Goal: Task Accomplishment & Management: Use online tool/utility

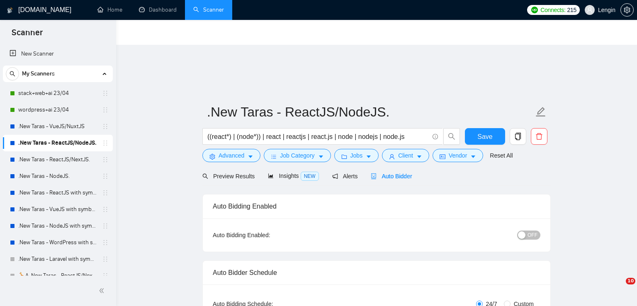
radio input "false"
radio input "true"
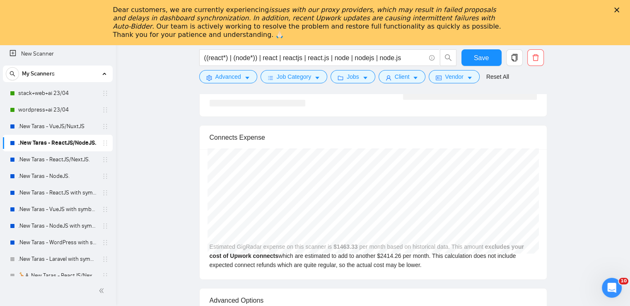
click at [620, 8] on polygon "Закрыть" at bounding box center [617, 9] width 5 height 5
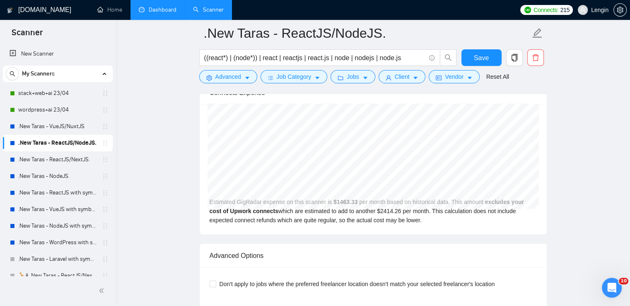
click at [164, 9] on link "Dashboard" at bounding box center [158, 9] width 38 height 7
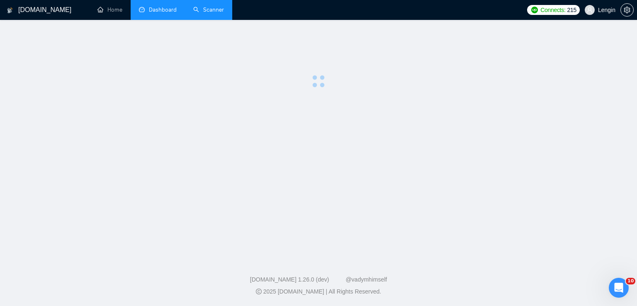
click at [215, 12] on link "Scanner" at bounding box center [208, 9] width 31 height 7
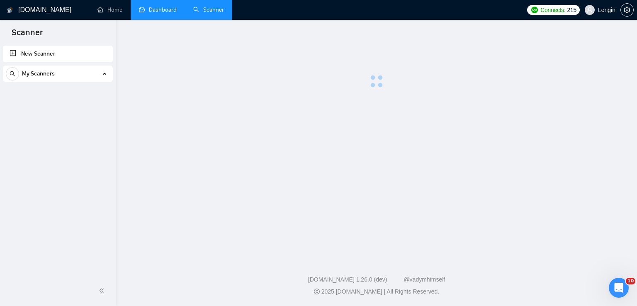
click at [166, 6] on link "Dashboard" at bounding box center [158, 9] width 38 height 7
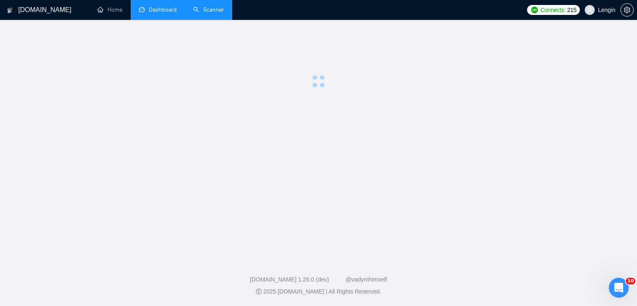
click at [220, 13] on link "Scanner" at bounding box center [208, 9] width 31 height 7
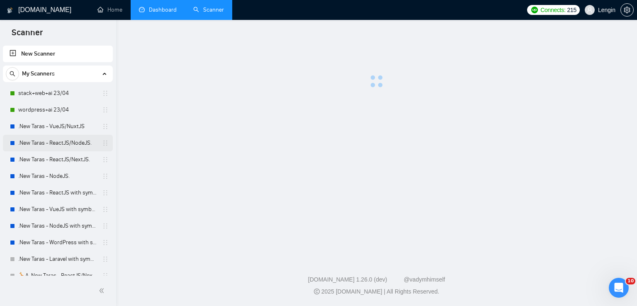
click at [69, 141] on link ".New Taras - ReactJS/NodeJS." at bounding box center [57, 143] width 79 height 17
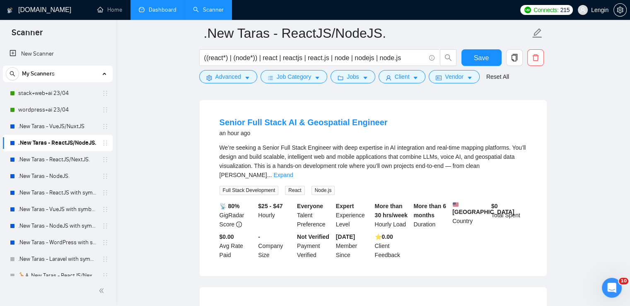
scroll to position [434, 0]
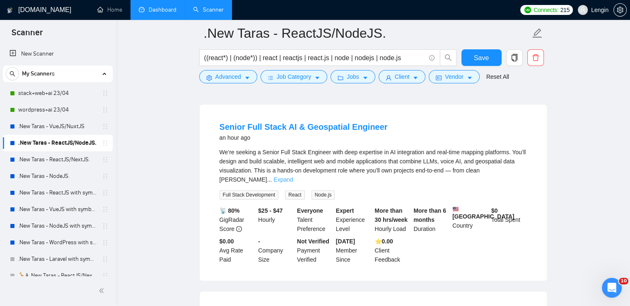
click at [293, 176] on link "Expand" at bounding box center [283, 179] width 19 height 7
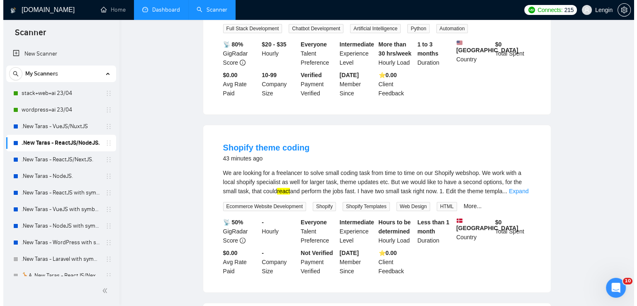
scroll to position [0, 0]
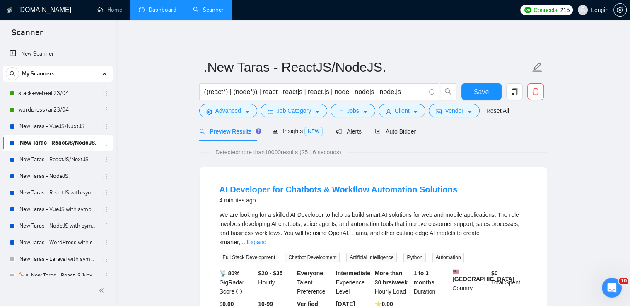
click at [165, 6] on link "Dashboard" at bounding box center [158, 9] width 38 height 7
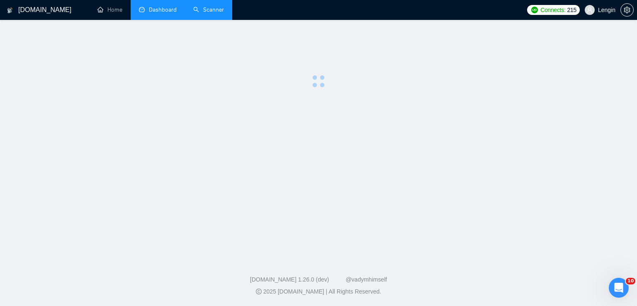
click at [196, 11] on link "Scanner" at bounding box center [208, 9] width 31 height 7
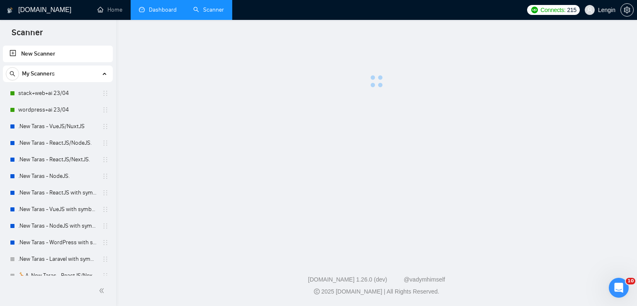
click at [164, 9] on link "Dashboard" at bounding box center [158, 9] width 38 height 7
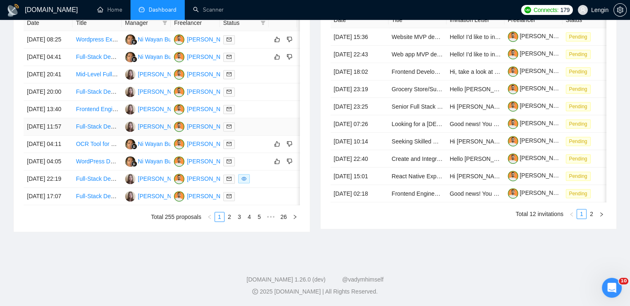
scroll to position [403, 0]
click at [232, 221] on link "2" at bounding box center [229, 216] width 9 height 9
click at [223, 221] on link "1" at bounding box center [219, 216] width 9 height 9
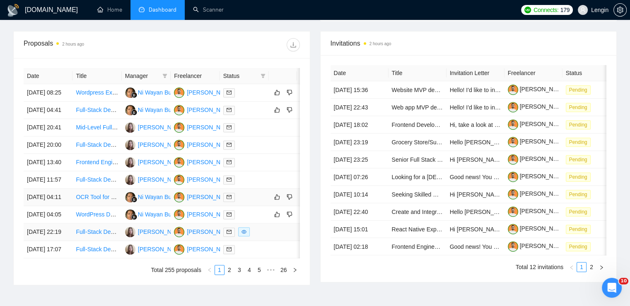
scroll to position [295, 0]
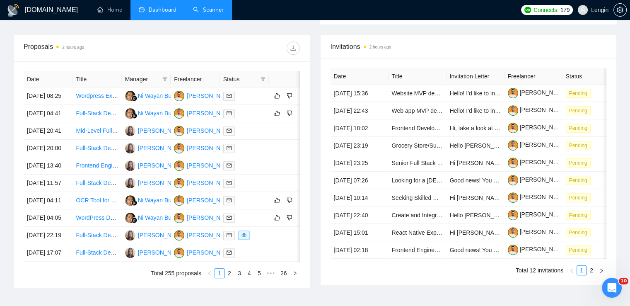
click at [208, 13] on link "Scanner" at bounding box center [208, 9] width 31 height 7
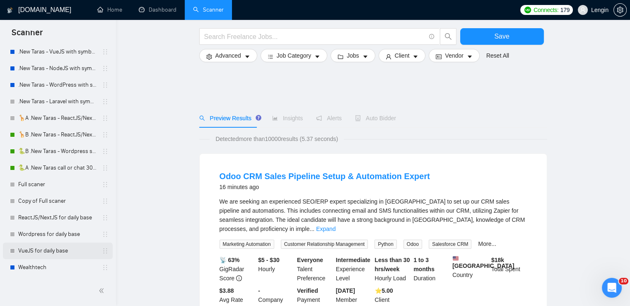
scroll to position [66, 0]
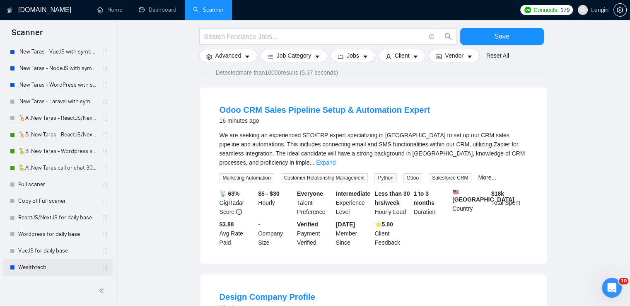
click at [35, 264] on link "Wealthtech" at bounding box center [57, 267] width 79 height 17
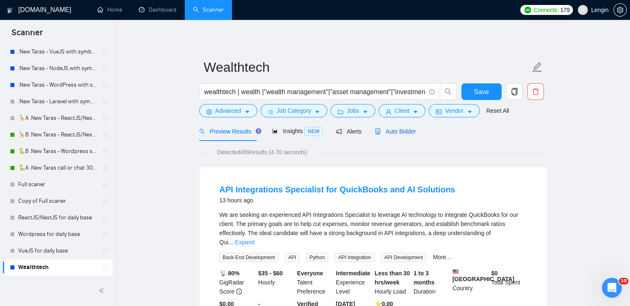
click at [396, 128] on span "Auto Bidder" at bounding box center [395, 131] width 41 height 7
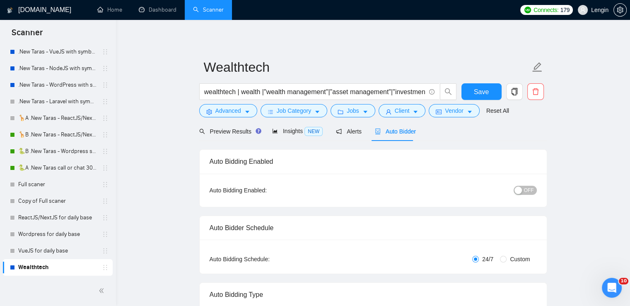
radio input "false"
radio input "true"
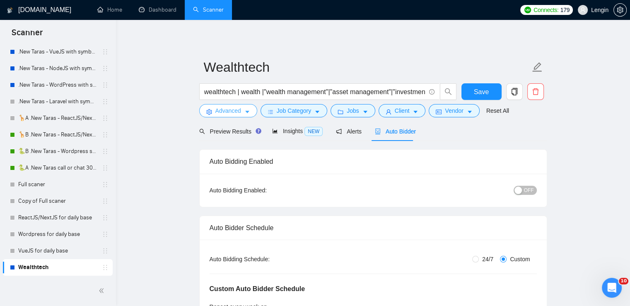
click at [236, 110] on span "Advanced" at bounding box center [229, 110] width 26 height 9
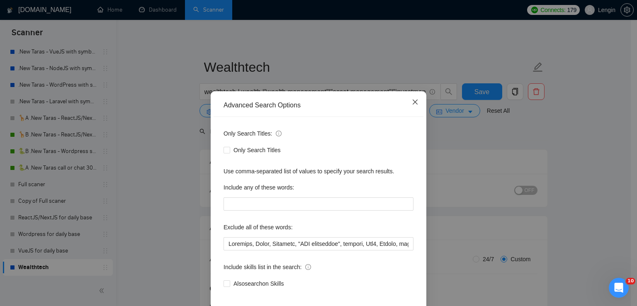
click at [412, 105] on icon "close" at bounding box center [415, 102] width 7 height 7
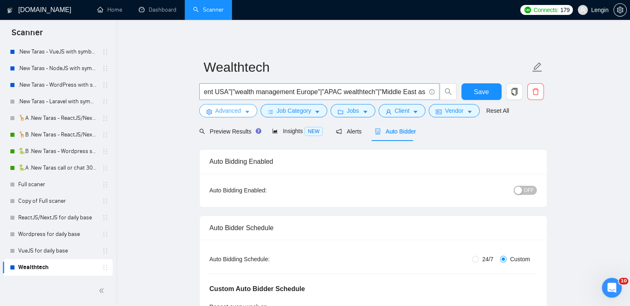
scroll to position [0, 1802]
click at [240, 114] on span "Advanced" at bounding box center [229, 110] width 26 height 9
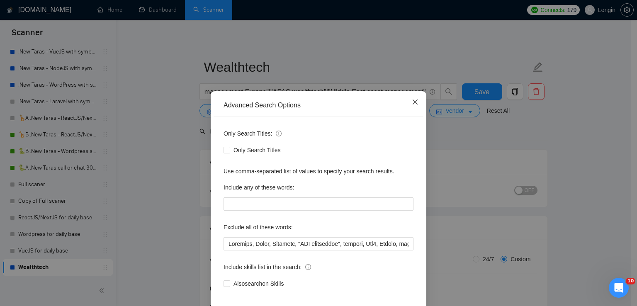
click at [414, 102] on icon "close" at bounding box center [415, 102] width 7 height 7
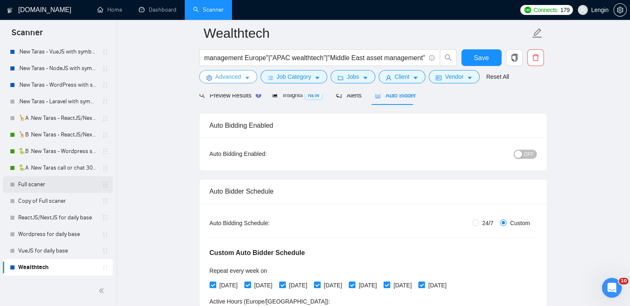
scroll to position [41, 0]
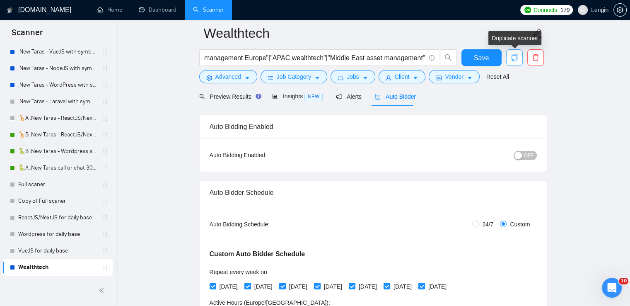
click at [513, 61] on icon "copy" at bounding box center [514, 57] width 6 height 7
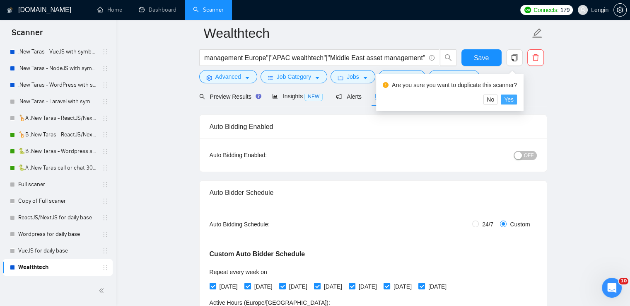
click at [510, 102] on span "Yes" at bounding box center [509, 99] width 10 height 9
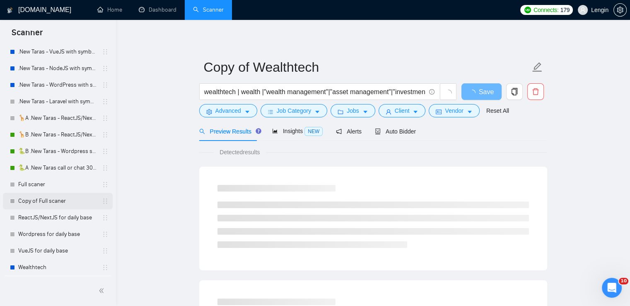
scroll to position [174, 0]
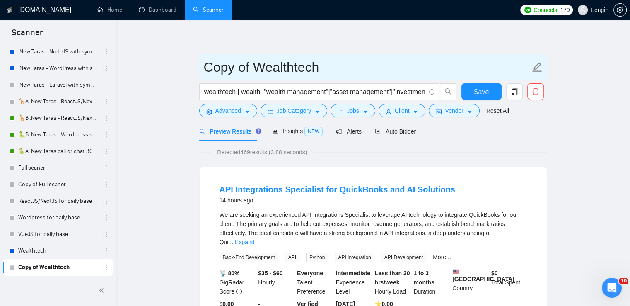
click at [324, 71] on input "Copy of Wealthtech" at bounding box center [367, 67] width 327 height 21
type input "C"
type input "Travel"
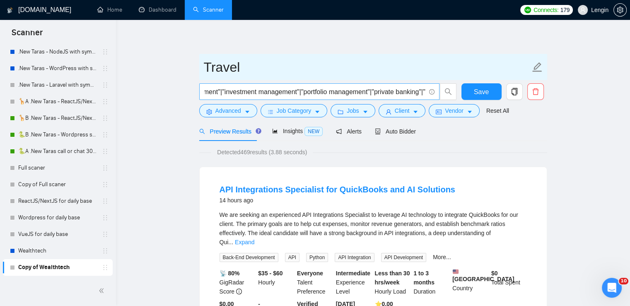
scroll to position [0, 0]
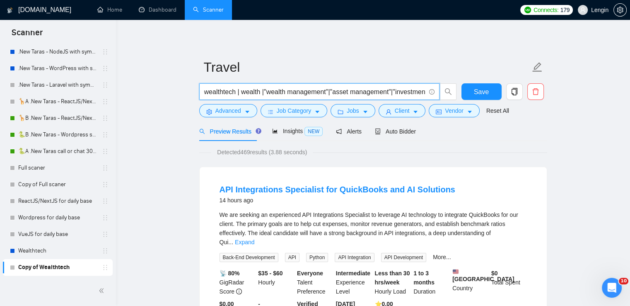
click at [266, 92] on input "wealthtech | wealth |"wealth management"|"asset management"|"investment managem…" at bounding box center [314, 92] width 221 height 10
click at [316, 93] on input "wealthtech | wealth |"wealth management"|"asset management"|"investment managem…" at bounding box center [314, 92] width 221 height 10
paste input "travel | hospitality | "community networking" | "social networking" | entertain…"
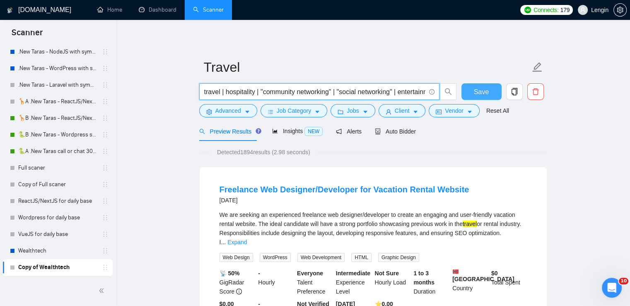
type input "travel | hospitality | "community networking" | "social networking" | entertain…"
click at [481, 90] on span "Save" at bounding box center [481, 92] width 15 height 10
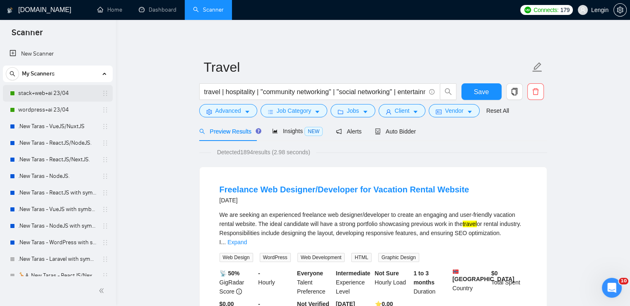
click at [53, 93] on link "stack+web+ai 23/04" at bounding box center [57, 93] width 79 height 17
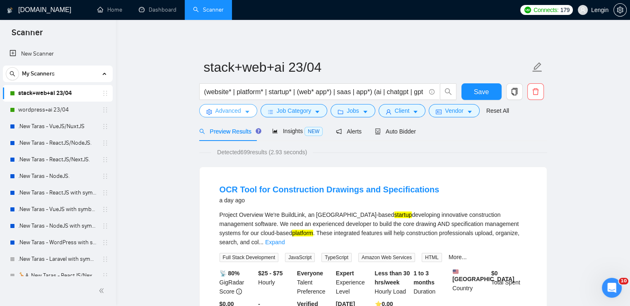
click at [247, 110] on icon "caret-down" at bounding box center [248, 112] width 6 height 6
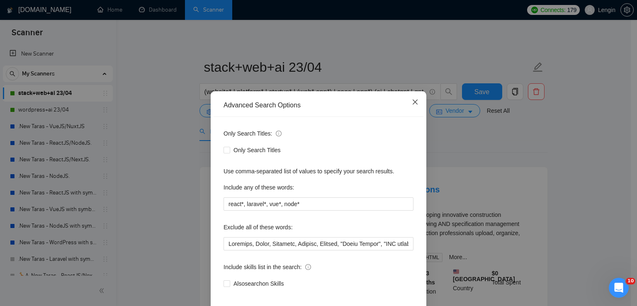
click at [412, 102] on icon "close" at bounding box center [415, 102] width 7 height 7
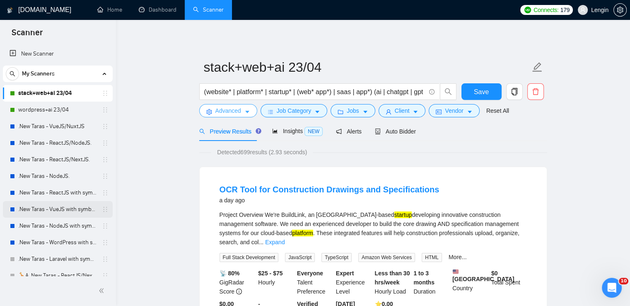
scroll to position [174, 0]
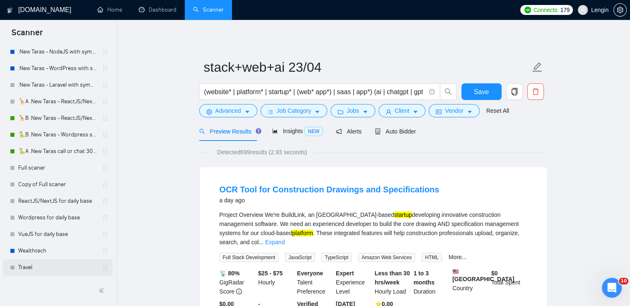
click at [36, 266] on link "Travel" at bounding box center [57, 267] width 79 height 17
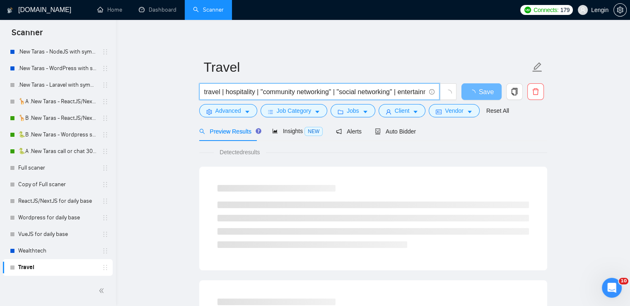
click at [293, 89] on input "travel | hospitality | "community networking" | "social networking" | entertain…" at bounding box center [314, 92] width 221 height 10
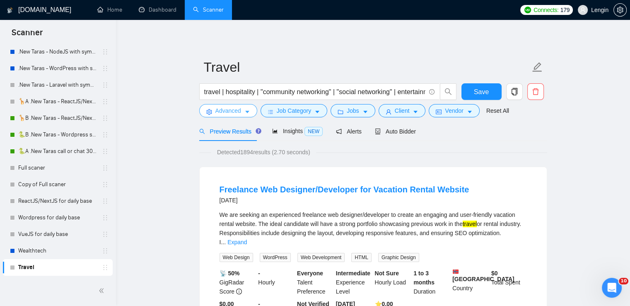
click at [230, 109] on span "Advanced" at bounding box center [229, 110] width 26 height 9
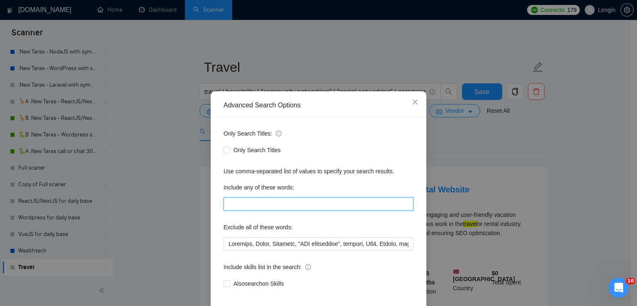
click at [252, 206] on input "text" at bounding box center [318, 203] width 190 height 13
click at [242, 203] on input "react* nodejs* vuejs*" at bounding box center [318, 203] width 190 height 13
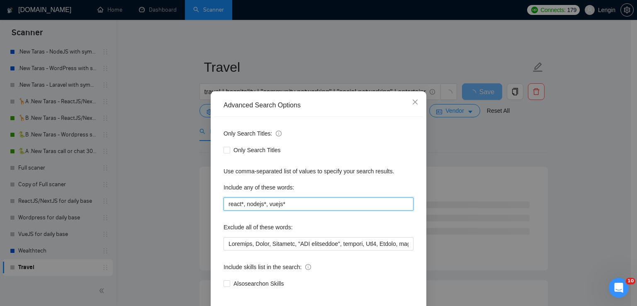
scroll to position [39, 0]
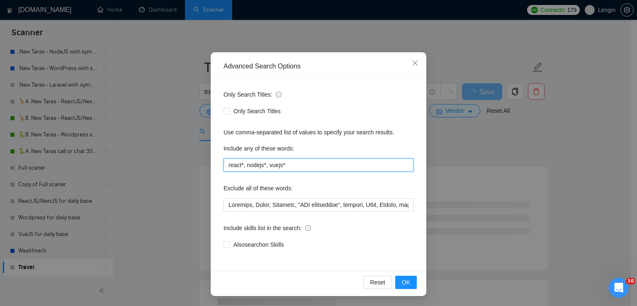
click at [287, 161] on input "react*, nodejs*, vuejs*" at bounding box center [318, 164] width 190 height 13
type input "react*, nodejs*, vuejs*, wordpress*"
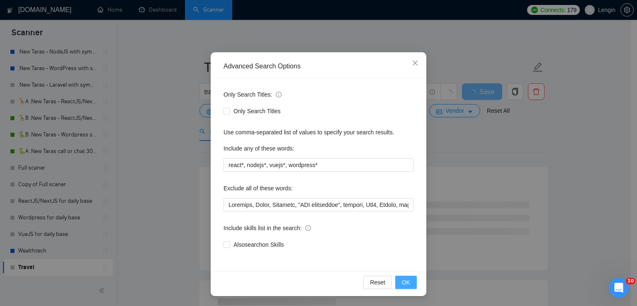
click at [402, 280] on span "OK" at bounding box center [406, 282] width 8 height 9
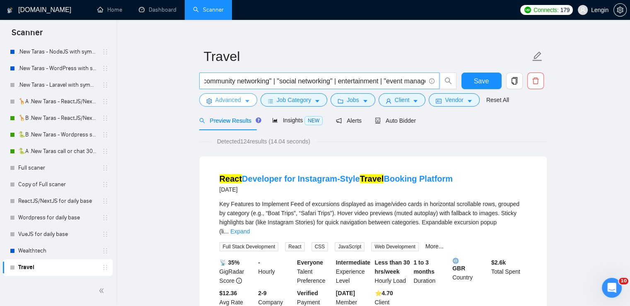
scroll to position [0, 83]
click at [424, 81] on input "travel | hospitality | "community networking" | "social networking" | entertain…" at bounding box center [314, 81] width 221 height 10
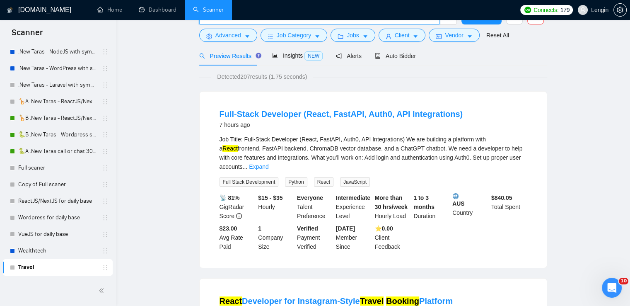
scroll to position [0, 0]
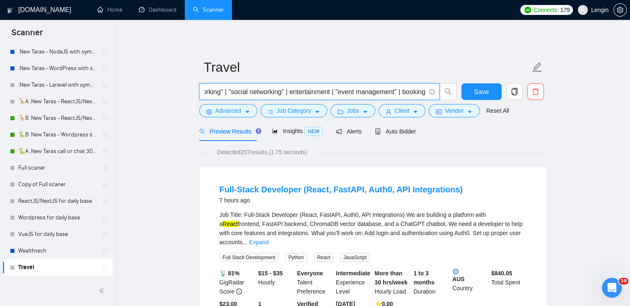
click at [354, 94] on input "travel | hospitality | "community networking" | "social networking" | entertain…" at bounding box center [314, 92] width 221 height 10
type input "travel | hospitality | "community networking" | "social networking" | entertain…"
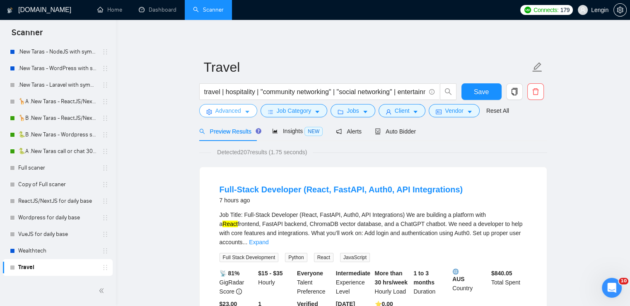
click at [251, 111] on button "Advanced" at bounding box center [228, 110] width 58 height 13
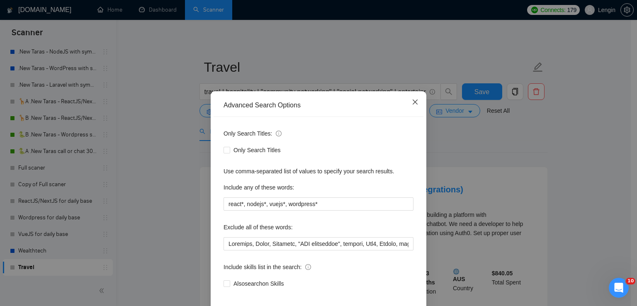
click at [415, 100] on span "Close" at bounding box center [415, 102] width 22 height 22
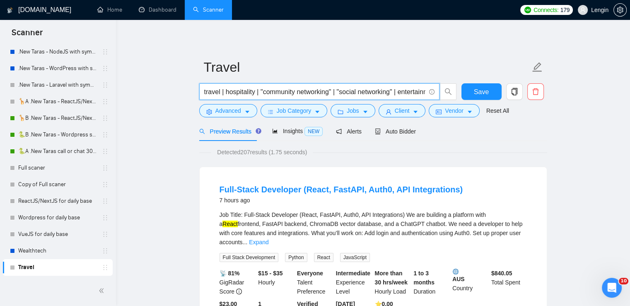
click at [317, 94] on input "travel | hospitality | "community networking" | "social networking" | entertain…" at bounding box center [314, 92] width 221 height 10
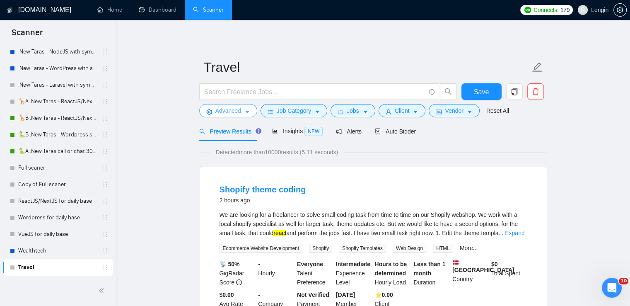
click at [235, 113] on span "Advanced" at bounding box center [229, 110] width 26 height 9
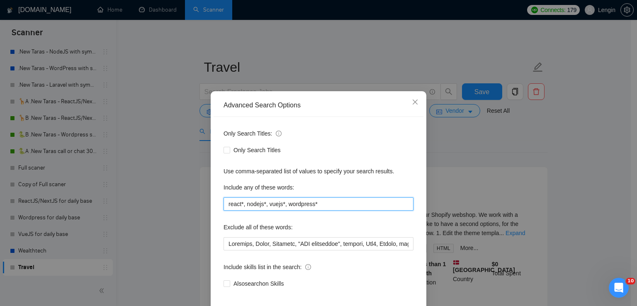
drag, startPoint x: 325, startPoint y: 205, endPoint x: 220, endPoint y: 205, distance: 105.7
click at [220, 205] on div "Only Search Titles: Only Search Titles Use comma-separated list of values to sp…" at bounding box center [318, 213] width 210 height 193
paste input "travel*, hospitality*, "community networking"*, "social networking"*, entertain…"
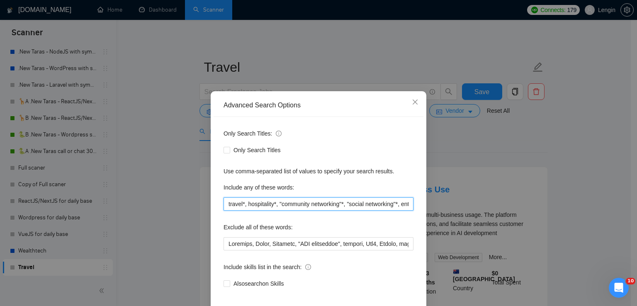
scroll to position [39, 0]
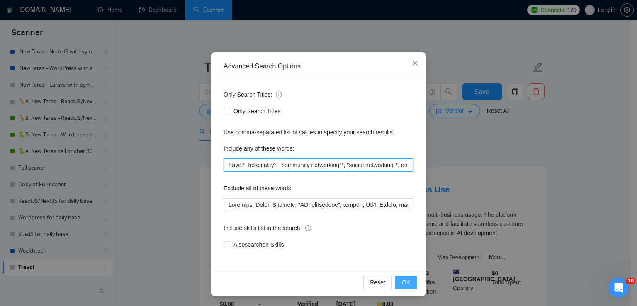
type input "travel*, hospitality*, "community networking"*, "social networking"*, entertain…"
click at [402, 283] on span "OK" at bounding box center [406, 282] width 8 height 9
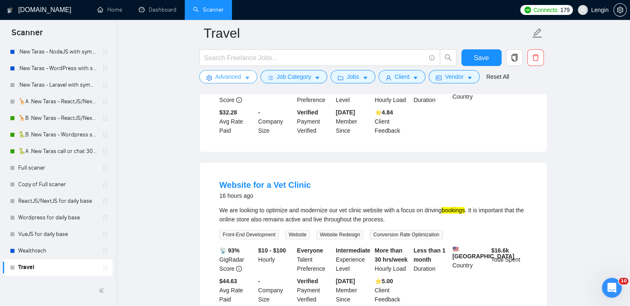
scroll to position [0, 0]
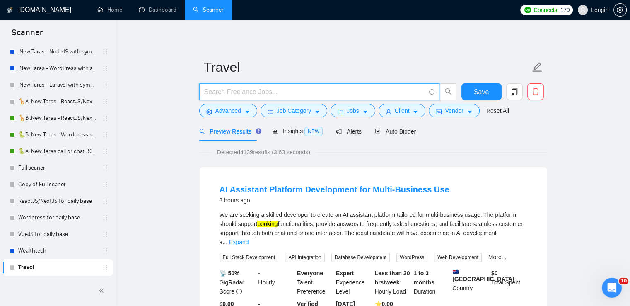
click at [229, 93] on input "text" at bounding box center [314, 92] width 221 height 10
click at [246, 87] on input "(react*) | react | reactjs | react.js | (next frontend) | nextjs | next.js | (n…" at bounding box center [314, 92] width 221 height 10
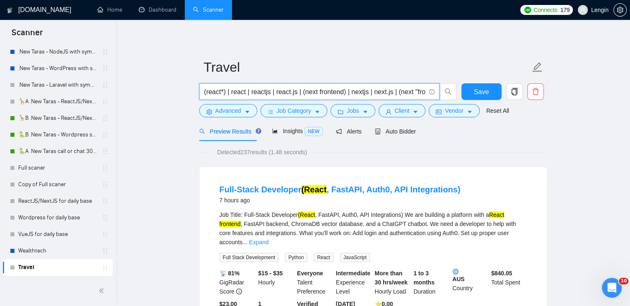
click at [263, 93] on input "(react*) | react | reactjs | react.js | (next frontend) | nextjs | next.js | (n…" at bounding box center [314, 92] width 221 height 10
type input "(react*) | react |tjs | react.js | (next frontend) | nextjs | next.js | (next "…"
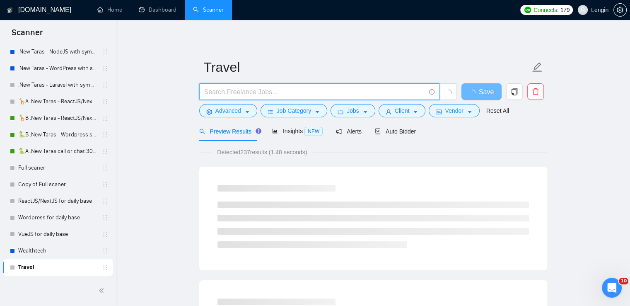
click at [230, 92] on input "text" at bounding box center [314, 92] width 221 height 10
paste input "travel | hospitality | "community networking" | "social networking" | entertain…"
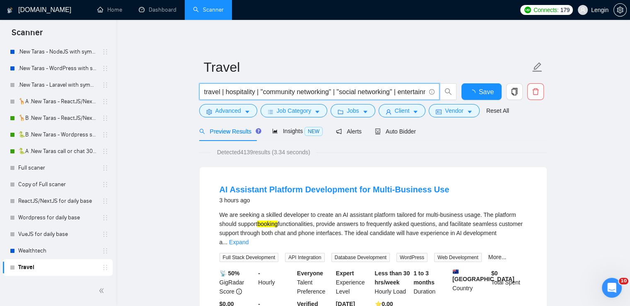
scroll to position [0, 115]
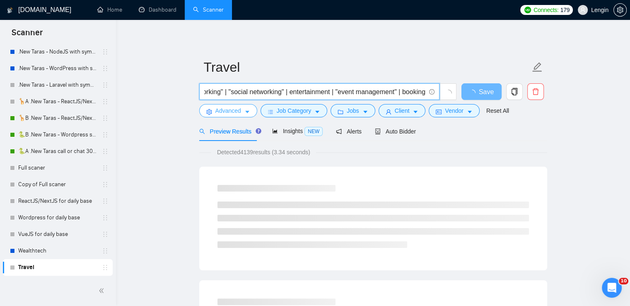
type input "travel | hospitality | "community networking" | "social networking" | entertain…"
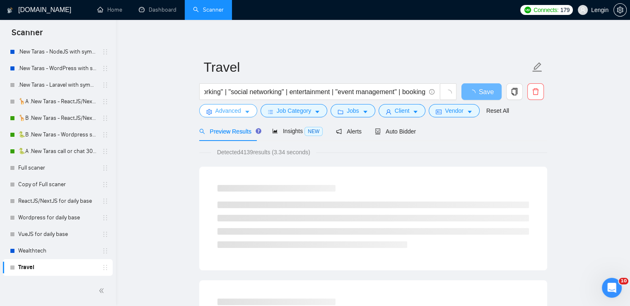
scroll to position [0, 0]
click at [242, 111] on button "Advanced" at bounding box center [228, 110] width 58 height 13
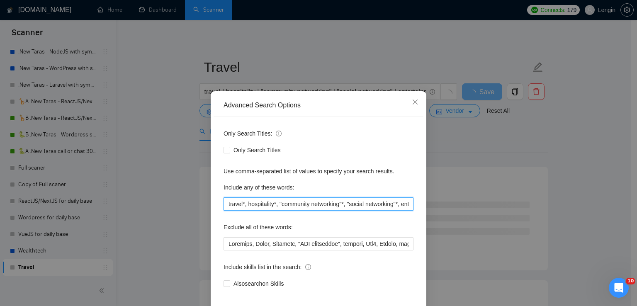
click at [309, 204] on input "travel*, hospitality*, "community networking"*, "social networking"*, entertain…" at bounding box center [318, 203] width 190 height 13
click at [412, 104] on icon "close" at bounding box center [415, 102] width 7 height 7
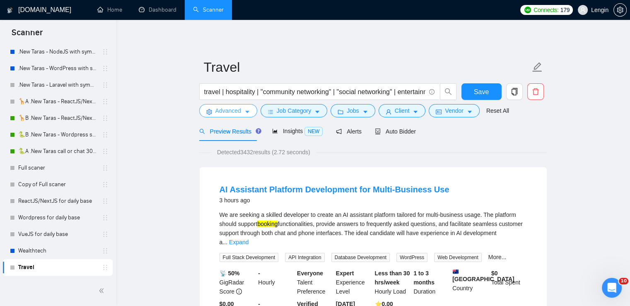
click at [230, 109] on span "Advanced" at bounding box center [229, 110] width 26 height 9
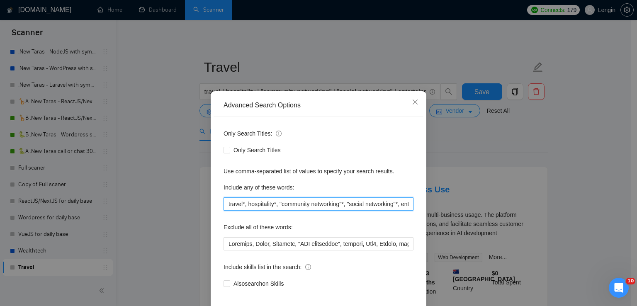
click at [277, 204] on input "travel*, hospitality*, "community networking"*, "social networking"*, entertain…" at bounding box center [318, 203] width 190 height 13
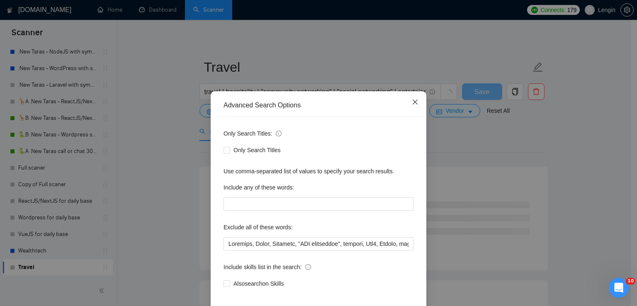
click at [412, 104] on icon "close" at bounding box center [415, 102] width 7 height 7
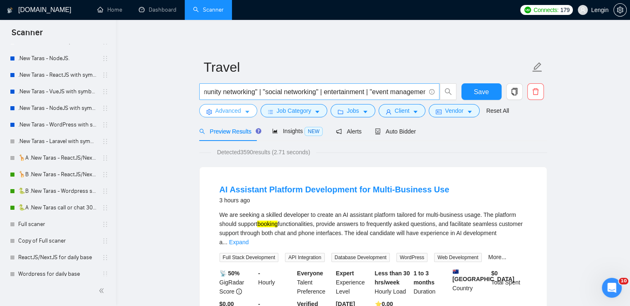
scroll to position [0, 114]
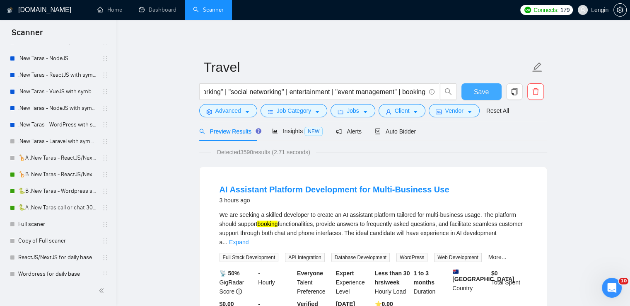
click at [479, 95] on span "Save" at bounding box center [481, 92] width 15 height 10
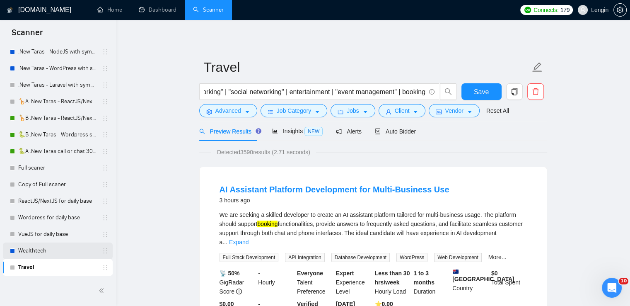
click at [35, 254] on link "Wealthtech" at bounding box center [57, 250] width 79 height 17
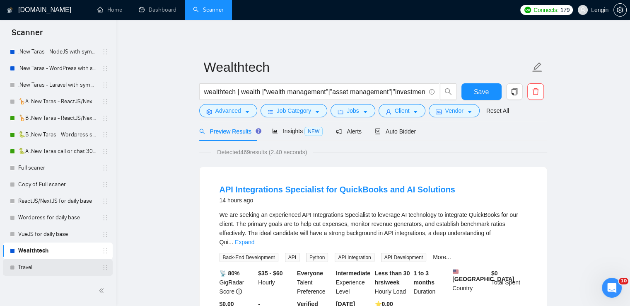
click at [31, 263] on link "Travel" at bounding box center [57, 267] width 79 height 17
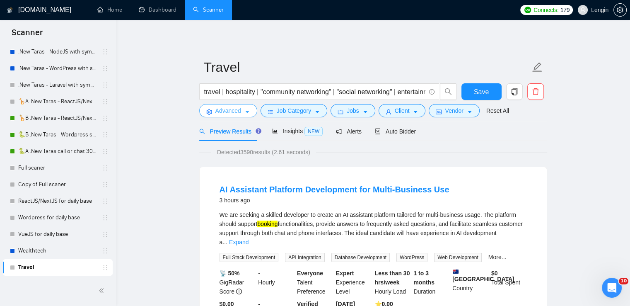
click at [247, 110] on icon "caret-down" at bounding box center [248, 112] width 6 height 6
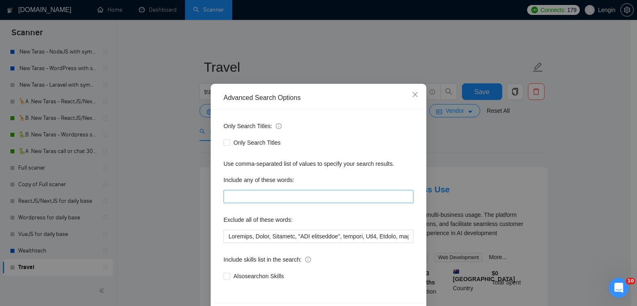
scroll to position [5, 0]
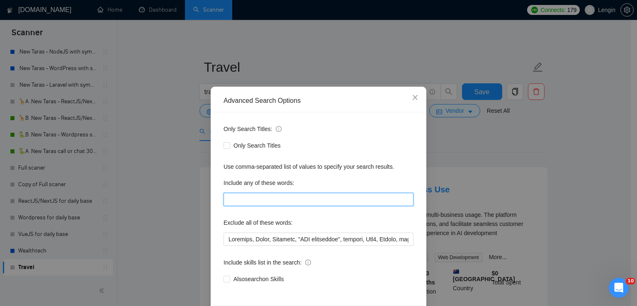
click at [252, 204] on input "text" at bounding box center [318, 199] width 190 height 13
paste input "travel*, hospitality*, "community networking"*, "social networking"*, entertain…"
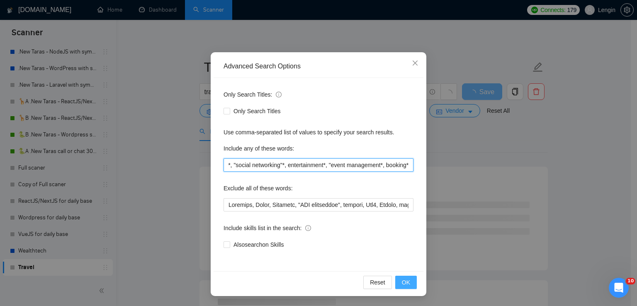
type input "travel*, hospitality*, "community networking"*, "social networking"*, entertain…"
click at [404, 282] on span "OK" at bounding box center [406, 282] width 8 height 9
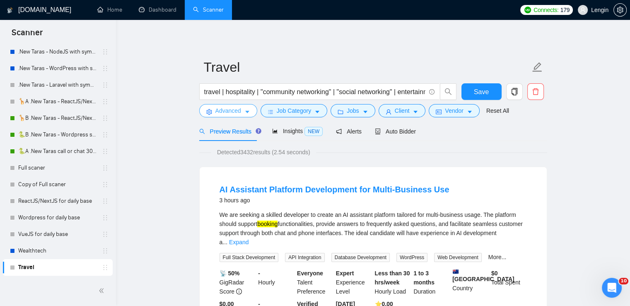
click at [240, 111] on span "Advanced" at bounding box center [229, 110] width 26 height 9
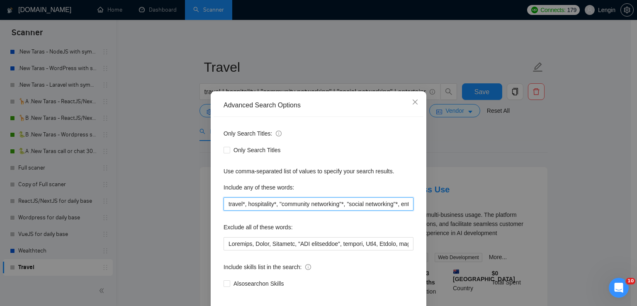
click at [306, 202] on input "travel*, hospitality*, "community networking"*, "social networking"*, entertain…" at bounding box center [318, 203] width 190 height 13
type input "к"
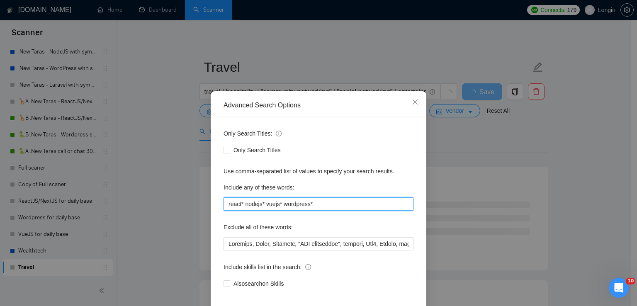
click at [240, 202] on input "react* nodejs* vuejs* wordpress*" at bounding box center [318, 203] width 190 height 13
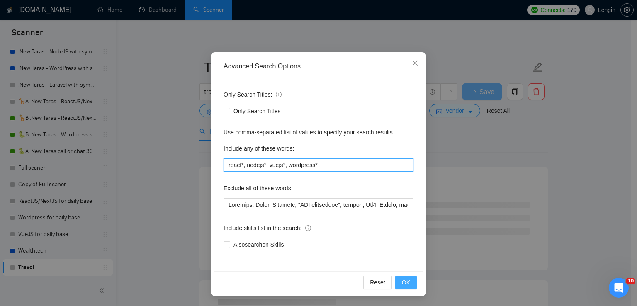
type input "react*, nodejs*, vuejs*, wordpress*"
click at [402, 284] on span "OK" at bounding box center [406, 282] width 8 height 9
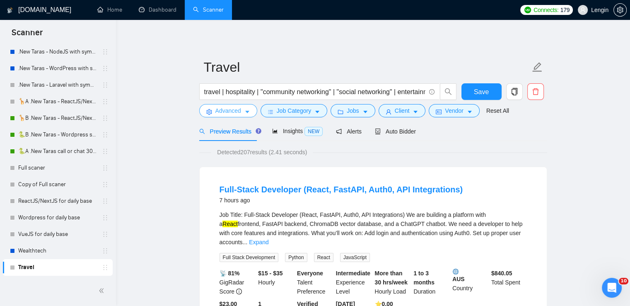
scroll to position [12, 0]
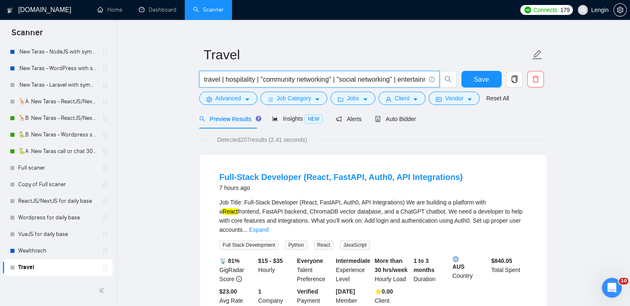
click at [225, 81] on input "travel | hospitality | "community networking" | "social networking" | entertain…" at bounding box center [314, 79] width 221 height 10
paste input "tourism | trips | journeys | destinations | adventure | exploration | vacation …"
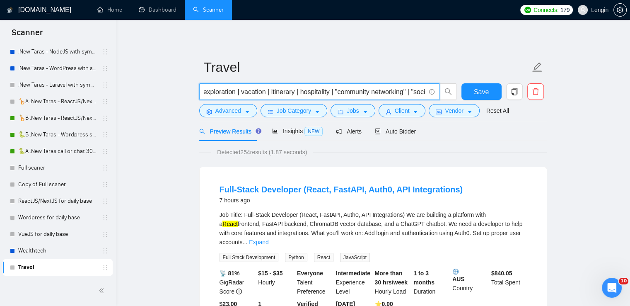
scroll to position [0, 176]
click at [330, 93] on input "travel | tourism | trips | journeys | destinations | adventure | exploration | …" at bounding box center [314, 92] width 221 height 10
paste input "| accommodation | lodging | hotels | resorts | "guest services""
type input "travel | tourism | trips | journeys | destinations | adventure | exploration | …"
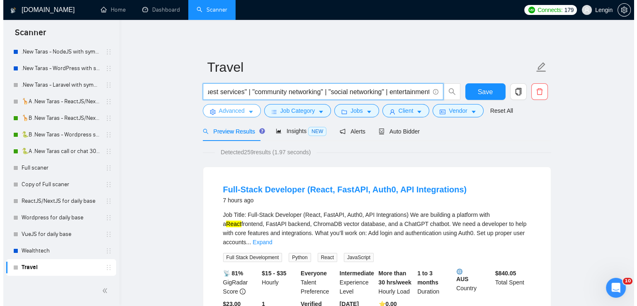
scroll to position [0, 0]
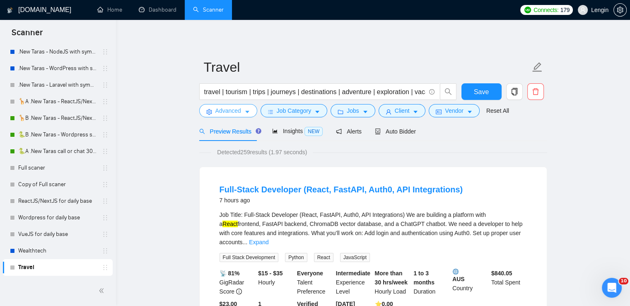
click at [232, 104] on button "Advanced" at bounding box center [228, 110] width 58 height 13
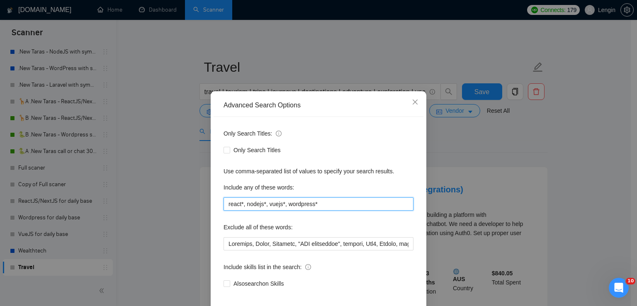
drag, startPoint x: 323, startPoint y: 206, endPoint x: 213, endPoint y: 199, distance: 110.0
click at [213, 199] on div "Only Search Titles: Only Search Titles Use comma-separated list of values to sp…" at bounding box center [318, 213] width 210 height 193
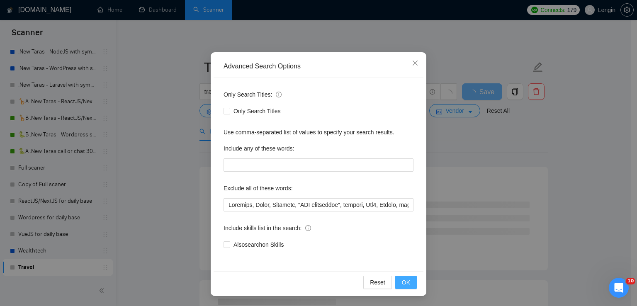
click at [409, 287] on button "OK" at bounding box center [406, 282] width 22 height 13
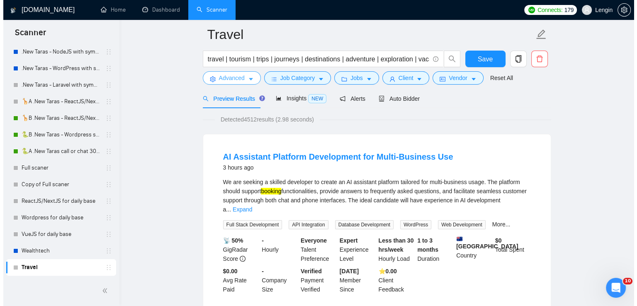
scroll to position [31, 0]
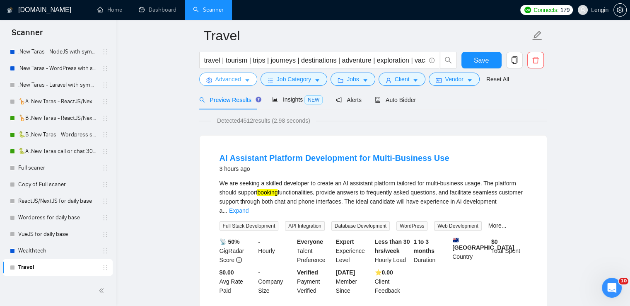
click at [250, 83] on button "Advanced" at bounding box center [228, 79] width 58 height 13
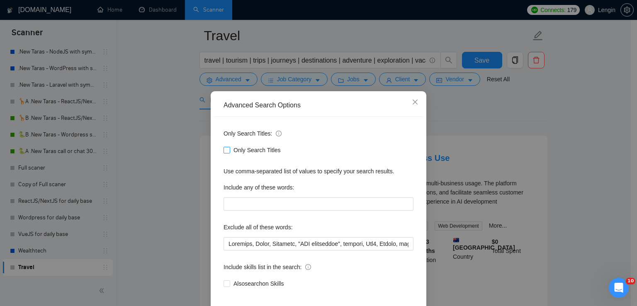
click at [230, 151] on span "Only Search Titles" at bounding box center [257, 149] width 54 height 9
click at [227, 151] on input "Only Search Titles" at bounding box center [226, 150] width 6 height 6
checkbox input "true"
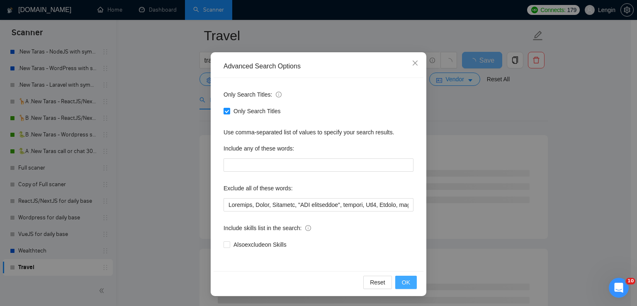
click at [403, 288] on button "OK" at bounding box center [406, 282] width 22 height 13
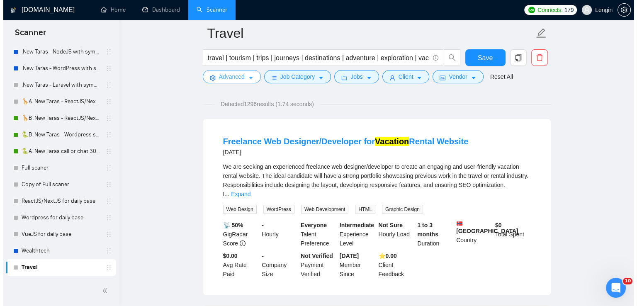
scroll to position [0, 0]
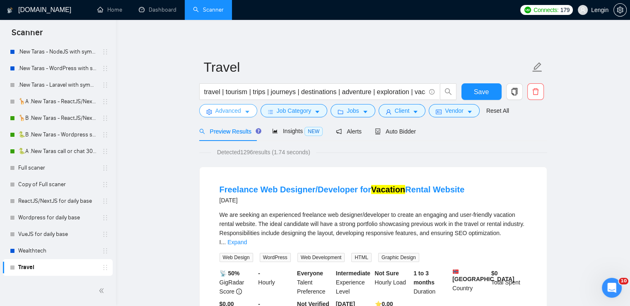
click at [245, 113] on icon "caret-down" at bounding box center [248, 112] width 6 height 6
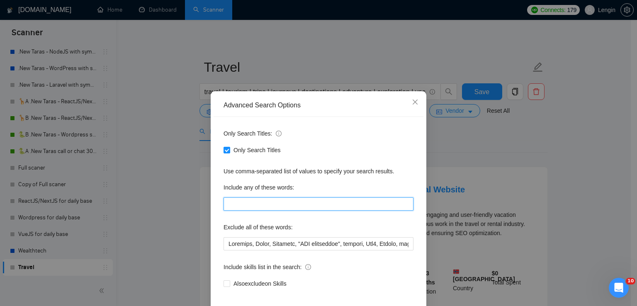
click at [244, 203] on input "text" at bounding box center [318, 203] width 190 height 13
click at [412, 101] on icon "close" at bounding box center [415, 102] width 7 height 7
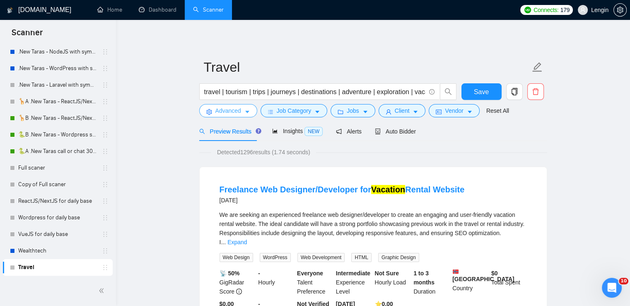
click at [242, 107] on button "Advanced" at bounding box center [228, 110] width 58 height 13
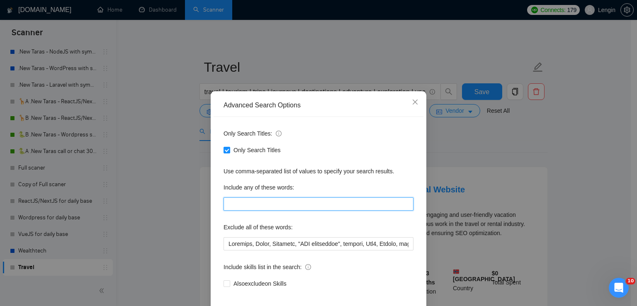
click at [241, 204] on input "text" at bounding box center [318, 203] width 190 height 13
paste input "react*, nodejs*, vuejs*, wordpress*"
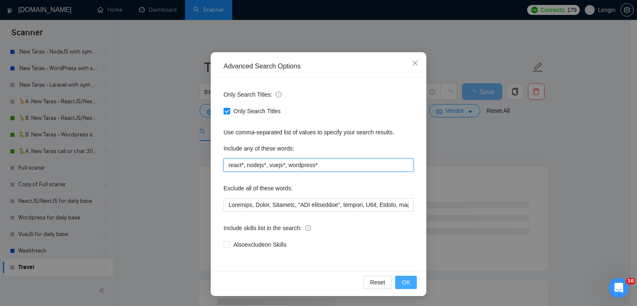
type input "react*, nodejs*, vuejs*, wordpress*"
click at [405, 286] on span "OK" at bounding box center [406, 282] width 8 height 9
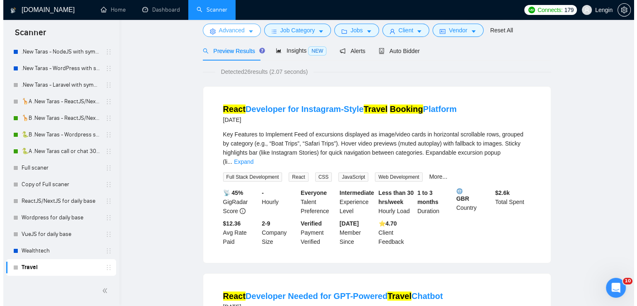
scroll to position [0, 0]
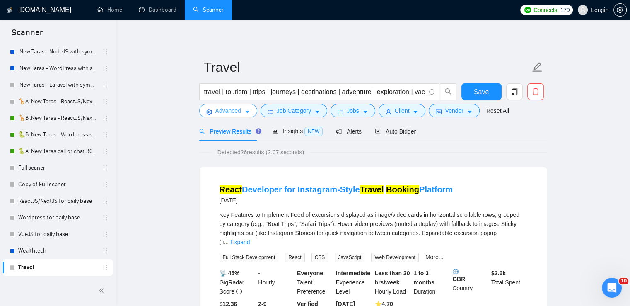
click at [245, 114] on icon "caret-down" at bounding box center [248, 112] width 6 height 6
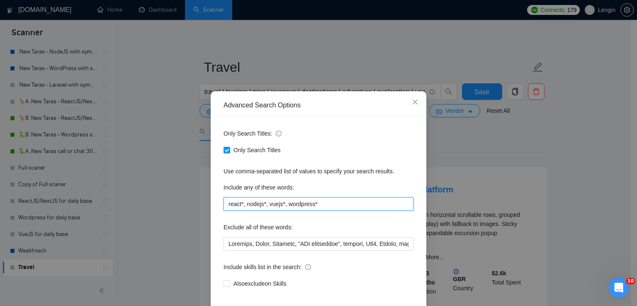
drag, startPoint x: 328, startPoint y: 202, endPoint x: 222, endPoint y: 208, distance: 106.3
click at [223, 208] on input "react*, nodejs*, vuejs*, wordpress*" at bounding box center [318, 203] width 190 height 13
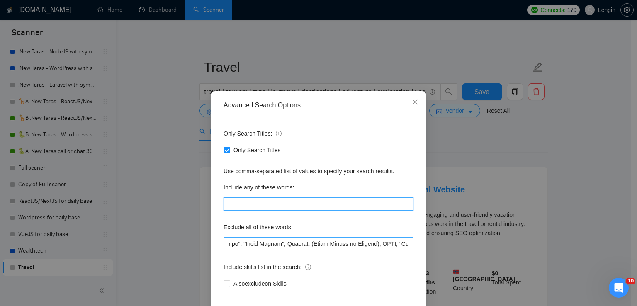
scroll to position [39, 0]
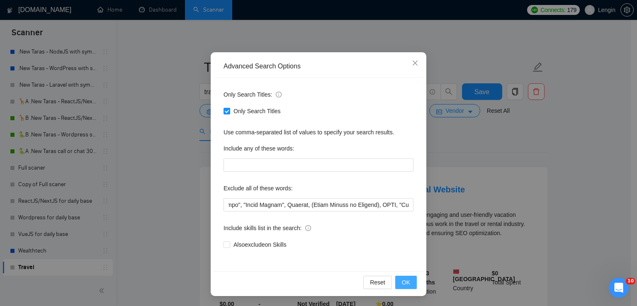
click at [405, 283] on span "OK" at bounding box center [406, 282] width 8 height 9
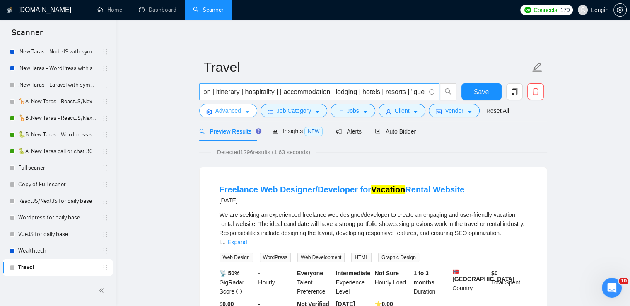
scroll to position [0, 233]
click at [278, 94] on input "travel | tourism | trips | journeys | destinations | adventure | exploration | …" at bounding box center [314, 92] width 221 height 10
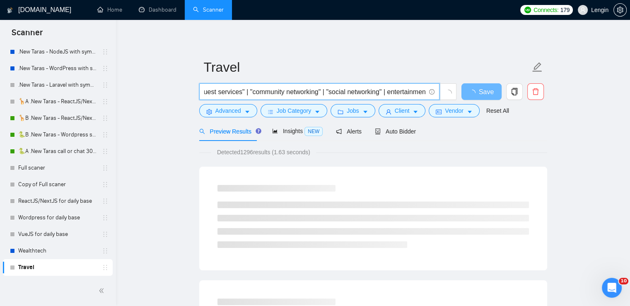
scroll to position [0, 439]
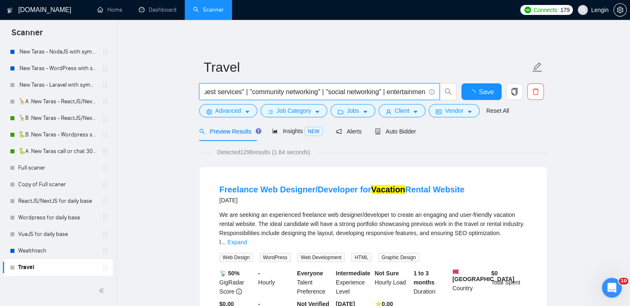
click at [327, 93] on input "travel | tourism | trips | journeys | destinations | adventure | exploration | …" at bounding box center [314, 92] width 221 height 10
paste input "| collaboration | "knowledge sharing" | "peer-to-peer" | "professional groups" …"
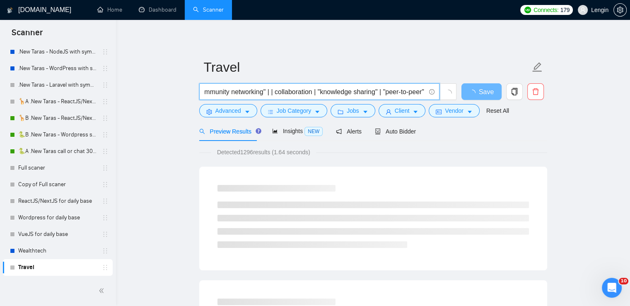
scroll to position [0, 488]
click at [282, 90] on input "travel | tourism | trips | journeys | destinations | adventure | exploration | …" at bounding box center [314, 92] width 221 height 10
click at [320, 92] on input "travel | tourism | trips | journeys | destinations | adventure | exploration | …" at bounding box center [314, 92] width 221 height 10
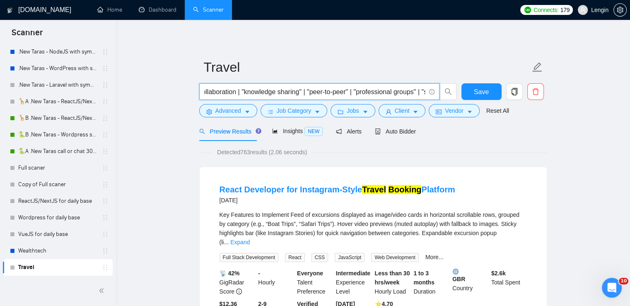
scroll to position [0, 566]
click at [355, 92] on input "travel | tourism | trips | journeys | destinations | adventure | exploration | …" at bounding box center [314, 92] width 221 height 10
click at [343, 93] on input "travel | tourism | trips | journeys | destinations | adventure | exploration | …" at bounding box center [314, 92] width 221 height 10
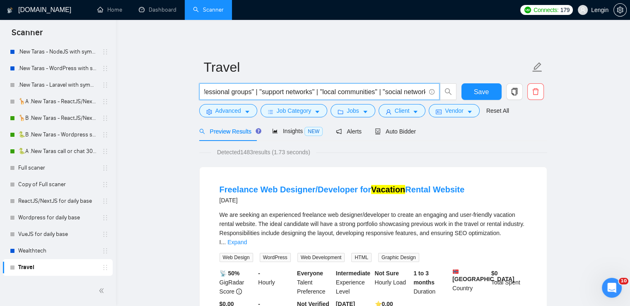
scroll to position [0, 730]
click at [332, 92] on input "travel | tourism | trips | journeys | destinations | adventure | exploration | …" at bounding box center [314, 92] width 221 height 10
paste input "| friendships | "online communities" | communication |"
click at [270, 89] on input "travel | tourism | trips | journeys | destinations | adventure | exploration | …" at bounding box center [314, 92] width 221 height 10
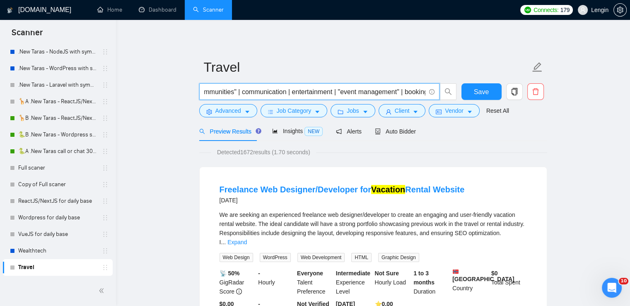
scroll to position [0, 935]
click at [421, 93] on input "travel | tourism | trips | journeys | destinations | adventure | exploration | …" at bounding box center [314, 92] width 221 height 10
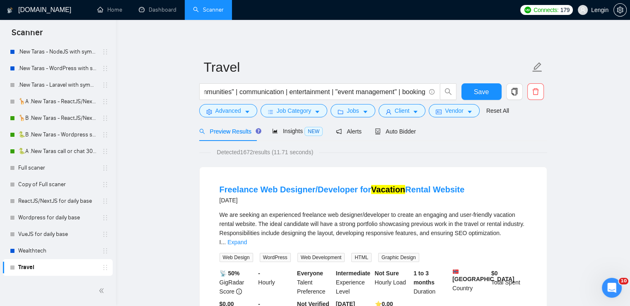
scroll to position [0, 0]
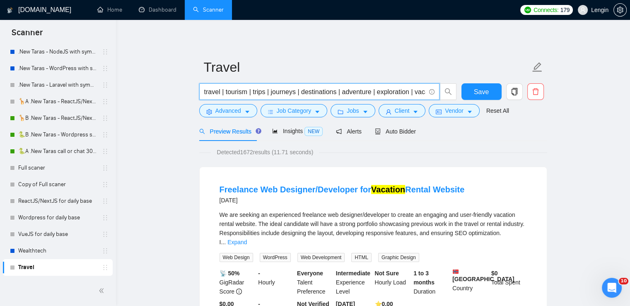
click at [352, 95] on input "travel | tourism | trips | journeys | destinations | adventure | exploration | …" at bounding box center [314, 92] width 221 height 10
click at [421, 94] on input "travel | tourism | trips | journeys | destinations | adventure | exploration | …" at bounding box center [314, 92] width 221 height 10
paste input "| scheduling | appointments | ticketing | check-in | registration |"
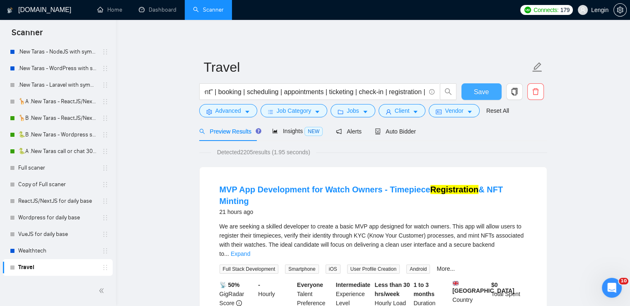
scroll to position [0, 0]
click at [474, 91] on button "Save" at bounding box center [482, 91] width 40 height 17
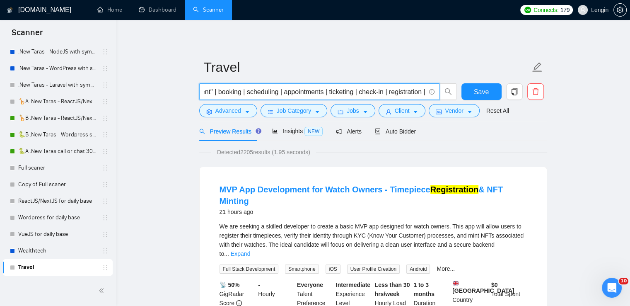
click at [422, 92] on input "travel | tourism | trips | journeys | destinations | adventure | exploration | …" at bounding box center [314, 92] width 221 height 10
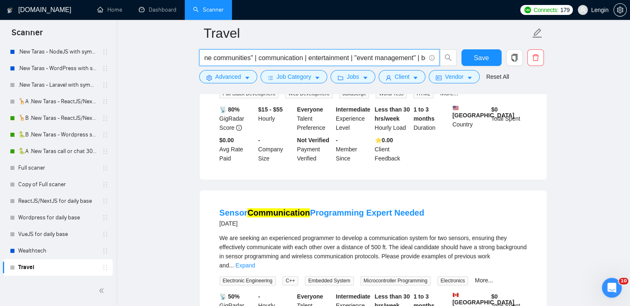
scroll to position [0, 906]
click at [310, 60] on input "travel | tourism | trips | journeys | destinations | adventure | exploration | …" at bounding box center [314, 58] width 221 height 10
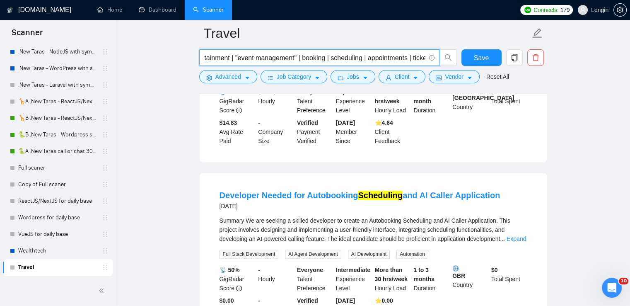
scroll to position [0, 1034]
click at [314, 59] on input "travel | tourism | trips | journeys | destinations | adventure | exploration | …" at bounding box center [314, 58] width 221 height 10
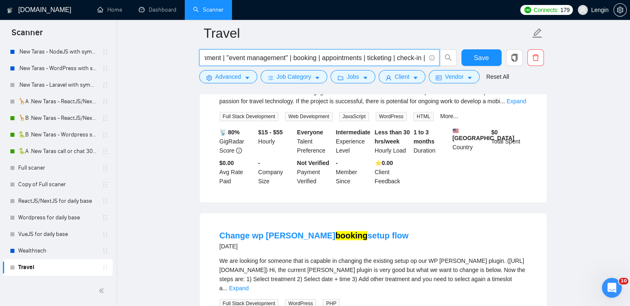
scroll to position [894, 0]
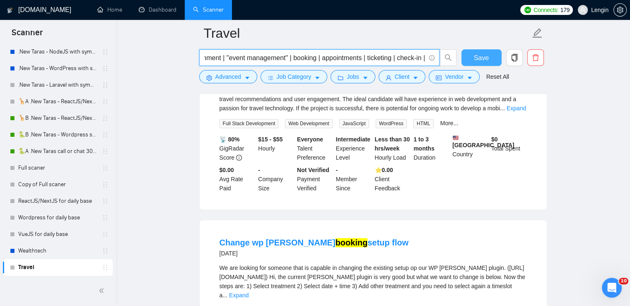
type input "travel | tourism | trips | journeys | destinations | adventure | exploration | …"
click at [484, 56] on span "Save" at bounding box center [481, 58] width 15 height 10
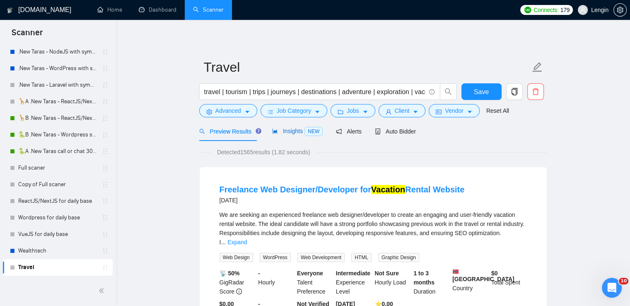
click at [305, 133] on span "NEW" at bounding box center [314, 131] width 18 height 9
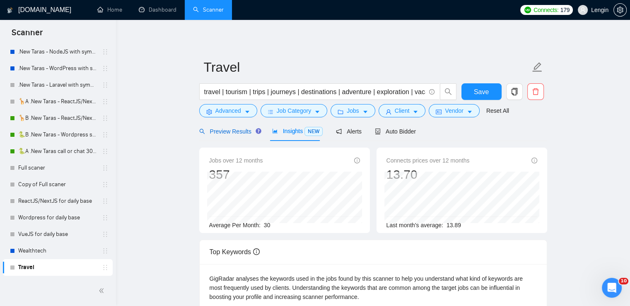
click at [227, 132] on span "Preview Results" at bounding box center [229, 131] width 60 height 7
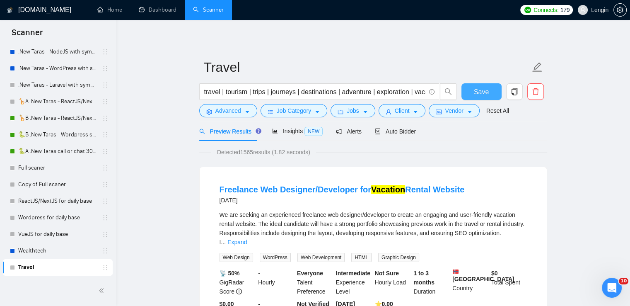
click at [483, 93] on span "Save" at bounding box center [481, 92] width 15 height 10
click at [230, 105] on button "Advanced" at bounding box center [228, 110] width 58 height 13
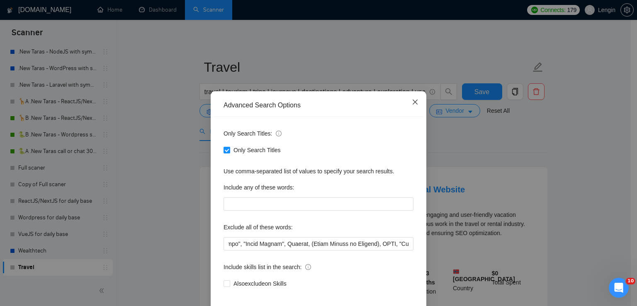
click at [412, 103] on icon "close" at bounding box center [415, 102] width 7 height 7
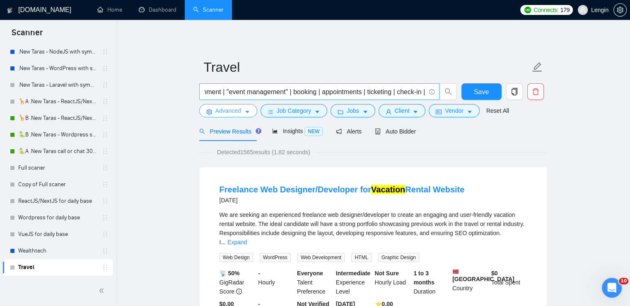
scroll to position [0, 998]
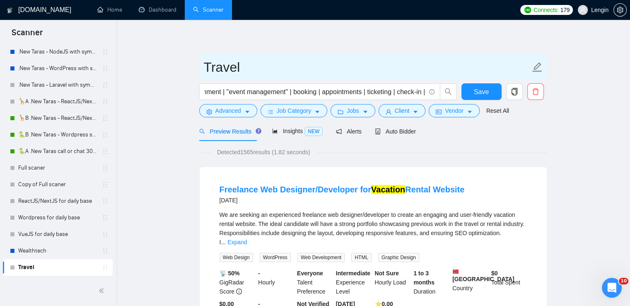
click at [250, 63] on input "Travel" at bounding box center [367, 67] width 327 height 21
paste input "Travel & hospitality, community & social networking, entertainment, event manag…"
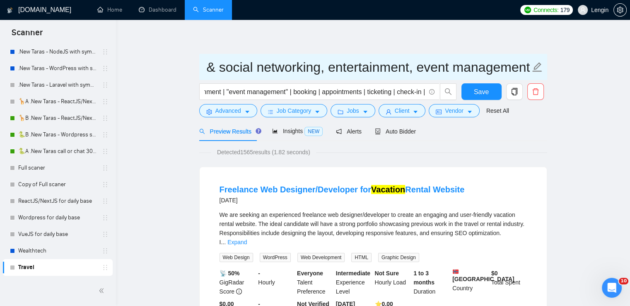
scroll to position [0, 0]
click at [239, 69] on input "TravelTravel & hospitality, community & social networking, entertainment, event…" at bounding box center [367, 67] width 327 height 21
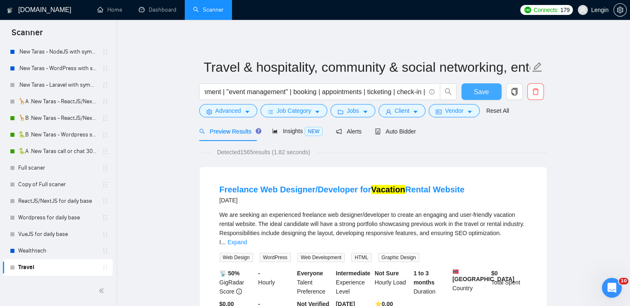
click at [477, 87] on span "Save" at bounding box center [481, 92] width 15 height 10
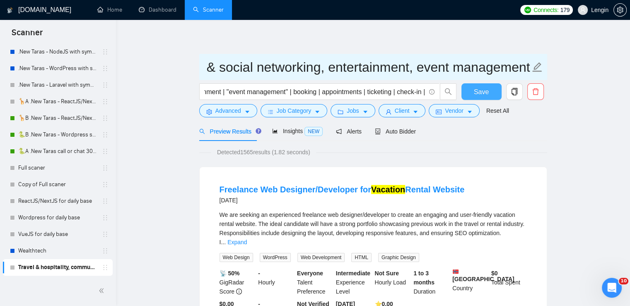
scroll to position [0, 189]
click at [332, 68] on input "Travel & hospitality, community & social networking, entertainment, event manag…" at bounding box center [367, 67] width 327 height 21
type input "Travel & hospitality, community & social networking, entertainment, event manag…"
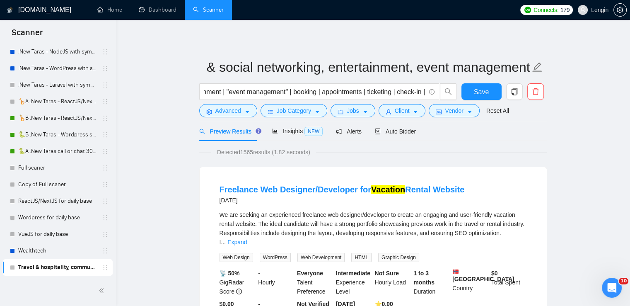
scroll to position [0, 0]
click at [471, 83] on form "Travel & hospitality, community & social networking, entertainment, event manag…" at bounding box center [373, 88] width 348 height 68
click at [479, 89] on span "Save" at bounding box center [481, 92] width 15 height 10
click at [398, 136] on div "Auto Bidder" at bounding box center [395, 131] width 41 height 9
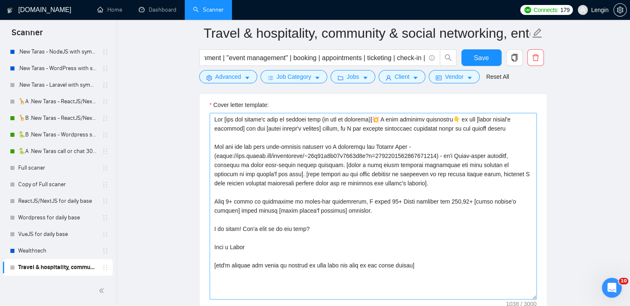
scroll to position [1053, 0]
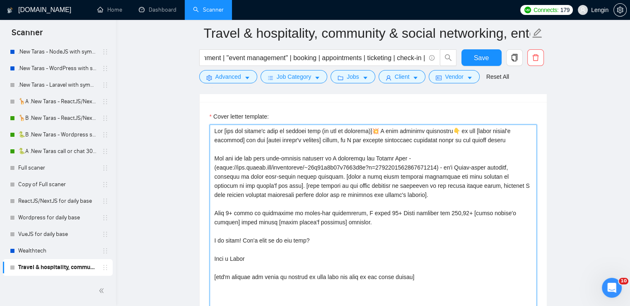
click at [352, 206] on textarea "Cover letter template:" at bounding box center [373, 217] width 327 height 186
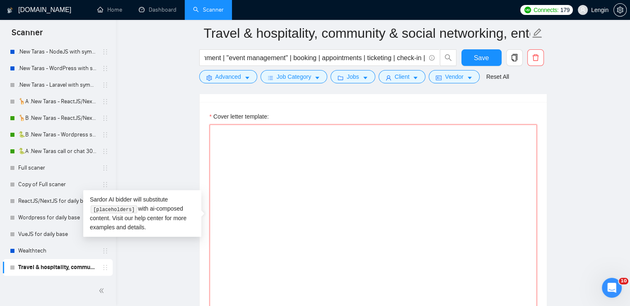
paste textarea "Hi [client name if provided]👋 I did exactly the same project about [write the t…"
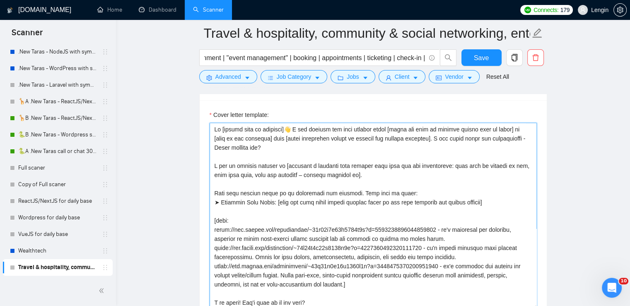
scroll to position [18, 0]
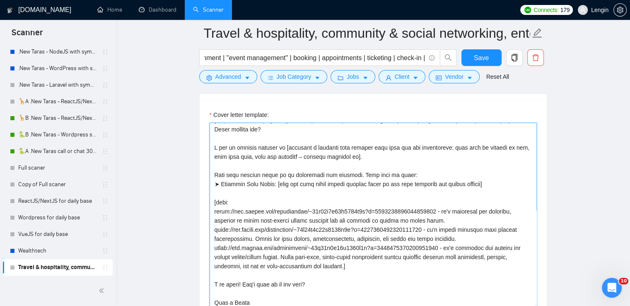
drag, startPoint x: 497, startPoint y: 182, endPoint x: 275, endPoint y: 181, distance: 222.1
click at [275, 181] on textarea "Cover letter template:" at bounding box center [373, 216] width 327 height 186
click at [363, 153] on textarea "Cover letter template:" at bounding box center [373, 216] width 327 height 186
drag, startPoint x: 482, startPoint y: 182, endPoint x: 276, endPoint y: 182, distance: 206.4
click at [276, 182] on textarea "Cover letter template:" at bounding box center [373, 216] width 327 height 186
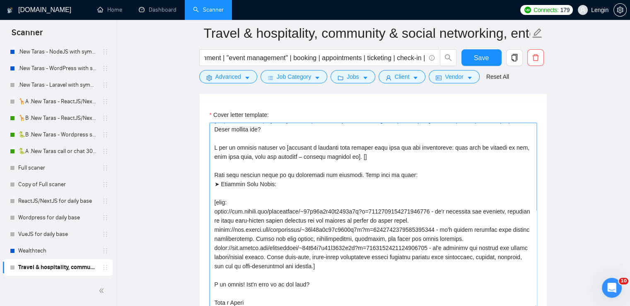
click at [351, 154] on textarea "Cover letter template:" at bounding box center [373, 216] width 327 height 186
paste textarea "[from the list above choose project which is the most relevant for client reque…"
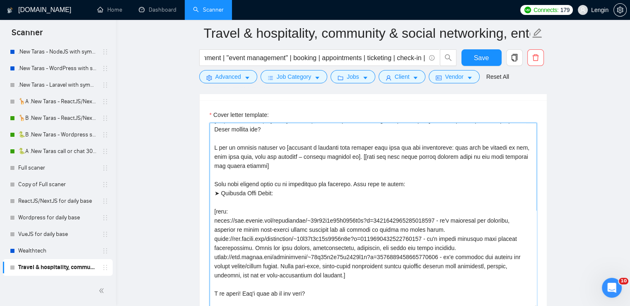
click at [349, 154] on textarea "Cover letter template:" at bounding box center [373, 216] width 327 height 186
click at [416, 155] on textarea "Cover letter template:" at bounding box center [373, 216] width 327 height 186
click at [286, 191] on textarea "Cover letter template:" at bounding box center [373, 216] width 327 height 186
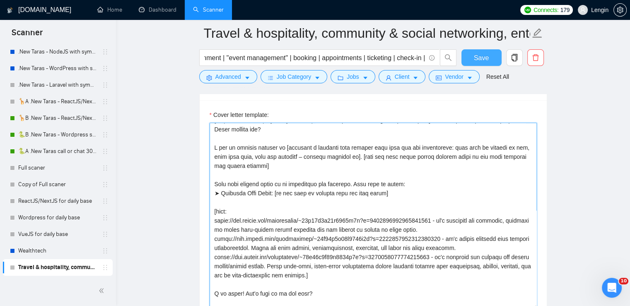
type textarea "Hi [client name if provided]👋 I did exactly the same project about [write the t…"
click at [491, 51] on button "Save" at bounding box center [482, 57] width 40 height 17
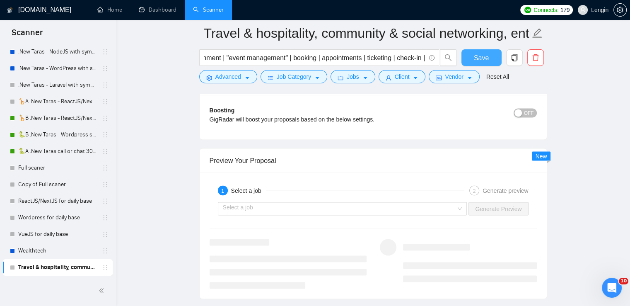
scroll to position [1640, 0]
click at [461, 205] on div "Select a job" at bounding box center [342, 208] width 249 height 13
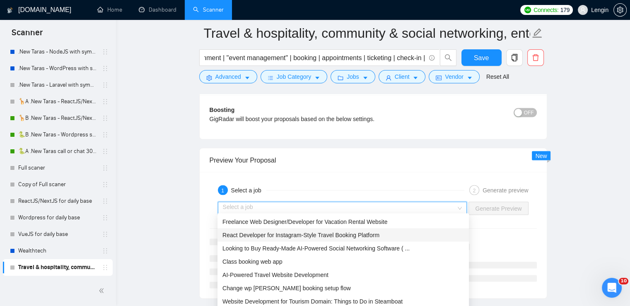
click at [332, 233] on span "React Developer for Instagram-Style Travel Booking Platform" at bounding box center [301, 235] width 157 height 7
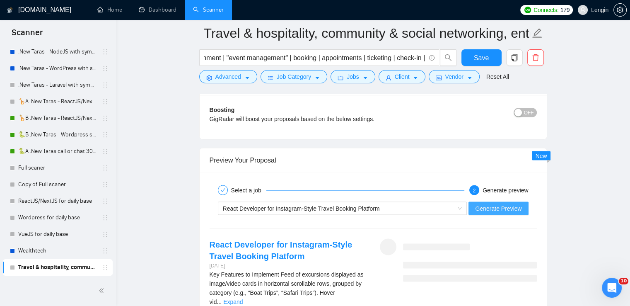
click at [513, 206] on span "Generate Preview" at bounding box center [498, 208] width 46 height 9
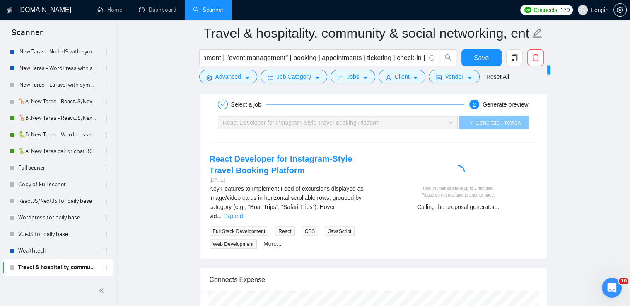
scroll to position [1734, 0]
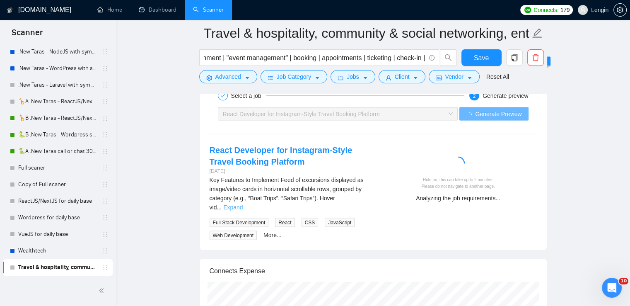
click at [243, 204] on link "Expand" at bounding box center [232, 207] width 19 height 7
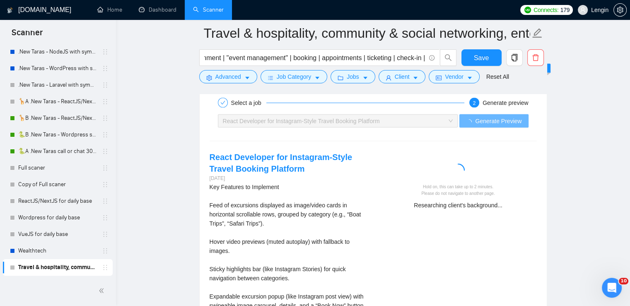
scroll to position [1726, 0]
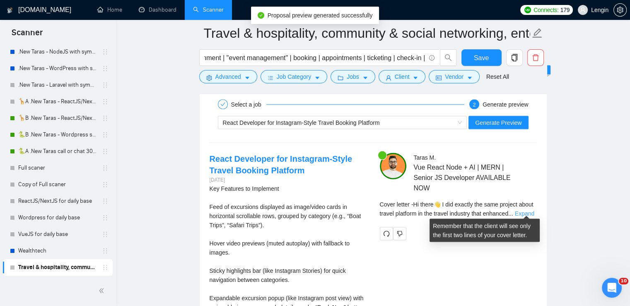
click at [529, 210] on link "Expand" at bounding box center [524, 213] width 19 height 7
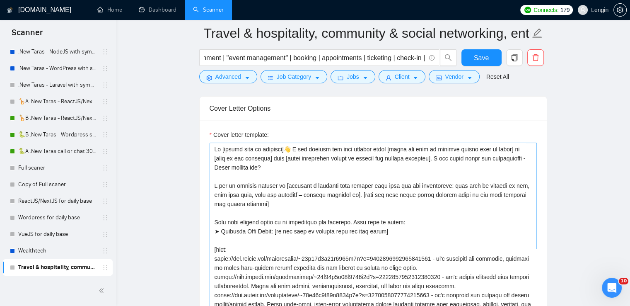
scroll to position [1033, 0]
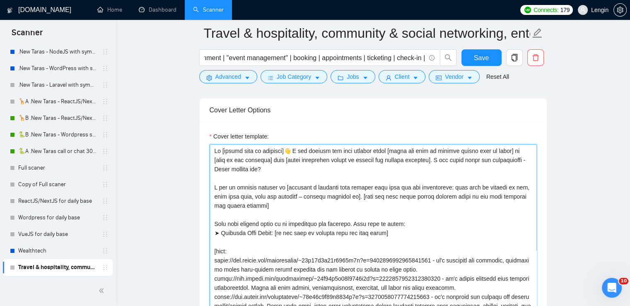
click at [502, 149] on textarea "Cover letter template:" at bounding box center [373, 237] width 327 height 186
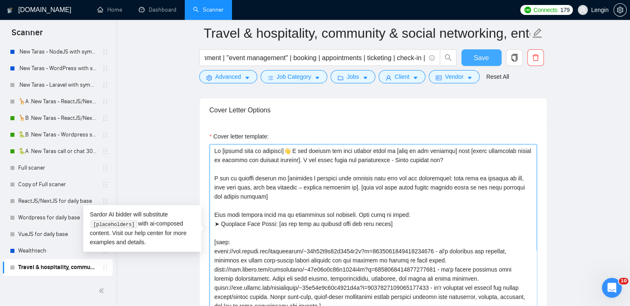
type textarea "Hi [client name if provided]👋 I did exactly the same project about in [name of …"
click at [473, 56] on button "Save" at bounding box center [482, 57] width 40 height 17
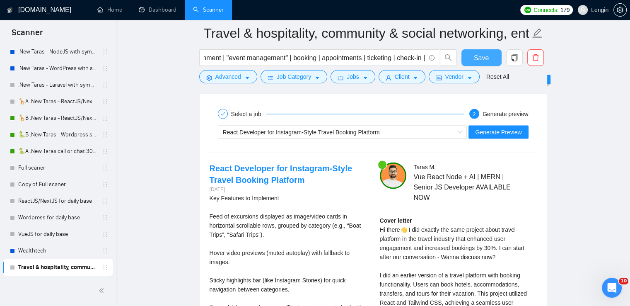
scroll to position [1683, 0]
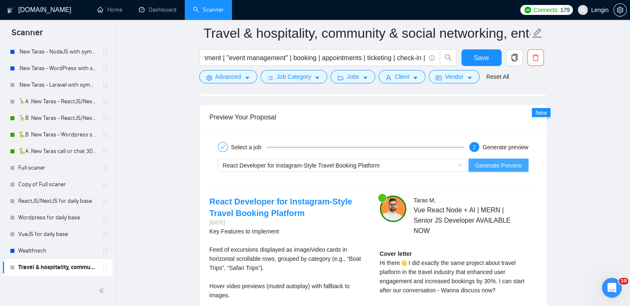
click at [514, 165] on span "Generate Preview" at bounding box center [498, 165] width 46 height 9
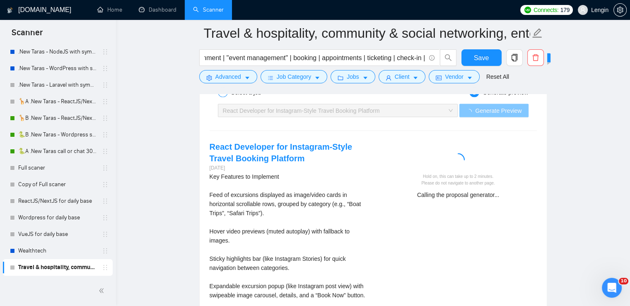
scroll to position [1739, 0]
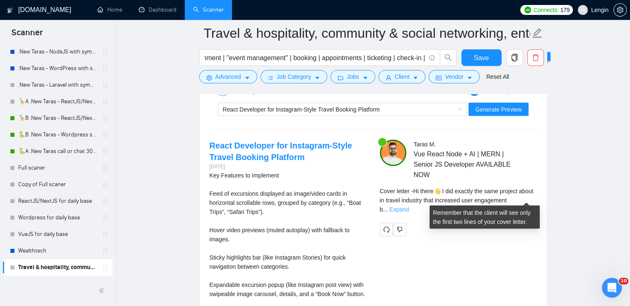
click at [409, 206] on link "Expand" at bounding box center [399, 209] width 19 height 7
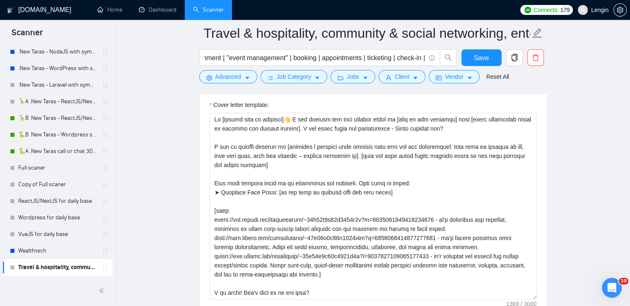
scroll to position [1054, 0]
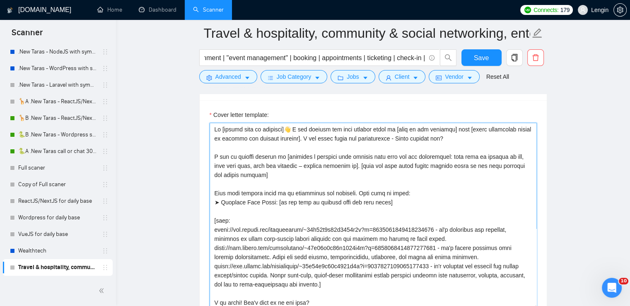
click at [386, 128] on textarea "Cover letter template:" at bounding box center [373, 216] width 327 height 186
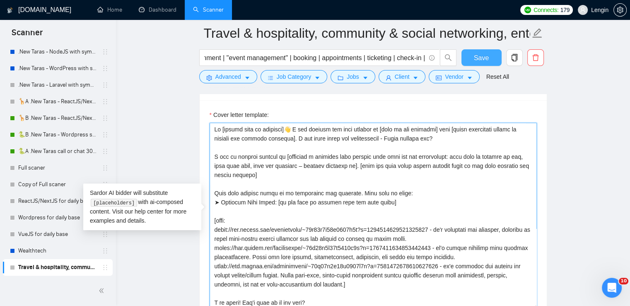
type textarea "Hi [client name if provided]👋 I did exactly the same project in [name of the in…"
click at [477, 61] on span "Save" at bounding box center [481, 58] width 15 height 10
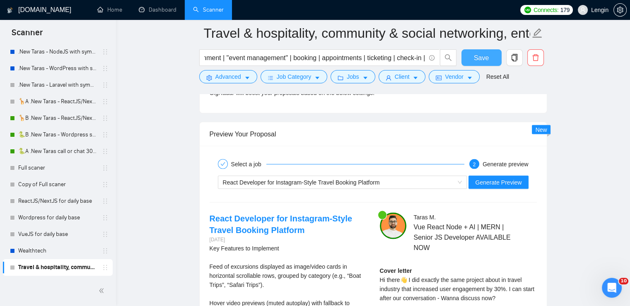
scroll to position [1668, 0]
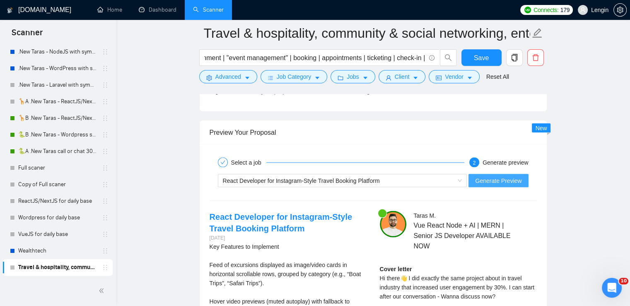
click at [515, 174] on button "Generate Preview" at bounding box center [499, 180] width 60 height 13
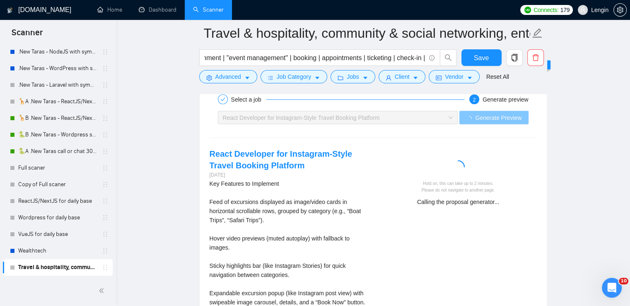
scroll to position [1749, 0]
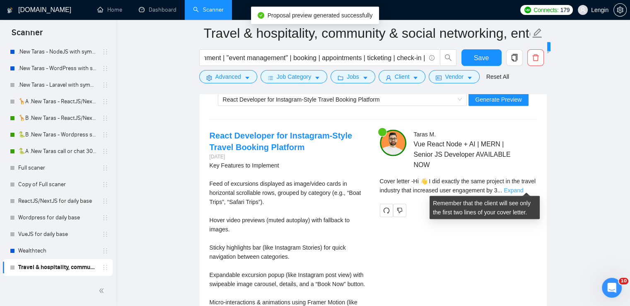
click at [523, 189] on link "Expand" at bounding box center [513, 190] width 19 height 7
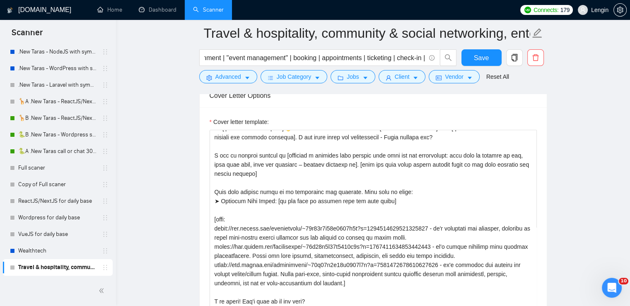
scroll to position [8, 0]
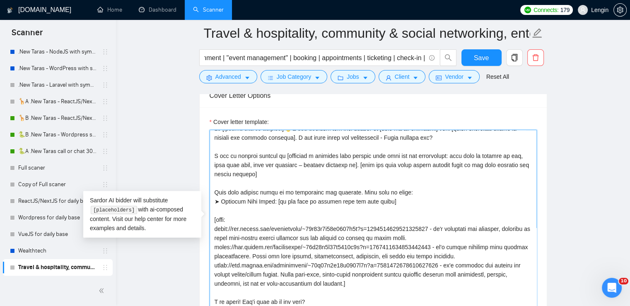
drag, startPoint x: 277, startPoint y: 155, endPoint x: 230, endPoint y: 155, distance: 46.8
click at [230, 155] on textarea "Cover letter template:" at bounding box center [373, 223] width 327 height 186
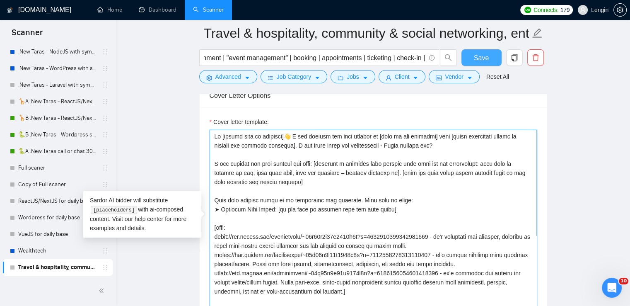
type textarea "Hi [client name if provided]👋 I did exactly the same project in [name of the in…"
click at [492, 58] on button "Save" at bounding box center [482, 57] width 40 height 17
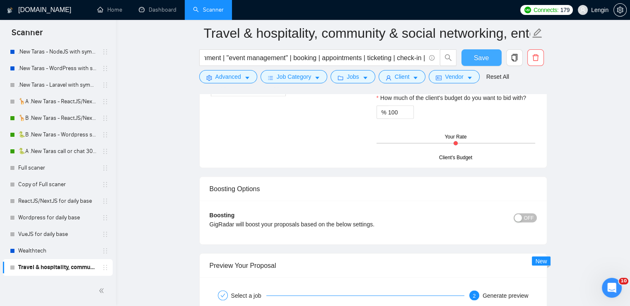
scroll to position [1625, 0]
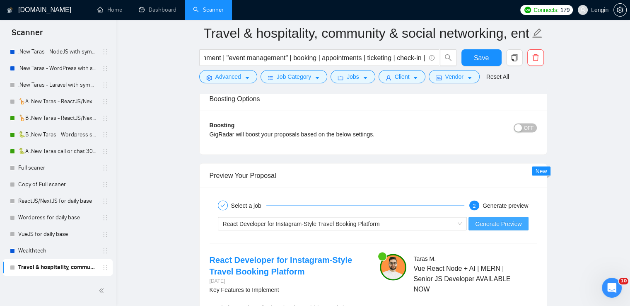
click at [495, 223] on span "Generate Preview" at bounding box center [498, 223] width 46 height 9
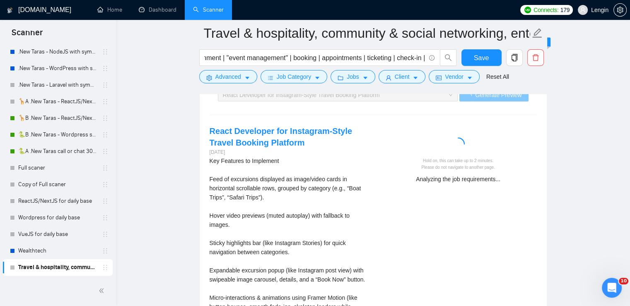
scroll to position [1754, 0]
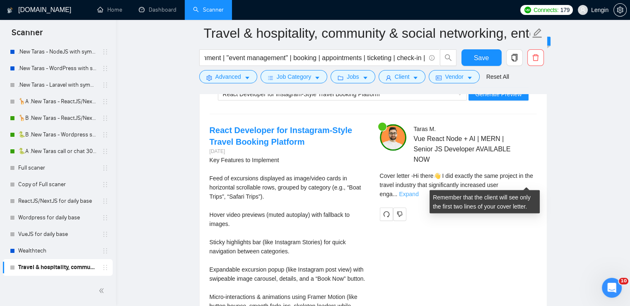
click at [419, 191] on link "Expand" at bounding box center [408, 194] width 19 height 7
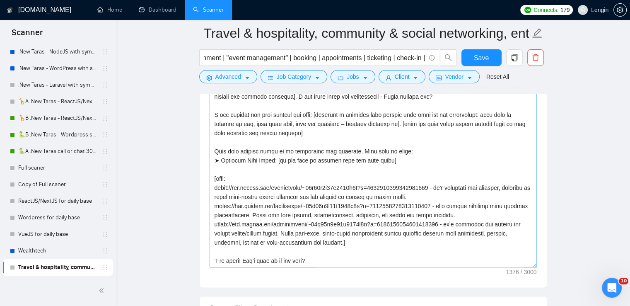
scroll to position [1095, 0]
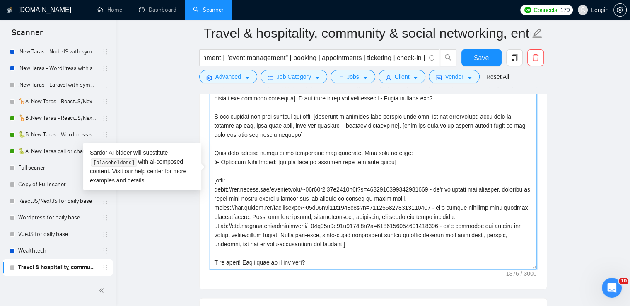
click at [282, 160] on textarea "Cover letter template:" at bounding box center [373, 175] width 327 height 186
type textarea "Hi [client name if provided]👋 I did exactly the same project in [name of the in…"
click at [467, 55] on button "Save" at bounding box center [482, 57] width 40 height 17
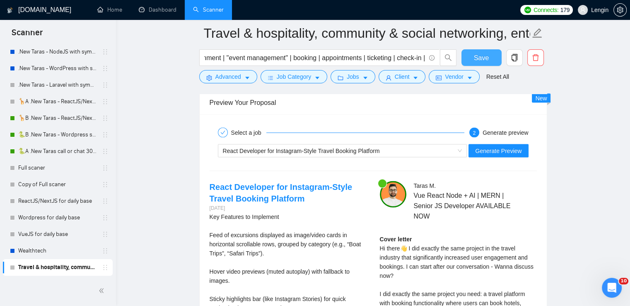
scroll to position [1698, 0]
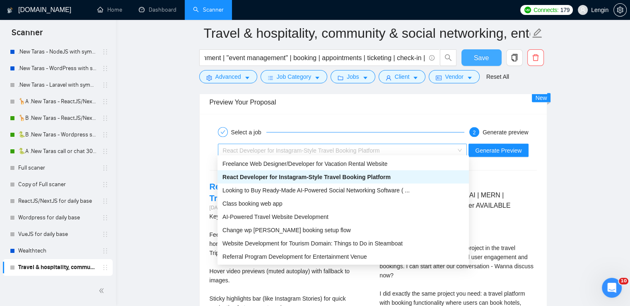
click at [455, 144] on div "React Developer for Instagram-Style Travel Booking Platform" at bounding box center [339, 150] width 232 height 12
click at [292, 215] on span "AI-Powered Travel Website Development" at bounding box center [276, 216] width 106 height 7
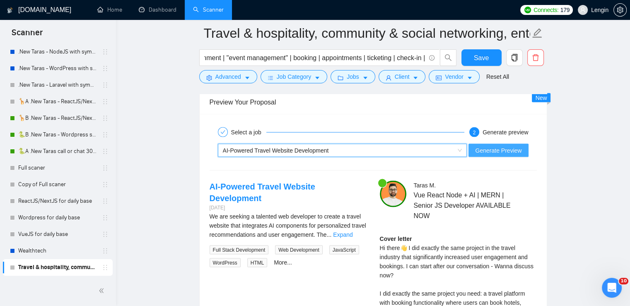
click at [502, 146] on span "Generate Preview" at bounding box center [498, 150] width 46 height 9
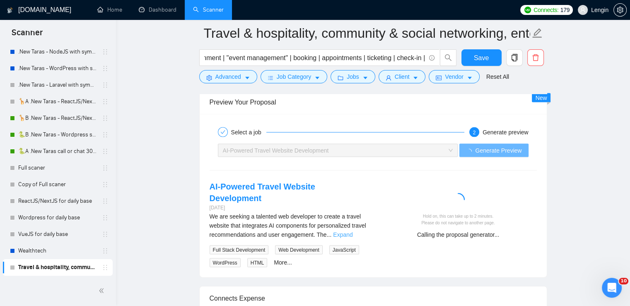
click at [353, 231] on link "Expand" at bounding box center [342, 234] width 19 height 7
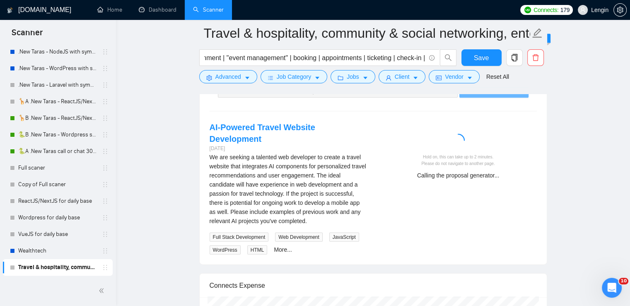
scroll to position [1762, 0]
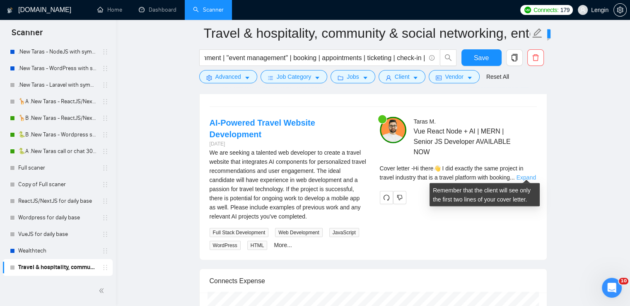
click at [524, 176] on link "Expand" at bounding box center [526, 177] width 19 height 7
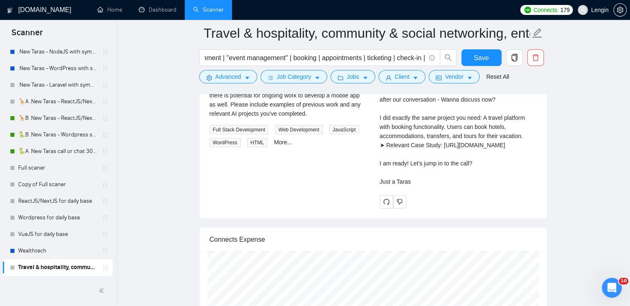
scroll to position [1867, 0]
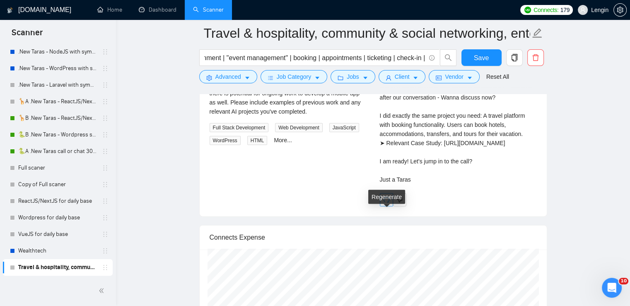
click at [389, 203] on icon "redo" at bounding box center [386, 200] width 6 height 6
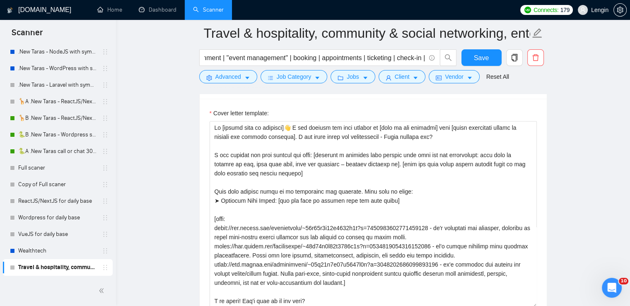
scroll to position [1056, 0]
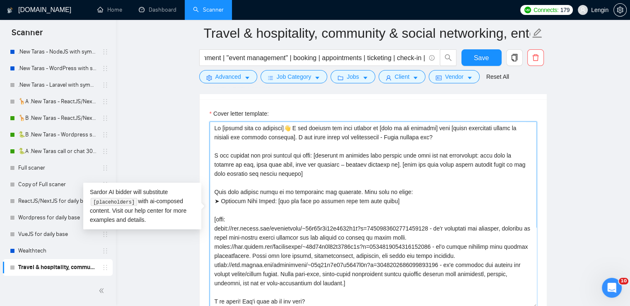
click at [315, 151] on textarea "Cover letter template:" at bounding box center [373, 214] width 327 height 186
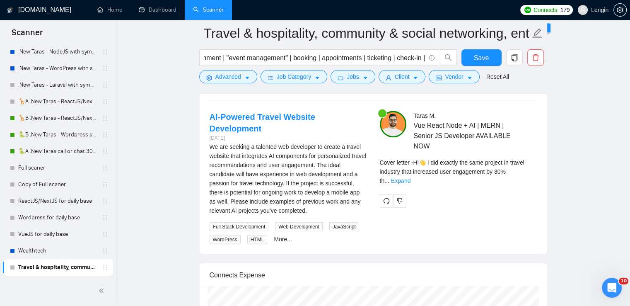
scroll to position [1768, 0]
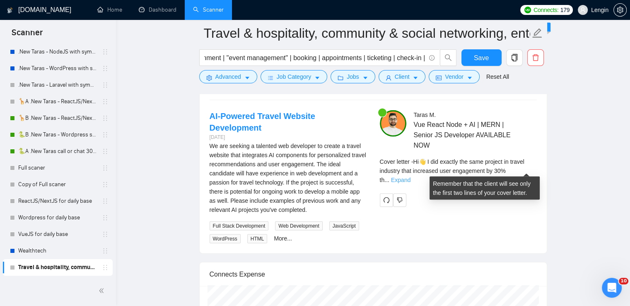
type textarea "Hi [client name if provided]👋 I did exactly the same project in [name of the in…"
click at [411, 177] on link "Expand" at bounding box center [400, 180] width 19 height 7
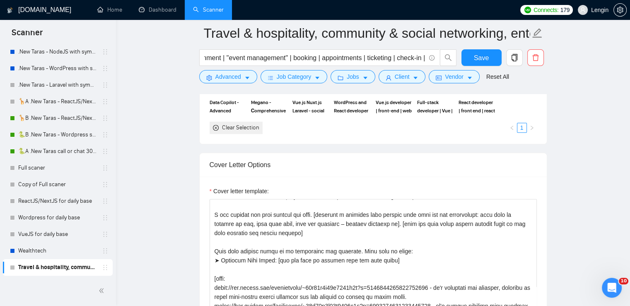
scroll to position [1008, 0]
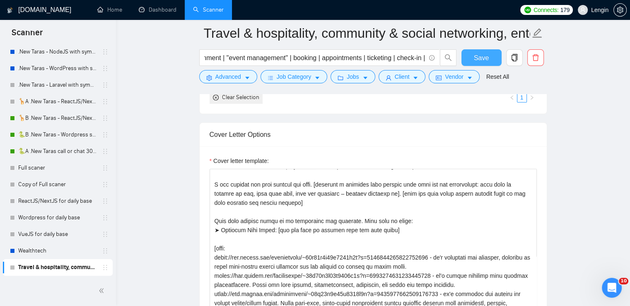
click at [483, 55] on span "Save" at bounding box center [481, 58] width 15 height 10
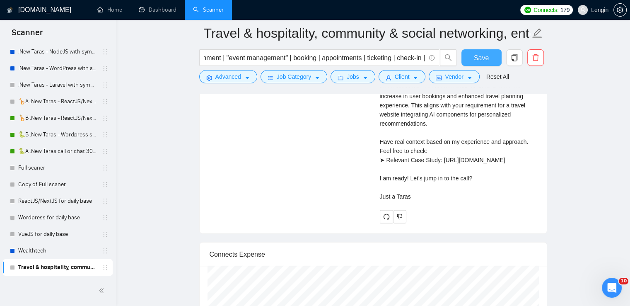
scroll to position [1925, 0]
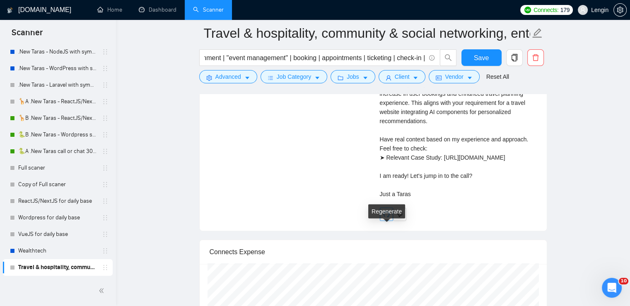
click at [385, 218] on icon "redo" at bounding box center [386, 214] width 7 height 7
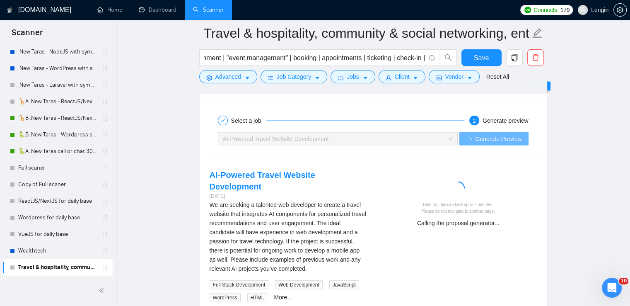
scroll to position [1727, 0]
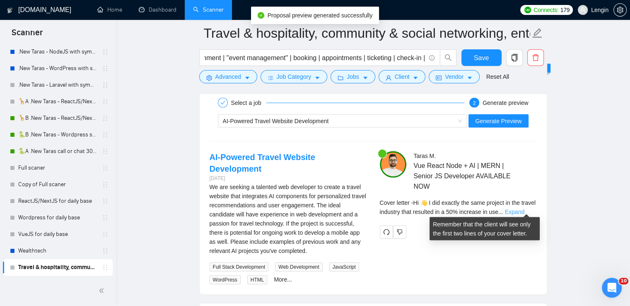
click at [525, 208] on link "Expand" at bounding box center [514, 211] width 19 height 7
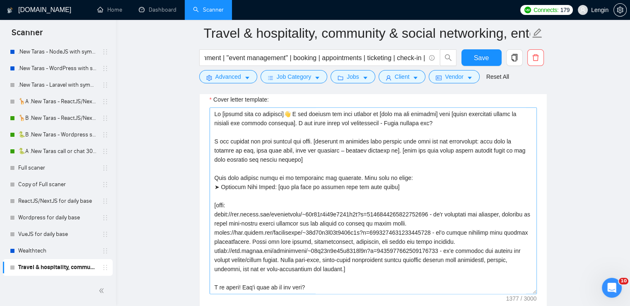
scroll to position [1069, 0]
click at [220, 182] on textarea "Cover letter template:" at bounding box center [373, 201] width 327 height 186
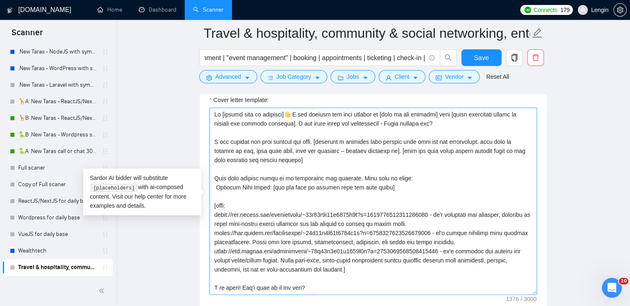
paste textarea "📍"
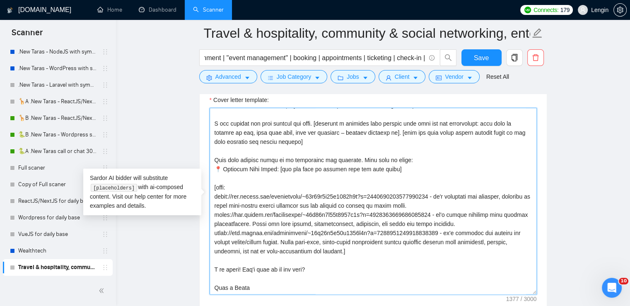
scroll to position [0, 0]
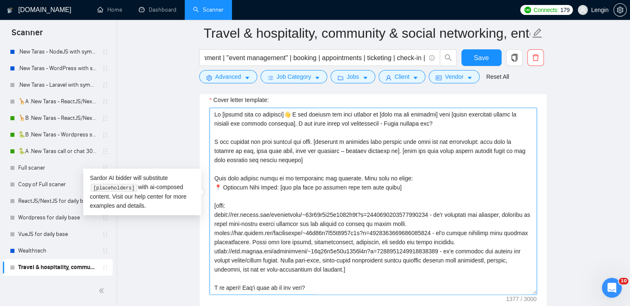
click at [407, 178] on textarea "Cover letter template:" at bounding box center [373, 201] width 327 height 186
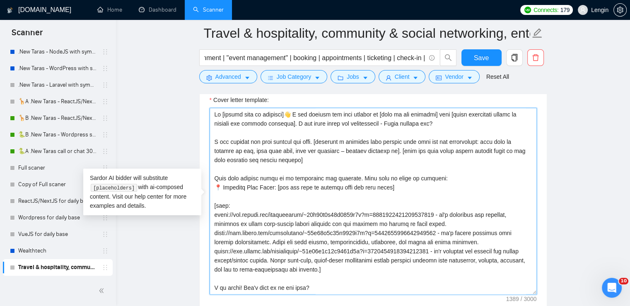
drag, startPoint x: 361, startPoint y: 177, endPoint x: 216, endPoint y: 171, distance: 145.2
click at [216, 171] on textarea "Cover letter template:" at bounding box center [373, 201] width 327 height 186
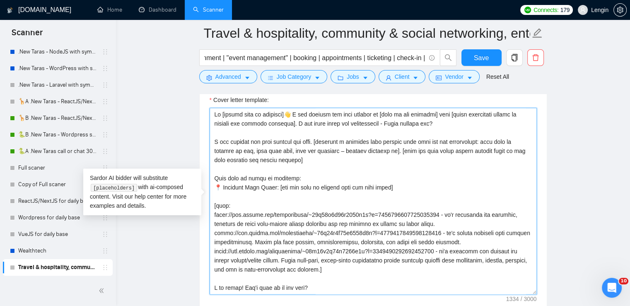
click at [334, 176] on textarea "Cover letter template:" at bounding box center [373, 201] width 327 height 186
click at [394, 163] on textarea "Cover letter template:" at bounding box center [373, 201] width 327 height 186
type textarea "Hi [client name if provided]👋 I did exactly the same project in [name of the in…"
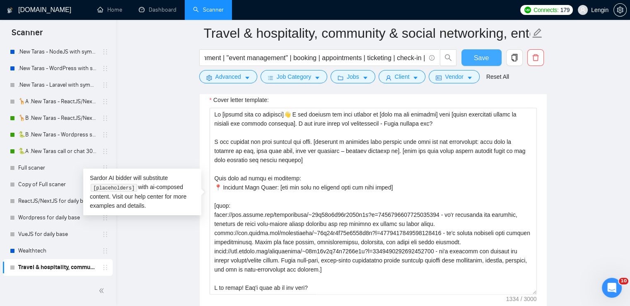
click at [492, 63] on button "Save" at bounding box center [482, 57] width 40 height 17
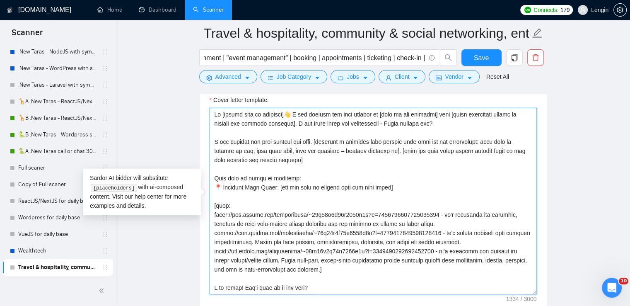
click at [393, 181] on textarea "Cover letter template:" at bounding box center [373, 201] width 327 height 186
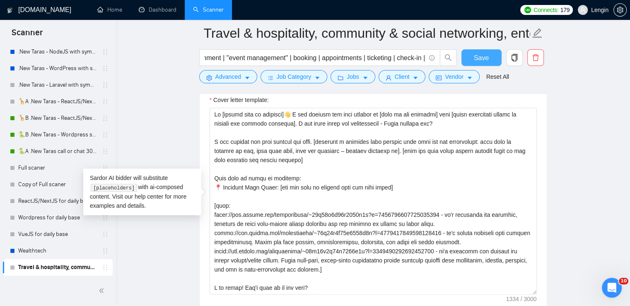
click at [481, 62] on span "Save" at bounding box center [481, 58] width 15 height 10
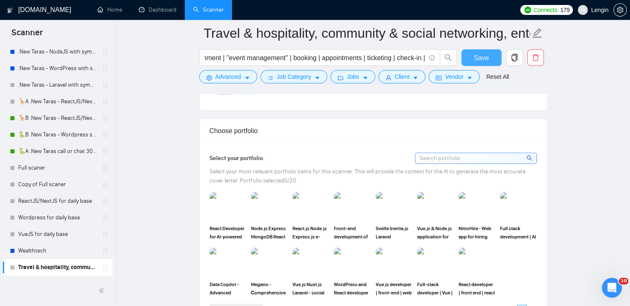
scroll to position [832, 0]
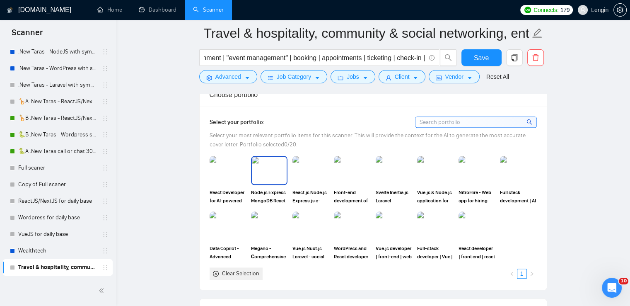
click at [272, 174] on img at bounding box center [269, 170] width 35 height 27
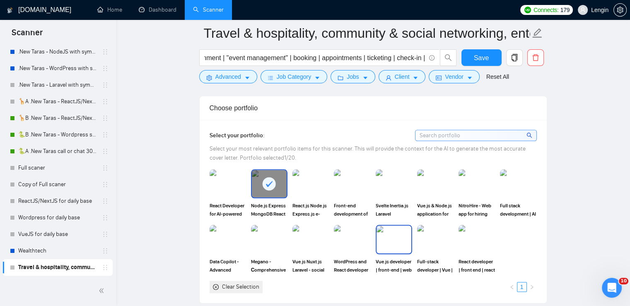
scroll to position [819, 0]
click at [455, 133] on input at bounding box center [476, 135] width 121 height 10
click at [291, 147] on span "Select your most relevant portfolio items for this scanner. This will provide t…" at bounding box center [368, 153] width 316 height 16
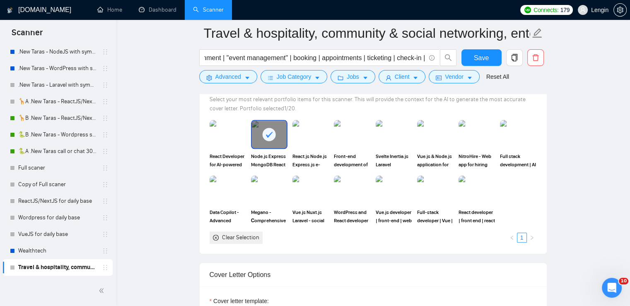
click at [240, 233] on div "Clear Selection" at bounding box center [240, 237] width 37 height 9
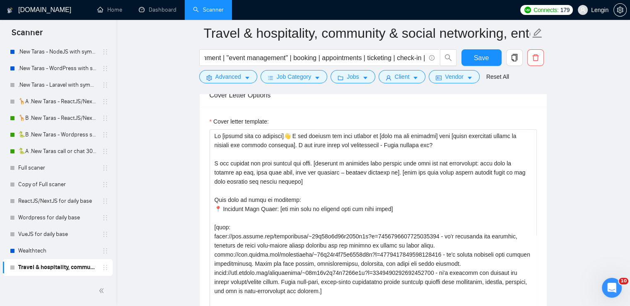
scroll to position [1048, 0]
click at [496, 63] on button "Save" at bounding box center [482, 57] width 40 height 17
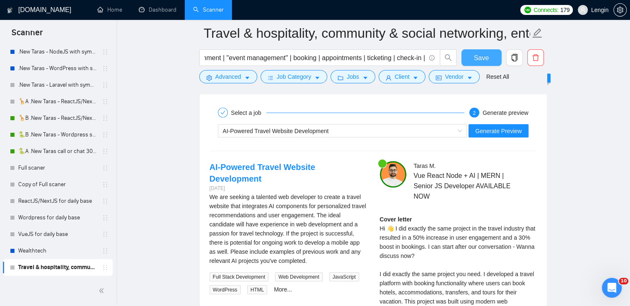
scroll to position [1717, 0]
click at [463, 130] on span "AI-Powered Travel Website Development" at bounding box center [343, 131] width 240 height 12
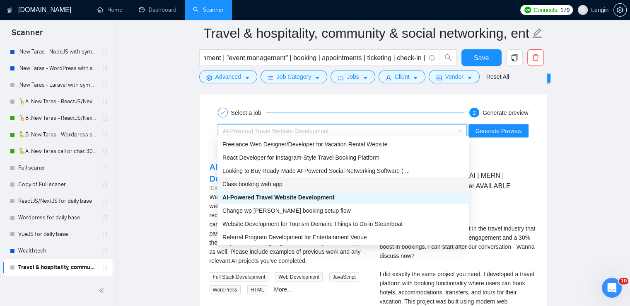
click at [287, 183] on div "Class booking web app" at bounding box center [344, 183] width 242 height 9
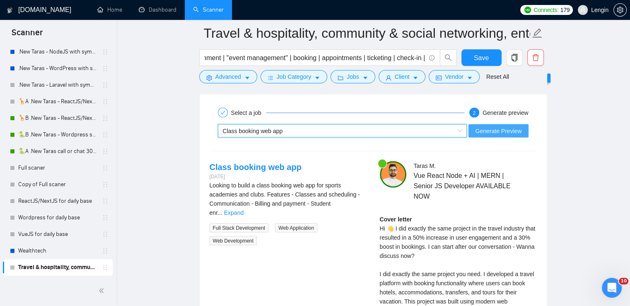
click at [507, 130] on span "Generate Preview" at bounding box center [498, 130] width 46 height 9
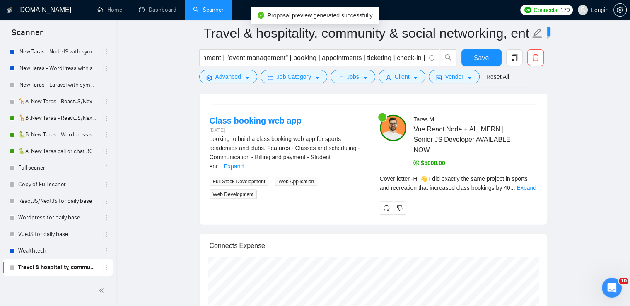
scroll to position [1764, 0]
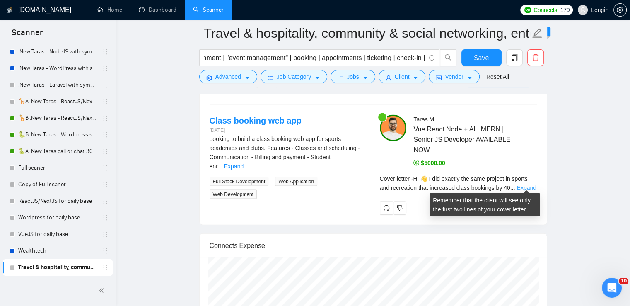
click at [519, 184] on link "Expand" at bounding box center [526, 187] width 19 height 7
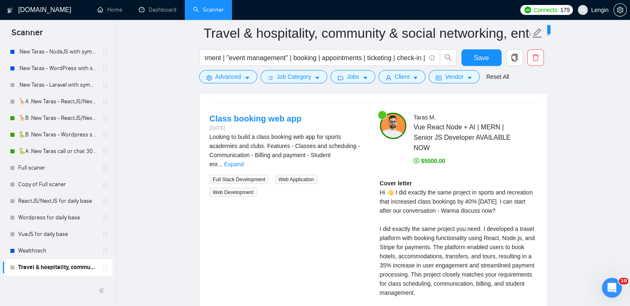
scroll to position [1765, 0]
click at [244, 161] on link "Expand" at bounding box center [233, 164] width 19 height 7
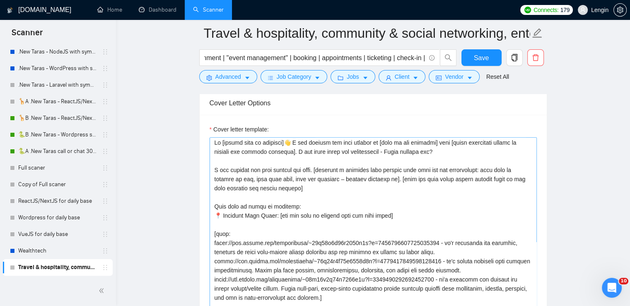
scroll to position [0, 0]
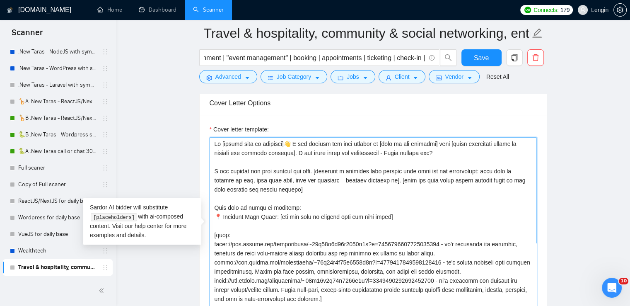
click at [252, 216] on textarea "Cover letter template:" at bounding box center [373, 230] width 327 height 186
type textarea "Hi [client name if provided]👋 I did exactly the same project in [name of the in…"
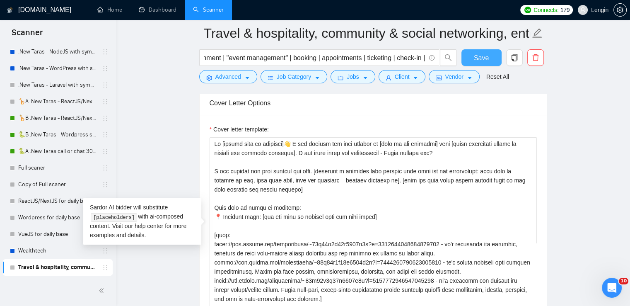
click at [471, 58] on button "Save" at bounding box center [482, 57] width 40 height 17
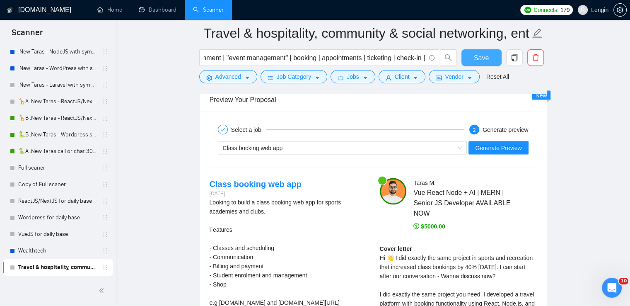
scroll to position [1701, 0]
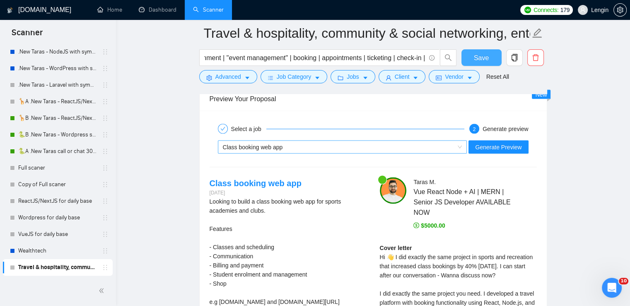
click at [463, 143] on span "Class booking web app" at bounding box center [343, 147] width 240 height 12
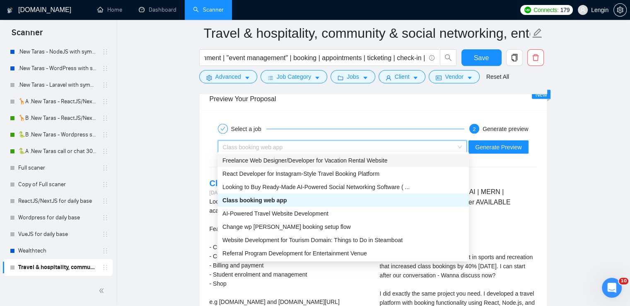
click at [302, 161] on span "Freelance Web Designer/Developer for Vacation Rental Website" at bounding box center [305, 160] width 165 height 7
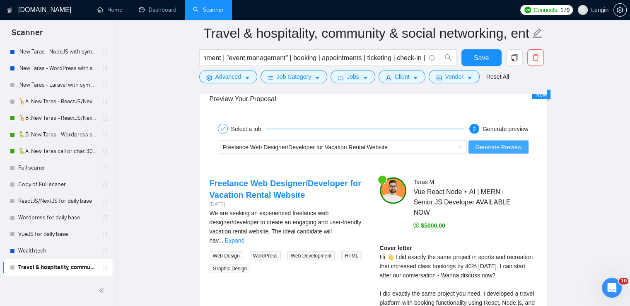
click at [487, 147] on span "Generate Preview" at bounding box center [498, 147] width 46 height 9
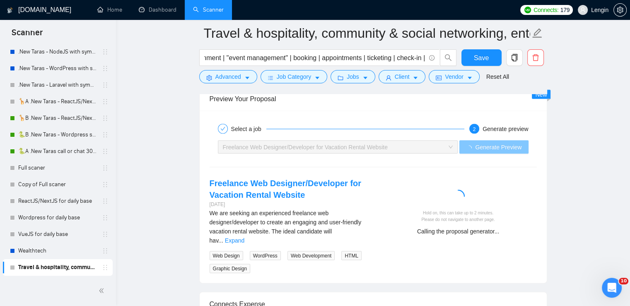
scroll to position [1734, 0]
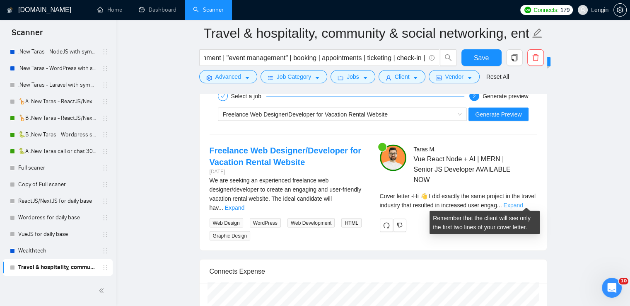
click at [523, 202] on link "Expand" at bounding box center [513, 205] width 19 height 7
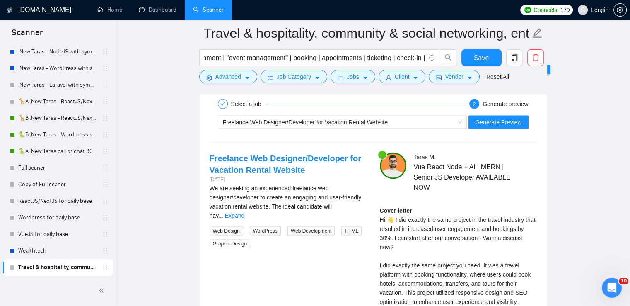
scroll to position [1726, 0]
click at [245, 213] on link "Expand" at bounding box center [234, 216] width 19 height 7
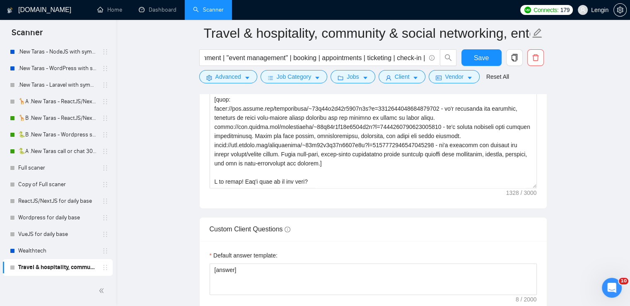
scroll to position [1120, 0]
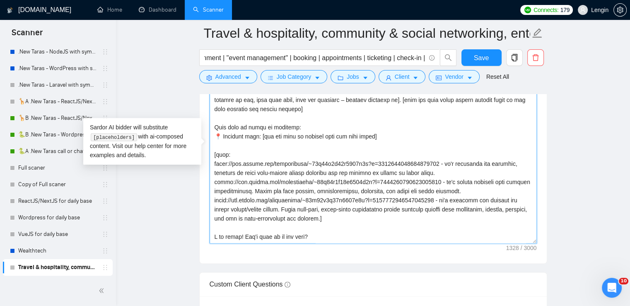
click at [484, 158] on textarea "Cover letter template:" at bounding box center [373, 150] width 327 height 186
type textarea "Hi [client name if provided]👋 I did exactly the same project in [name of the in…"
click at [479, 57] on span "Save" at bounding box center [481, 58] width 15 height 10
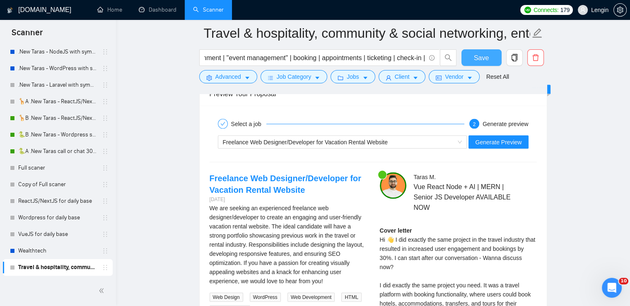
scroll to position [1726, 0]
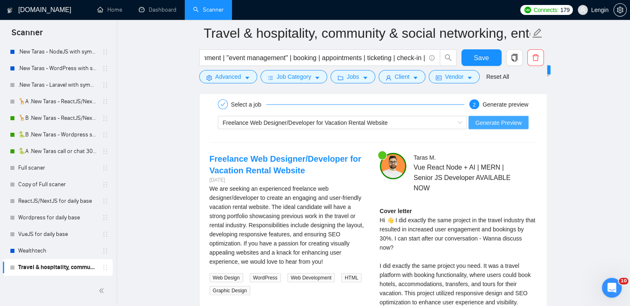
click at [514, 119] on span "Generate Preview" at bounding box center [498, 122] width 46 height 9
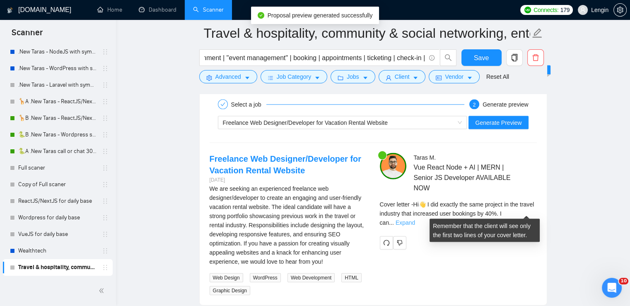
click at [415, 219] on link "Expand" at bounding box center [405, 222] width 19 height 7
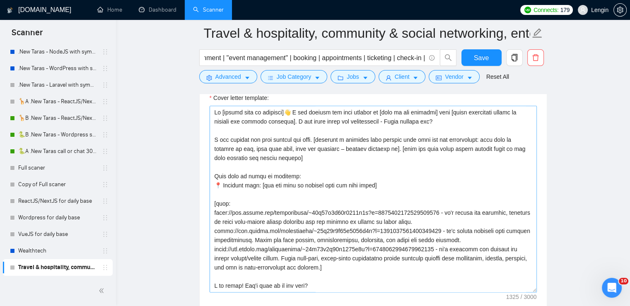
scroll to position [1070, 0]
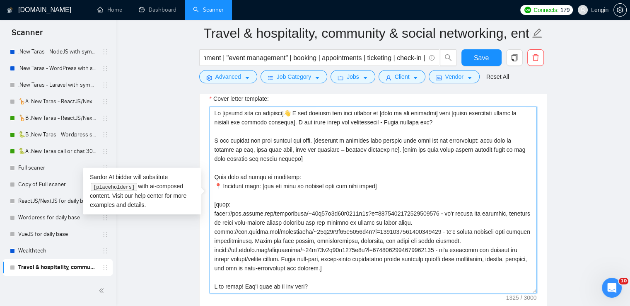
click at [480, 211] on textarea "Cover letter template:" at bounding box center [373, 200] width 327 height 186
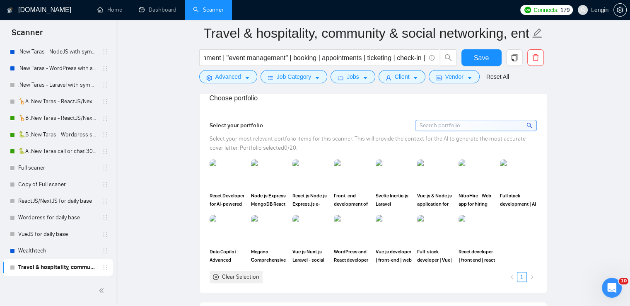
scroll to position [832, 0]
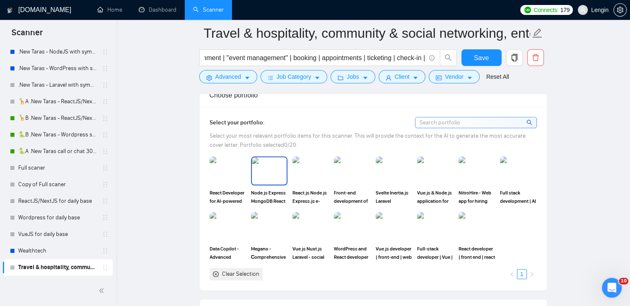
click at [271, 168] on img at bounding box center [269, 170] width 35 height 27
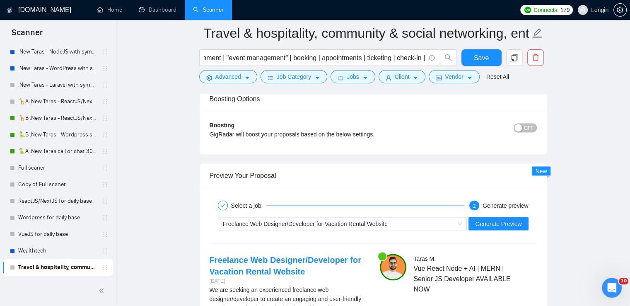
scroll to position [1626, 0]
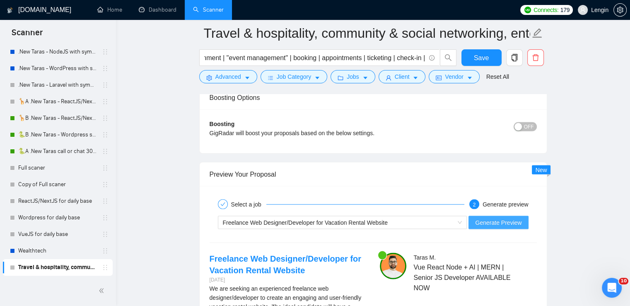
click at [509, 218] on span "Generate Preview" at bounding box center [498, 222] width 46 height 9
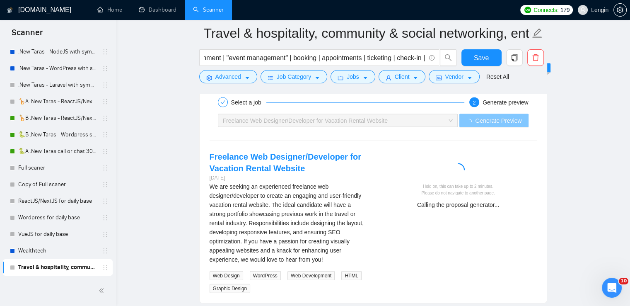
scroll to position [1732, 0]
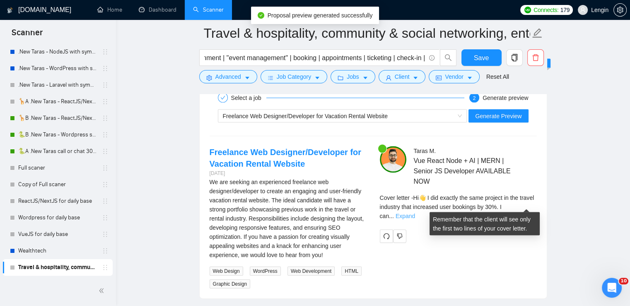
click at [415, 213] on link "Expand" at bounding box center [405, 216] width 19 height 7
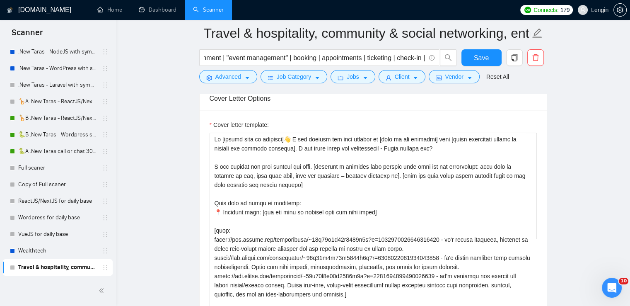
scroll to position [1041, 0]
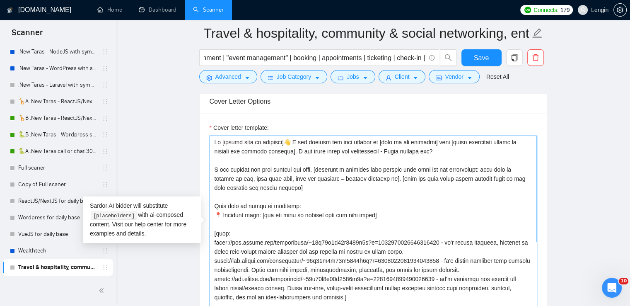
click at [371, 174] on textarea "Cover letter template:" at bounding box center [373, 229] width 327 height 186
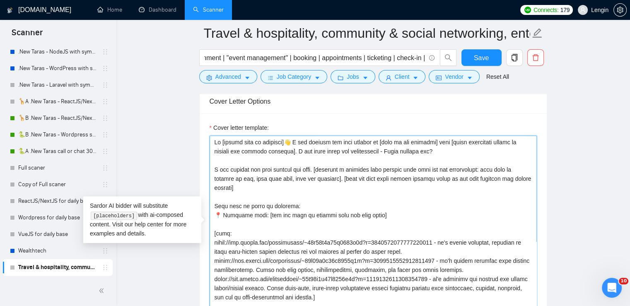
drag, startPoint x: 325, startPoint y: 176, endPoint x: 318, endPoint y: 189, distance: 14.5
click at [318, 189] on textarea "Cover letter template:" at bounding box center [373, 229] width 327 height 186
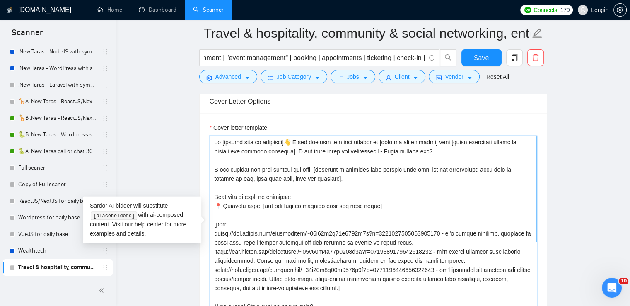
click at [317, 167] on textarea "Cover letter template:" at bounding box center [373, 229] width 327 height 186
paste textarea "from the list above choose project which is the most relevant for client reques…"
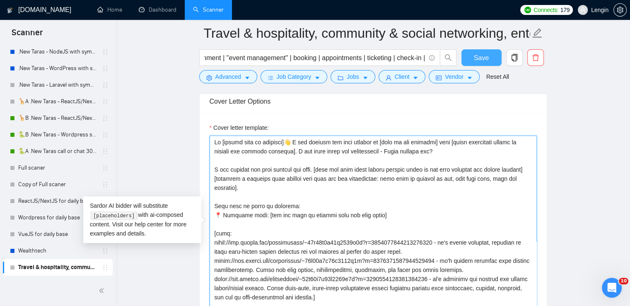
type textarea "Hi [client name if provided]👋 I did exactly the same project in [name of the in…"
click at [475, 61] on span "Save" at bounding box center [481, 58] width 15 height 10
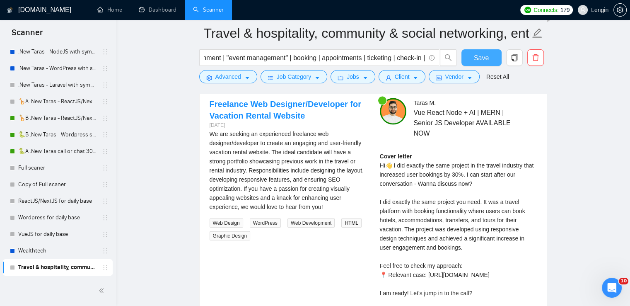
scroll to position [1717, 0]
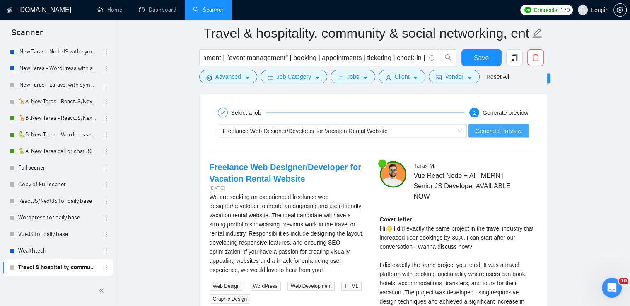
click at [495, 131] on span "Generate Preview" at bounding box center [498, 130] width 46 height 9
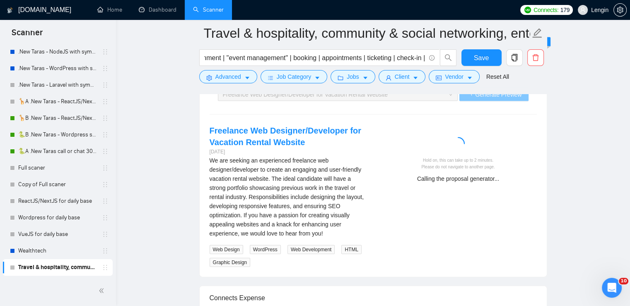
scroll to position [1753, 0]
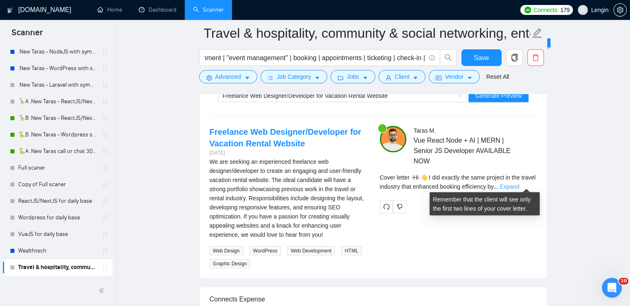
click at [519, 183] on link "Expand" at bounding box center [509, 186] width 19 height 7
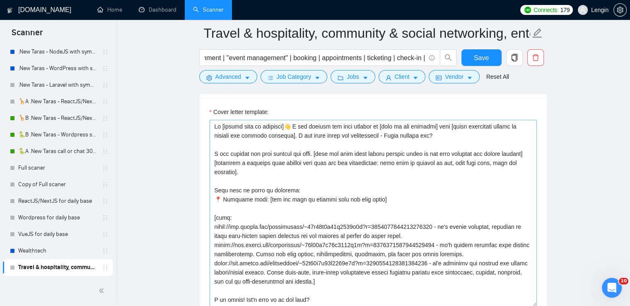
scroll to position [18, 0]
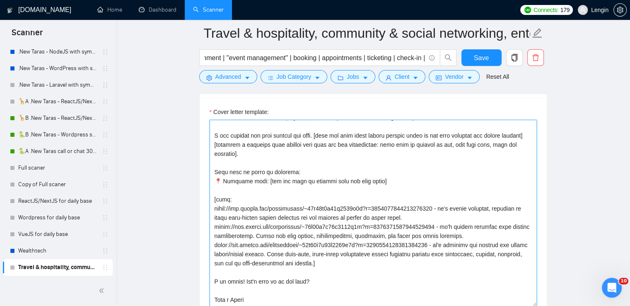
click at [416, 217] on textarea "Cover letter template:" at bounding box center [373, 213] width 327 height 186
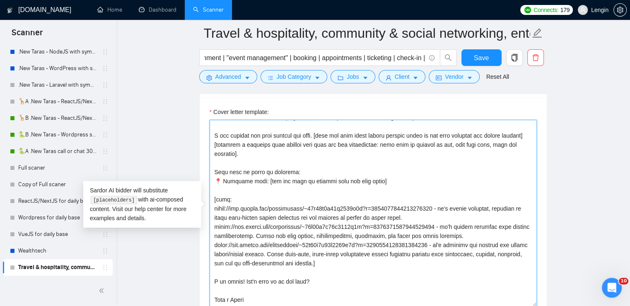
click at [335, 189] on textarea "Cover letter template:" at bounding box center [373, 213] width 327 height 186
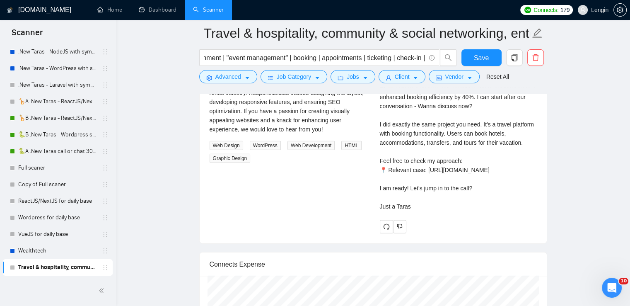
scroll to position [1860, 0]
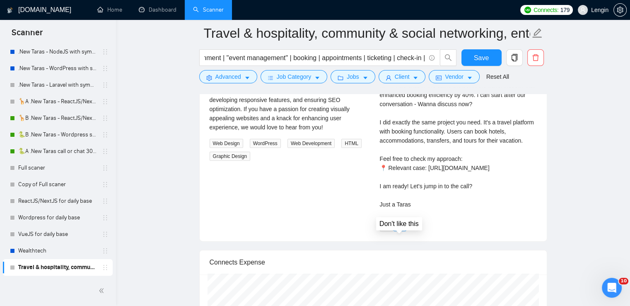
click at [403, 231] on button "button" at bounding box center [399, 224] width 13 height 13
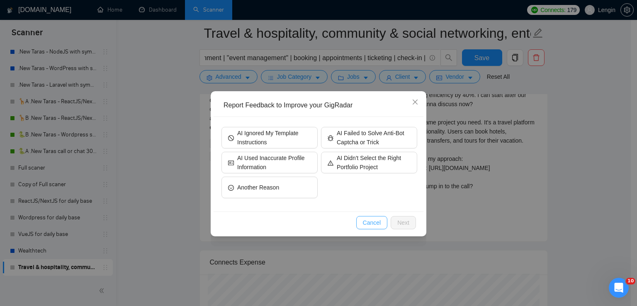
click at [371, 219] on span "Cancel" at bounding box center [372, 222] width 18 height 9
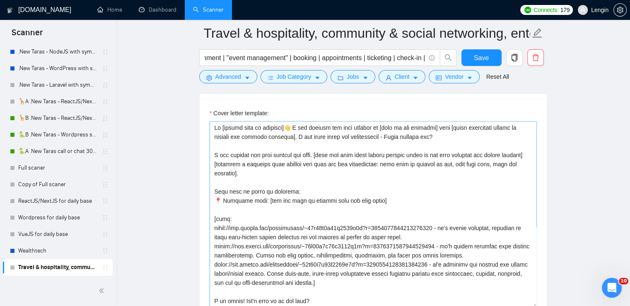
scroll to position [1048, 0]
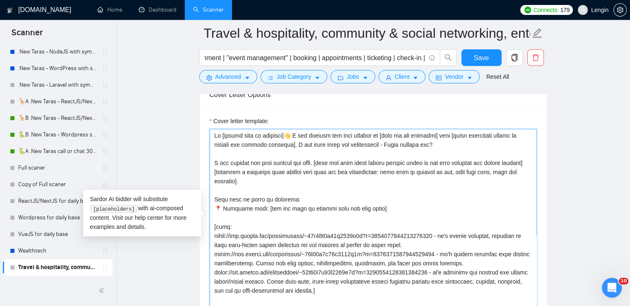
click at [319, 158] on textarea "Cover letter template:" at bounding box center [373, 222] width 327 height 186
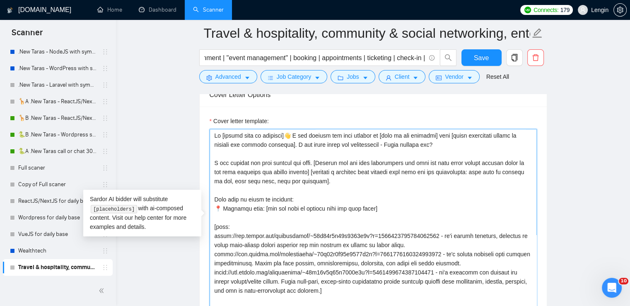
click at [312, 169] on textarea "Cover letter template:" at bounding box center [373, 222] width 327 height 186
type textarea "Hi [client name if provided]👋 I did exactly the same project in [name of the in…"
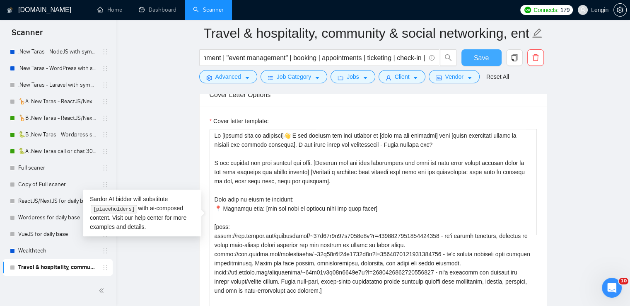
click at [481, 51] on button "Save" at bounding box center [482, 57] width 40 height 17
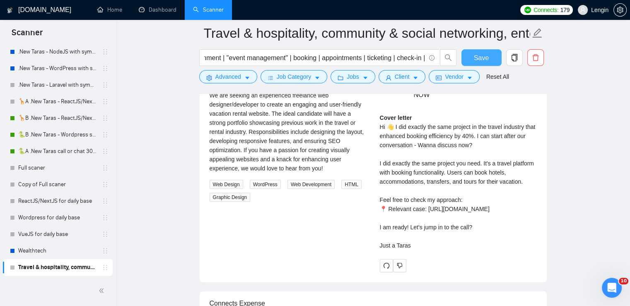
scroll to position [1659, 0]
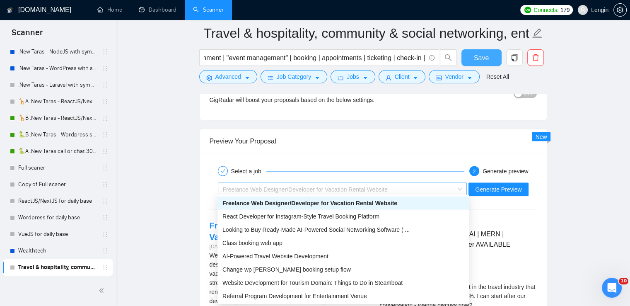
click at [464, 189] on div "Freelance Web Designer/Developer for Vacation Rental Website" at bounding box center [342, 189] width 249 height 13
click at [365, 213] on span "React Developer for Instagram-Style Travel Booking Platform" at bounding box center [301, 216] width 157 height 7
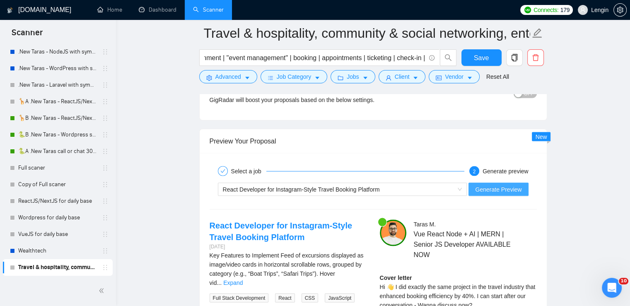
click at [491, 186] on span "Generate Preview" at bounding box center [498, 189] width 46 height 9
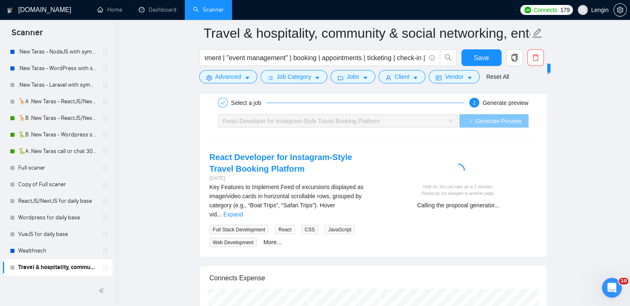
scroll to position [1728, 0]
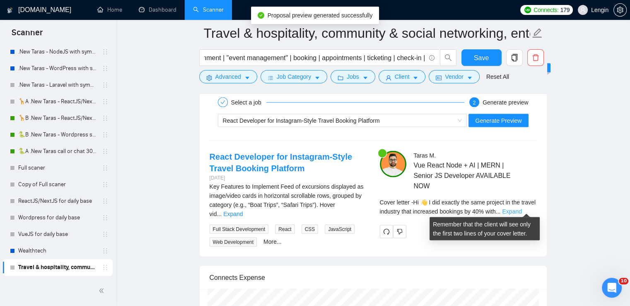
click at [522, 210] on link "Expand" at bounding box center [511, 211] width 19 height 7
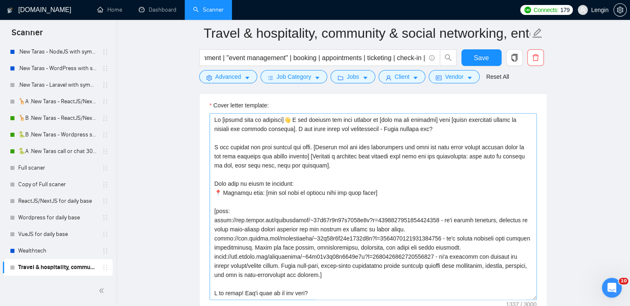
scroll to position [1059, 0]
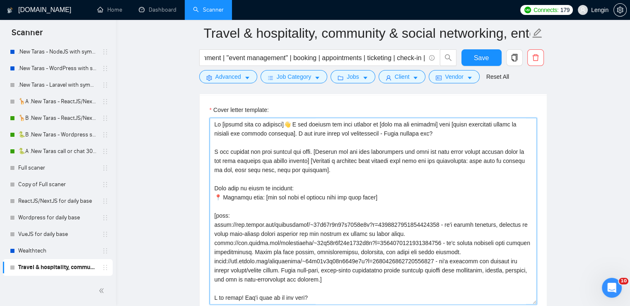
click at [414, 148] on textarea "Cover letter template:" at bounding box center [373, 211] width 327 height 186
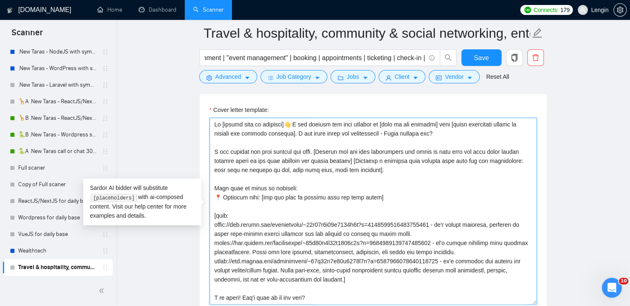
drag, startPoint x: 498, startPoint y: 149, endPoint x: 449, endPoint y: 148, distance: 48.9
click at [449, 148] on textarea "Cover letter template:" at bounding box center [373, 211] width 327 height 186
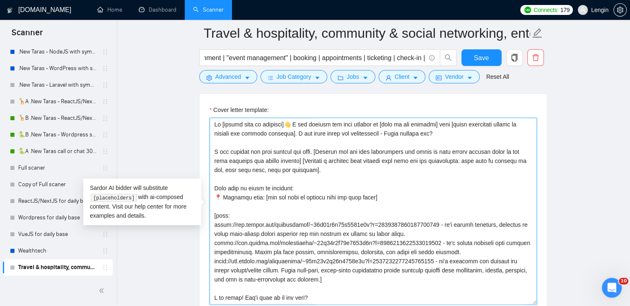
click at [294, 158] on textarea "Cover letter template:" at bounding box center [373, 211] width 327 height 186
paste textarea "from the list above"
type textarea "Hi [client name if provided]👋 I did exactly the same project in [name of the in…"
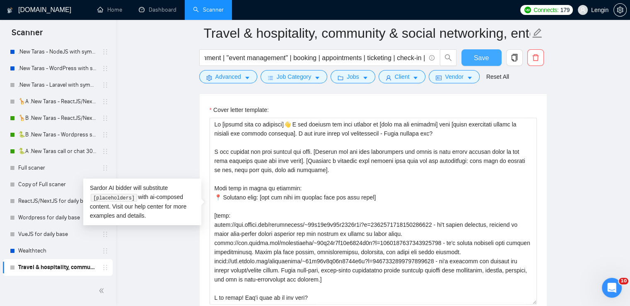
click at [484, 53] on span "Save" at bounding box center [481, 58] width 15 height 10
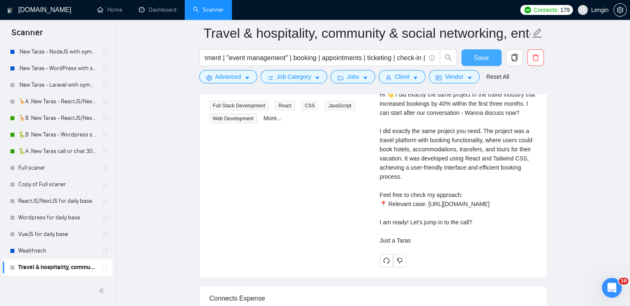
scroll to position [1857, 0]
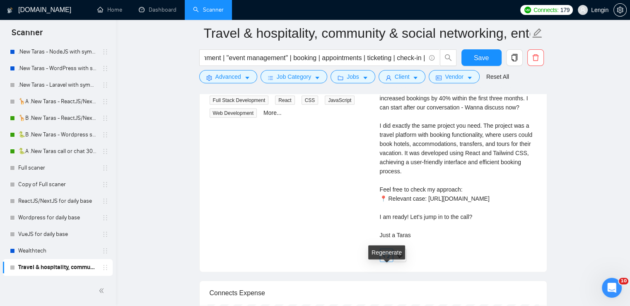
click at [388, 262] on button "button" at bounding box center [386, 255] width 13 height 13
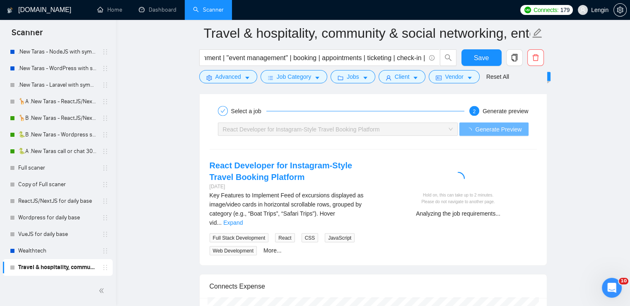
scroll to position [1724, 0]
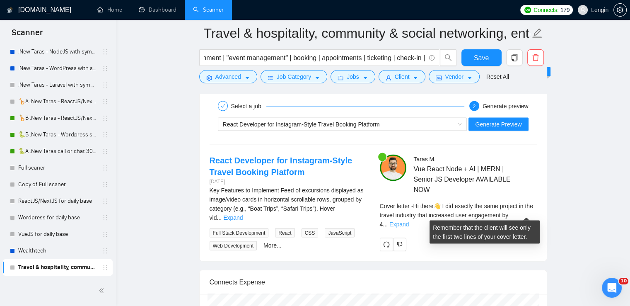
click at [409, 221] on link "Expand" at bounding box center [399, 224] width 19 height 7
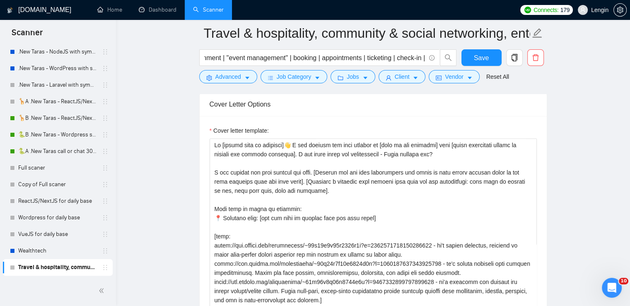
scroll to position [1038, 0]
click at [303, 177] on textarea "Cover letter template:" at bounding box center [373, 232] width 327 height 186
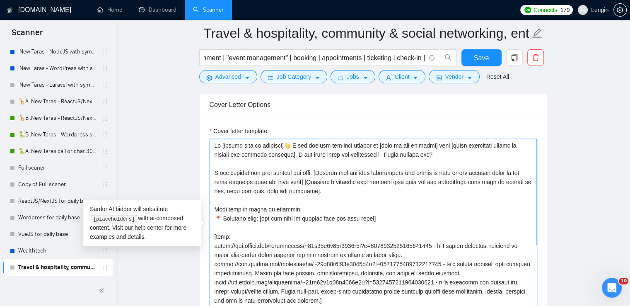
click at [448, 170] on textarea "Cover letter template:" at bounding box center [373, 232] width 327 height 186
type textarea "Hi [client name if provided]👋 I did exactly the same project in [name of the in…"
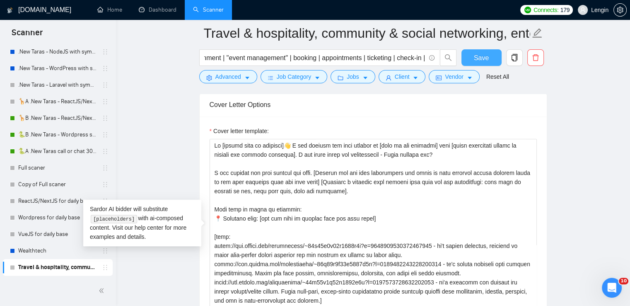
click at [489, 56] on button "Save" at bounding box center [482, 57] width 40 height 17
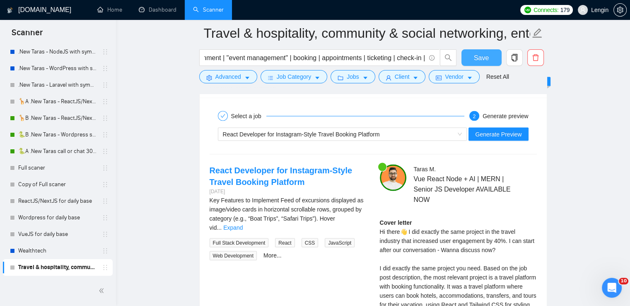
scroll to position [1691, 0]
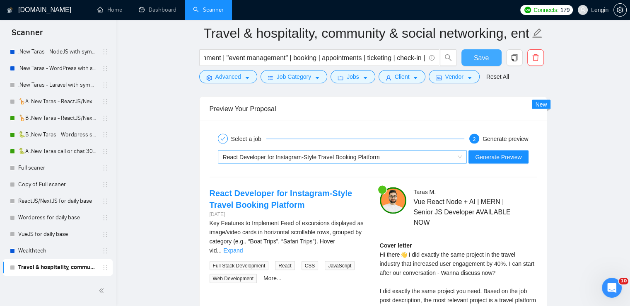
click at [457, 154] on span "React Developer for Instagram-Style Travel Booking Platform" at bounding box center [343, 157] width 240 height 12
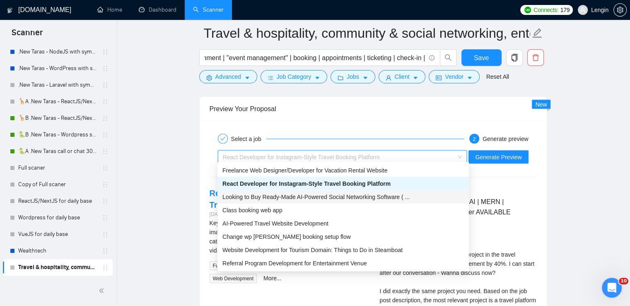
click at [355, 195] on span "Looking to Buy Ready-Made AI-Powered Social Networking Software ( ..." at bounding box center [316, 197] width 187 height 7
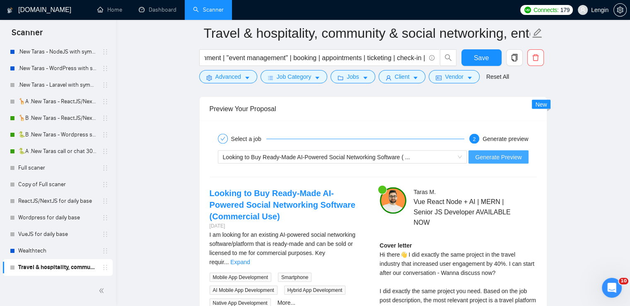
click at [508, 155] on span "Generate Preview" at bounding box center [498, 157] width 46 height 9
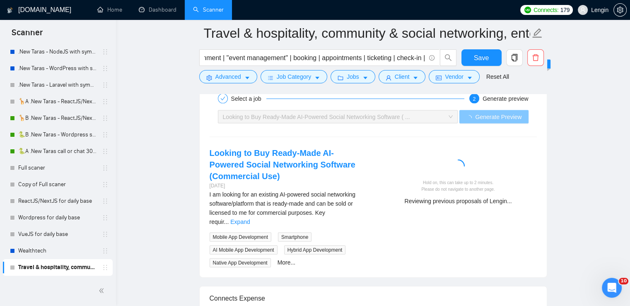
scroll to position [1731, 0]
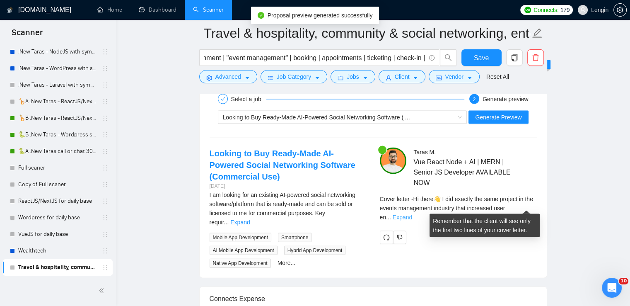
click at [412, 214] on link "Expand" at bounding box center [402, 217] width 19 height 7
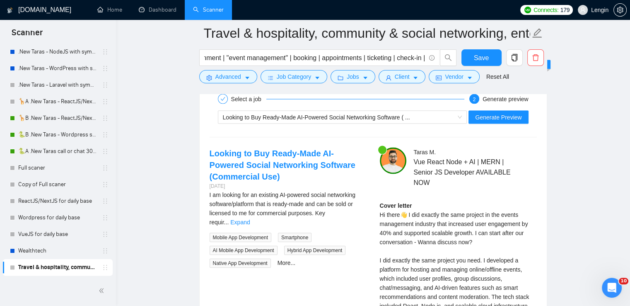
scroll to position [1731, 0]
click at [250, 219] on link "Expand" at bounding box center [239, 222] width 19 height 7
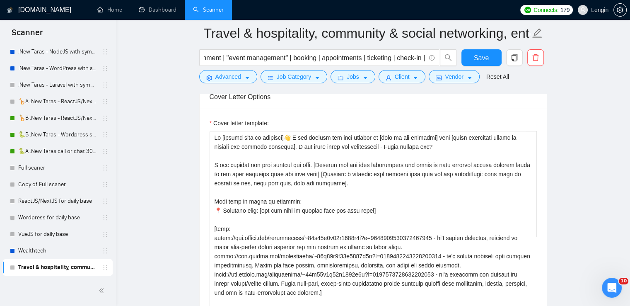
scroll to position [1045, 0]
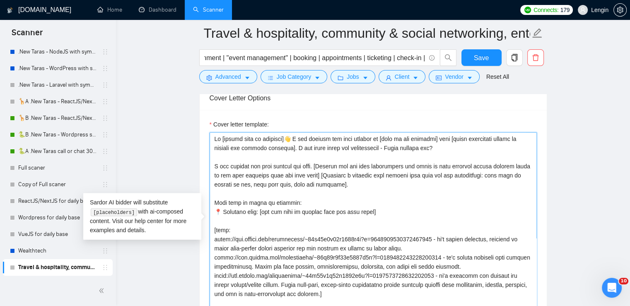
click at [361, 185] on textarea "Cover letter template:" at bounding box center [373, 225] width 327 height 186
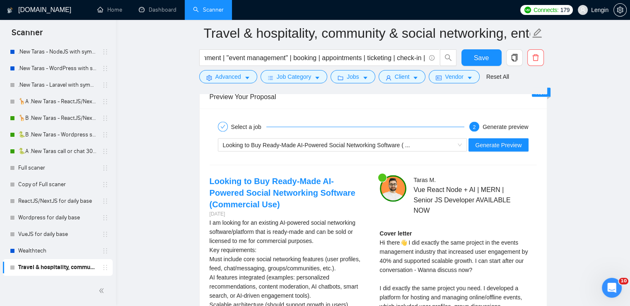
scroll to position [1703, 0]
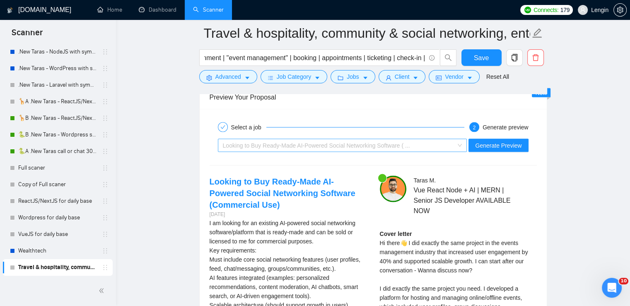
click at [463, 143] on span "Looking to Buy Ready-Made AI-Powered Social Networking Software ( ..." at bounding box center [343, 145] width 240 height 12
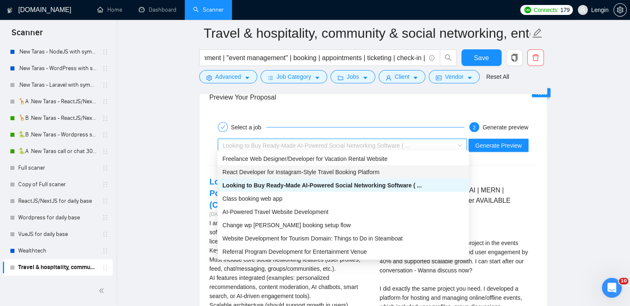
click at [362, 172] on span "React Developer for Instagram-Style Travel Booking Platform" at bounding box center [301, 172] width 157 height 7
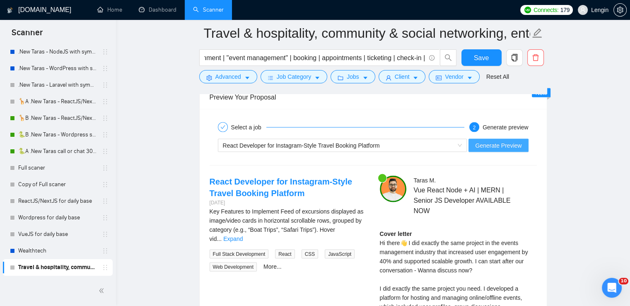
click at [504, 143] on span "Generate Preview" at bounding box center [498, 145] width 46 height 9
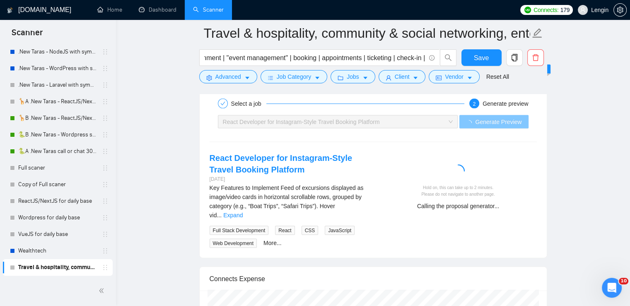
scroll to position [1731, 0]
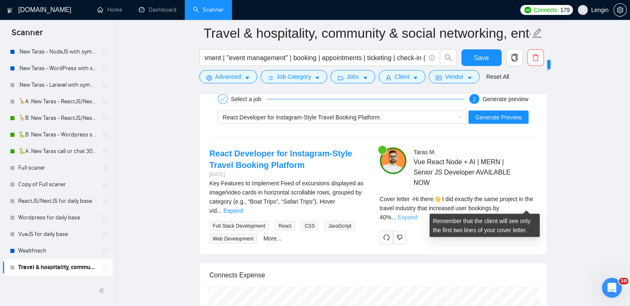
click at [417, 214] on link "Expand" at bounding box center [407, 217] width 19 height 7
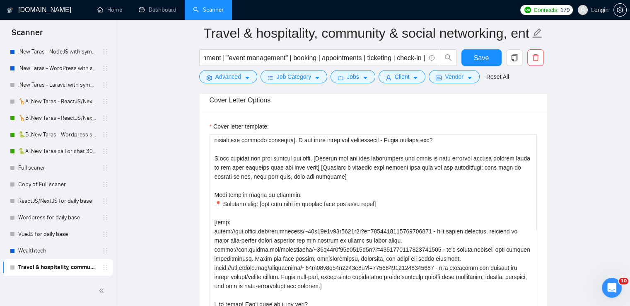
scroll to position [18, 0]
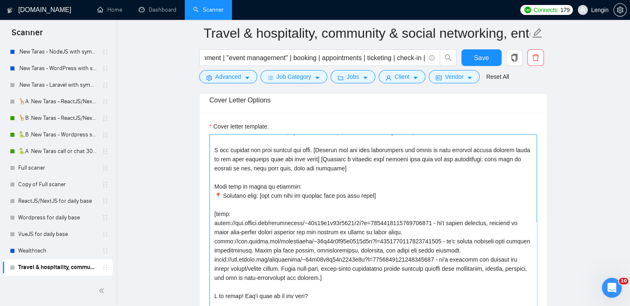
click at [335, 156] on textarea "Cover letter template:" at bounding box center [373, 227] width 327 height 186
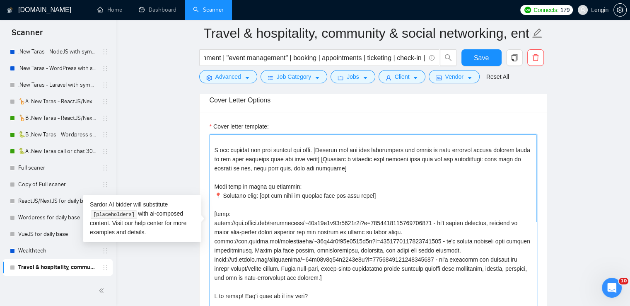
scroll to position [0, 0]
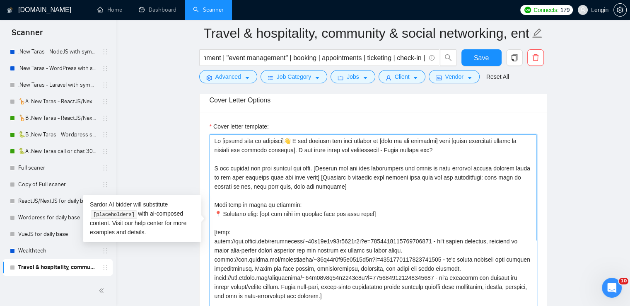
drag, startPoint x: 373, startPoint y: 213, endPoint x: 215, endPoint y: 137, distance: 175.4
click at [215, 137] on textarea "Cover letter template:" at bounding box center [373, 227] width 327 height 186
click at [300, 179] on textarea "Cover letter template:" at bounding box center [373, 227] width 327 height 186
click at [334, 176] on textarea "Cover letter template:" at bounding box center [373, 227] width 327 height 186
click at [331, 176] on textarea "Cover letter template:" at bounding box center [373, 227] width 327 height 186
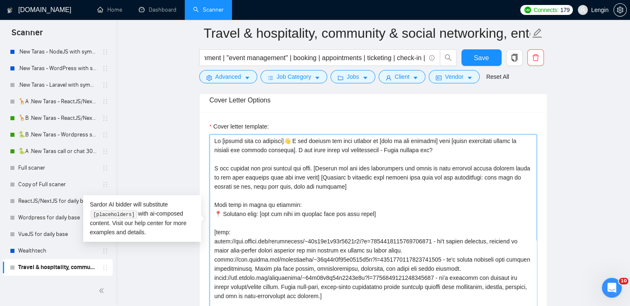
click at [338, 176] on textarea "Cover letter template:" at bounding box center [373, 227] width 327 height 186
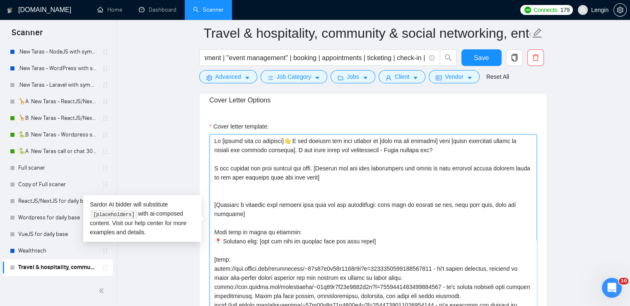
click at [331, 175] on textarea "Cover letter template:" at bounding box center [373, 227] width 327 height 186
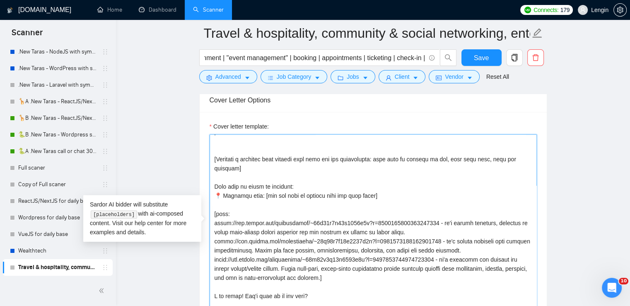
scroll to position [1059, 0]
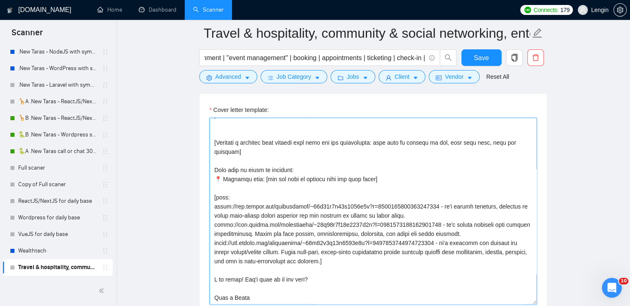
drag, startPoint x: 445, startPoint y: 203, endPoint x: 421, endPoint y: 214, distance: 25.6
click at [421, 214] on textarea "Cover letter template:" at bounding box center [373, 211] width 327 height 186
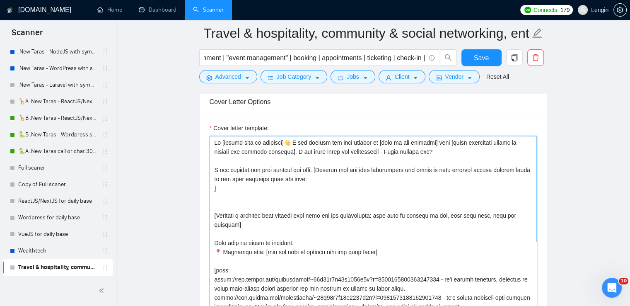
scroll to position [1039, 0]
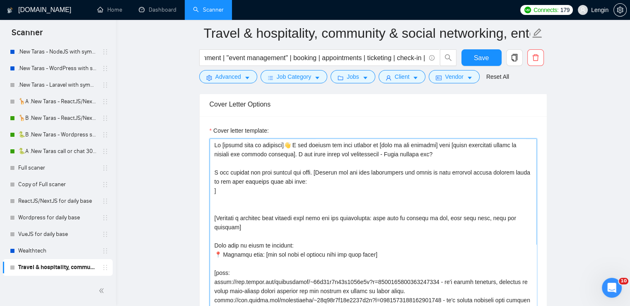
click at [276, 191] on textarea "Cover letter template:" at bounding box center [373, 231] width 327 height 186
paste textarea "it's travel platform, designed to bring like-minded people together who are wil…"
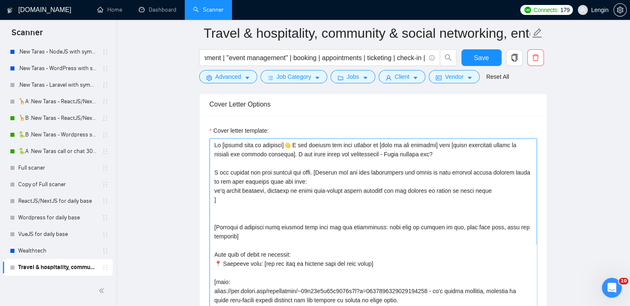
scroll to position [63, 0]
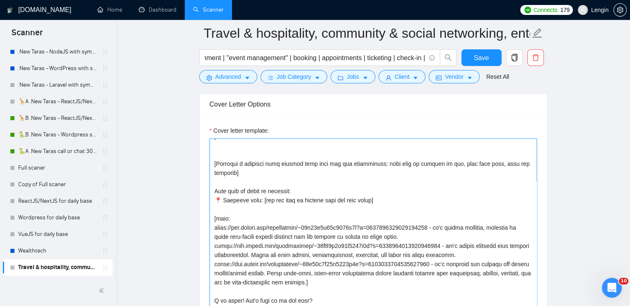
drag, startPoint x: 475, startPoint y: 252, endPoint x: 446, endPoint y: 242, distance: 30.7
click at [446, 242] on textarea "Cover letter template:" at bounding box center [373, 231] width 327 height 186
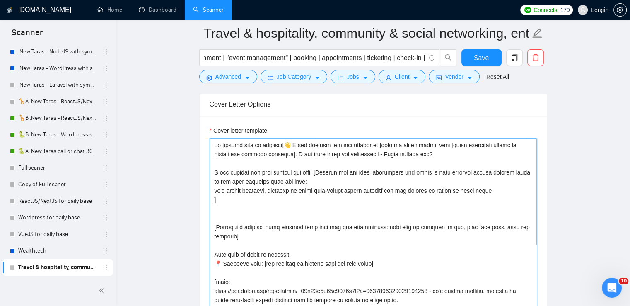
click at [215, 197] on textarea "Cover letter template:" at bounding box center [373, 231] width 327 height 186
paste textarea "it's travel platform with booking functionality. Users can book hotels, accommo…"
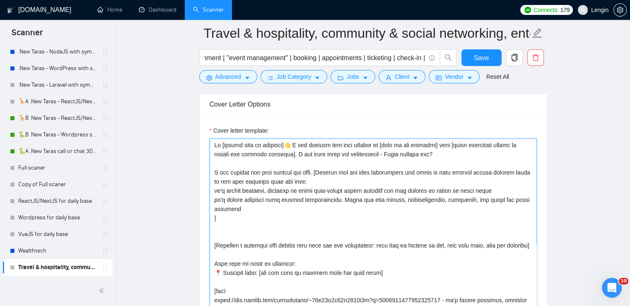
scroll to position [82, 0]
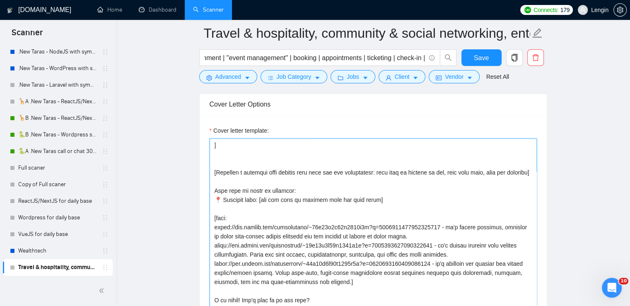
drag, startPoint x: 445, startPoint y: 260, endPoint x: 358, endPoint y: 277, distance: 88.7
click at [358, 277] on textarea "Cover letter template:" at bounding box center [373, 231] width 327 height 186
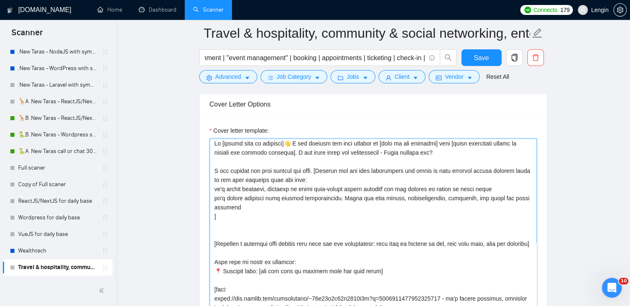
scroll to position [0, 0]
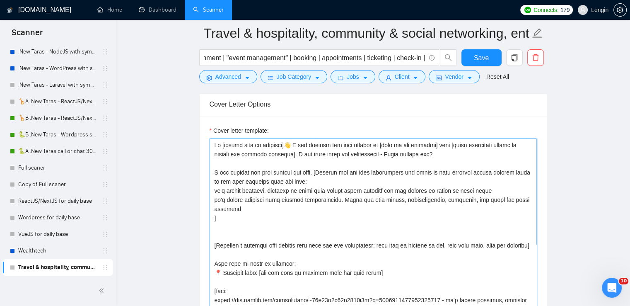
click at [224, 218] on textarea "Cover letter template:" at bounding box center [373, 231] width 327 height 186
paste textarea "it's platform for hosting and manage online/ofline events. Hosts long‑form, sma…"
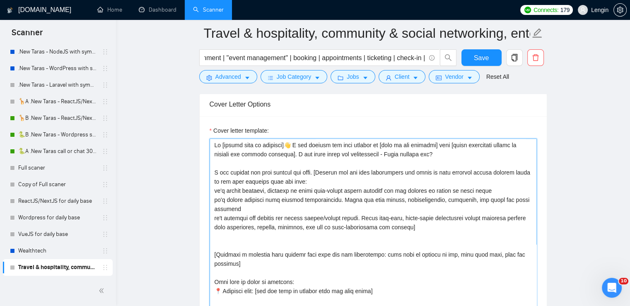
click at [213, 186] on textarea "Cover letter template:" at bounding box center [373, 231] width 327 height 186
click at [497, 189] on textarea "Cover letter template:" at bounding box center [373, 231] width 327 height 186
click at [250, 206] on textarea "Cover letter template:" at bounding box center [373, 231] width 327 height 186
click at [424, 225] on textarea "Cover letter template:" at bounding box center [373, 231] width 327 height 186
click at [265, 244] on textarea "Cover letter template:" at bounding box center [373, 231] width 327 height 186
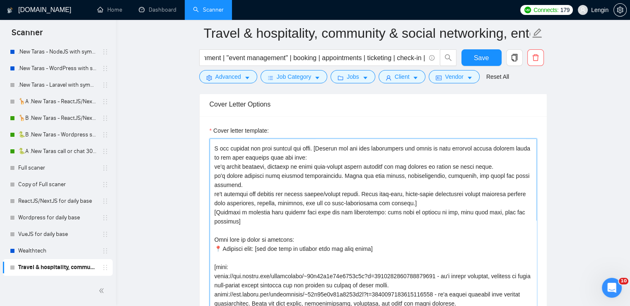
scroll to position [12, 0]
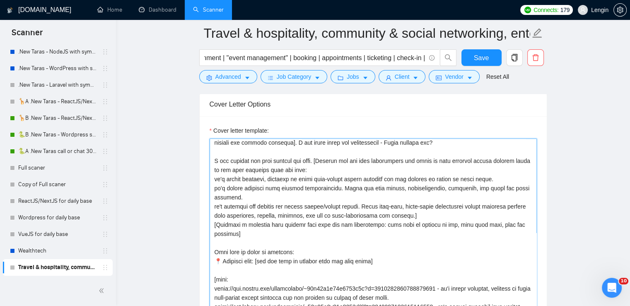
click at [215, 176] on textarea "Cover letter template:" at bounding box center [373, 231] width 327 height 186
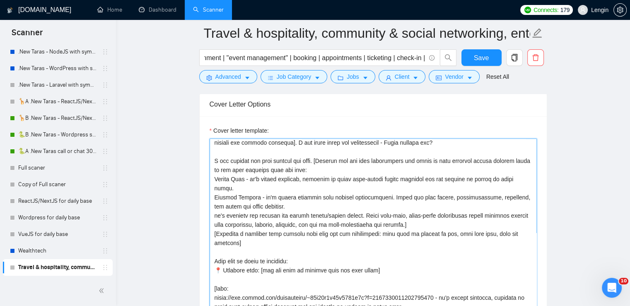
click at [217, 204] on textarea "Cover letter template:" at bounding box center [373, 231] width 327 height 186
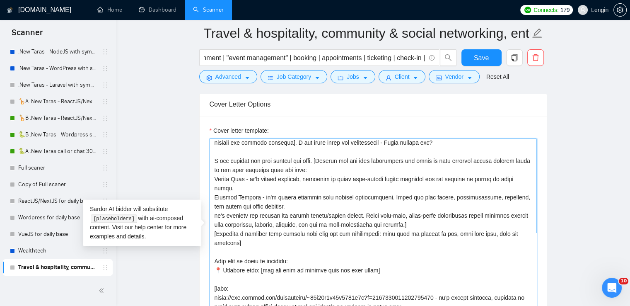
paste textarea "Interintellect"
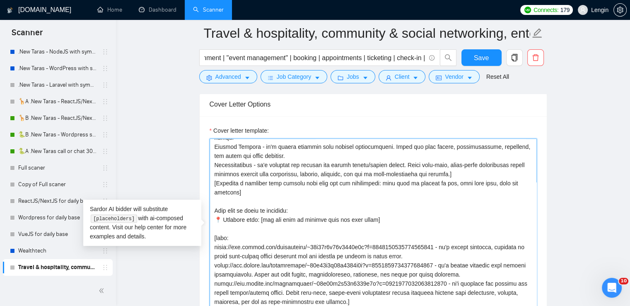
scroll to position [73, 0]
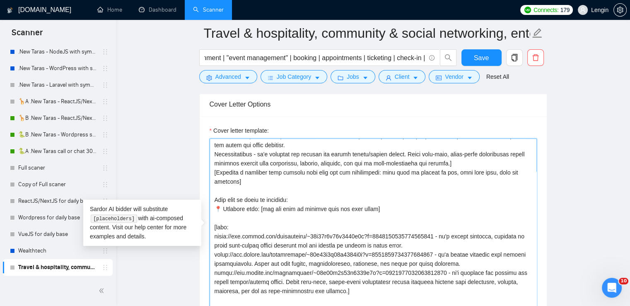
drag, startPoint x: 402, startPoint y: 235, endPoint x: 443, endPoint y: 225, distance: 42.6
click at [443, 225] on textarea "Cover letter template:" at bounding box center [373, 231] width 327 height 186
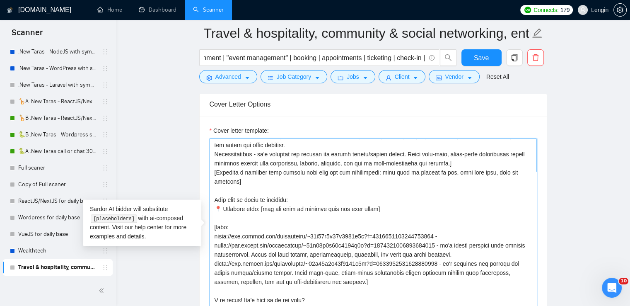
scroll to position [64, 0]
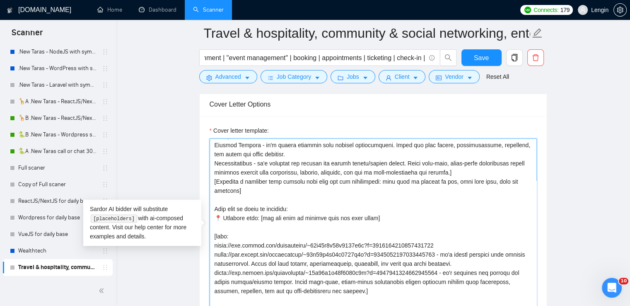
drag, startPoint x: 472, startPoint y: 253, endPoint x: 442, endPoint y: 241, distance: 32.6
click at [442, 241] on textarea "Cover letter template:" at bounding box center [373, 231] width 327 height 186
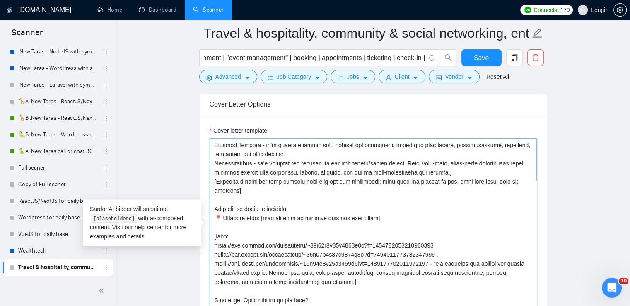
scroll to position [55, 0]
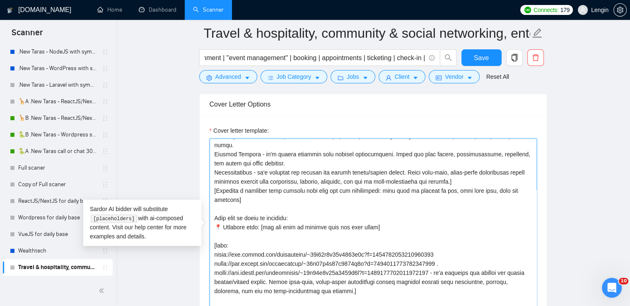
drag, startPoint x: 360, startPoint y: 278, endPoint x: 446, endPoint y: 264, distance: 86.9
click at [446, 264] on textarea "Cover letter template:" at bounding box center [373, 231] width 327 height 186
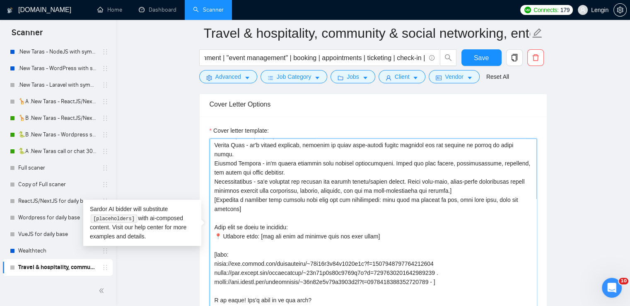
scroll to position [36, 0]
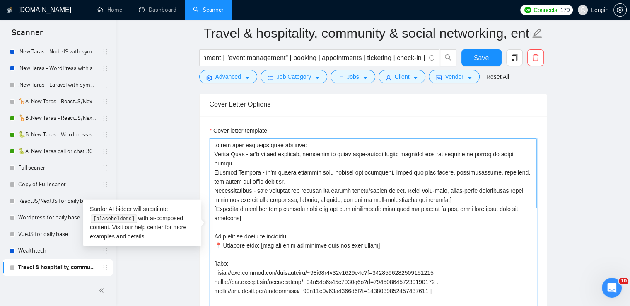
click at [444, 269] on textarea "Cover letter template:" at bounding box center [373, 231] width 327 height 186
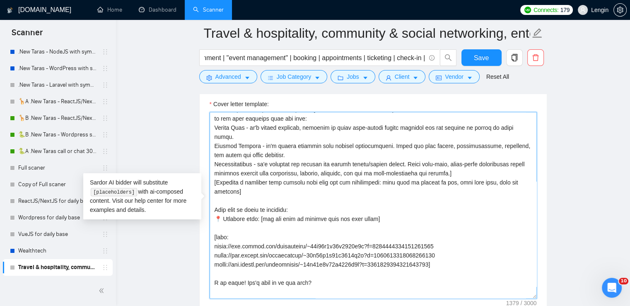
scroll to position [1070, 0]
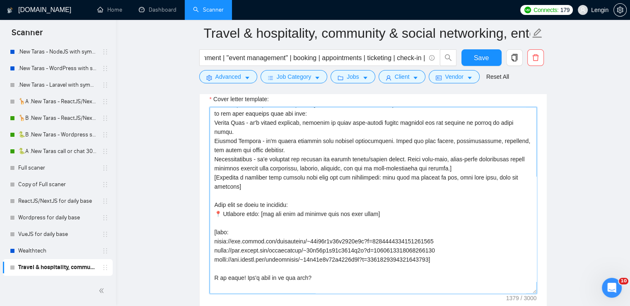
click at [218, 230] on textarea "Cover letter template:" at bounding box center [373, 200] width 327 height 186
click at [225, 145] on textarea "Cover letter template:" at bounding box center [373, 200] width 327 height 186
click at [216, 245] on textarea "Cover letter template:" at bounding box center [373, 200] width 327 height 186
paste textarea "Interintellect"
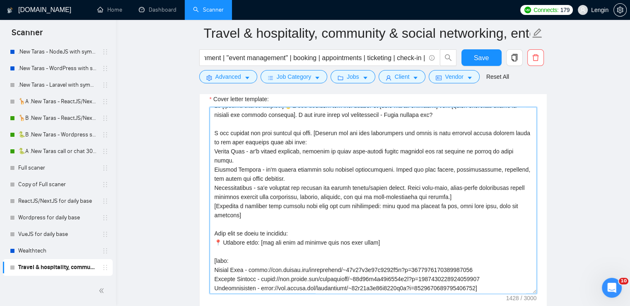
scroll to position [0, 0]
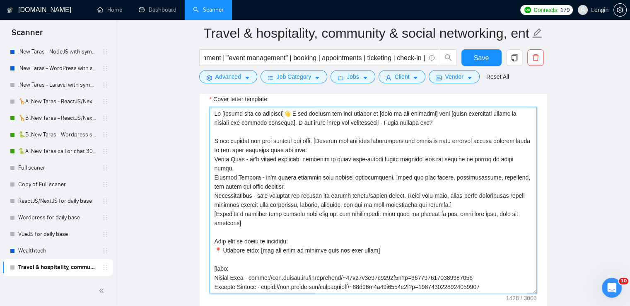
click at [322, 148] on textarea "Cover letter template:" at bounding box center [373, 200] width 327 height 186
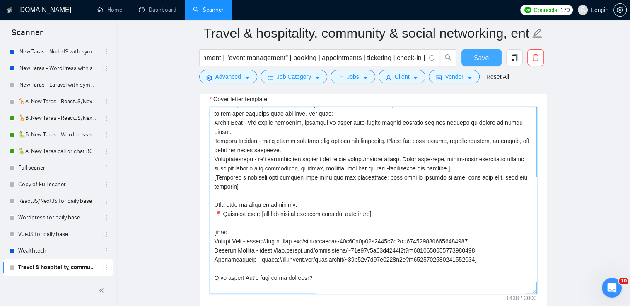
type textarea "Hi [client name if provided]👋 I did exactly the same project in [name of the in…"
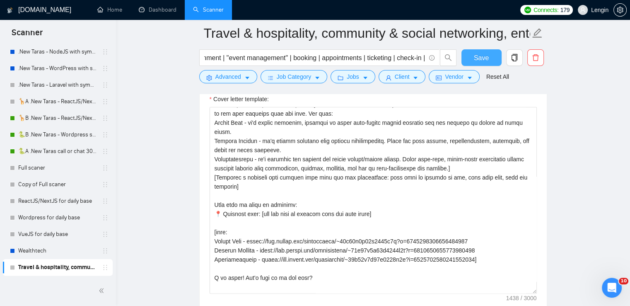
click at [472, 58] on button "Save" at bounding box center [482, 57] width 40 height 17
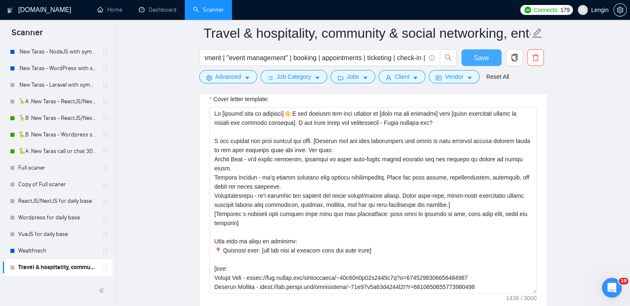
click at [494, 53] on button "Save" at bounding box center [482, 57] width 40 height 17
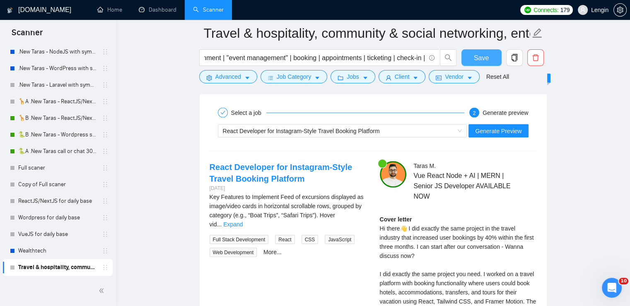
scroll to position [1718, 0]
click at [461, 125] on span "React Developer for Instagram-Style Travel Booking Platform" at bounding box center [343, 130] width 240 height 12
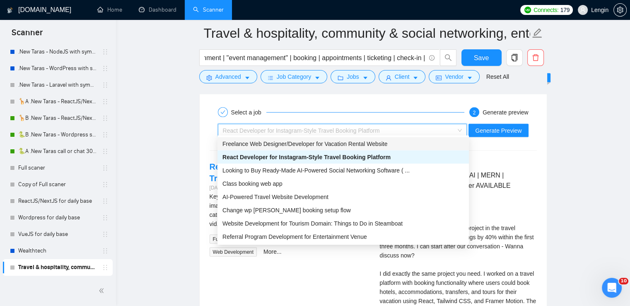
click at [325, 146] on span "Freelance Web Designer/Developer for Vacation Rental Website" at bounding box center [305, 143] width 165 height 7
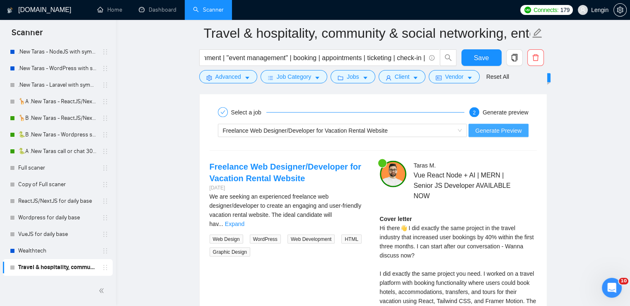
click at [489, 128] on span "Generate Preview" at bounding box center [498, 130] width 46 height 9
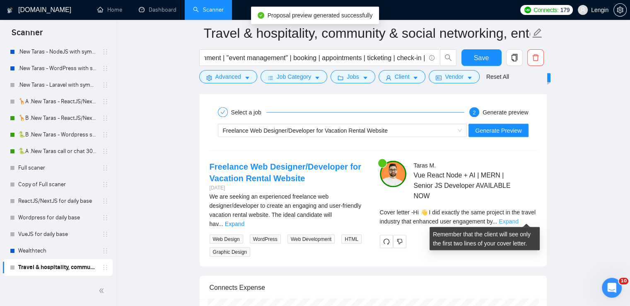
click at [518, 218] on link "Expand" at bounding box center [508, 221] width 19 height 7
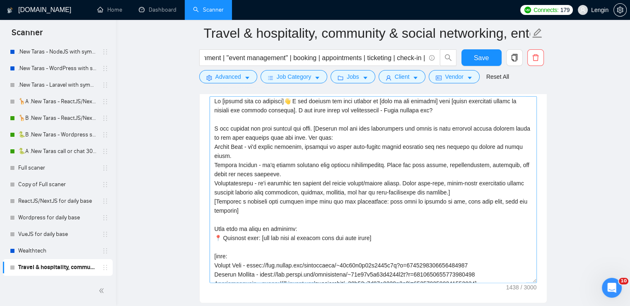
scroll to position [2, 0]
click at [332, 170] on textarea "Cover letter template:" at bounding box center [373, 189] width 327 height 186
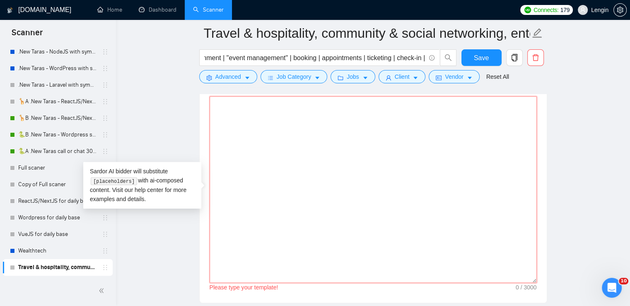
scroll to position [0, 0]
paste textarea "Hi [client name if provided]👋 I did exactly the same project in [name of the in…"
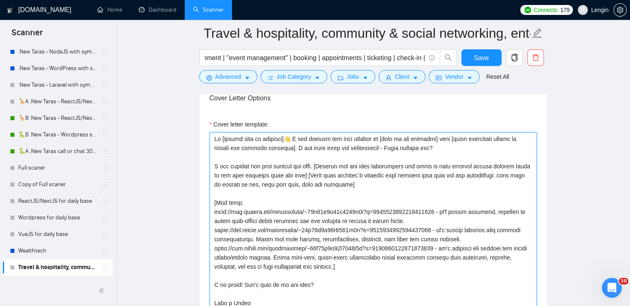
scroll to position [1096, 0]
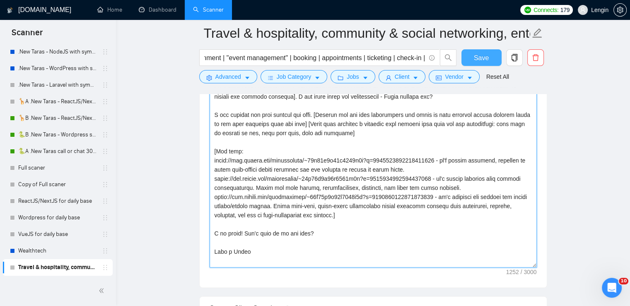
type textarea "Hi [client name if provided]👋 I did exactly the same project in [name of the in…"
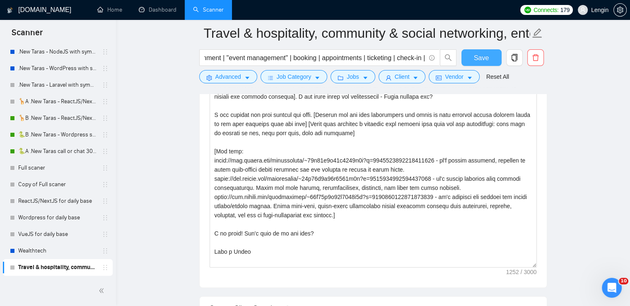
click at [474, 55] on button "Save" at bounding box center [482, 57] width 40 height 17
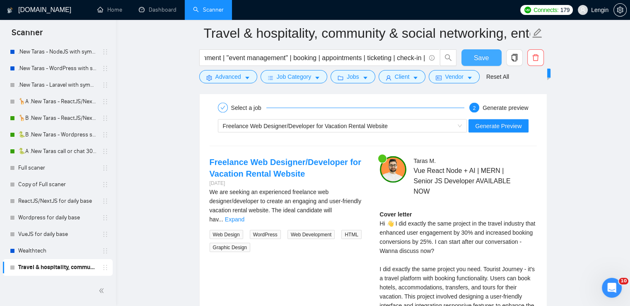
scroll to position [1719, 0]
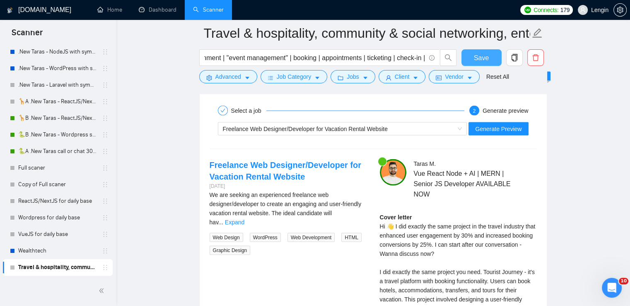
click at [481, 53] on span "Save" at bounding box center [481, 58] width 15 height 10
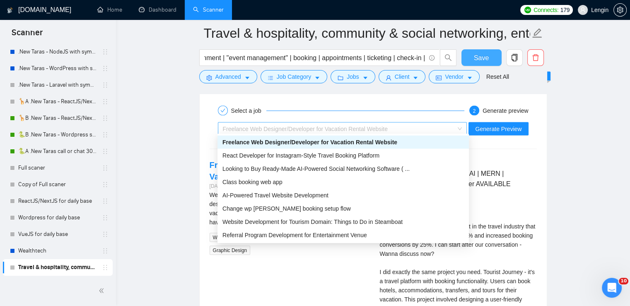
click at [463, 126] on span "Freelance Web Designer/Developer for Vacation Rental Website" at bounding box center [343, 129] width 240 height 12
click at [355, 157] on span "React Developer for Instagram-Style Travel Booking Platform" at bounding box center [301, 155] width 157 height 7
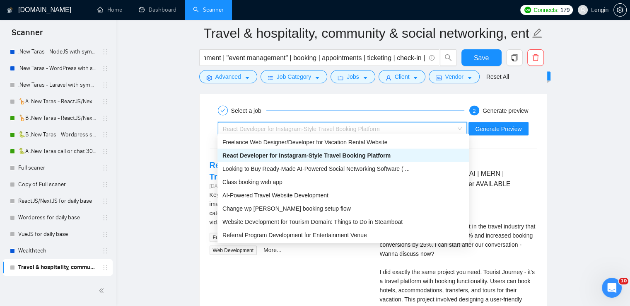
click at [464, 126] on div "React Developer for Instagram-Style Travel Booking Platform" at bounding box center [342, 128] width 249 height 13
click at [358, 168] on span "Looking to Buy Ready-Made AI-Powered Social Networking Software ( ..." at bounding box center [316, 168] width 187 height 7
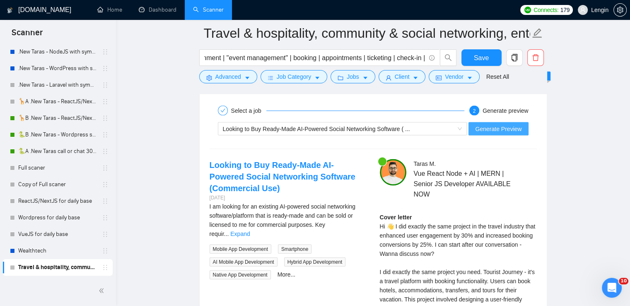
click at [505, 126] on span "Generate Preview" at bounding box center [498, 128] width 46 height 9
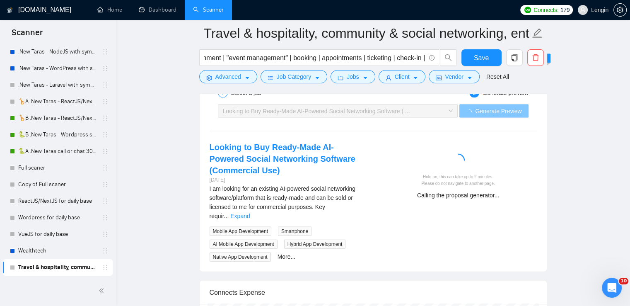
scroll to position [1739, 0]
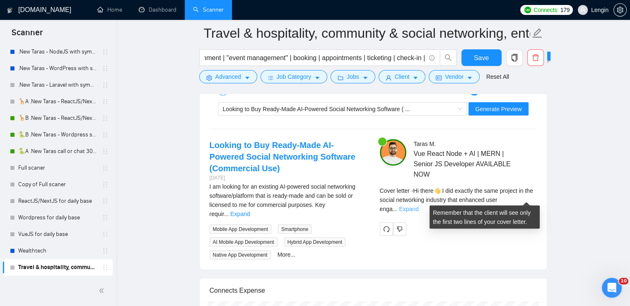
click at [419, 206] on link "Expand" at bounding box center [408, 209] width 19 height 7
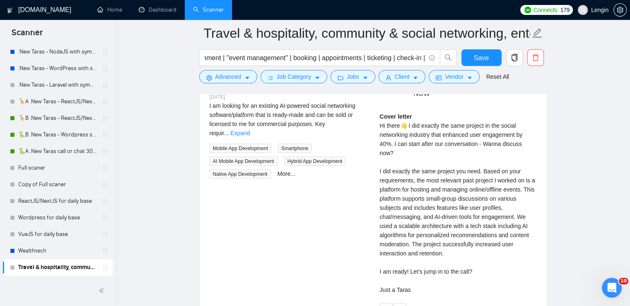
scroll to position [1821, 0]
click at [386, 305] on icon "redo" at bounding box center [386, 309] width 7 height 7
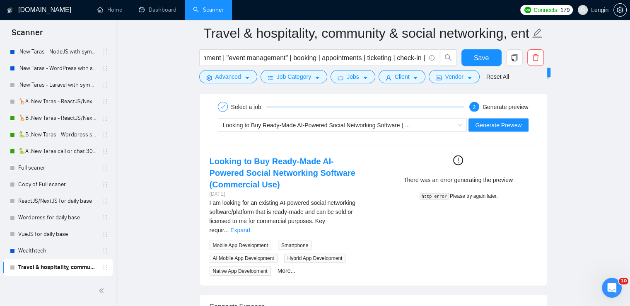
scroll to position [1725, 0]
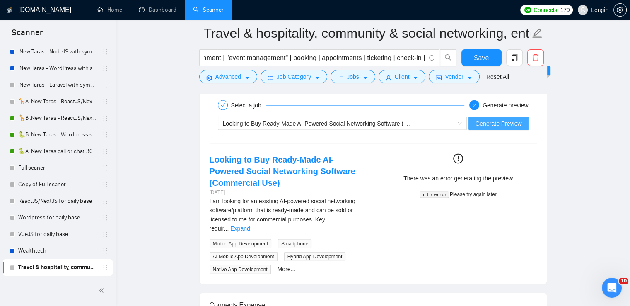
click at [511, 121] on span "Generate Preview" at bounding box center [498, 123] width 46 height 9
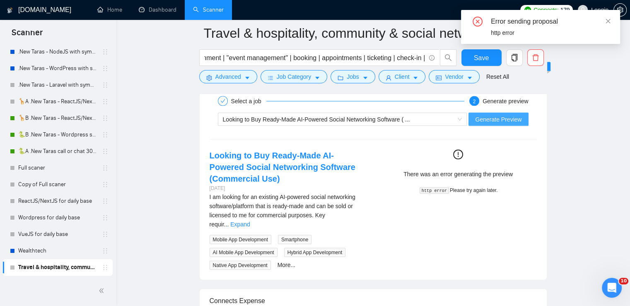
scroll to position [1728, 0]
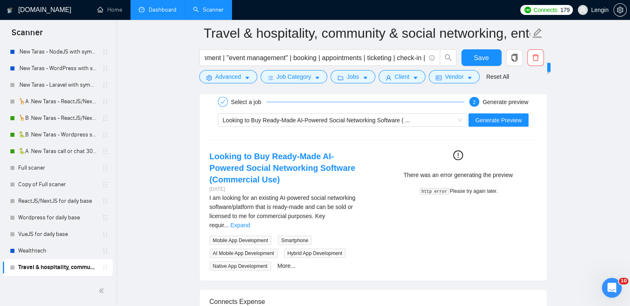
click at [144, 13] on link "Dashboard" at bounding box center [158, 9] width 38 height 7
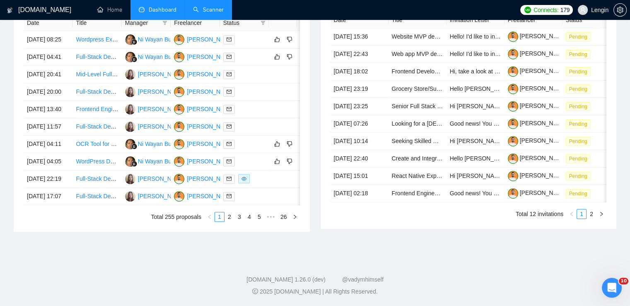
scroll to position [356, 0]
click at [214, 10] on link "Scanner" at bounding box center [208, 9] width 31 height 7
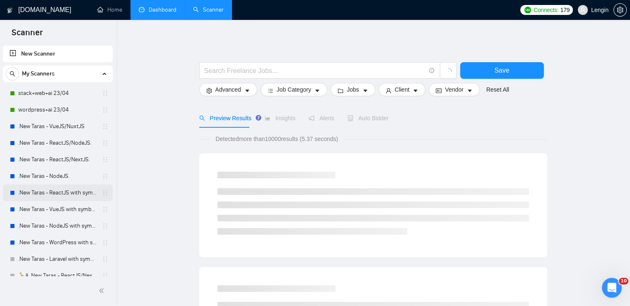
scroll to position [174, 0]
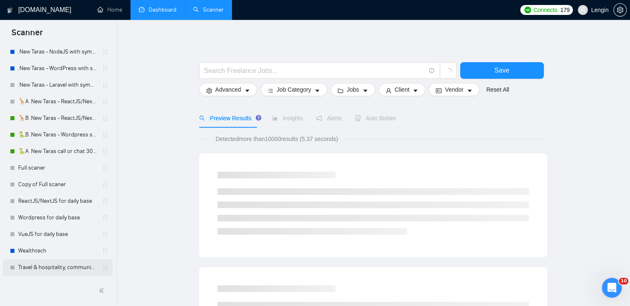
click at [34, 271] on link "Travel & hospitality, community & social networking, entertainment, event manag…" at bounding box center [57, 267] width 79 height 17
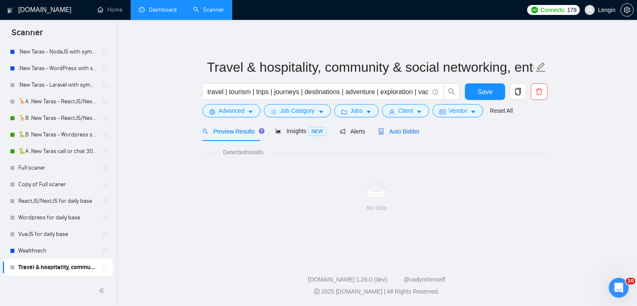
click at [412, 133] on span "Auto Bidder" at bounding box center [398, 131] width 41 height 7
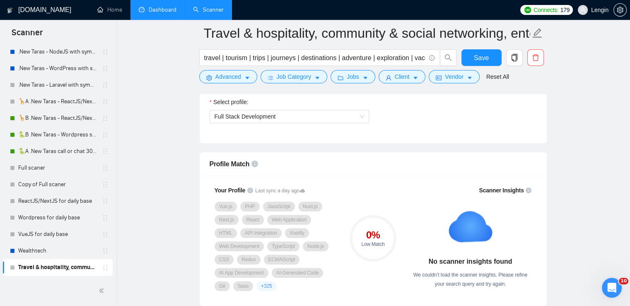
scroll to position [599, 0]
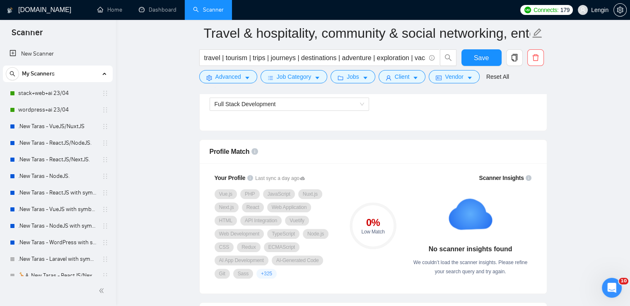
scroll to position [174, 0]
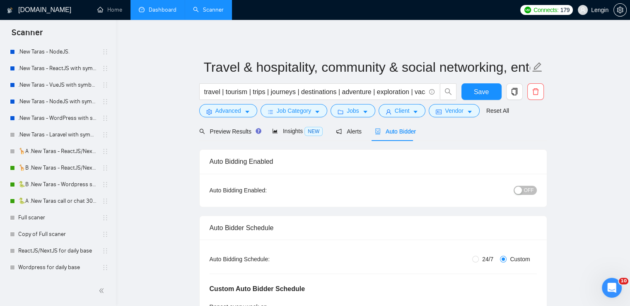
click at [172, 13] on link "Dashboard" at bounding box center [158, 9] width 38 height 7
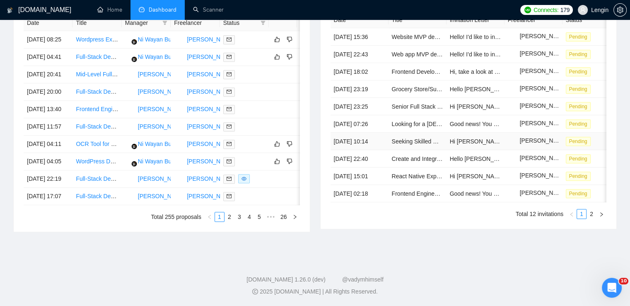
scroll to position [386, 0]
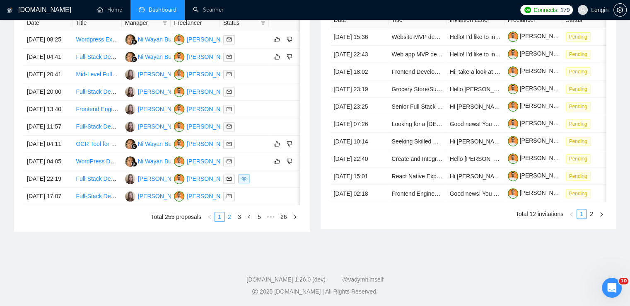
click at [231, 221] on link "2" at bounding box center [229, 216] width 9 height 9
click at [218, 221] on link "1" at bounding box center [219, 216] width 9 height 9
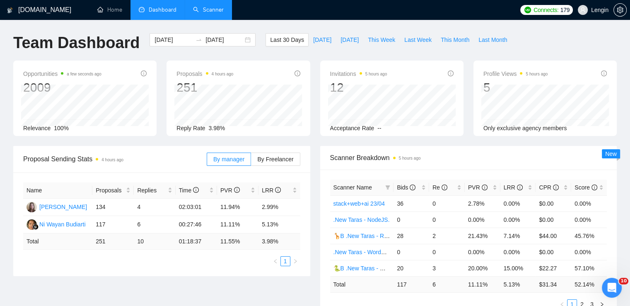
click at [216, 13] on link "Scanner" at bounding box center [208, 9] width 31 height 7
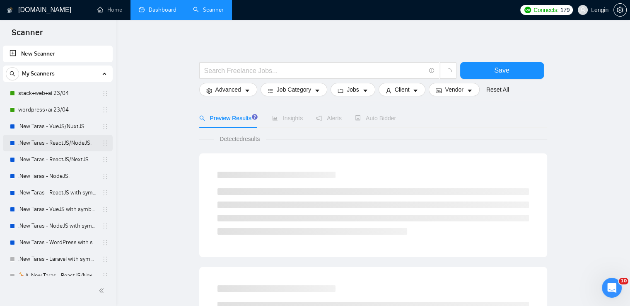
click at [62, 138] on link ".New Taras - ReactJS/NodeJS." at bounding box center [57, 143] width 79 height 17
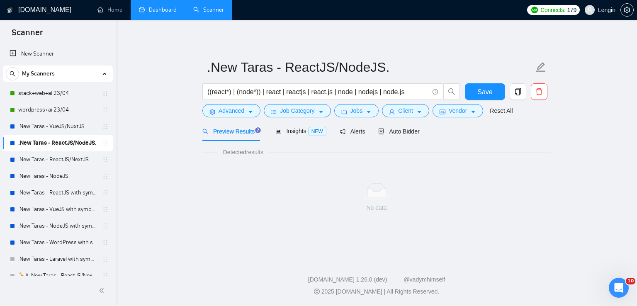
click at [153, 11] on link "Dashboard" at bounding box center [158, 9] width 38 height 7
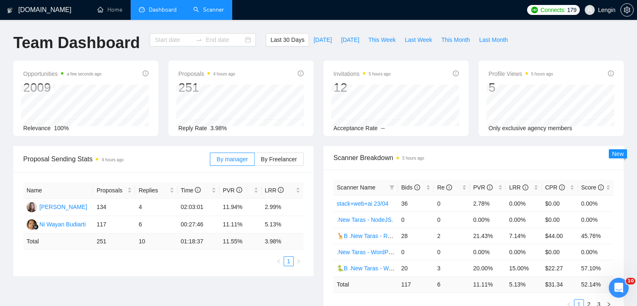
type input "[DATE]"
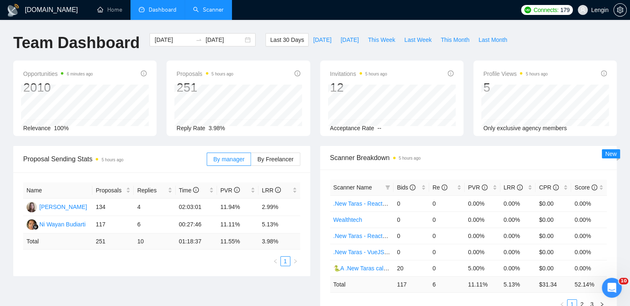
click at [214, 6] on link "Scanner" at bounding box center [208, 9] width 31 height 7
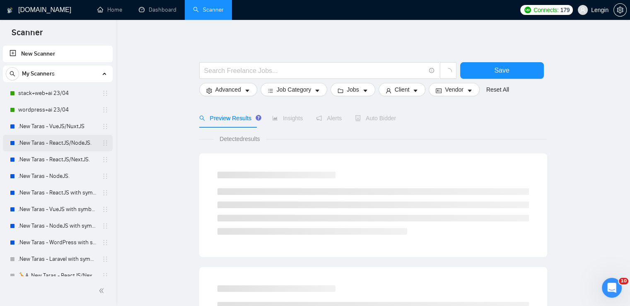
click at [48, 144] on link ".New Taras - ReactJS/NodeJS." at bounding box center [57, 143] width 79 height 17
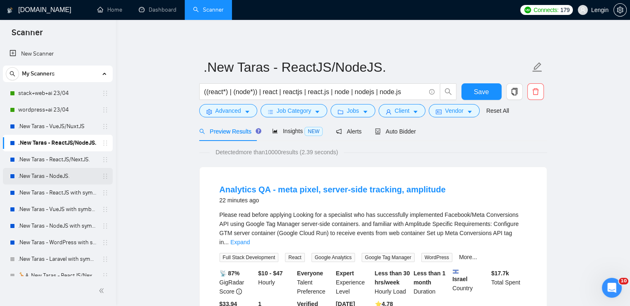
scroll to position [174, 0]
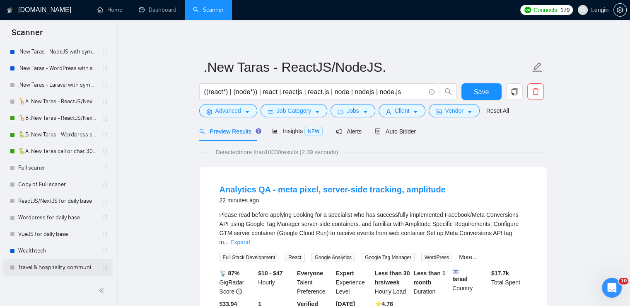
click at [53, 263] on link "Travel & hospitality, community & social networking, entertainment, event manag…" at bounding box center [57, 267] width 79 height 17
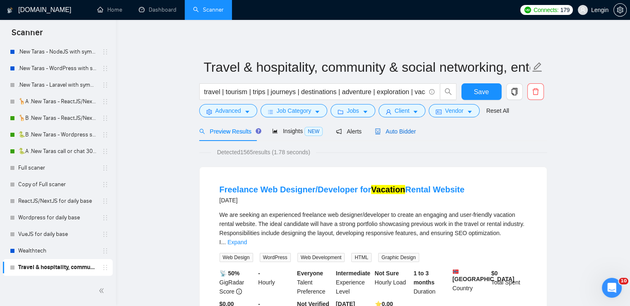
click at [396, 129] on span "Auto Bidder" at bounding box center [395, 131] width 41 height 7
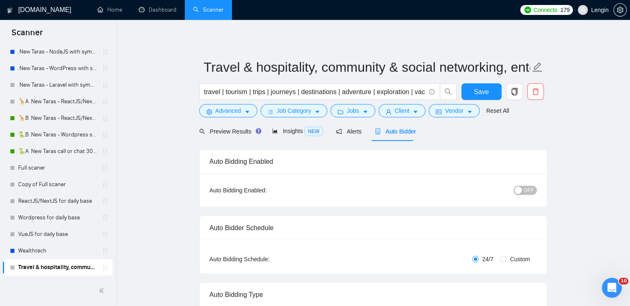
radio input "false"
radio input "true"
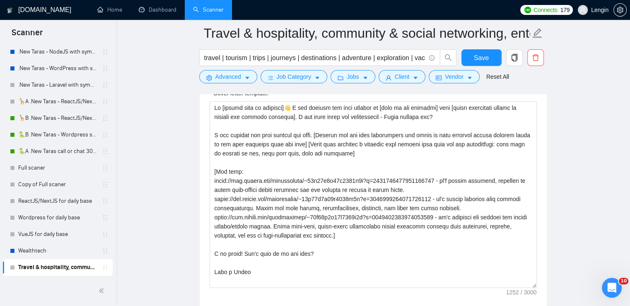
scroll to position [1076, 0]
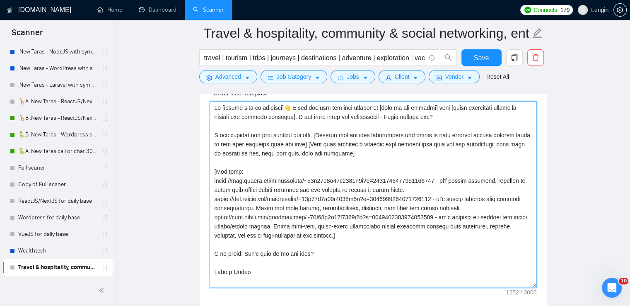
click at [307, 209] on textarea "Cover letter template:" at bounding box center [373, 194] width 327 height 186
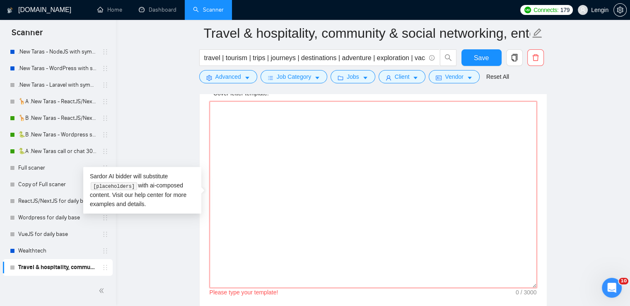
paste textarea "Lo [ipsumd sita co adipisci]👋 E sed d eius tempori utlabor et [dolorema] aliq e…"
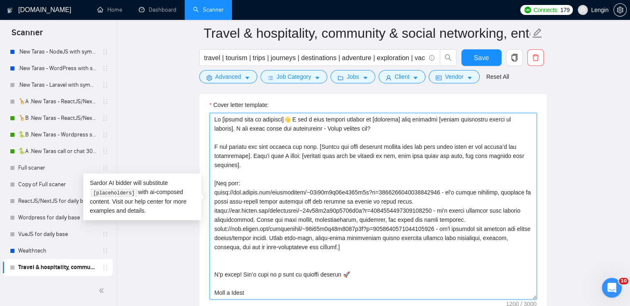
scroll to position [1061, 0]
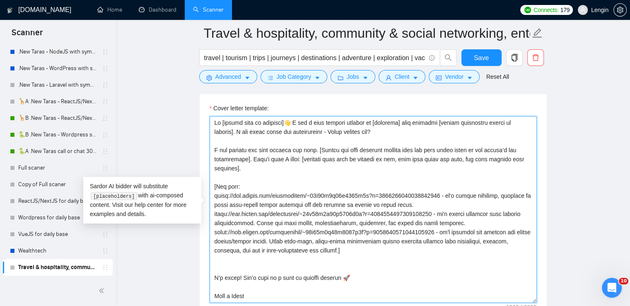
drag, startPoint x: 248, startPoint y: 156, endPoint x: 247, endPoint y: 170, distance: 13.3
click at [247, 170] on textarea "Cover letter template:" at bounding box center [373, 209] width 327 height 186
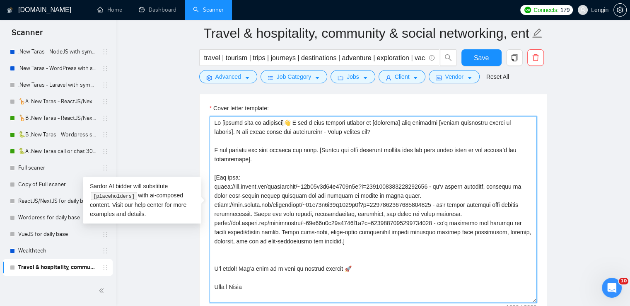
click at [238, 168] on textarea "Cover letter template:" at bounding box center [373, 209] width 327 height 186
click at [275, 254] on textarea "Cover letter template:" at bounding box center [373, 209] width 327 height 186
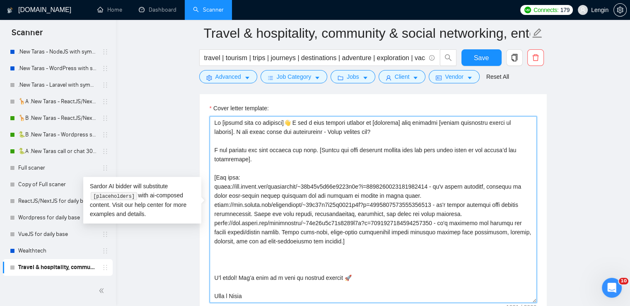
paste textarea "Here’s what I built: [describe what kind of project it was, what tech stack was…"
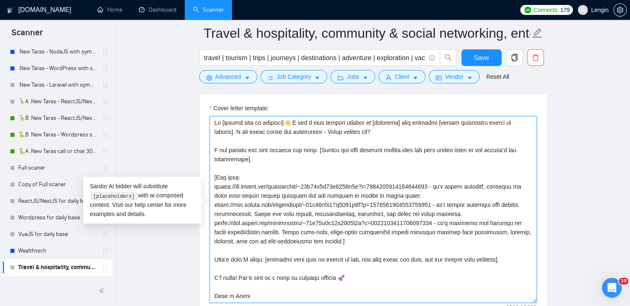
drag, startPoint x: 512, startPoint y: 259, endPoint x: 202, endPoint y: 260, distance: 310.0
click at [202, 260] on div "Cover letter template:" at bounding box center [373, 208] width 347 height 229
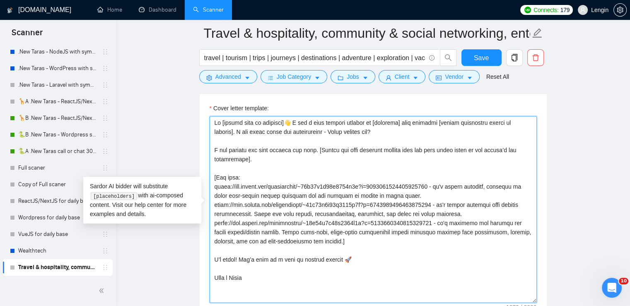
click at [317, 145] on textarea "Cover letter template:" at bounding box center [373, 209] width 327 height 186
paste textarea "Here’s what I built: [describe what kind of project it was, what tech stack was…"
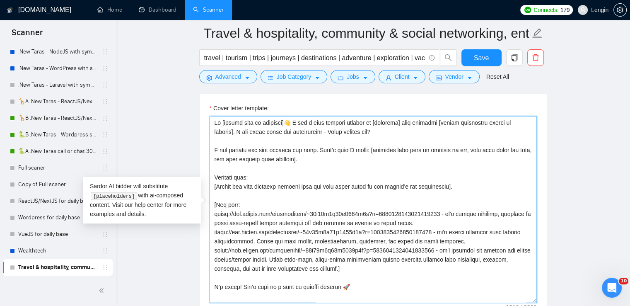
click at [213, 187] on textarea "Cover letter template:" at bounding box center [373, 209] width 327 height 186
paste textarea "📍"
click at [214, 184] on textarea "Cover letter template:" at bounding box center [373, 209] width 327 height 186
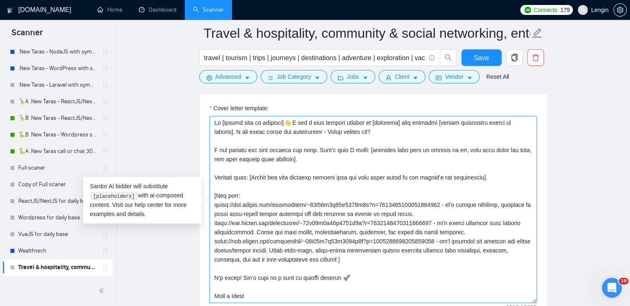
click at [216, 174] on textarea "Cover letter template:" at bounding box center [373, 209] width 327 height 186
paste textarea "📍"
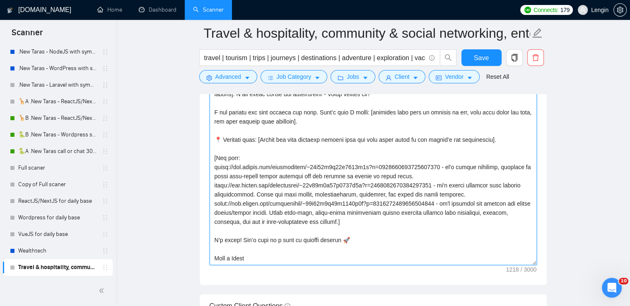
scroll to position [1102, 0]
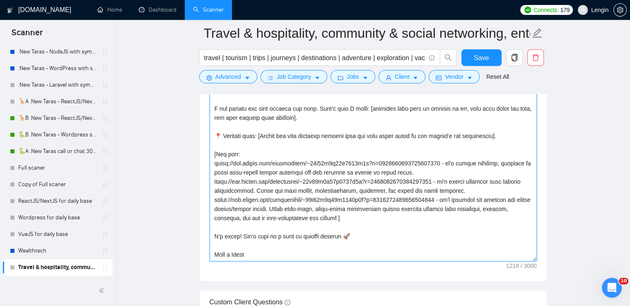
drag, startPoint x: 346, startPoint y: 233, endPoint x: 295, endPoint y: 233, distance: 51.4
click at [295, 233] on textarea "Cover letter template:" at bounding box center [373, 168] width 327 height 186
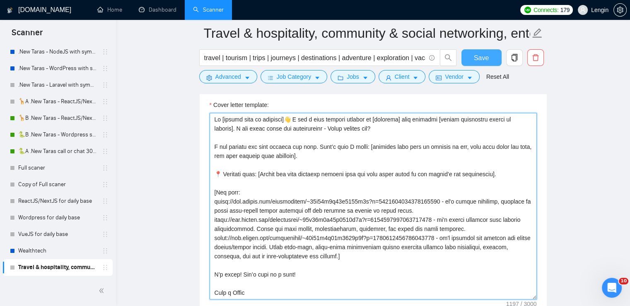
type textarea "Lo [ipsumd sita co adipisci]👋 E sed d eius tempori utlabor et [dolorema] aliq e…"
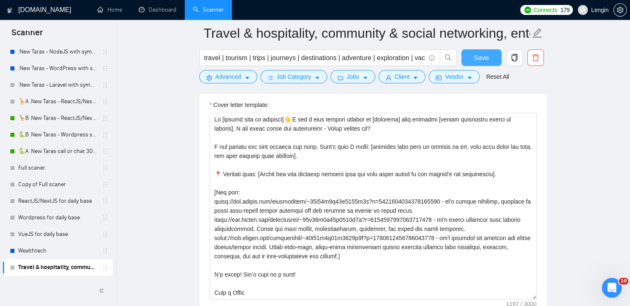
click at [480, 60] on span "Save" at bounding box center [481, 58] width 15 height 10
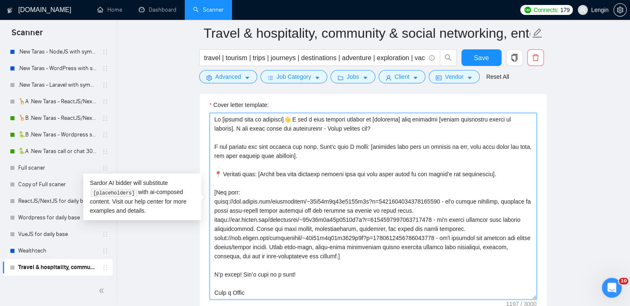
click at [249, 167] on textarea "Cover letter template:" at bounding box center [373, 206] width 327 height 186
click at [234, 162] on textarea "Cover letter template:" at bounding box center [373, 206] width 327 height 186
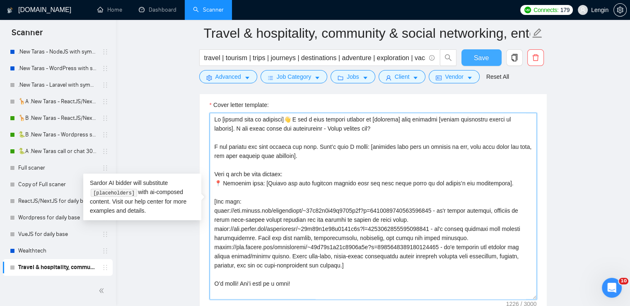
type textarea "Lo [ipsumd sita co adipisci]👋 E sed d eius tempori utlabor et [dolorema] aliq e…"
click at [475, 57] on span "Save" at bounding box center [481, 58] width 15 height 10
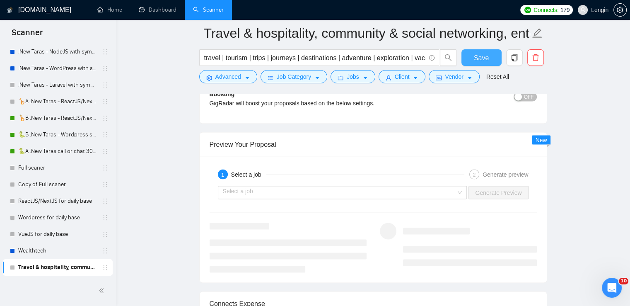
scroll to position [1650, 0]
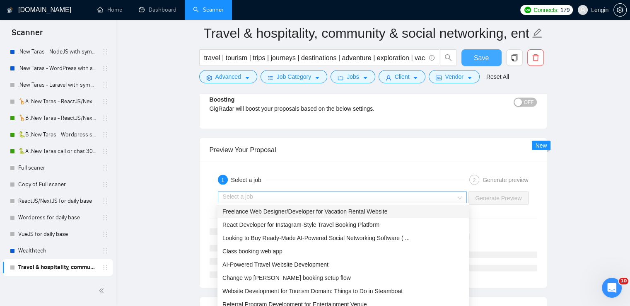
click at [463, 193] on div "Select a job" at bounding box center [342, 197] width 249 height 13
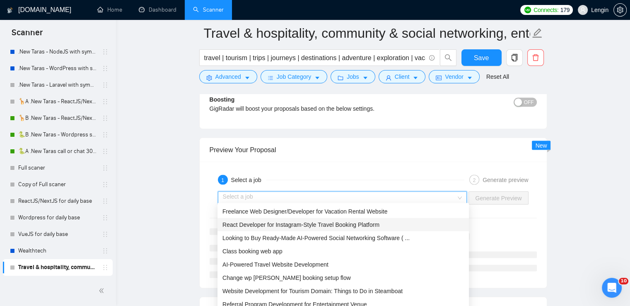
click at [364, 224] on span "React Developer for Instagram-Style Travel Booking Platform" at bounding box center [301, 224] width 157 height 7
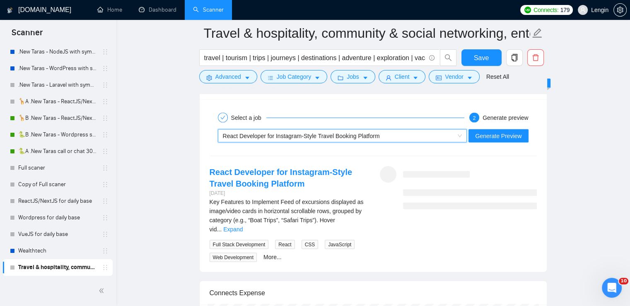
scroll to position [1719, 0]
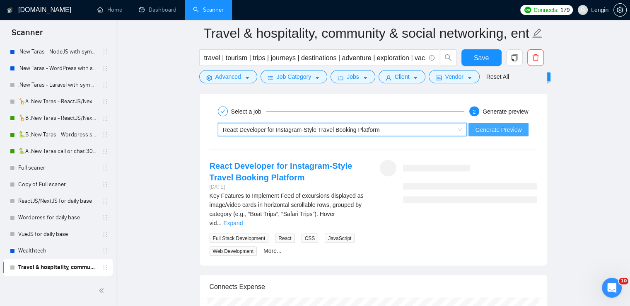
click at [514, 125] on span "Generate Preview" at bounding box center [498, 129] width 46 height 9
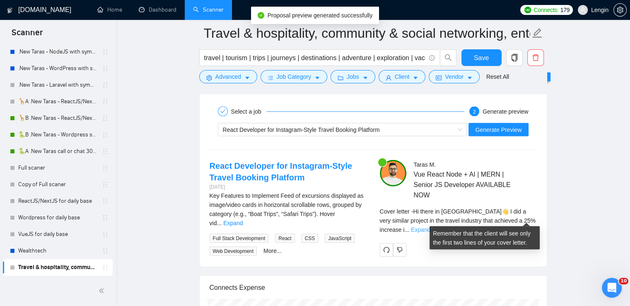
click at [431, 226] on link "Expand" at bounding box center [420, 229] width 19 height 7
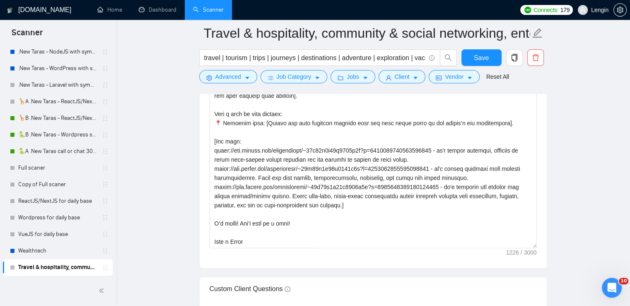
scroll to position [1094, 0]
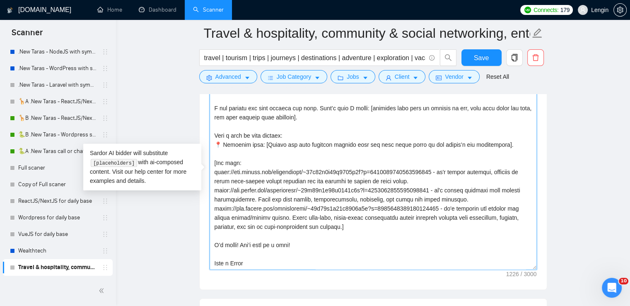
drag, startPoint x: 439, startPoint y: 170, endPoint x: 215, endPoint y: 169, distance: 224.2
click at [215, 169] on textarea "Cover letter template:" at bounding box center [373, 176] width 327 height 186
drag, startPoint x: 492, startPoint y: 143, endPoint x: 258, endPoint y: 138, distance: 233.4
click at [258, 138] on textarea "Cover letter template:" at bounding box center [373, 176] width 327 height 186
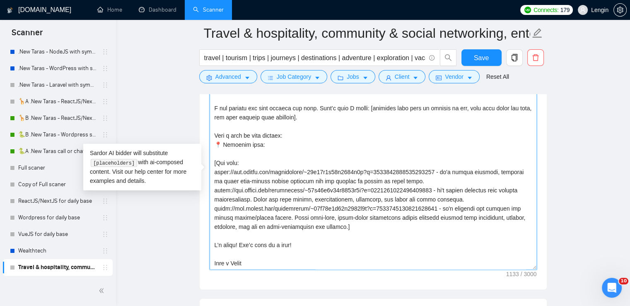
paste textarea "https://www.upwork.com/freelancers/~01f49d8a78b8953e9b?p=1775855546825211904"
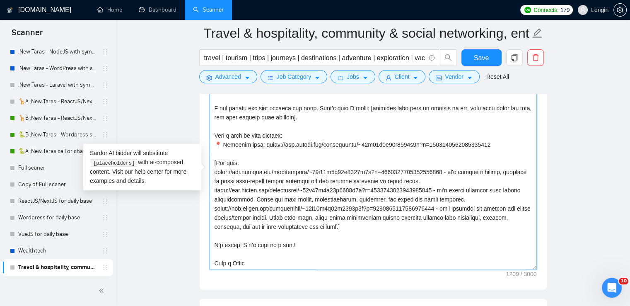
drag, startPoint x: 366, startPoint y: 222, endPoint x: 212, endPoint y: 160, distance: 166.2
click at [212, 160] on textarea "Cover letter template:" at bounding box center [373, 176] width 327 height 186
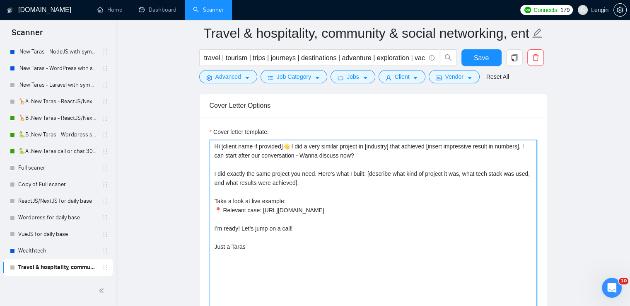
scroll to position [1034, 0]
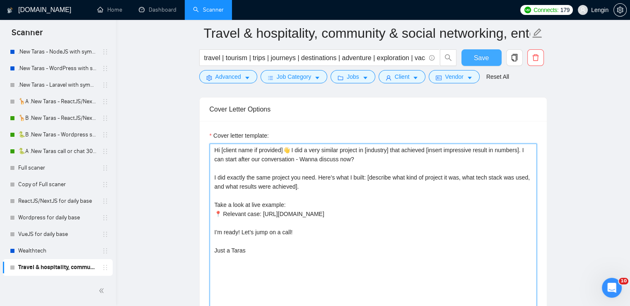
type textarea "Hi [client name if provided]👋 I did a very similar project in [industry] that a…"
click at [467, 59] on button "Save" at bounding box center [482, 57] width 40 height 17
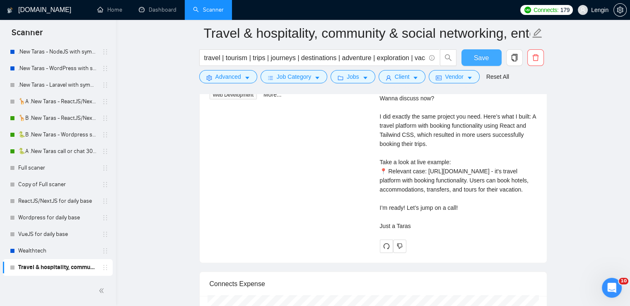
scroll to position [1876, 0]
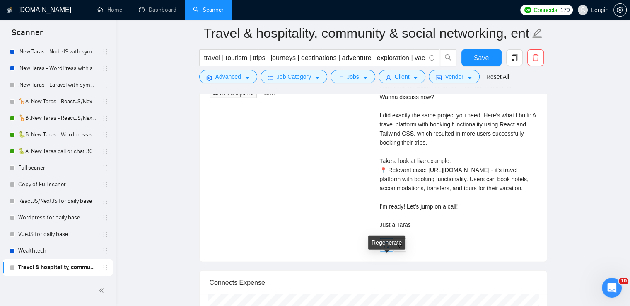
click at [385, 252] on button "button" at bounding box center [386, 244] width 13 height 13
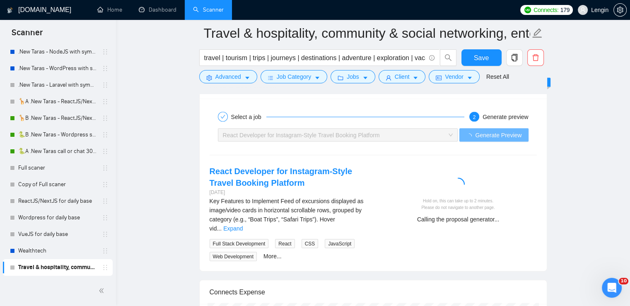
scroll to position [1717, 0]
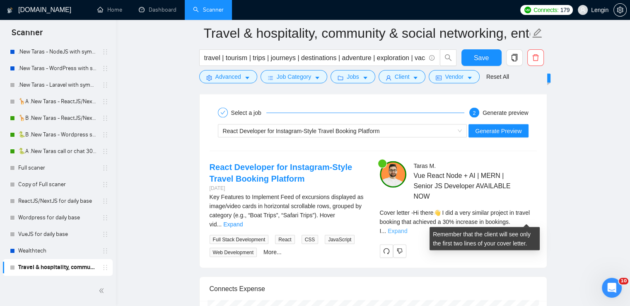
click at [407, 228] on link "Expand" at bounding box center [397, 231] width 19 height 7
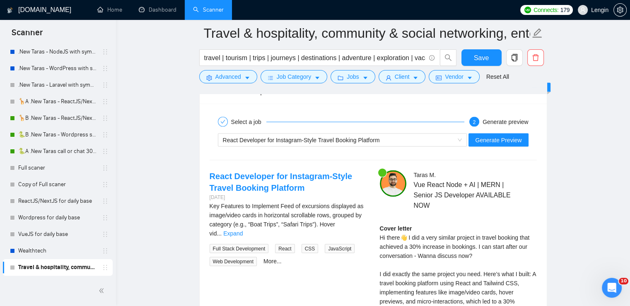
scroll to position [1707, 0]
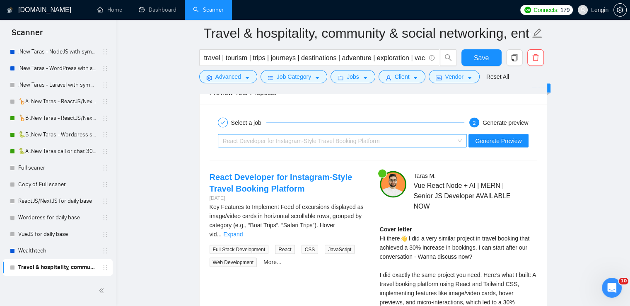
click at [457, 136] on span "React Developer for Instagram-Style Travel Booking Platform" at bounding box center [343, 141] width 240 height 12
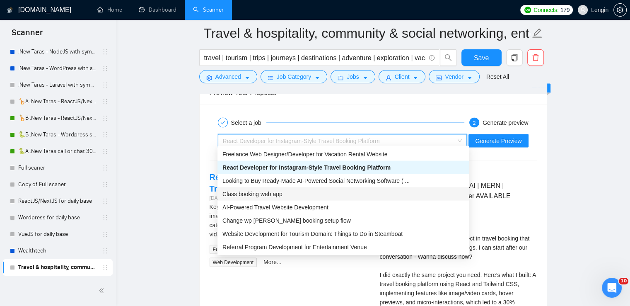
scroll to position [27, 0]
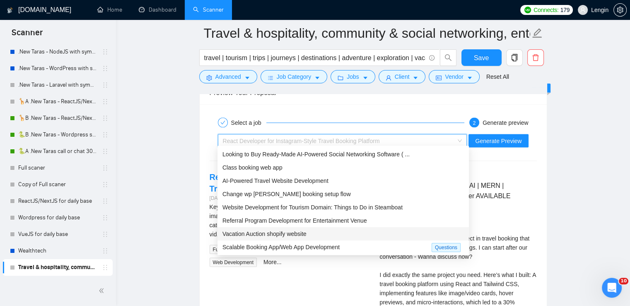
click at [285, 233] on span "Vacation Auction shopify website" at bounding box center [265, 233] width 84 height 7
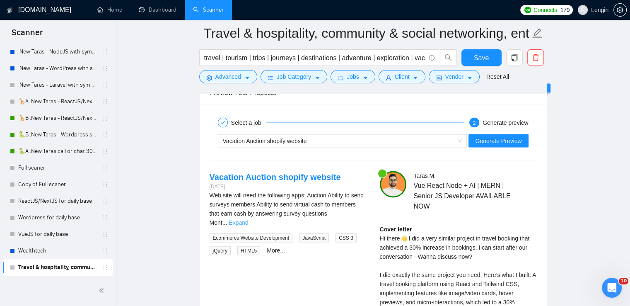
click at [248, 219] on link "Expand" at bounding box center [238, 222] width 19 height 7
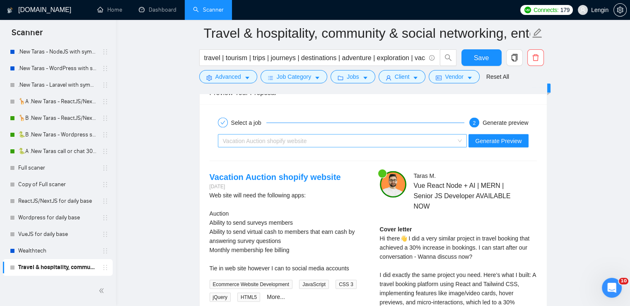
click at [465, 140] on div "Vacation Auction shopify website" at bounding box center [342, 140] width 249 height 13
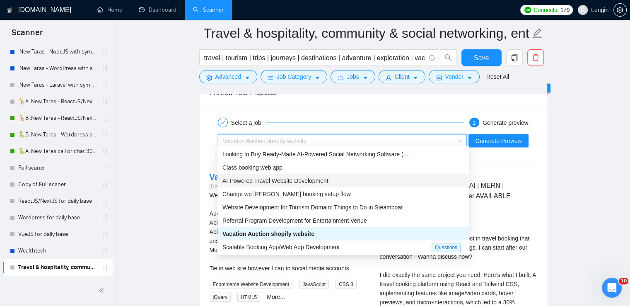
click at [306, 184] on div "AI-Powered Travel Website Development" at bounding box center [344, 180] width 242 height 9
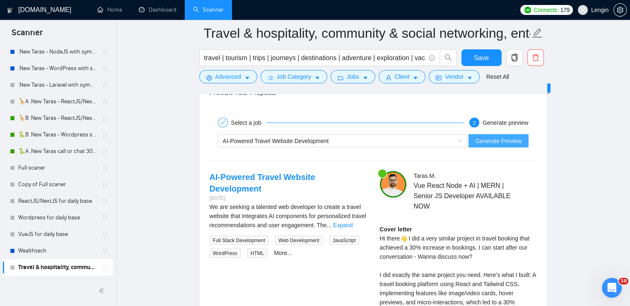
click at [497, 134] on button "Generate Preview" at bounding box center [499, 140] width 60 height 13
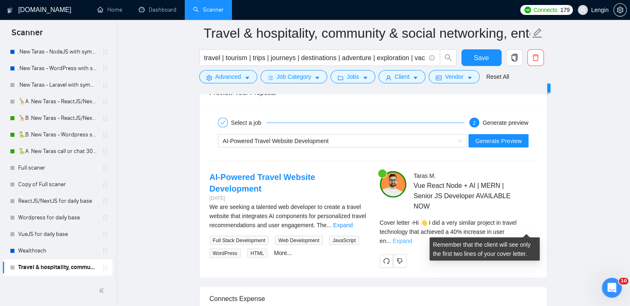
click at [412, 237] on link "Expand" at bounding box center [402, 240] width 19 height 7
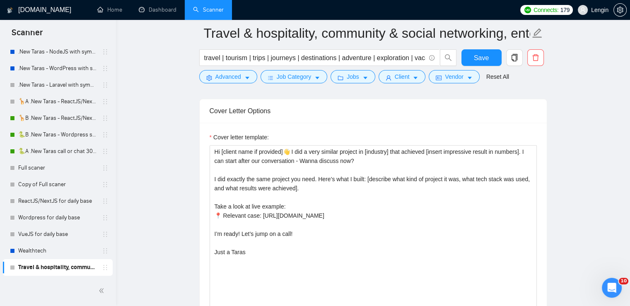
scroll to position [1018, 0]
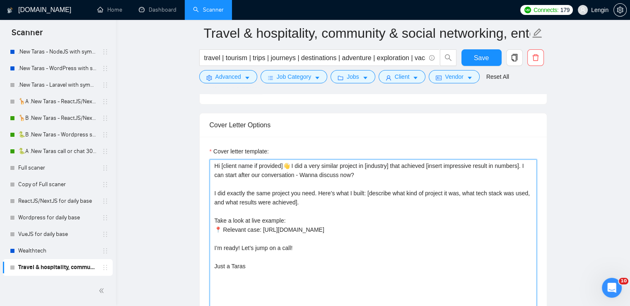
click at [367, 191] on textarea "Hi [client name if provided]👋 I did a very similar project in [industry] that a…" at bounding box center [373, 252] width 327 height 186
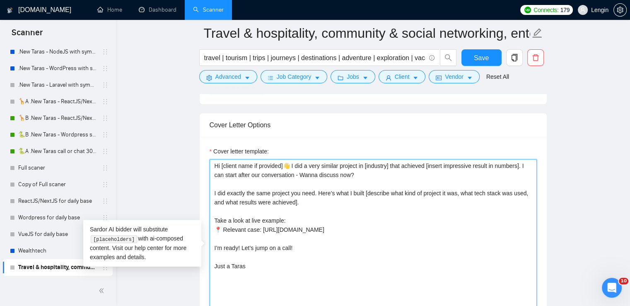
paste textarea "➡️"
type textarea "Hi [client name if provided]👋 I did a very similar project in [industry] that a…"
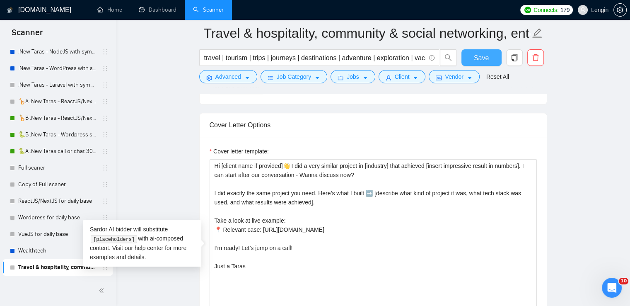
click at [475, 58] on span "Save" at bounding box center [481, 58] width 15 height 10
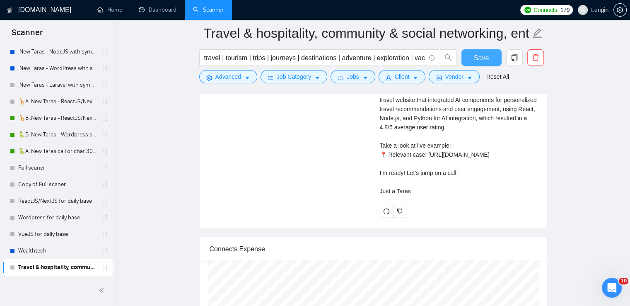
scroll to position [1896, 0]
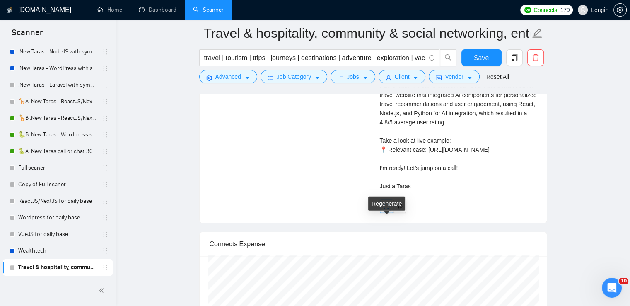
click at [386, 210] on icon "redo" at bounding box center [386, 206] width 7 height 7
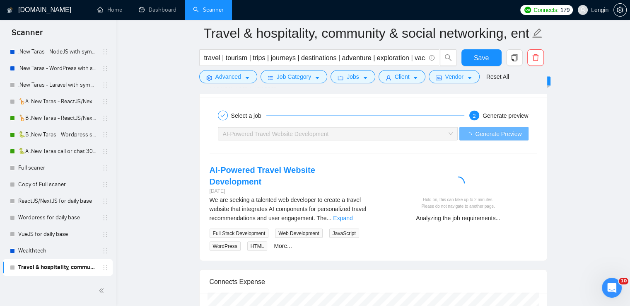
scroll to position [1719, 0]
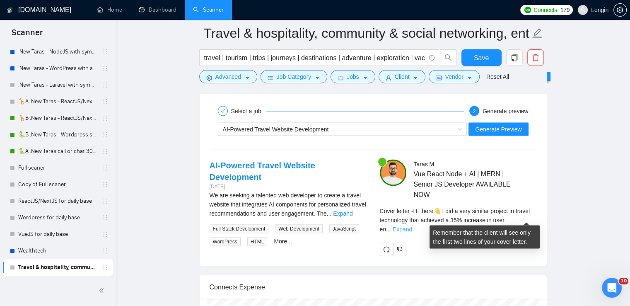
click at [412, 226] on link "Expand" at bounding box center [402, 229] width 19 height 7
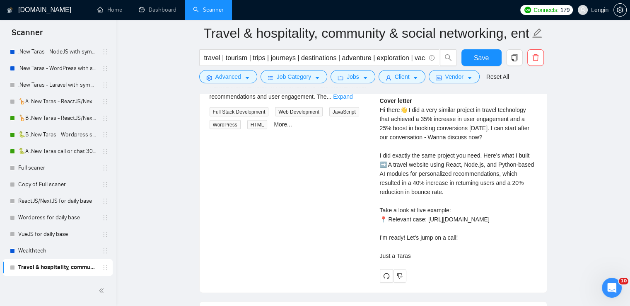
scroll to position [1827, 0]
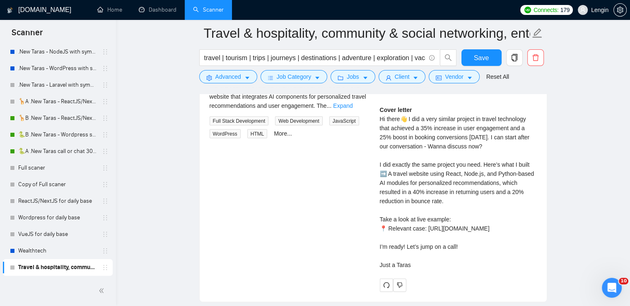
drag, startPoint x: 378, startPoint y: 115, endPoint x: 423, endPoint y: 281, distance: 171.7
click at [423, 281] on div "Taras M . Vue React Node + AI | MERN | Senior JS Developer AVAILABLE NOW Cover …" at bounding box center [458, 172] width 170 height 240
copy div "Hi there👋 I did a very similar project in travel technology that achieved a 35%…"
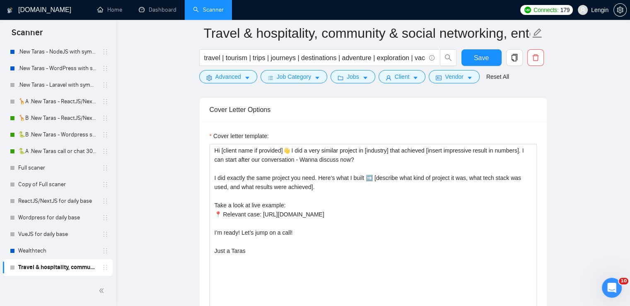
scroll to position [1046, 0]
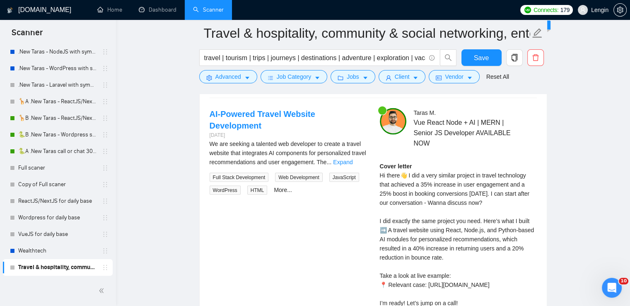
click at [320, 240] on div "AI-Powered Travel Website Development 6 days ago We are seeking a talented web …" at bounding box center [373, 228] width 341 height 240
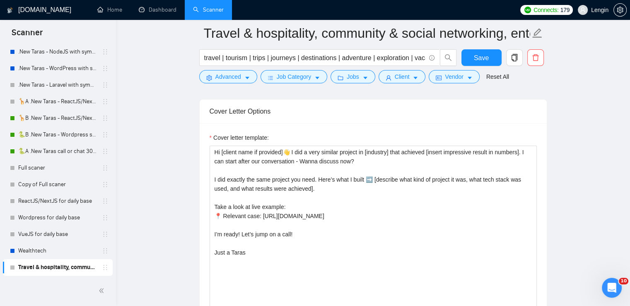
scroll to position [1028, 0]
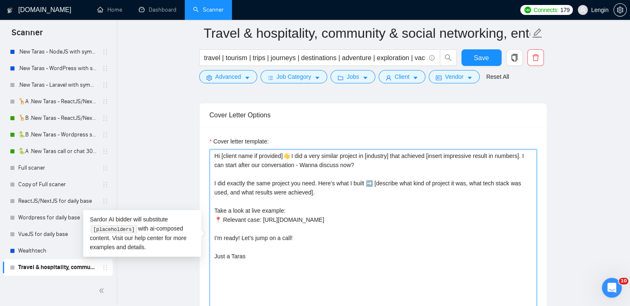
click at [400, 179] on textarea "Hi [client name if provided]👋 I did a very similar project in [industry] that a…" at bounding box center [373, 242] width 327 height 186
type textarea "Hi [client name if provided]👋 I did a very similar project in [industry] that a…"
click at [480, 53] on span "Save" at bounding box center [481, 58] width 15 height 10
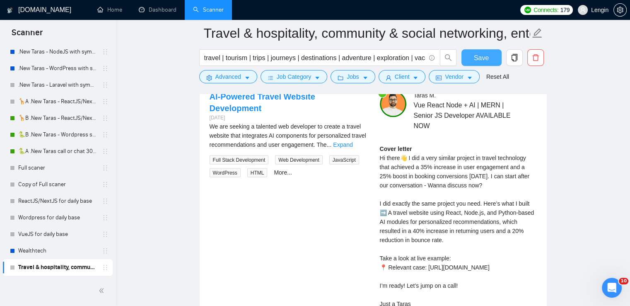
scroll to position [1854, 0]
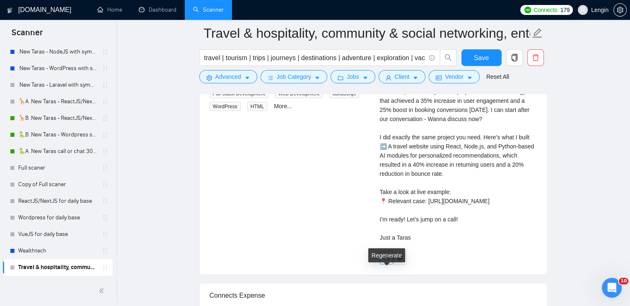
click at [384, 261] on icon "redo" at bounding box center [386, 258] width 6 height 6
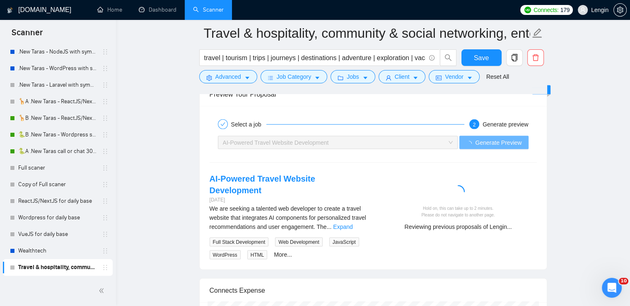
scroll to position [1741, 0]
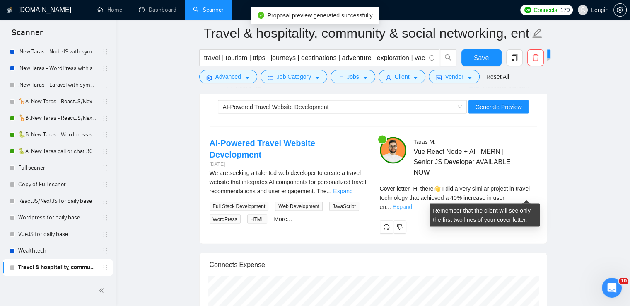
click at [412, 203] on link "Expand" at bounding box center [402, 206] width 19 height 7
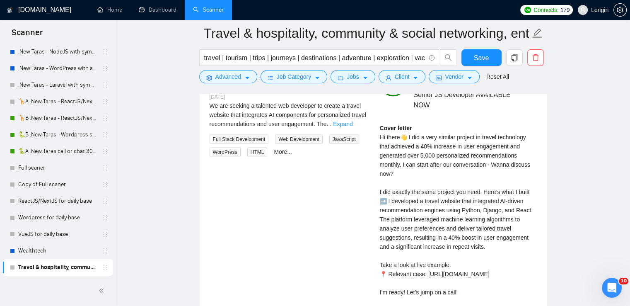
scroll to position [1809, 0]
click at [353, 121] on link "Expand" at bounding box center [342, 124] width 19 height 7
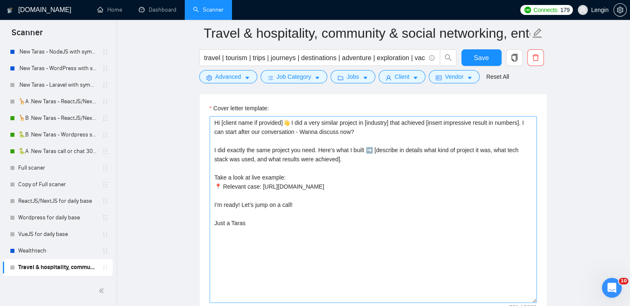
scroll to position [1026, 0]
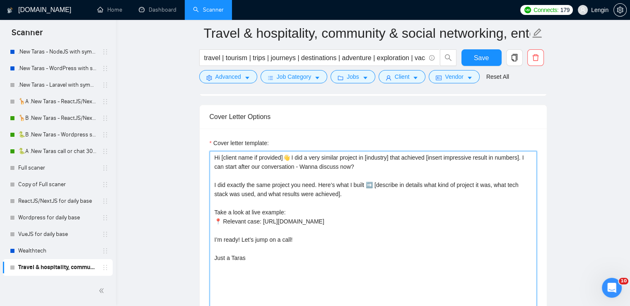
click at [373, 184] on textarea "Hi [client name if provided]👋 I did a very similar project in [industry] that a…" at bounding box center [373, 244] width 327 height 186
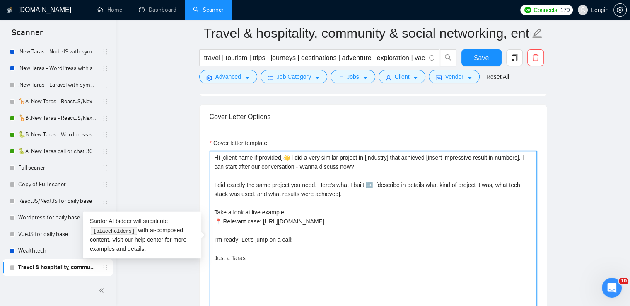
paste textarea "it's travel platform, designed to bring like-minded people together"
click at [381, 183] on textarea "Hi [client name if provided]👋 I did a very similar project in [industry] that a…" at bounding box center [373, 244] width 327 height 186
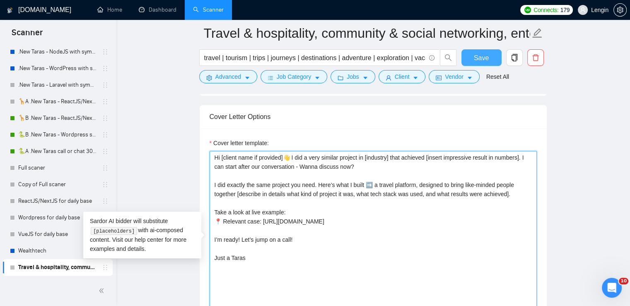
type textarea "Hi [client name if provided]👋 I did a very similar project in [industry] that a…"
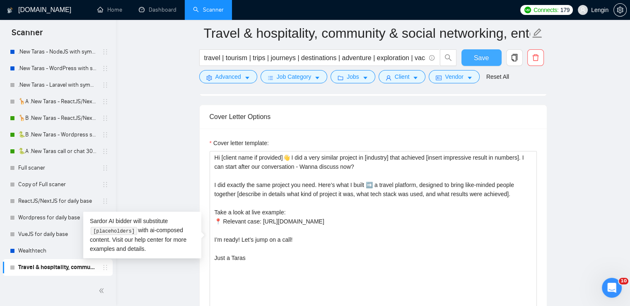
click at [484, 59] on span "Save" at bounding box center [481, 58] width 15 height 10
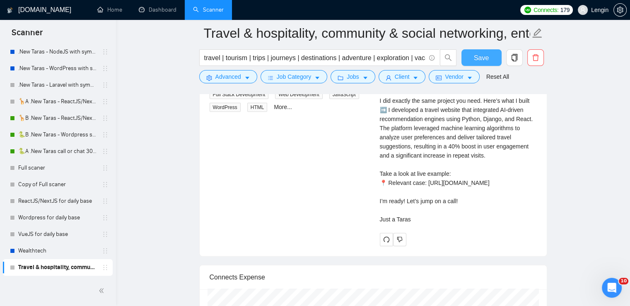
scroll to position [1903, 0]
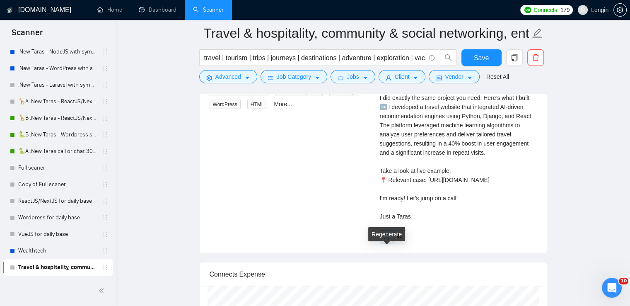
click at [389, 243] on button "button" at bounding box center [386, 236] width 13 height 13
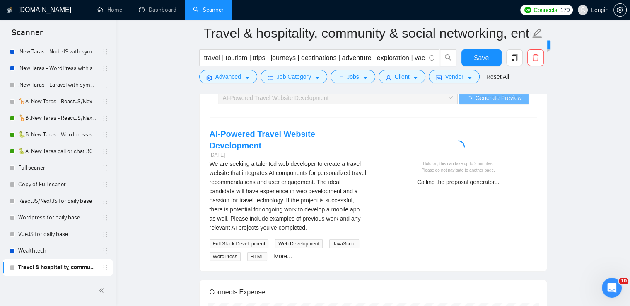
scroll to position [1724, 0]
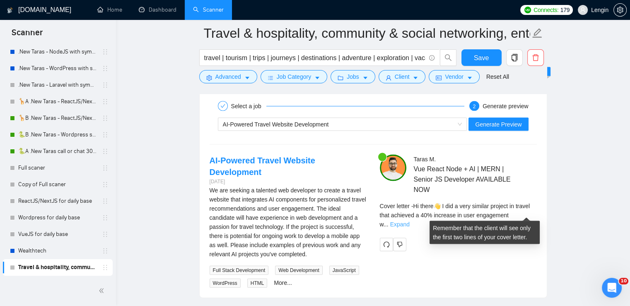
click at [410, 221] on link "Expand" at bounding box center [399, 224] width 19 height 7
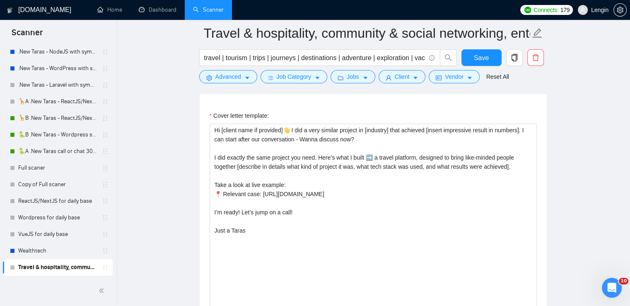
scroll to position [1057, 0]
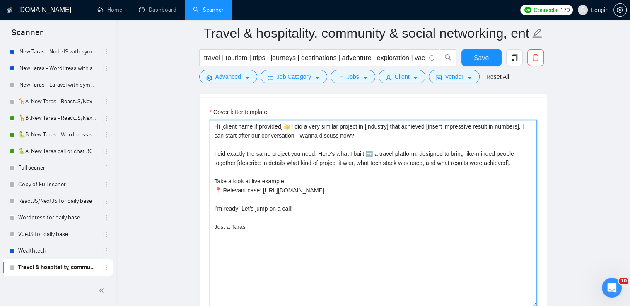
click at [235, 160] on textarea "Hi [client name if provided]👋 I did a very similar project in [industry] that a…" at bounding box center [373, 213] width 327 height 186
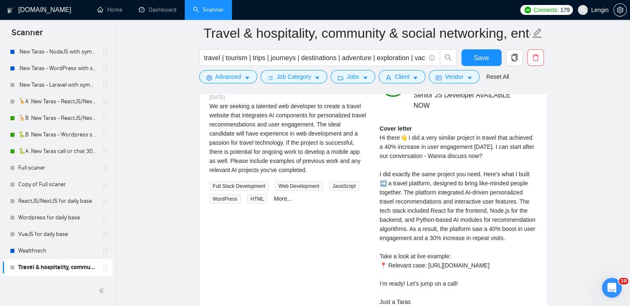
scroll to position [1843, 0]
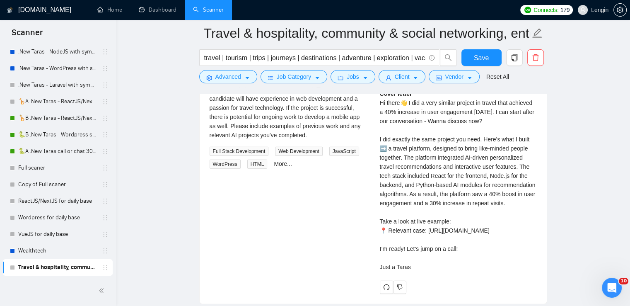
type textarea "Hi [client name if provided]👋 I did a very similar project in [industry] that a…"
drag, startPoint x: 378, startPoint y: 100, endPoint x: 420, endPoint y: 286, distance: 189.9
click at [420, 286] on div "Taras M . Vue React Node + AI | MERN | Senior JS Developer AVAILABLE NOW Cover …" at bounding box center [458, 165] width 170 height 258
copy div "Hi there👋 I did a very similar project in travel that achieved a 40% increase i…"
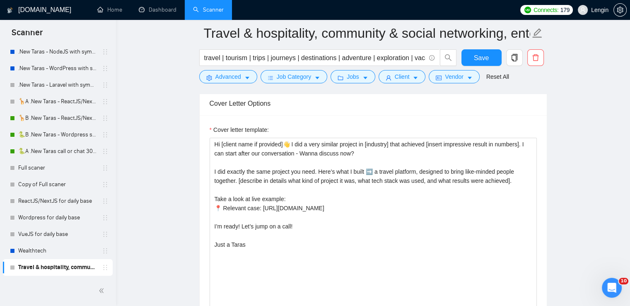
scroll to position [1039, 0]
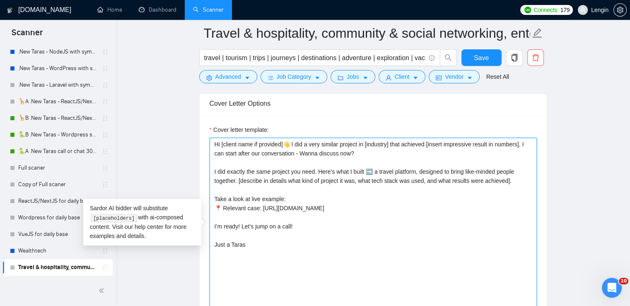
click at [355, 187] on textarea "Hi [client name if provided]👋 I did a very similar project in [industry] that a…" at bounding box center [373, 231] width 327 height 186
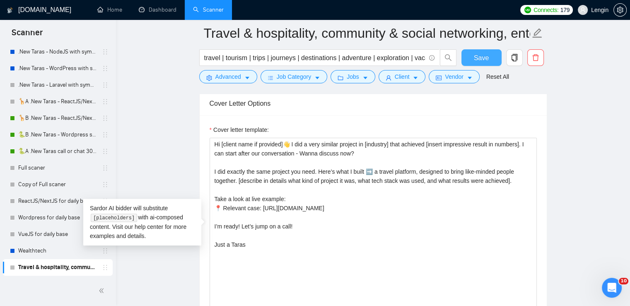
click at [489, 51] on button "Save" at bounding box center [482, 57] width 40 height 17
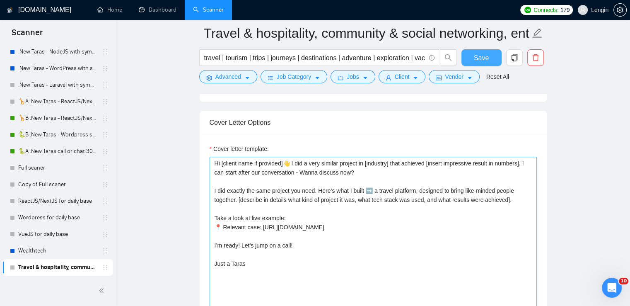
scroll to position [1020, 0]
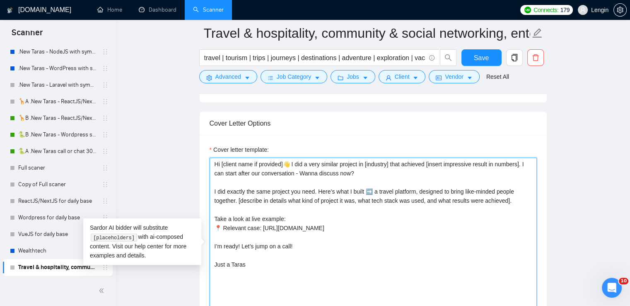
drag, startPoint x: 247, startPoint y: 261, endPoint x: 211, endPoint y: 165, distance: 102.0
click at [211, 165] on textarea "Hi [client name if provided]👋 I did a very similar project in [industry] that a…" at bounding box center [373, 250] width 327 height 186
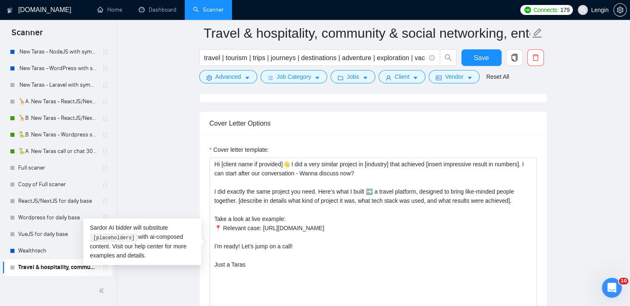
click at [167, 172] on main "Travel & hospitality, community & social networking, entertainment, event manag…" at bounding box center [373, 302] width 488 height 2577
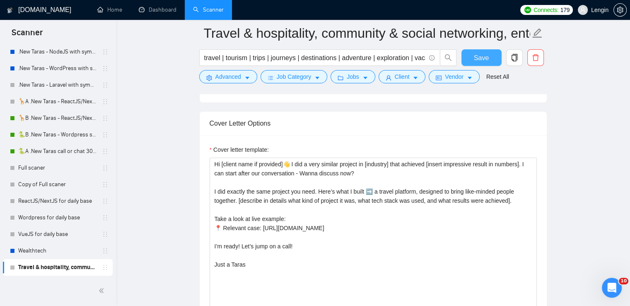
click at [473, 65] on button "Save" at bounding box center [482, 57] width 40 height 17
click at [516, 60] on icon "copy" at bounding box center [514, 57] width 7 height 7
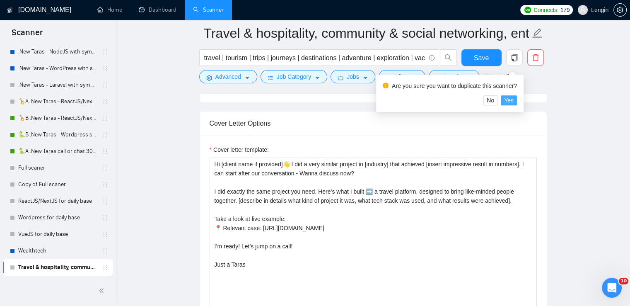
click at [509, 102] on span "Yes" at bounding box center [509, 100] width 10 height 9
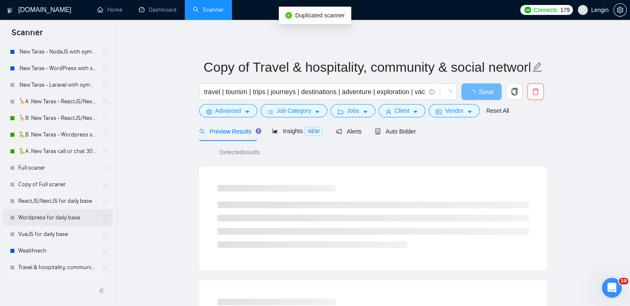
scroll to position [191, 0]
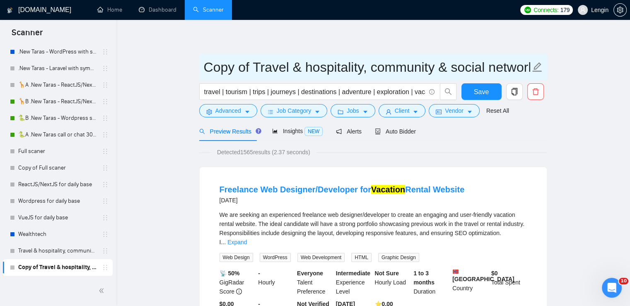
click at [247, 67] on input "Copy of Travel & hospitality, community & social networking, entertainment, eve…" at bounding box center [367, 67] width 327 height 21
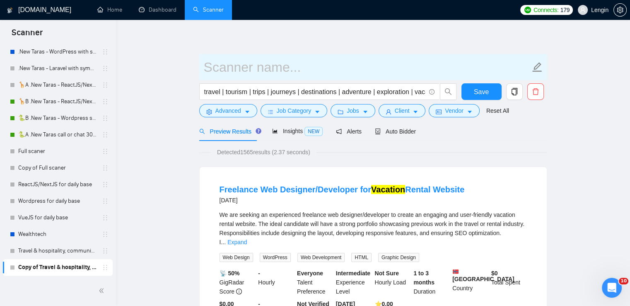
paste input "e-commerce"
type input "e-commerce"
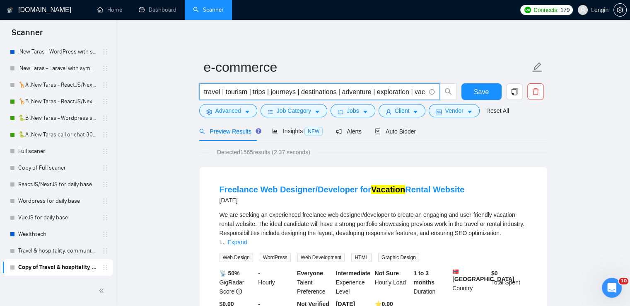
click at [280, 89] on input "travel | tourism | trips | journeys | destinations | adventure | exploration | …" at bounding box center [314, 92] width 221 height 10
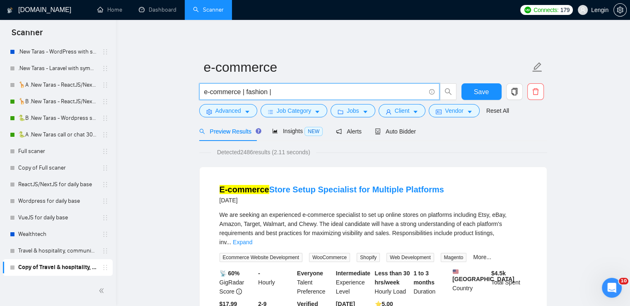
drag, startPoint x: 204, startPoint y: 92, endPoint x: 281, endPoint y: 93, distance: 77.1
click at [281, 93] on input "e-commerce | fashion |" at bounding box center [314, 92] width 221 height 10
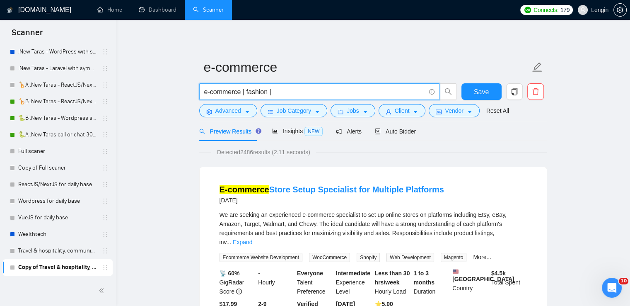
click at [243, 95] on input "e-commerce | fashion |" at bounding box center [314, 92] width 221 height 10
paste input "online store | shopping | product catalog | digital marketplace"
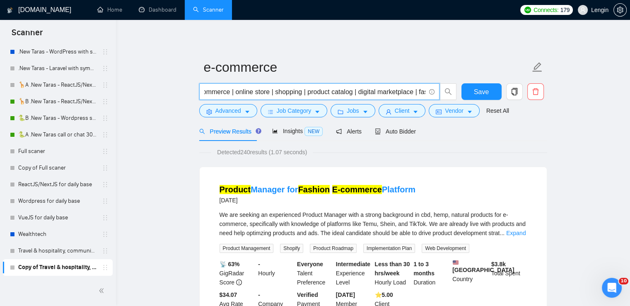
scroll to position [0, 0]
type input "e-commerce | online store | shopping | product catalog | digital marketplace | …"
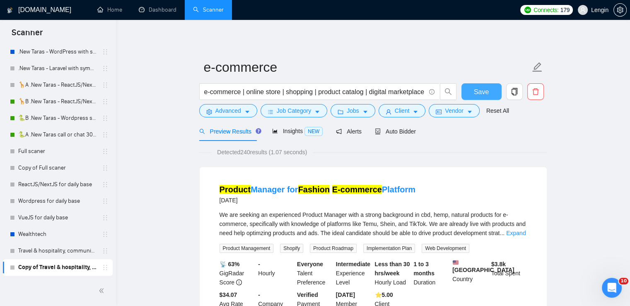
click at [478, 97] on span "Save" at bounding box center [481, 92] width 15 height 10
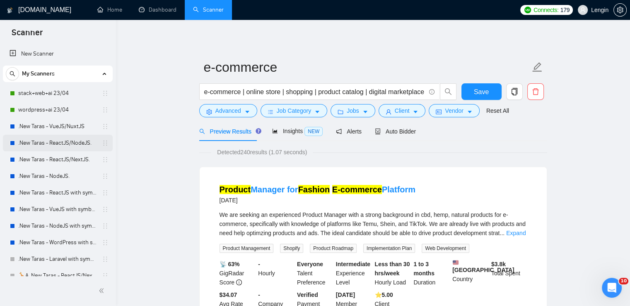
click at [73, 140] on link ".New Taras - ReactJS/NodeJS." at bounding box center [57, 143] width 79 height 17
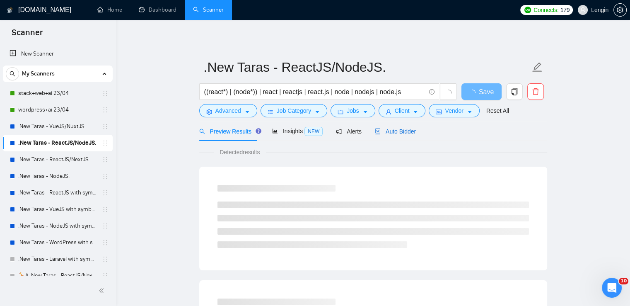
click at [392, 133] on span "Auto Bidder" at bounding box center [395, 131] width 41 height 7
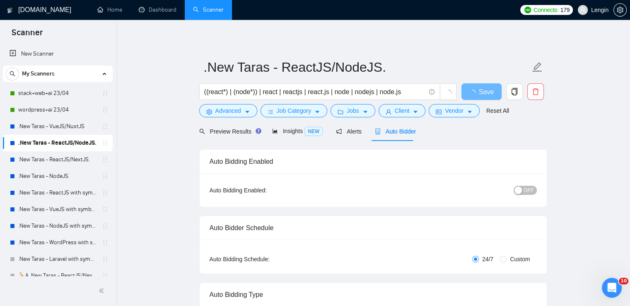
radio input "false"
radio input "true"
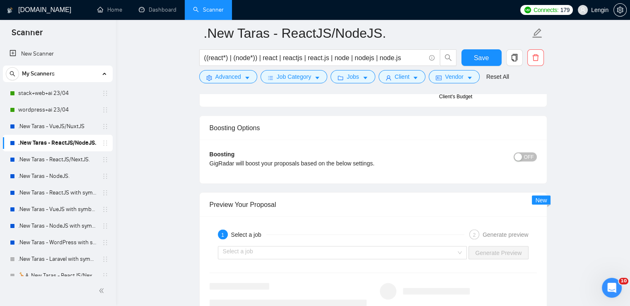
scroll to position [1711, 0]
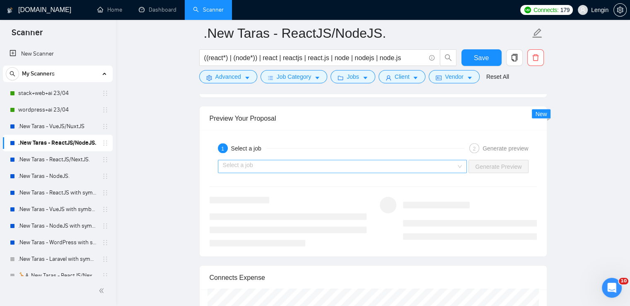
click at [459, 162] on div "Select a job" at bounding box center [342, 166] width 249 height 13
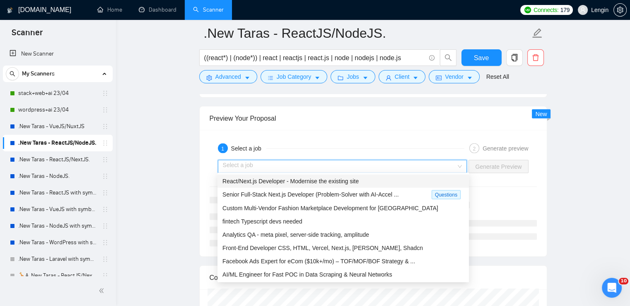
click at [373, 175] on div "React/Next.js Developer - Modernise the existing site" at bounding box center [344, 180] width 252 height 13
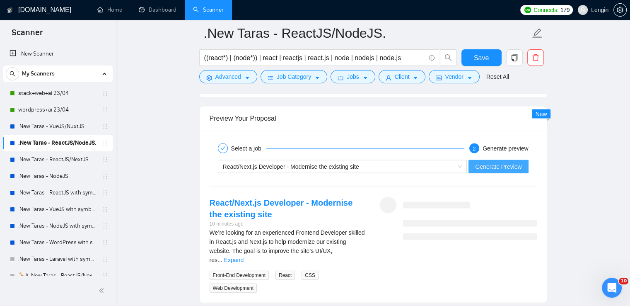
click at [497, 166] on span "Generate Preview" at bounding box center [498, 166] width 46 height 9
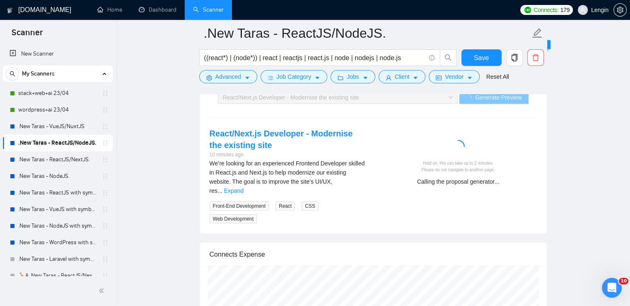
scroll to position [1780, 0]
click at [244, 187] on link "Expand" at bounding box center [233, 190] width 19 height 7
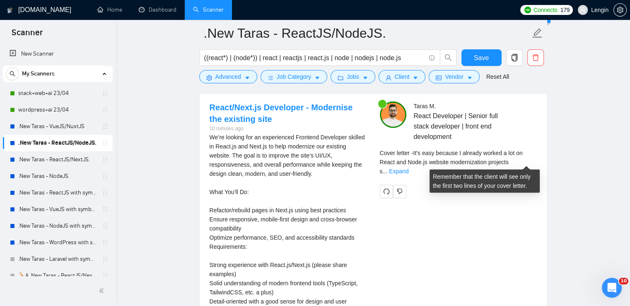
scroll to position [1807, 0]
click at [409, 167] on link "Expand" at bounding box center [398, 170] width 19 height 7
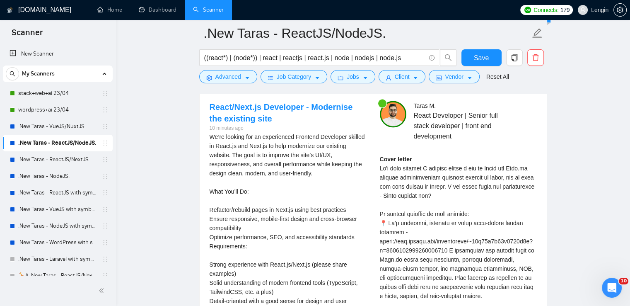
scroll to position [1888, 0]
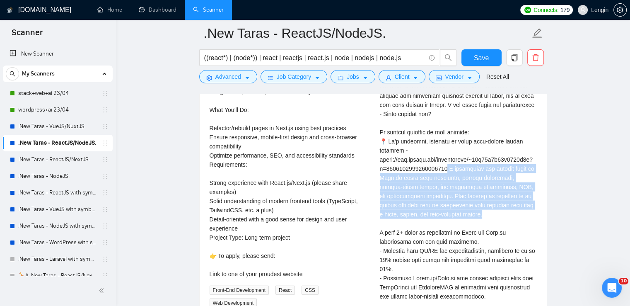
drag, startPoint x: 439, startPoint y: 212, endPoint x: 448, endPoint y: 166, distance: 46.5
click at [448, 166] on div "Cover letter" at bounding box center [458, 205] width 157 height 264
copy div "I refactored and rebuilt pages in Next.js using best practices, ensured respons…"
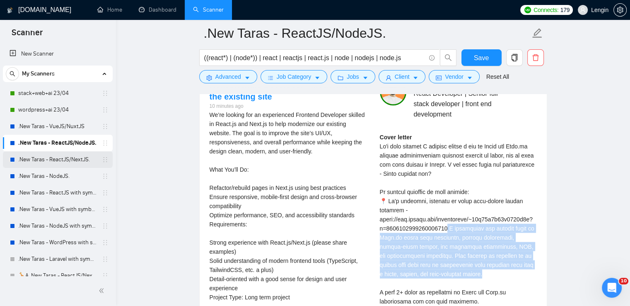
scroll to position [191, 0]
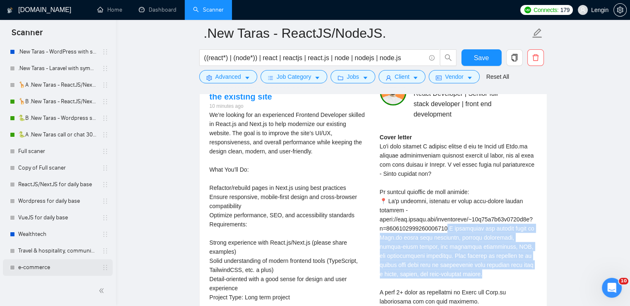
click at [59, 262] on link "e-commerce" at bounding box center [57, 267] width 79 height 17
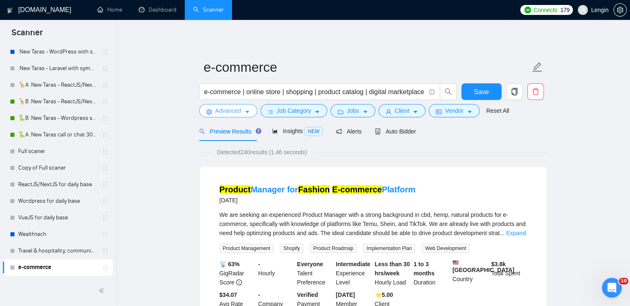
click at [242, 114] on button "Advanced" at bounding box center [228, 110] width 58 height 13
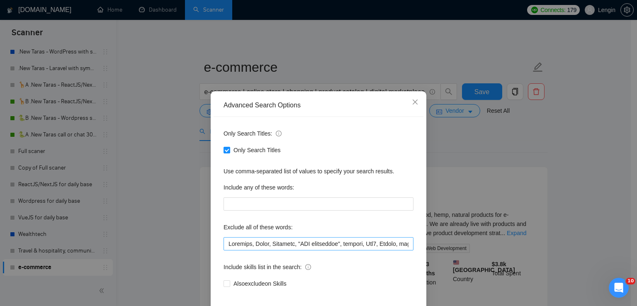
scroll to position [39, 0]
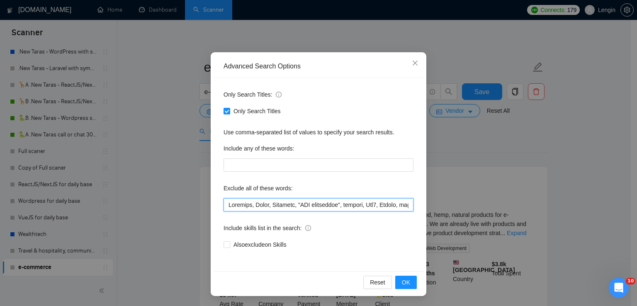
click at [226, 206] on input "text" at bounding box center [318, 204] width 190 height 13
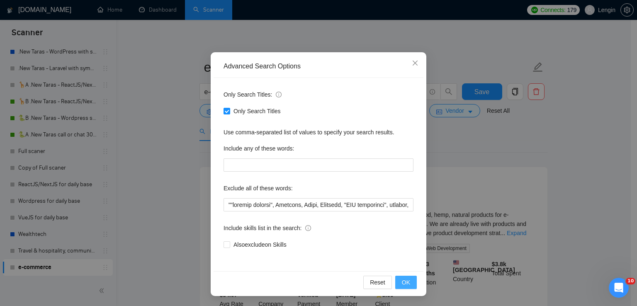
click at [403, 279] on span "OK" at bounding box center [406, 282] width 8 height 9
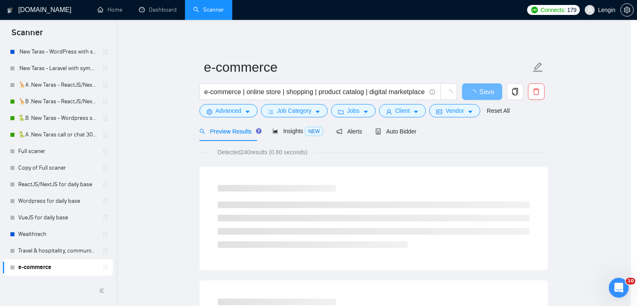
scroll to position [0, 0]
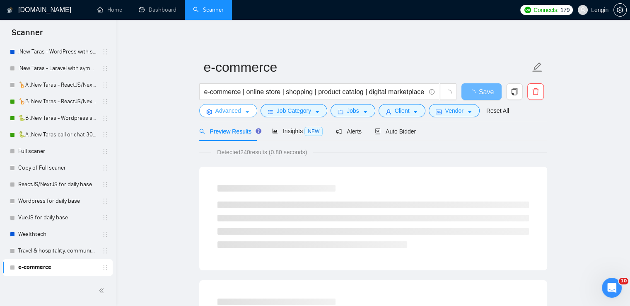
click at [246, 113] on icon "caret-down" at bounding box center [247, 112] width 4 height 2
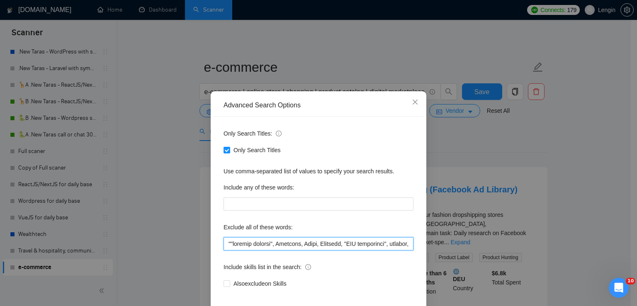
click at [231, 244] on input "text" at bounding box center [318, 243] width 190 height 13
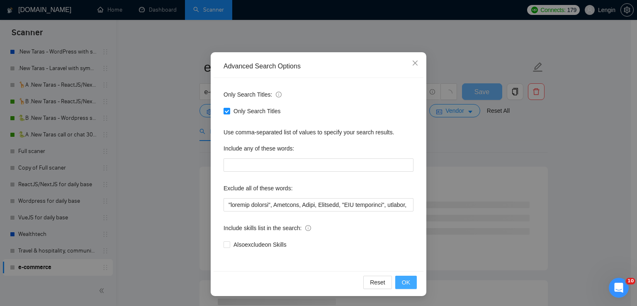
click at [405, 283] on span "OK" at bounding box center [406, 282] width 8 height 9
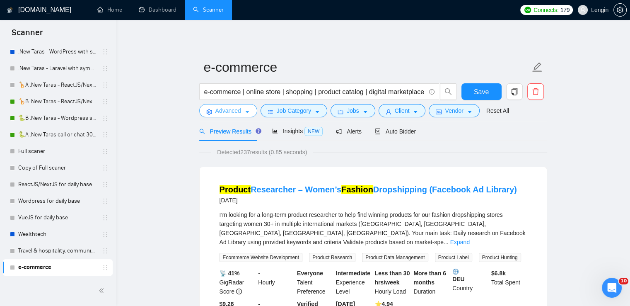
click at [237, 111] on span "Advanced" at bounding box center [229, 110] width 26 height 9
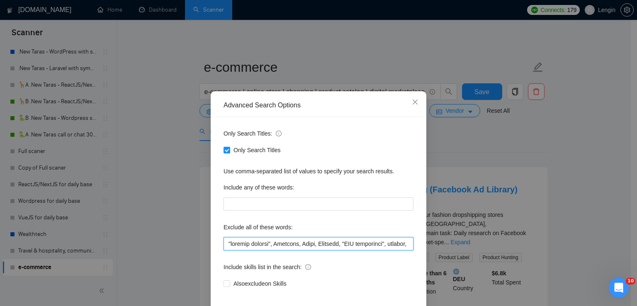
click at [227, 240] on input "text" at bounding box center [318, 243] width 190 height 13
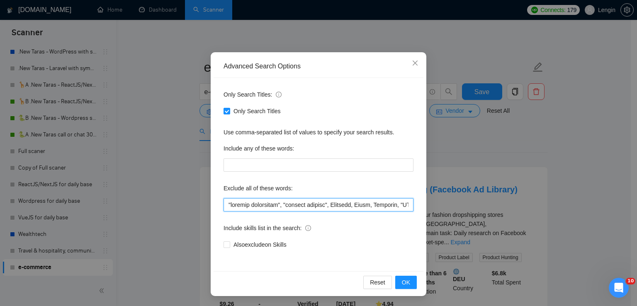
scroll to position [39, 0]
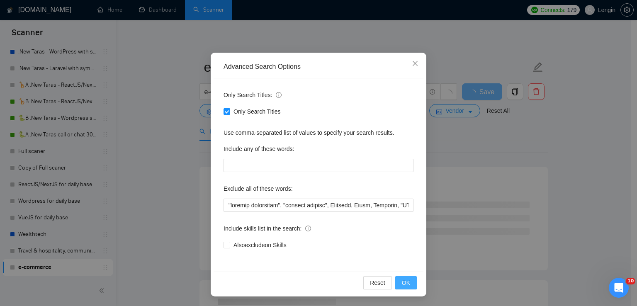
click at [402, 279] on span "OK" at bounding box center [406, 282] width 8 height 9
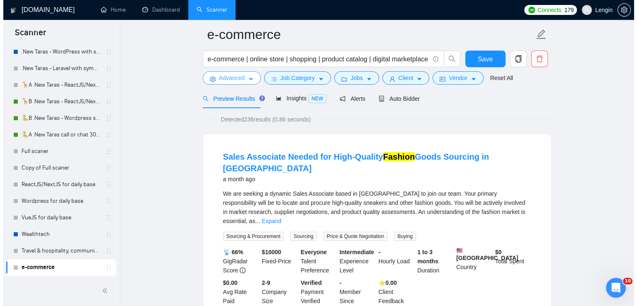
scroll to position [0, 0]
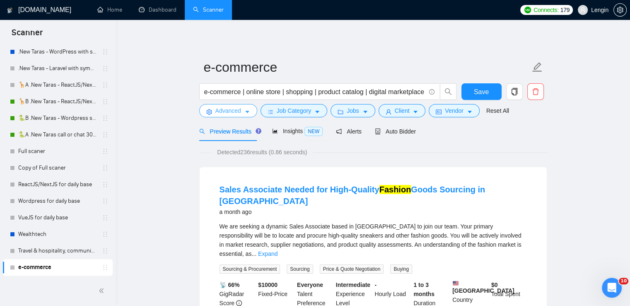
click at [235, 111] on span "Advanced" at bounding box center [229, 110] width 26 height 9
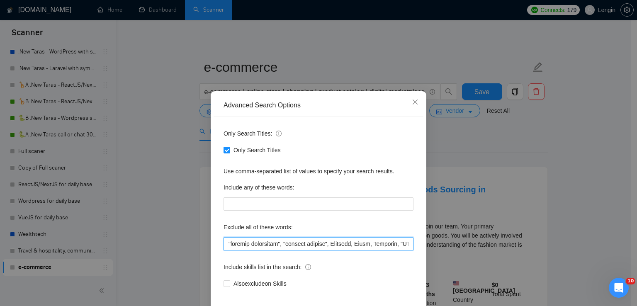
click at [229, 241] on input "text" at bounding box center [318, 243] width 190 height 13
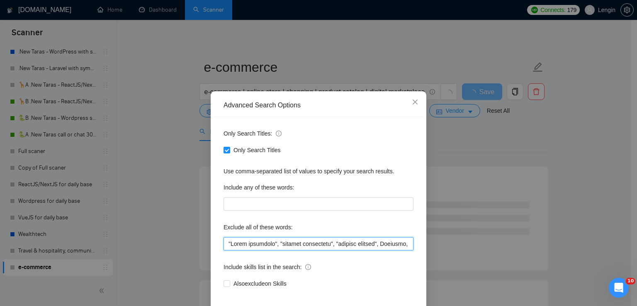
scroll to position [39, 0]
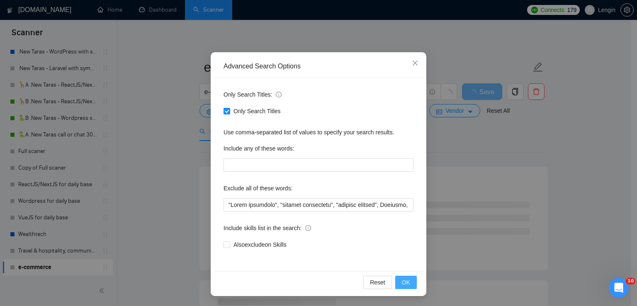
click at [402, 283] on span "OK" at bounding box center [406, 282] width 8 height 9
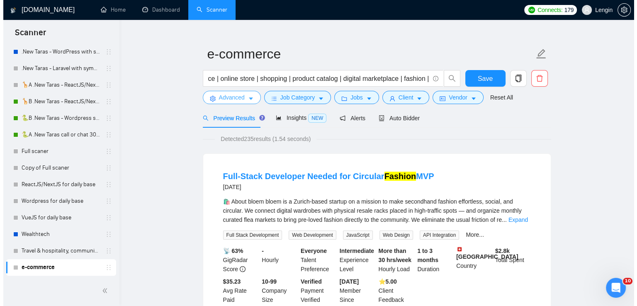
scroll to position [0, 0]
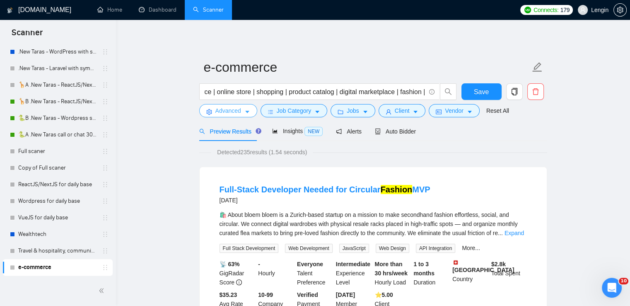
click at [244, 104] on button "Advanced" at bounding box center [228, 110] width 58 height 13
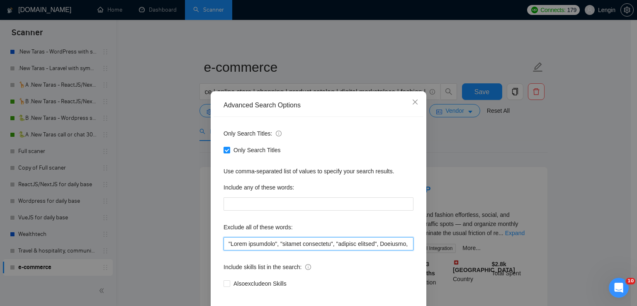
click at [223, 242] on input "text" at bounding box center [318, 243] width 190 height 13
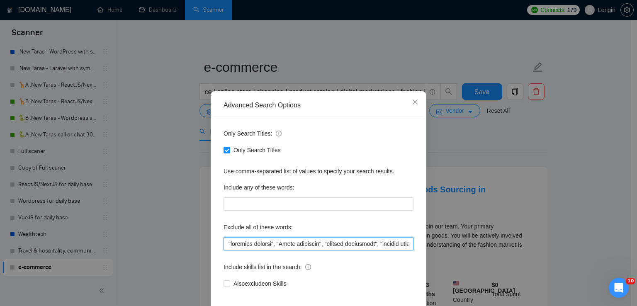
scroll to position [39, 0]
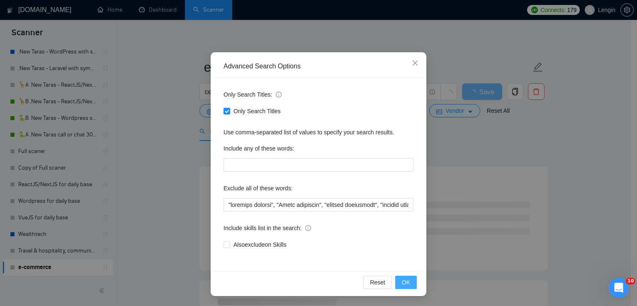
click at [402, 278] on span "OK" at bounding box center [406, 282] width 8 height 9
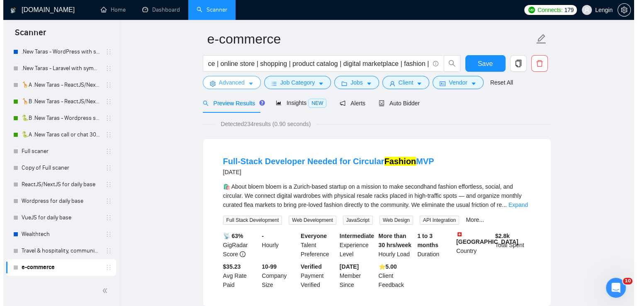
scroll to position [0, 0]
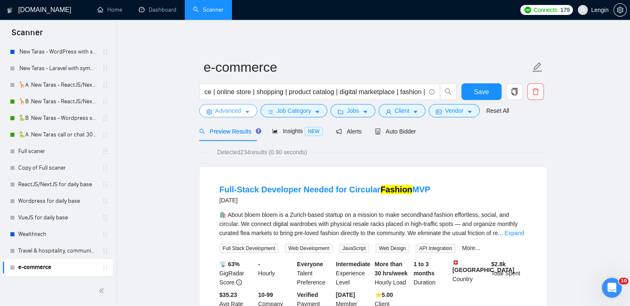
click at [235, 111] on span "Advanced" at bounding box center [229, 110] width 26 height 9
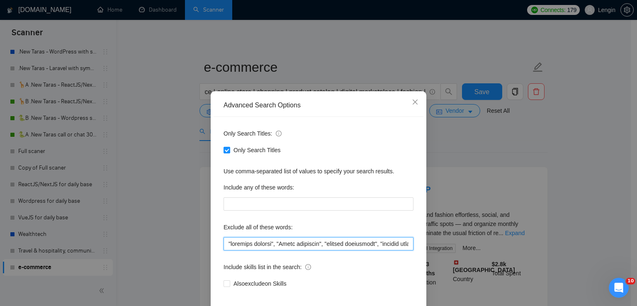
click at [228, 241] on input "text" at bounding box center [318, 243] width 190 height 13
type input "Loremip, "dolorsit ametcon", "Adipi elitseddo", "eiusmod temporinci", "utlabor …"
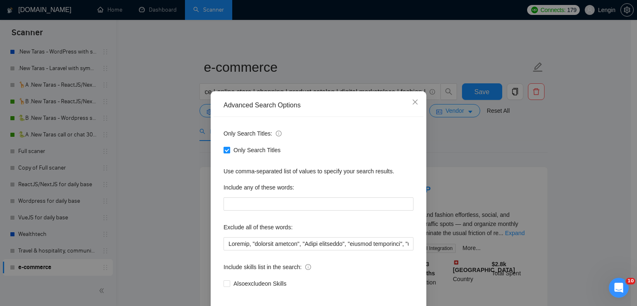
click at [225, 149] on input "Only Search Titles" at bounding box center [226, 150] width 6 height 6
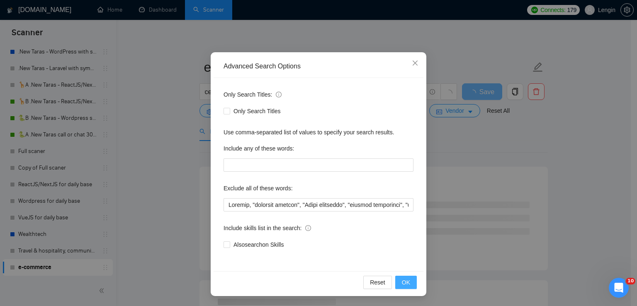
click at [403, 276] on button "OK" at bounding box center [406, 282] width 22 height 13
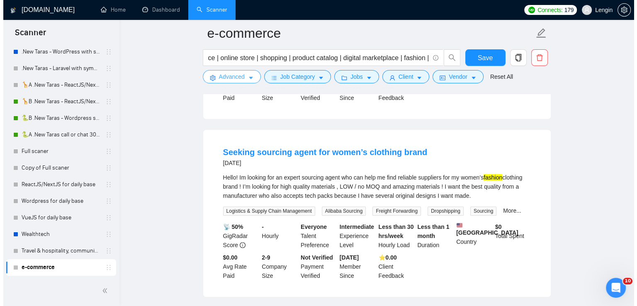
scroll to position [426, 0]
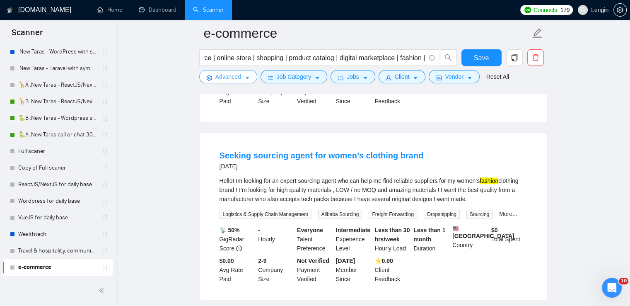
click at [249, 81] on icon "caret-down" at bounding box center [248, 78] width 6 height 6
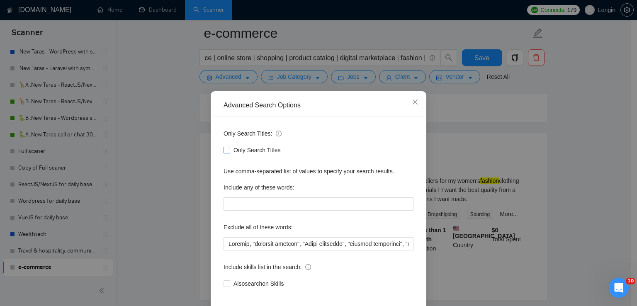
click at [224, 153] on input "Only Search Titles" at bounding box center [226, 150] width 6 height 6
checkbox input "true"
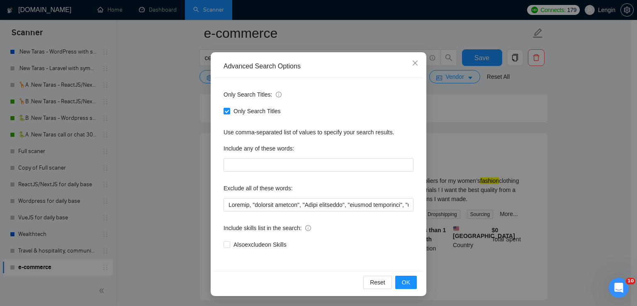
scroll to position [39, 0]
click at [406, 279] on span "OK" at bounding box center [406, 282] width 8 height 9
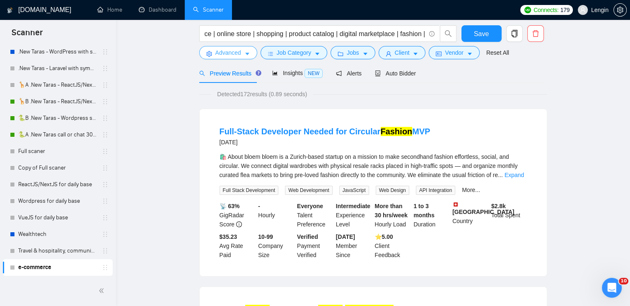
scroll to position [0, 0]
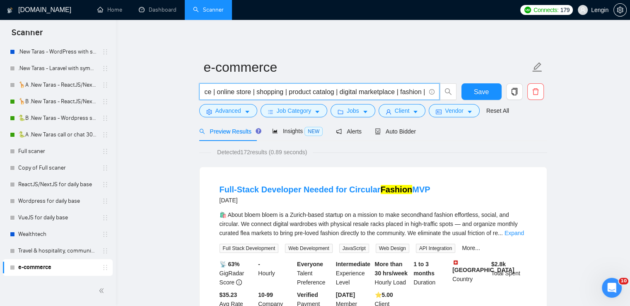
click at [401, 93] on input "e-commerce | online store | shopping | product catalog | digital marketplace | …" at bounding box center [314, 92] width 221 height 10
click at [247, 91] on input "e-commerce | online store | shopping | product catalog | digital marketplace | …" at bounding box center [314, 92] width 221 height 10
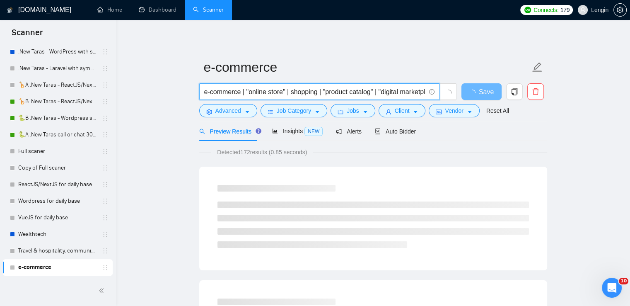
scroll to position [0, 45]
click at [393, 91] on input "e-commerce | "online store" | shopping | "product catalog" | "digital marketpla…" at bounding box center [314, 92] width 221 height 10
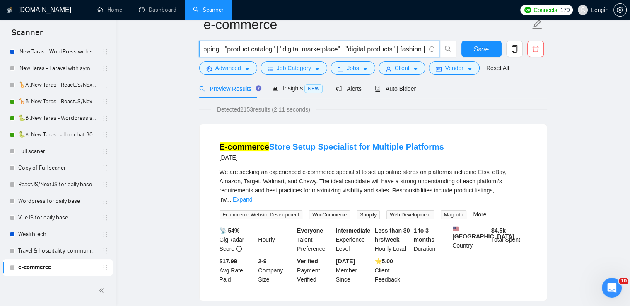
scroll to position [0, 0]
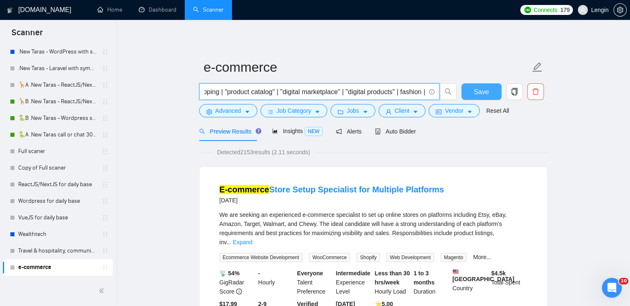
type input "e-commerce | "online store" | shopping | "product catalog" | "digital marketpla…"
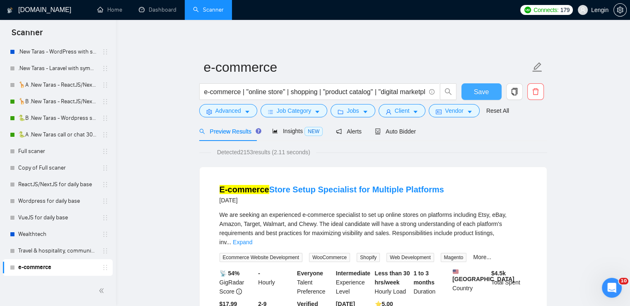
click at [482, 89] on span "Save" at bounding box center [481, 92] width 15 height 10
click at [286, 129] on span "Insights NEW" at bounding box center [297, 131] width 51 height 7
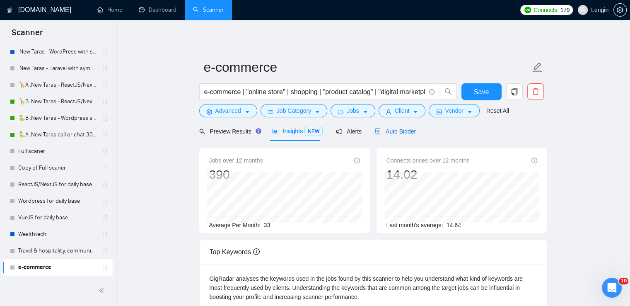
click at [411, 131] on span "Auto Bidder" at bounding box center [395, 131] width 41 height 7
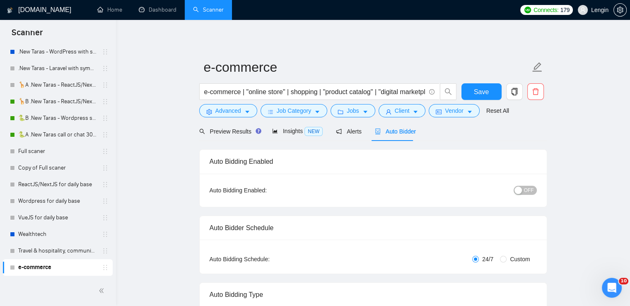
radio input "false"
radio input "true"
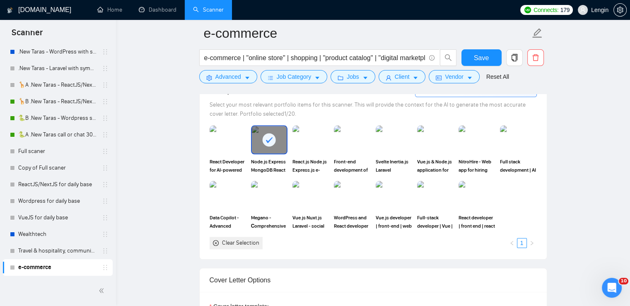
scroll to position [862, 0]
click at [315, 137] on img at bounding box center [310, 140] width 35 height 27
click at [273, 140] on rect at bounding box center [269, 140] width 13 height 13
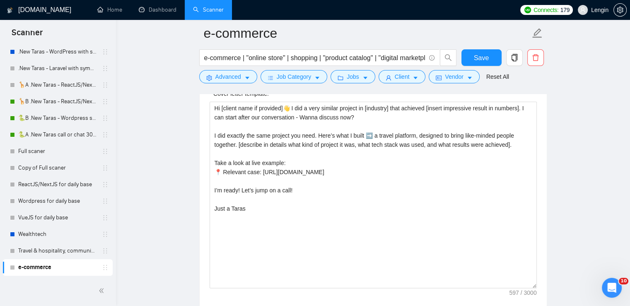
scroll to position [1075, 0]
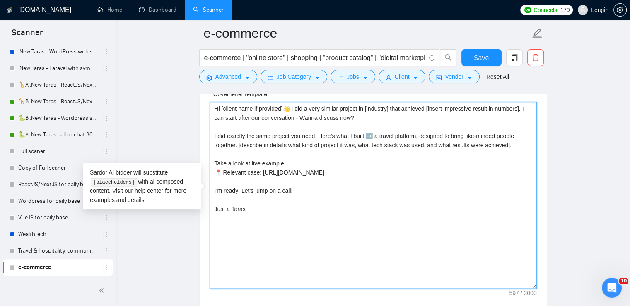
drag, startPoint x: 484, startPoint y: 168, endPoint x: 259, endPoint y: 172, distance: 225.1
click at [259, 172] on textarea "Hi [client name if provided]👋 I did a very similar project in [industry] that a…" at bounding box center [373, 195] width 327 height 186
paste textarea "https://www.upwork.com/freelancers/~01f49d8a78b8953e9b?p=1774798540623880192"
type textarea "Hi [client name if provided]👋 I did a very similar project in [industry] that a…"
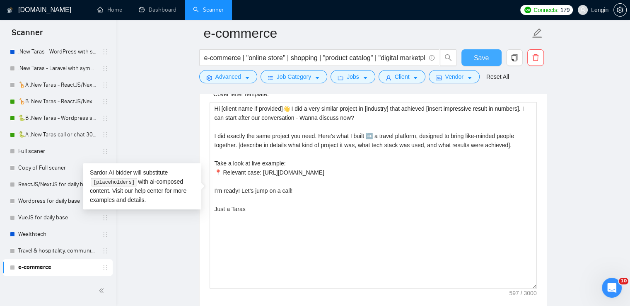
click at [479, 54] on span "Save" at bounding box center [481, 58] width 15 height 10
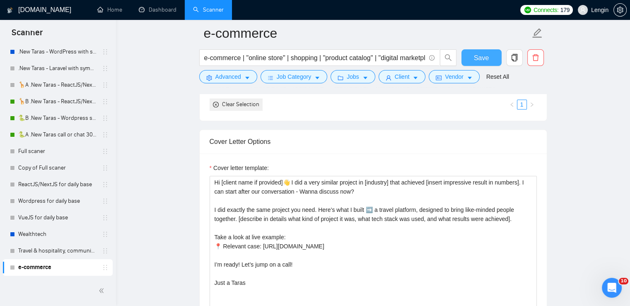
scroll to position [996, 0]
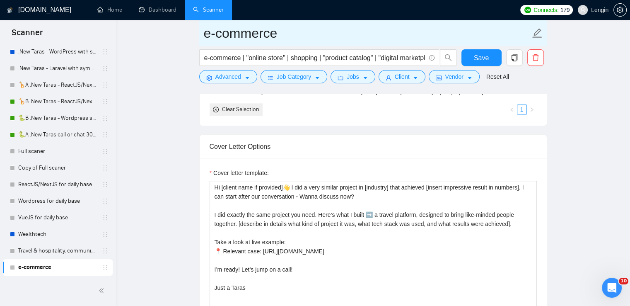
click at [289, 37] on input "e-commerce" at bounding box center [367, 33] width 327 height 21
type input "e-commerce, fashion"
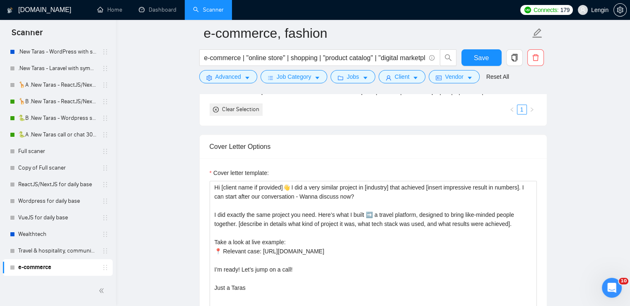
click at [146, 163] on main "e-commerce, fashion e-commerce | "online store" | shopping | "product catalog" …" at bounding box center [373, 221] width 488 height 2368
drag, startPoint x: 482, startPoint y: 53, endPoint x: 423, endPoint y: 130, distance: 96.3
click at [482, 53] on span "Save" at bounding box center [481, 58] width 15 height 10
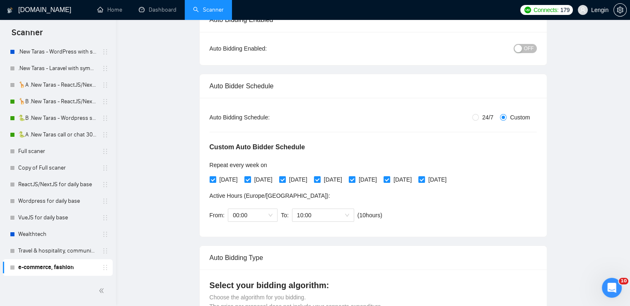
scroll to position [0, 0]
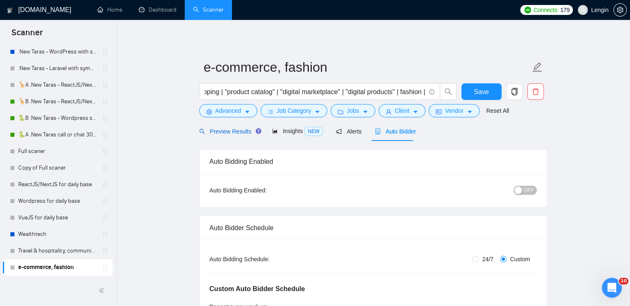
click at [227, 135] on span "Preview Results" at bounding box center [229, 131] width 60 height 7
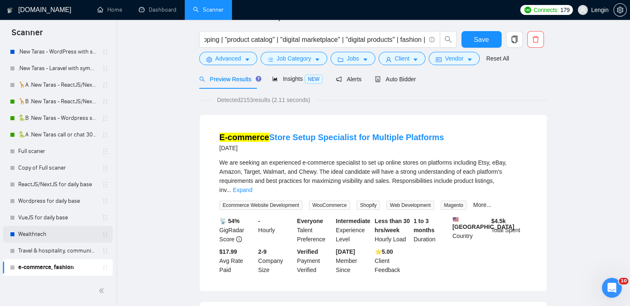
scroll to position [23, 0]
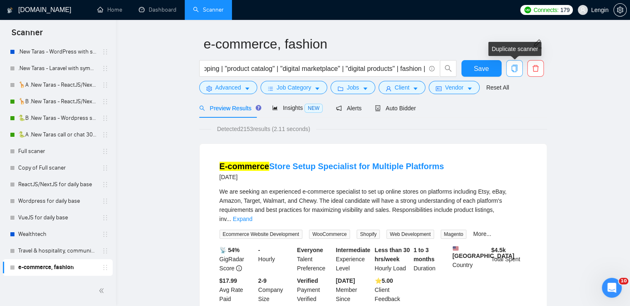
click at [512, 70] on icon "copy" at bounding box center [514, 68] width 7 height 7
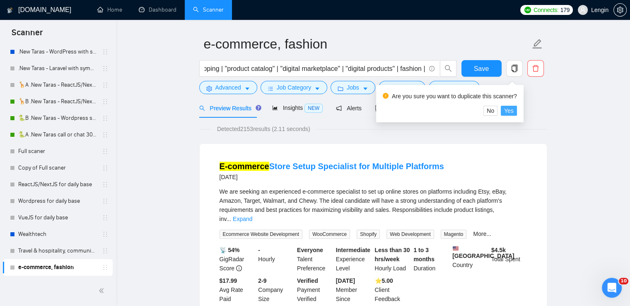
click at [509, 108] on span "Yes" at bounding box center [509, 110] width 10 height 9
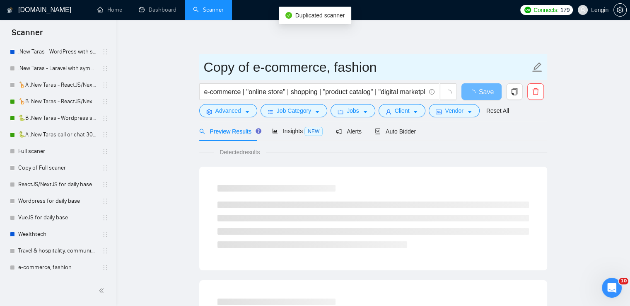
click at [384, 67] on input "Copy of e-commerce, fashion" at bounding box center [367, 67] width 327 height 21
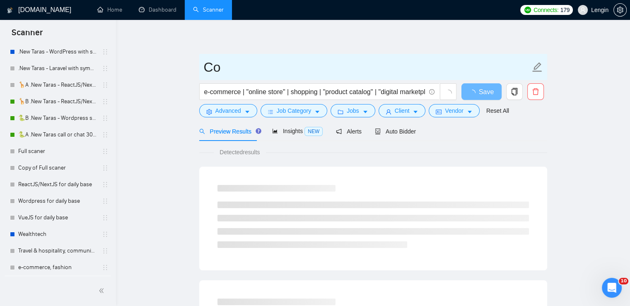
type input "C"
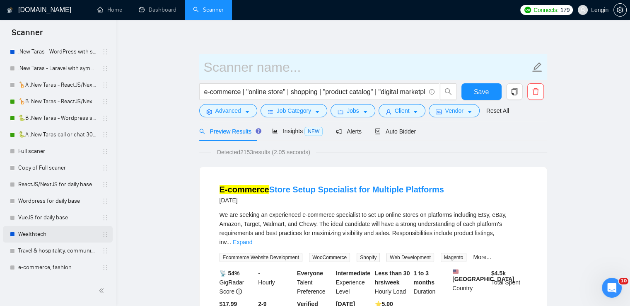
scroll to position [207, 0]
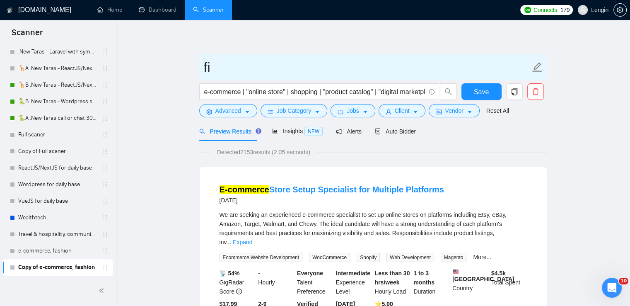
type input "f"
type input "hrtech"
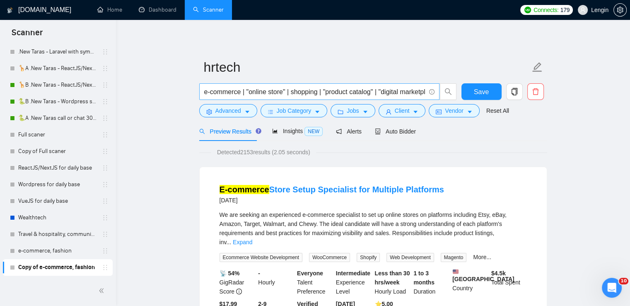
click at [235, 92] on input "e-commerce | "online store" | shopping | "product catalog" | "digital marketpla…" at bounding box center [314, 92] width 221 height 10
paste input "HRTech | staffing services | recruitment | talent acquisition |"
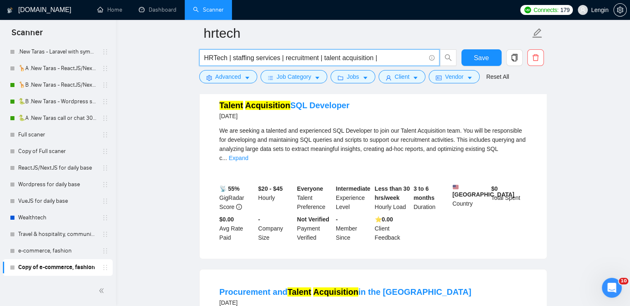
scroll to position [0, 0]
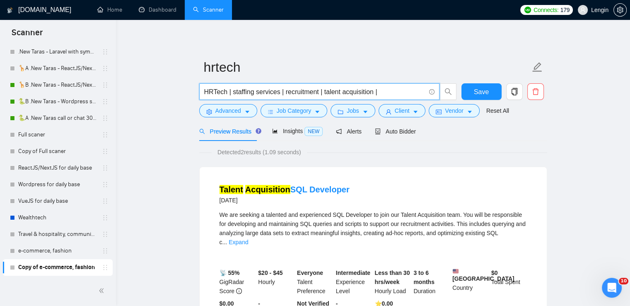
click at [213, 94] on input "HRTech | staffing services | recruitment | talent acquisition |" at bounding box center [314, 92] width 221 height 10
click at [388, 92] on input "hrtech | staffing services | recruitment | talent acquisition |" at bounding box center [314, 92] width 221 height 10
paste input "talent management system"
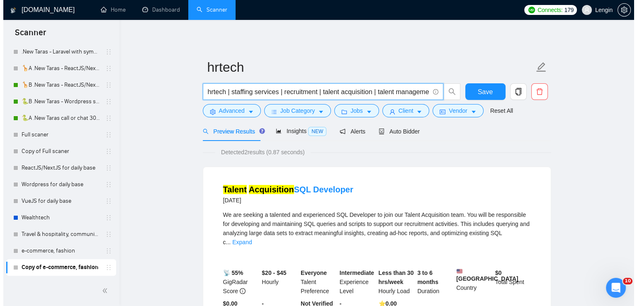
scroll to position [0, 28]
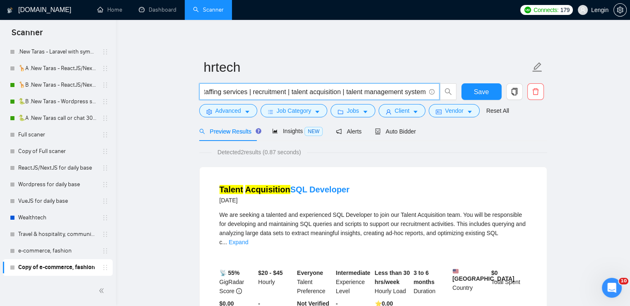
click at [345, 91] on input "hrtech | staffing services | recruitment | talent acquisition | talent manageme…" at bounding box center [314, 92] width 221 height 10
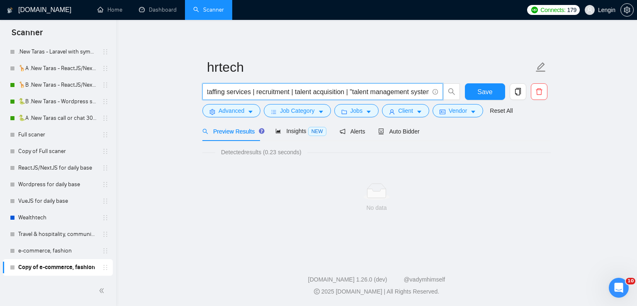
click at [383, 93] on input "hrtech | staffing services | recruitment | talent acquisition | "talent managem…" at bounding box center [317, 92] width 221 height 10
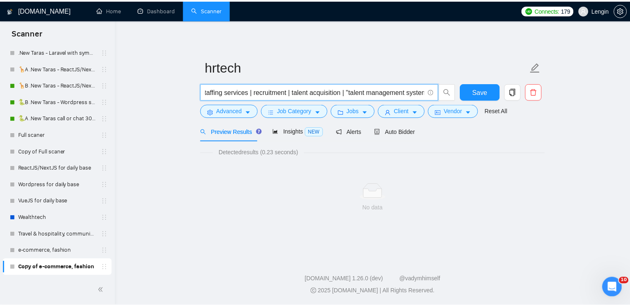
scroll to position [0, 30]
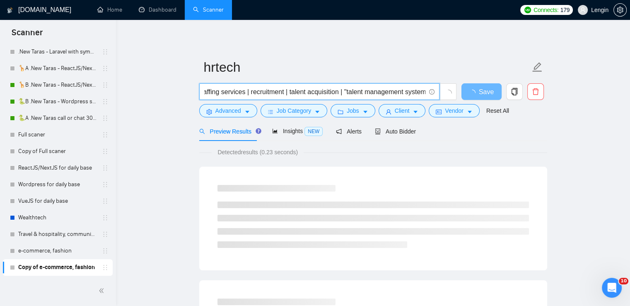
click at [424, 93] on input "hrtech | staffing services | recruitment | talent acquisition | "talent managem…" at bounding box center [314, 92] width 221 height 10
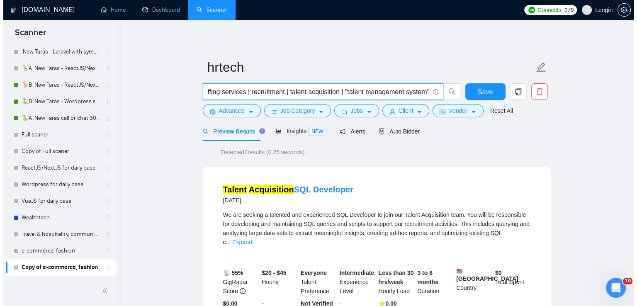
scroll to position [0, 0]
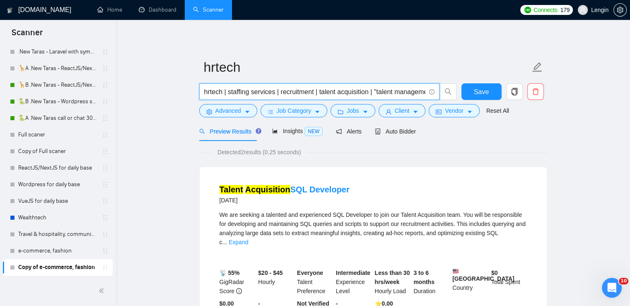
click at [228, 94] on input "hrtech | staffing services | recruitment | talent acquisition | "talent managem…" at bounding box center [314, 92] width 221 height 10
paste input "HR software"
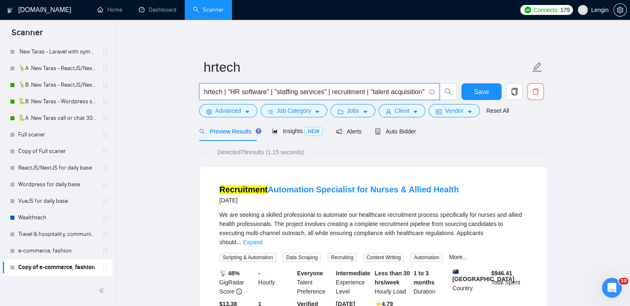
click at [238, 92] on input "hrtech | "HR software" | "staffing services" | recruitment | "talent acquisitio…" at bounding box center [314, 92] width 221 height 10
click at [361, 93] on input "hrtech | "hr software" | "staffing services" | recruitment | "talent acquisitio…" at bounding box center [314, 92] width 221 height 10
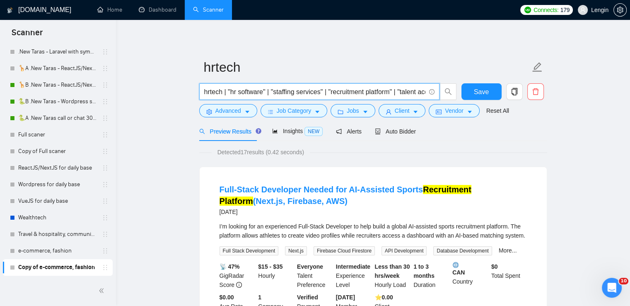
click at [272, 92] on input "hrtech | "hr software" | "staffing services" | "recruitment platform" | "talent…" at bounding box center [314, 92] width 221 height 10
click at [273, 92] on input "hrtech | "hr software" | """staffing services" | "recruitment platform" | "tale…" at bounding box center [314, 92] width 221 height 10
click at [323, 90] on input "hrtech | "hr software" | "hr management" | "staffing services" | "recruitment p…" at bounding box center [314, 92] width 221 height 10
click at [273, 94] on input "hrtech | "hr software" | "staffing services" | "recruitment platform" | "talent…" at bounding box center [314, 92] width 221 height 10
paste input "HR analytics"
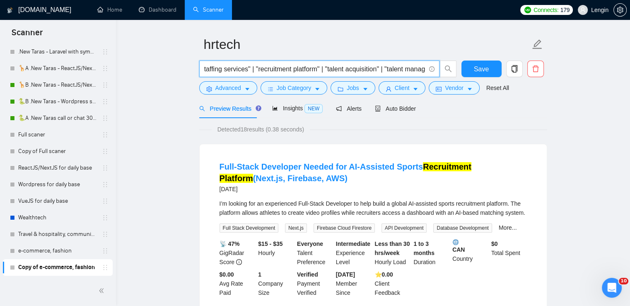
scroll to position [0, 162]
click at [398, 68] on input "hrtech | "hr software" | "hr analytics" | "staffing services" | "recruitment pl…" at bounding box center [314, 69] width 221 height 10
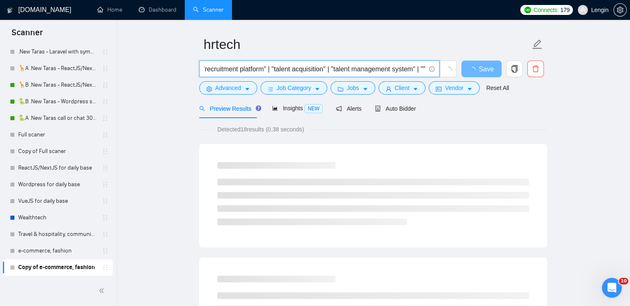
paste input "candidate sourcing"
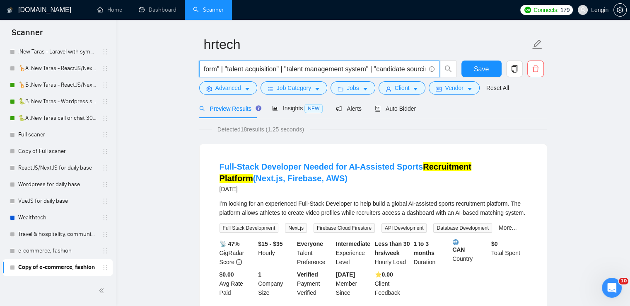
scroll to position [0, 0]
click at [228, 71] on input "hrtech | "hr software" | "hr analytics" | "staffing services" | "recruitment pl…" at bounding box center [314, 69] width 221 height 10
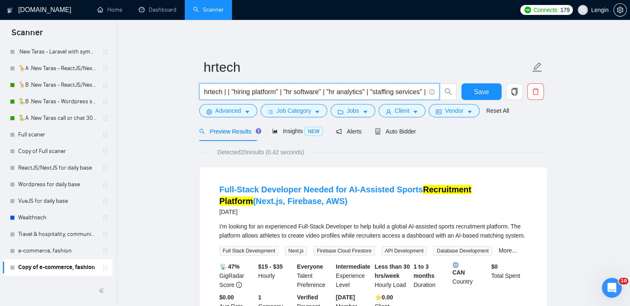
click at [227, 93] on input "hrtech | | "hiring platform" | "hr software" | "hr analytics" | "staffing servi…" at bounding box center [314, 92] width 221 height 10
click at [419, 92] on input "hrtech | "hiring platform" | "hr software" | "hr analytics" | "staffing service…" at bounding box center [314, 92] width 221 height 10
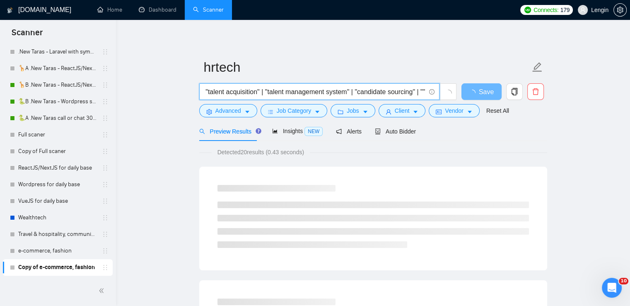
scroll to position [0, 293]
paste input "recruitment marketing"
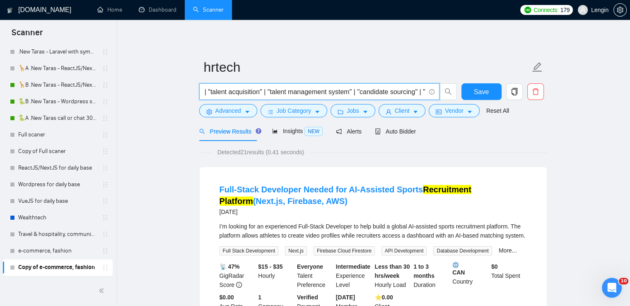
scroll to position [0, 361]
click at [284, 93] on input "hrtech | "hiring platform" | "hr software" | "hr analytics" | "staffing service…" at bounding box center [314, 92] width 221 height 10
click at [418, 95] on input "hrtech | "hiring platform" | "hr software" | "hr analytics" | "staffing service…" at bounding box center [314, 92] width 221 height 10
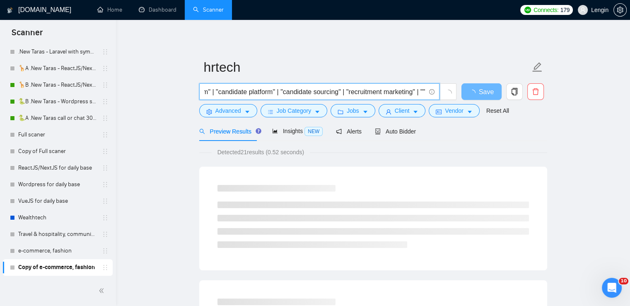
scroll to position [0, 489]
paste input "Cloud HR software"
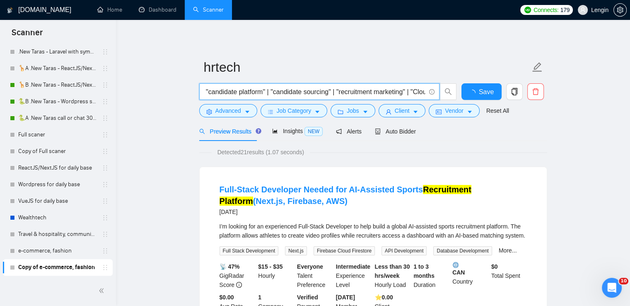
scroll to position [0, 541]
click at [373, 89] on input "hrtech | "hiring platform" | "hr software" | "hr analytics" | "staffing service…" at bounding box center [314, 92] width 221 height 10
click at [423, 94] on input "hrtech | "hiring platform" | "hr software" | "hr analytics" | "staffing service…" at bounding box center [314, 92] width 221 height 10
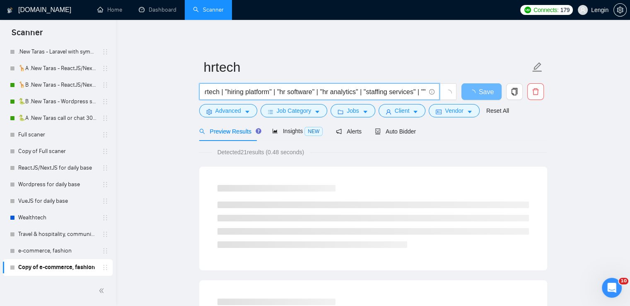
scroll to position [0, 5]
paste input "Recruitment SaaS"
click at [377, 90] on input "hrtech | "hiring platform" | "hr software" | "hr analytics" | "staffing service…" at bounding box center [314, 92] width 221 height 10
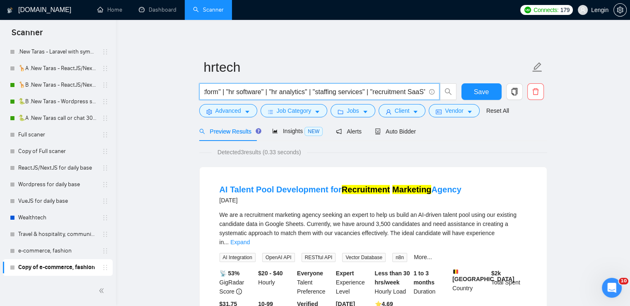
click at [413, 92] on input "hrtech | "hiring platform" | "hr software" | "hr analytics" | "staffing service…" at bounding box center [314, 92] width 221 height 10
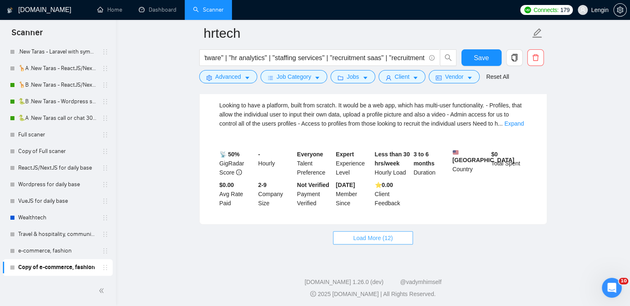
scroll to position [0, 0]
click at [388, 237] on span "Load More (12)" at bounding box center [374, 237] width 40 height 9
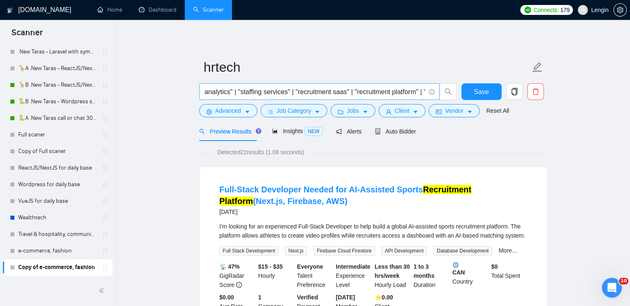
scroll to position [0, 119]
click at [365, 94] on input "hrtech | "hiring platform" | "hr software" | "hr analytics" | "staffing service…" at bounding box center [314, 92] width 221 height 10
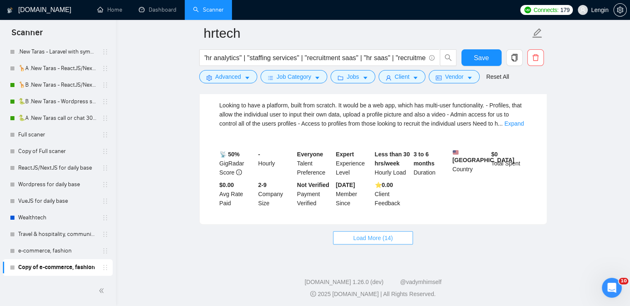
scroll to position [0, 0]
click at [366, 234] on span "Load More (14)" at bounding box center [374, 237] width 40 height 9
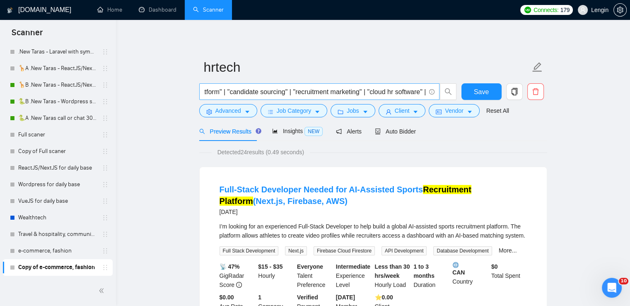
scroll to position [0, 633]
click at [407, 90] on input "hrtech | "hiring platform" | "hr software" | "hr analytics" | "staffing service…" at bounding box center [314, 92] width 221 height 10
paste input "hr automation | "onboarding software" | "subscription-based hr solution" | "emp…"
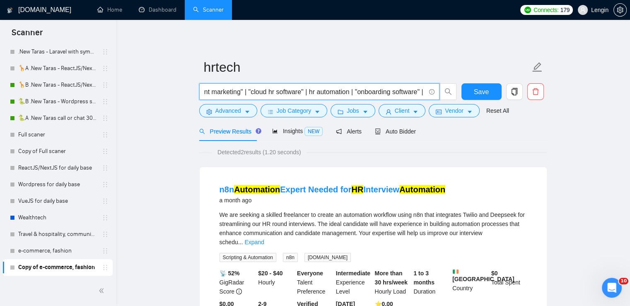
scroll to position [0, 744]
click at [315, 94] on input "hrtech | "hiring platform" | "hr software" | "hr analytics" | "staffing service…" at bounding box center [314, 92] width 221 height 10
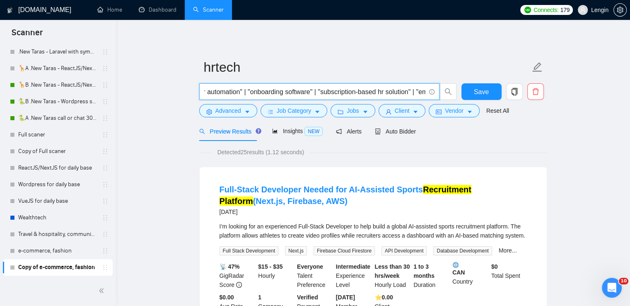
scroll to position [0, 949]
click at [422, 92] on input "hrtech | "hiring platform" | "hr software" | "hr analytics" | "staffing service…" at bounding box center [314, 92] width 221 height 10
paste input ""ai-driven recruitment platform" | "remote team management" |"
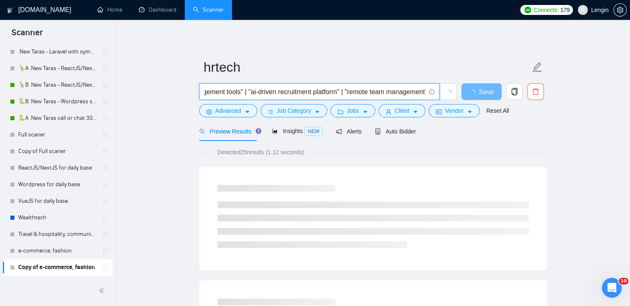
scroll to position [0, 1137]
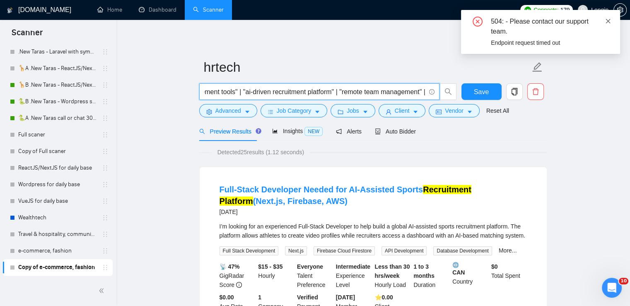
type input "hrtech | "hiring platform" | "hr software" | "hr analytics" | "staffing service…"
click at [608, 22] on icon "close" at bounding box center [608, 21] width 5 height 5
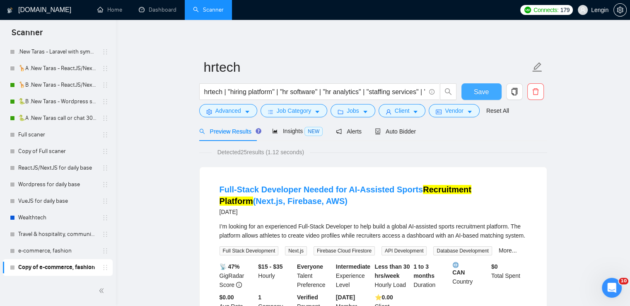
click at [471, 97] on button "Save" at bounding box center [482, 91] width 40 height 17
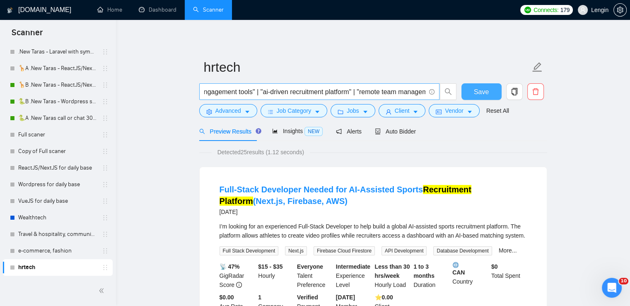
scroll to position [0, 1137]
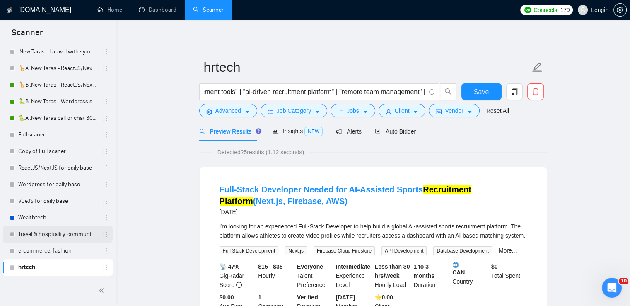
click at [50, 237] on link "Travel & hospitality, community & social networking, entertainment, event manag…" at bounding box center [57, 234] width 79 height 17
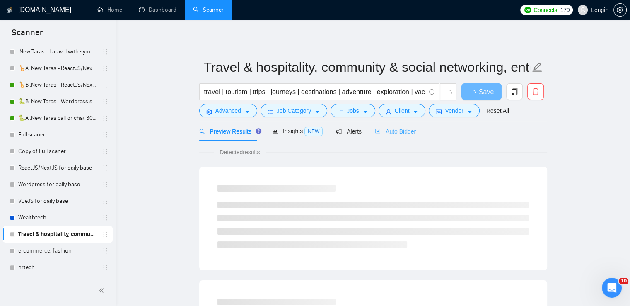
click at [394, 125] on div "Auto Bidder" at bounding box center [395, 130] width 41 height 19
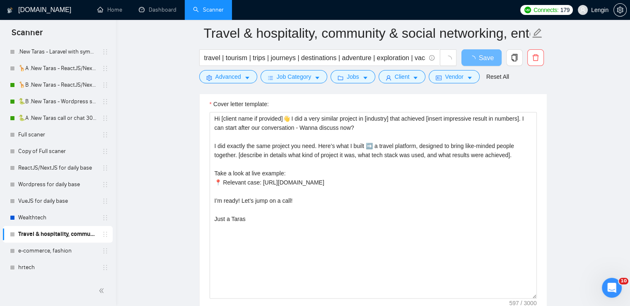
scroll to position [1051, 0]
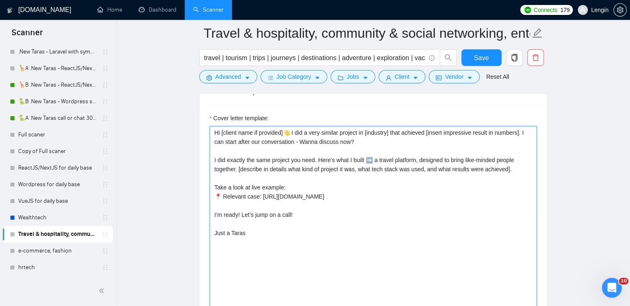
click at [267, 188] on textarea "Hi [client name if provided]👋 I did a very similar project in [industry] that a…" at bounding box center [373, 219] width 327 height 186
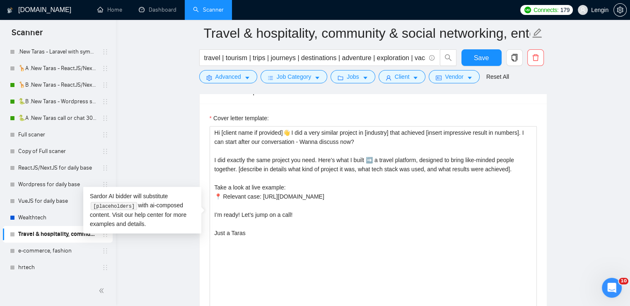
click at [181, 145] on main "Travel & hospitality, community & social networking, entertainment, event manag…" at bounding box center [373, 166] width 488 height 2368
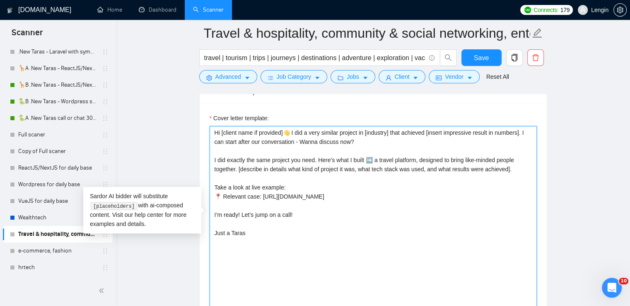
click at [266, 200] on textarea "Hi [client name if provided]👋 I did a very similar project in [industry] that a…" at bounding box center [373, 219] width 327 height 186
paste textarea "My approach to your [project name] would be - [describes how I would handle the…"
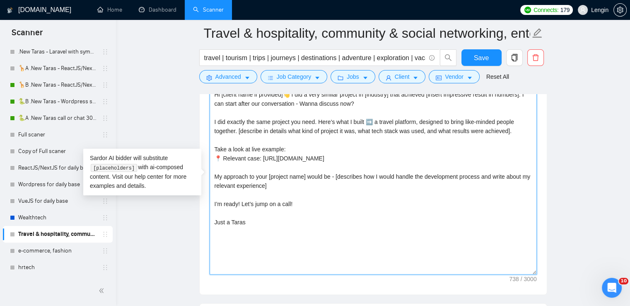
scroll to position [1097, 0]
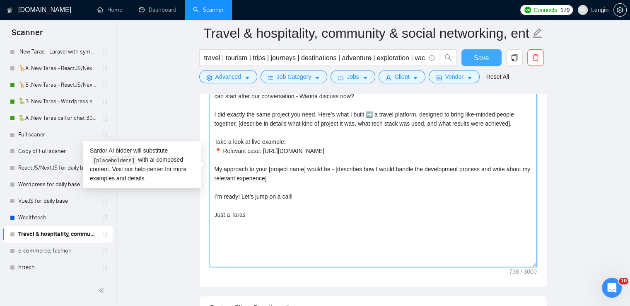
type textarea "Hi [client name if provided]👋 I did a very similar project in [industry] that a…"
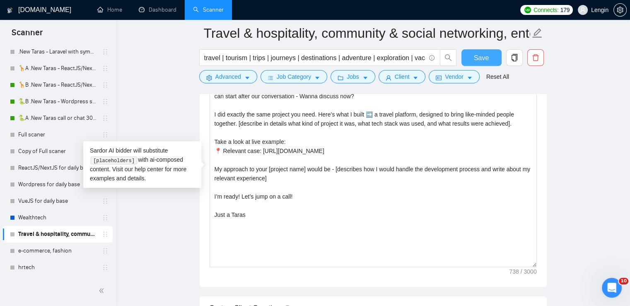
click at [487, 61] on span "Save" at bounding box center [481, 58] width 15 height 10
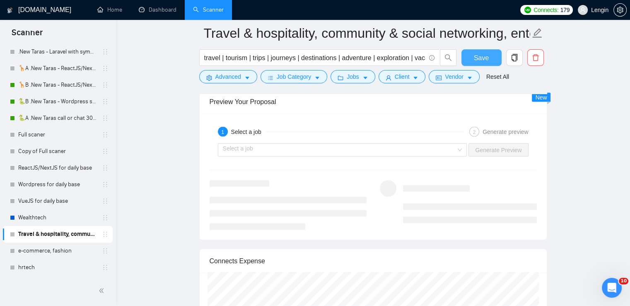
scroll to position [1691, 0]
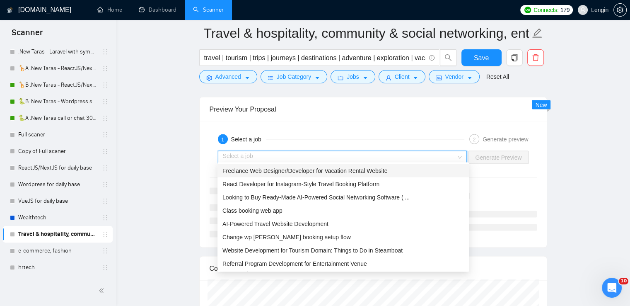
click at [453, 157] on input "search" at bounding box center [340, 157] width 234 height 12
click at [356, 183] on span "React Developer for Instagram-Style Travel Booking Platform" at bounding box center [301, 184] width 157 height 7
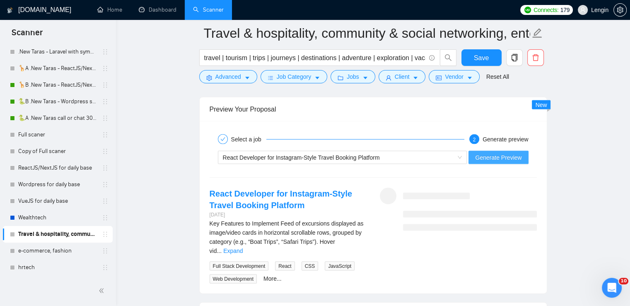
click at [493, 153] on span "Generate Preview" at bounding box center [498, 157] width 46 height 9
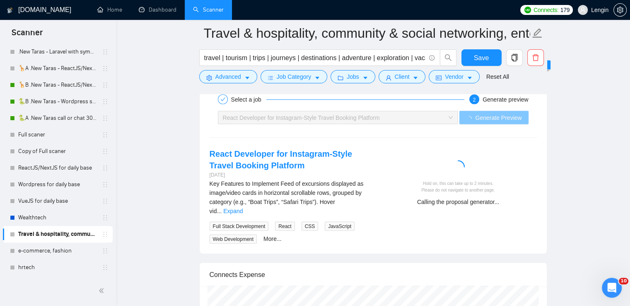
scroll to position [1738, 0]
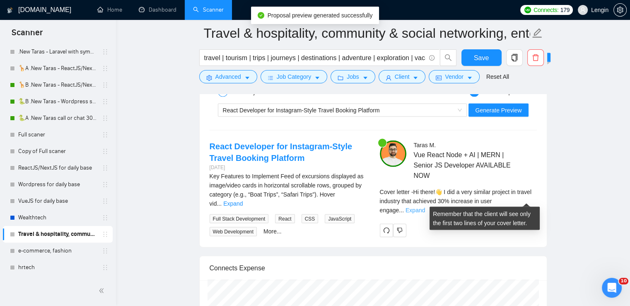
click at [425, 207] on link "Expand" at bounding box center [415, 210] width 19 height 7
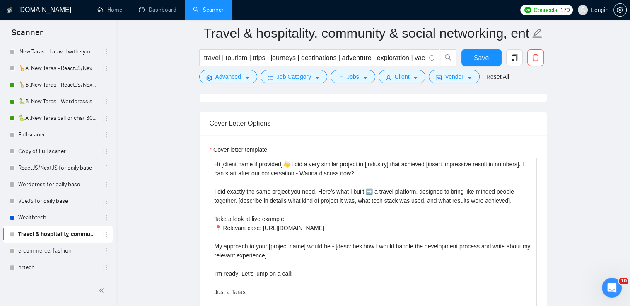
scroll to position [1019, 0]
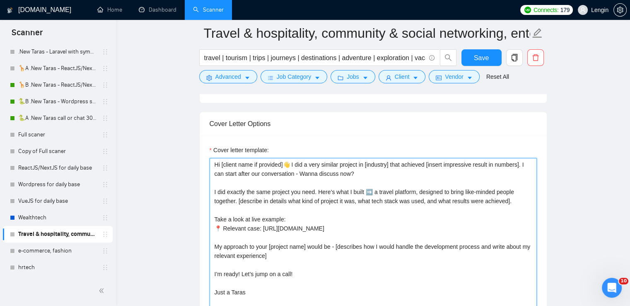
click at [288, 198] on textarea "Hi [client name if provided]👋 I did a very similar project in [industry] that a…" at bounding box center [373, 251] width 327 height 186
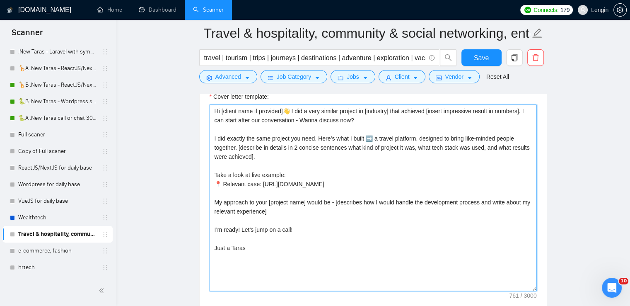
scroll to position [1067, 0]
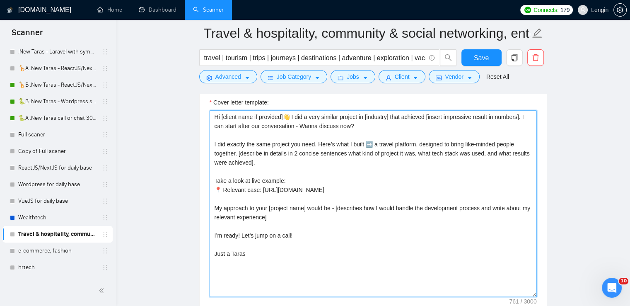
click at [216, 214] on textarea "Hi [client name if provided]👋 I did a very similar project in [industry] that a…" at bounding box center [373, 203] width 327 height 186
type textarea "Hi [client name if provided]👋 I did a very similar project in [industry] that a…"
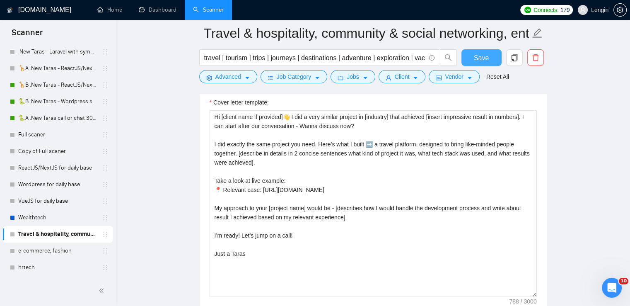
click at [484, 60] on span "Save" at bounding box center [481, 58] width 15 height 10
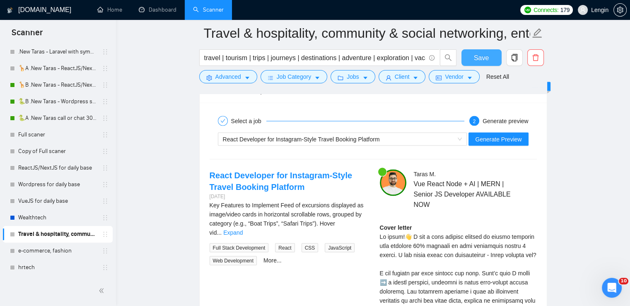
scroll to position [1707, 0]
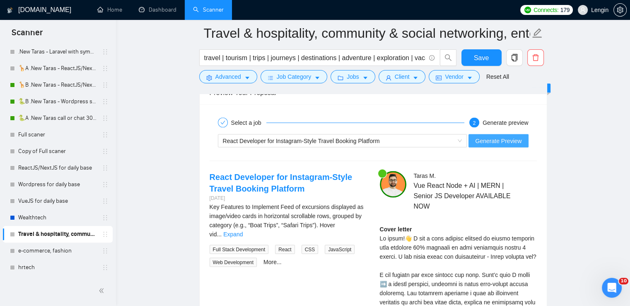
click at [504, 138] on span "Generate Preview" at bounding box center [498, 140] width 46 height 9
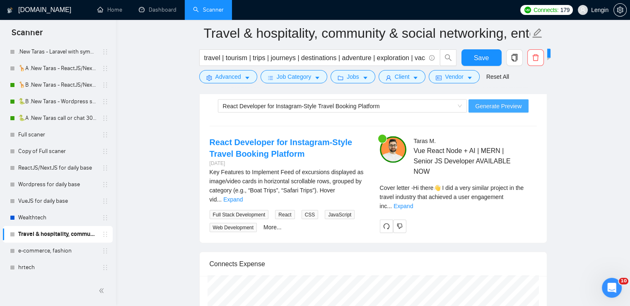
scroll to position [1803, 0]
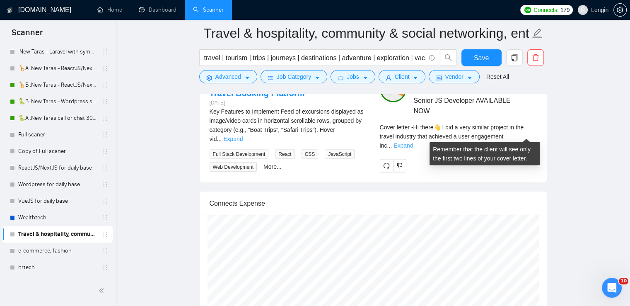
click at [413, 142] on link "Expand" at bounding box center [403, 145] width 19 height 7
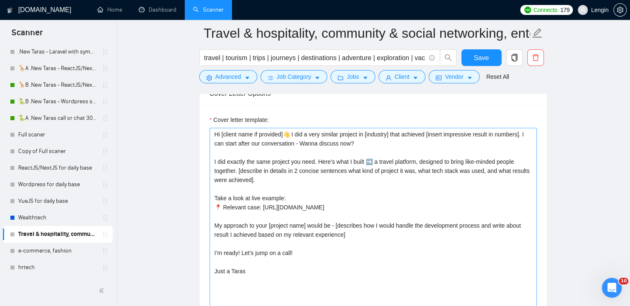
scroll to position [1050, 0]
click at [337, 220] on textarea "Hi [client name if provided]👋 I did a very similar project in [industry] that a…" at bounding box center [373, 220] width 327 height 186
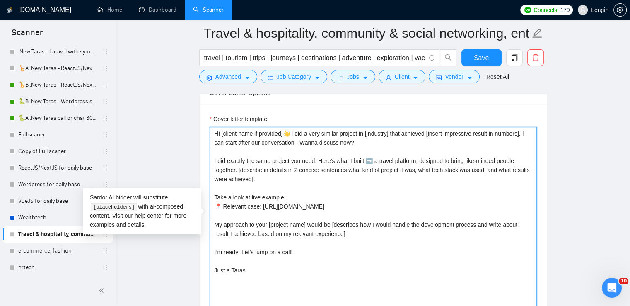
drag, startPoint x: 476, startPoint y: 225, endPoint x: 213, endPoint y: 222, distance: 262.4
click at [213, 222] on textarea "Hi [client name if provided]👋 I did a very similar project in [industry] that a…" at bounding box center [373, 220] width 327 height 186
click at [327, 204] on textarea "Hi [client name if provided]👋 I did a very similar project in [industry] that a…" at bounding box center [373, 220] width 327 height 186
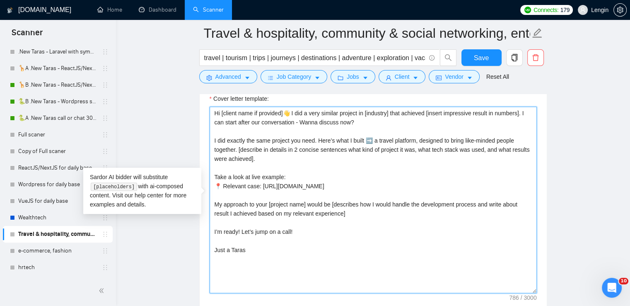
drag, startPoint x: 257, startPoint y: 211, endPoint x: 219, endPoint y: 211, distance: 38.1
click at [219, 211] on textarea "Hi [client name if provided]👋 I did a very similar project in [industry] that a…" at bounding box center [373, 200] width 327 height 186
drag, startPoint x: 280, startPoint y: 211, endPoint x: 482, endPoint y: 199, distance: 202.6
click at [482, 199] on textarea "Hi [client name if provided]👋 I did a very similar project in [industry] that a…" at bounding box center [373, 200] width 327 height 186
click at [492, 203] on textarea "Hi [client name if provided]👋 I did a very similar project in [industry] that a…" at bounding box center [373, 200] width 327 height 186
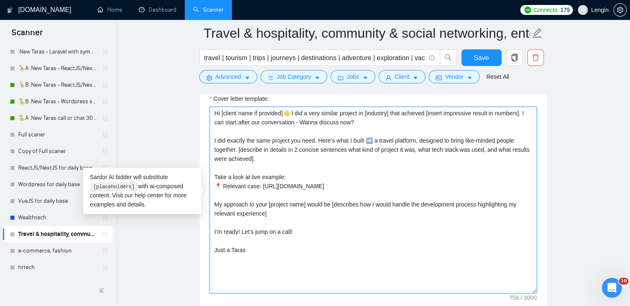
click at [492, 203] on textarea "Hi [client name if provided]👋 I did a very similar project in [industry] that a…" at bounding box center [373, 200] width 327 height 186
type textarea "Hi [client name if provided]👋 I did a very similar project in [industry] that a…"
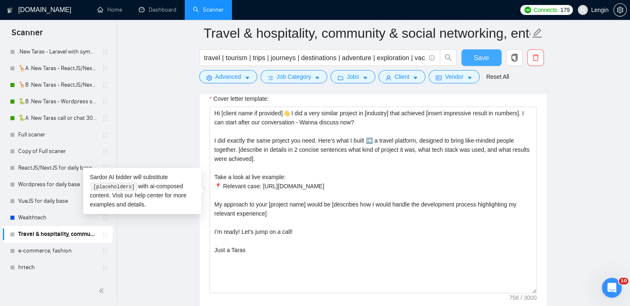
click at [488, 55] on button "Save" at bounding box center [482, 57] width 40 height 17
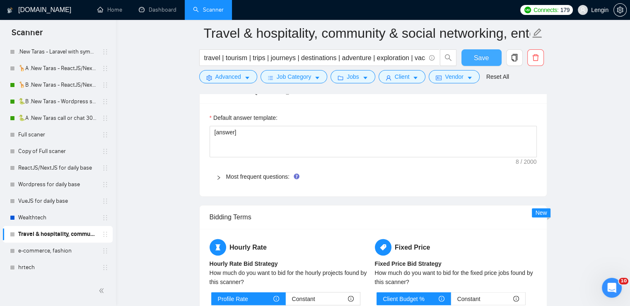
scroll to position [1313, 0]
click at [486, 53] on span "Save" at bounding box center [481, 58] width 15 height 10
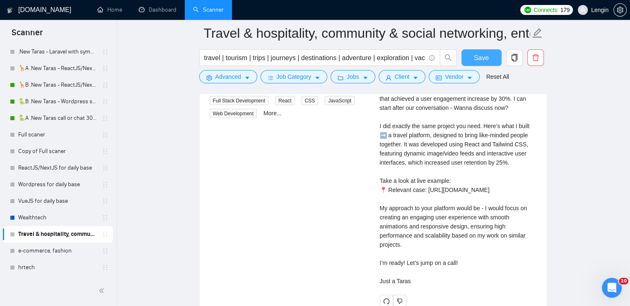
scroll to position [1908, 0]
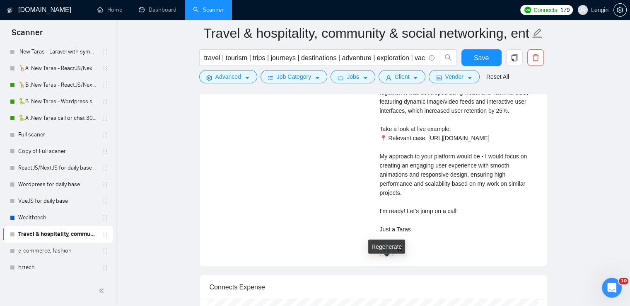
click at [383, 253] on icon "redo" at bounding box center [386, 249] width 7 height 7
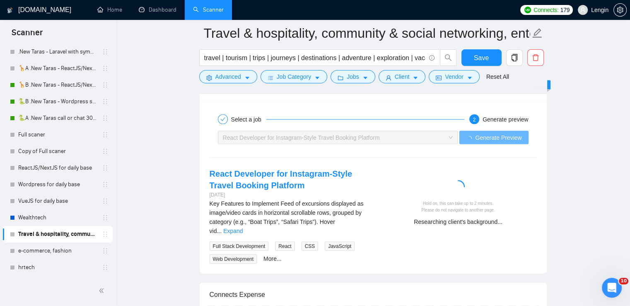
scroll to position [1712, 0]
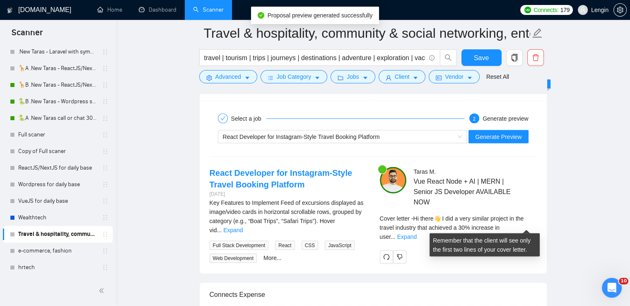
click at [528, 220] on div "Cover letter - Hi there👋 I did a very similar project in the travel industry th…" at bounding box center [458, 227] width 157 height 27
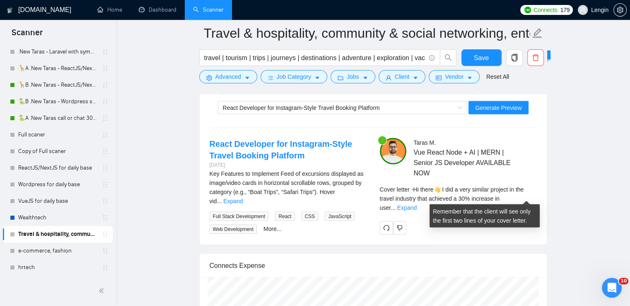
scroll to position [1741, 0]
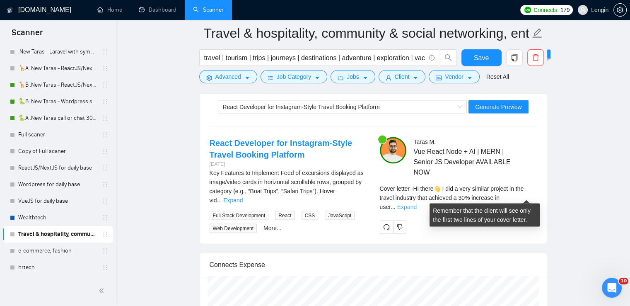
click at [417, 203] on link "Expand" at bounding box center [406, 206] width 19 height 7
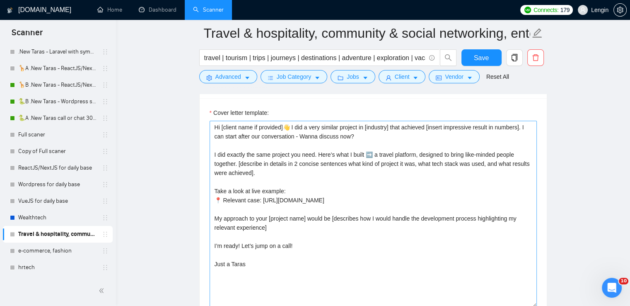
scroll to position [1056, 0]
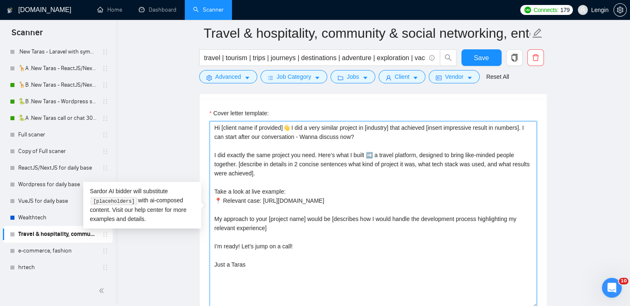
click at [274, 216] on textarea "Hi [client name if provided]👋 I did a very similar project in [industry] that a…" at bounding box center [373, 214] width 327 height 186
click at [381, 217] on textarea "Hi [client name if provided]👋 I did a very similar project in [industry] that a…" at bounding box center [373, 214] width 327 height 186
type textarea "Hi [client name if provided]👋 I did a very similar project in [industry] that a…"
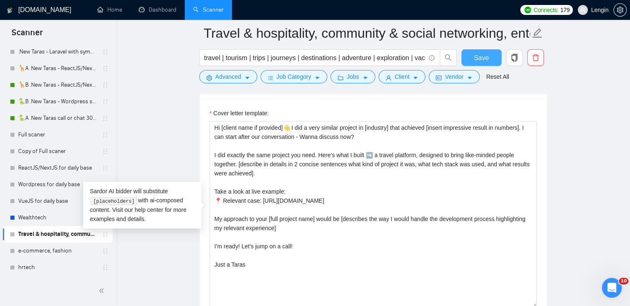
click at [487, 56] on span "Save" at bounding box center [481, 58] width 15 height 10
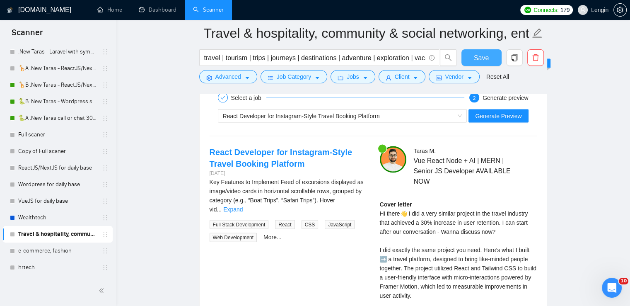
scroll to position [1729, 0]
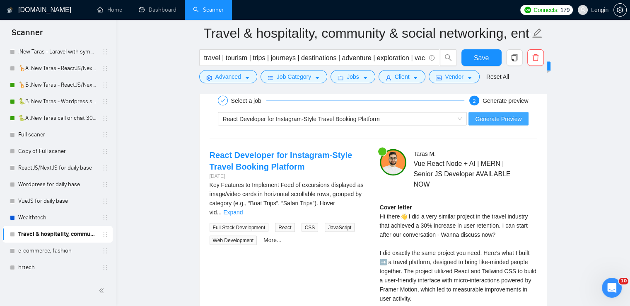
click at [491, 120] on span "Generate Preview" at bounding box center [498, 118] width 46 height 9
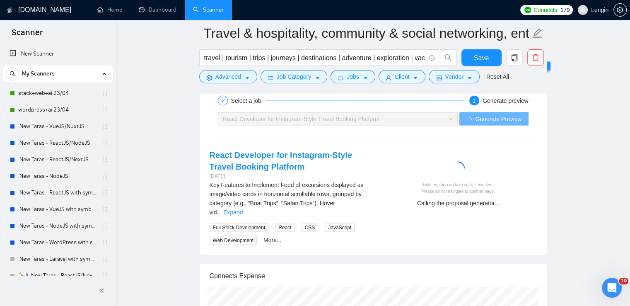
scroll to position [207, 0]
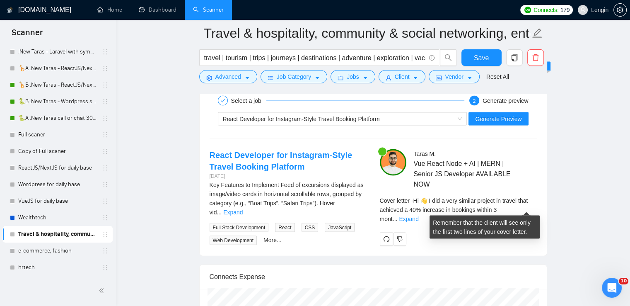
click at [524, 201] on div "Cover letter - Hi 👋 I did a very similar project in travel that achieved a 40% …" at bounding box center [458, 209] width 157 height 27
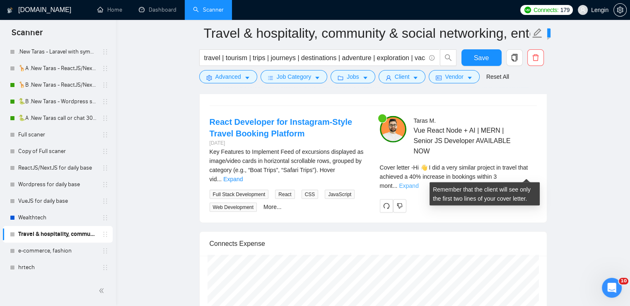
click at [419, 182] on link "Expand" at bounding box center [408, 185] width 19 height 7
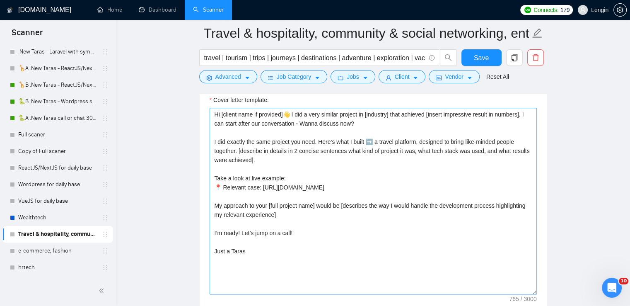
scroll to position [1064, 0]
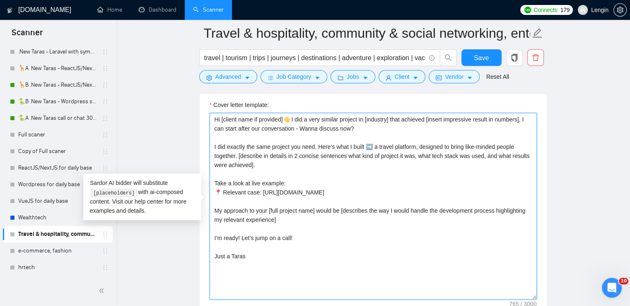
click at [341, 206] on textarea "Hi [client name if provided]👋 I did a very similar project in [industry] that a…" at bounding box center [373, 206] width 327 height 186
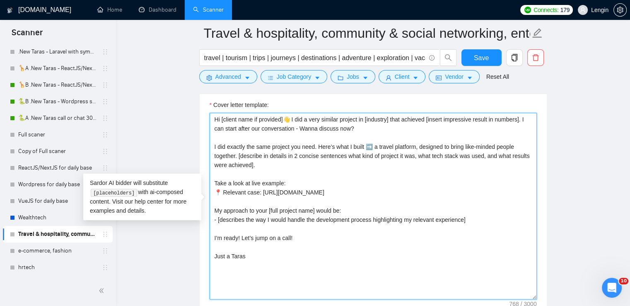
drag, startPoint x: 487, startPoint y: 189, endPoint x: 209, endPoint y: 181, distance: 278.6
click at [210, 181] on textarea "Hi [client name if provided]👋 I did a very similar project in [industry] that a…" at bounding box center [373, 206] width 327 height 186
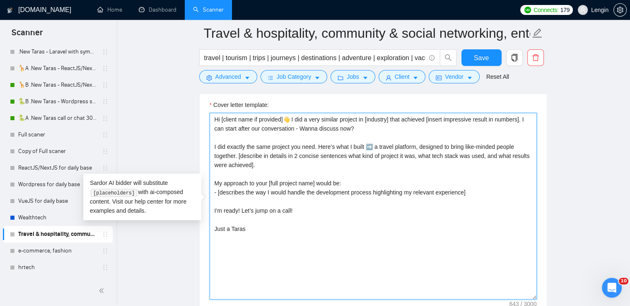
click at [274, 198] on textarea "Hi [client name if provided]👋 I did a very similar project in [industry] that a…" at bounding box center [373, 206] width 327 height 186
paste textarea "Take a look at live example: 📍 Relevant case: [URL][DOMAIN_NAME]"
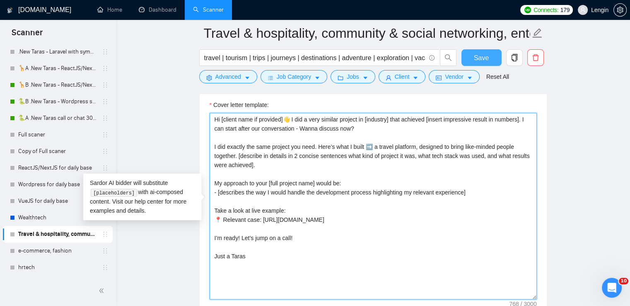
type textarea "Hi [client name if provided]👋 I did a very similar project in [industry] that a…"
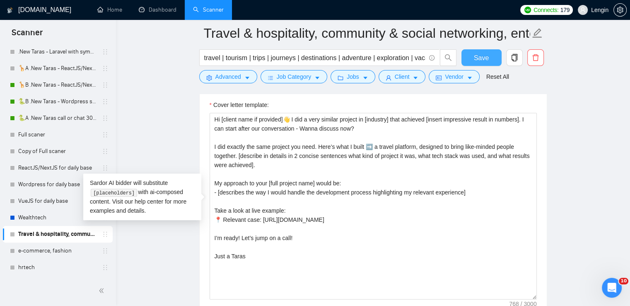
click at [479, 54] on span "Save" at bounding box center [481, 58] width 15 height 10
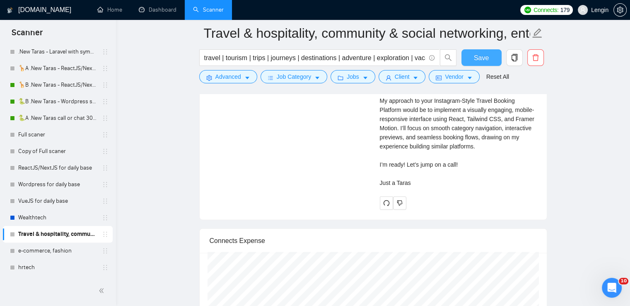
scroll to position [1975, 0]
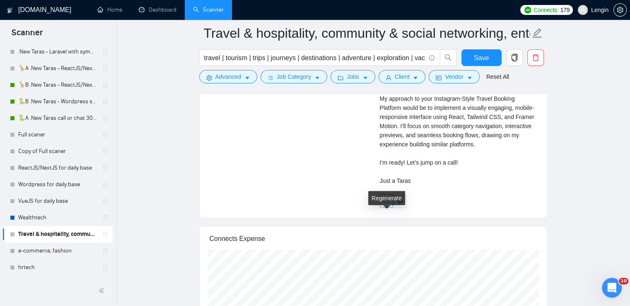
click at [386, 204] on icon "redo" at bounding box center [386, 201] width 7 height 7
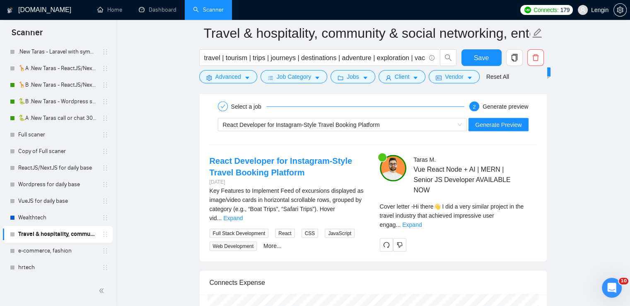
scroll to position [1724, 0]
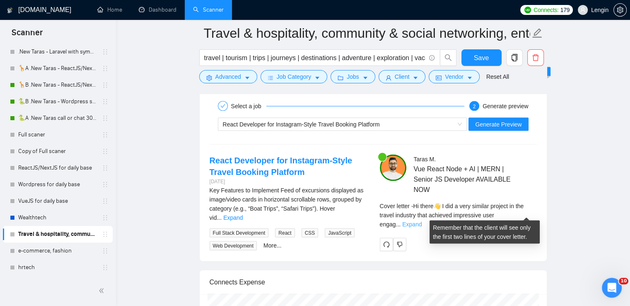
click at [422, 221] on link "Expand" at bounding box center [411, 224] width 19 height 7
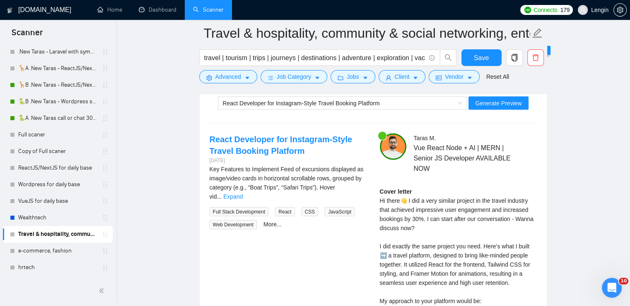
scroll to position [1743, 0]
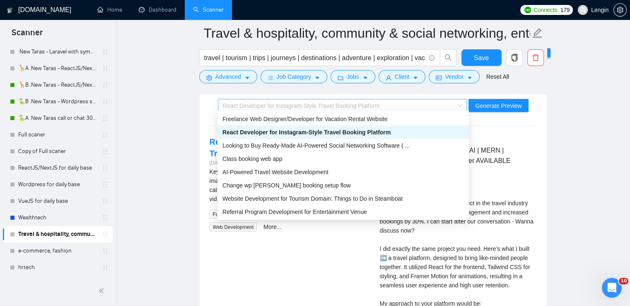
click at [460, 104] on span "React Developer for Instagram-Style Travel Booking Platform" at bounding box center [343, 105] width 240 height 12
click at [295, 172] on span "AI-Powered Travel Website Development" at bounding box center [276, 172] width 106 height 7
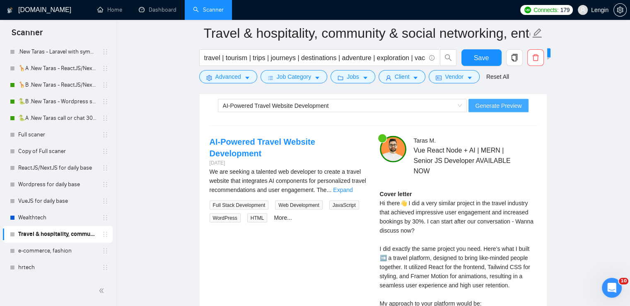
click at [503, 104] on span "Generate Preview" at bounding box center [498, 105] width 46 height 9
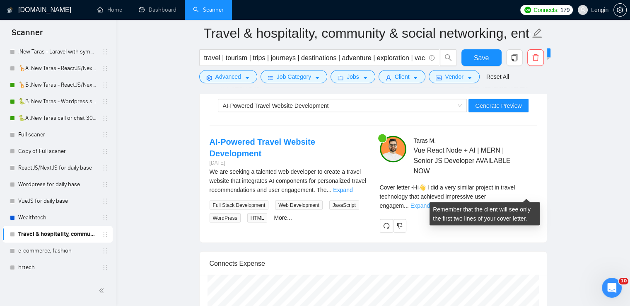
click at [430, 202] on link "Expand" at bounding box center [420, 205] width 19 height 7
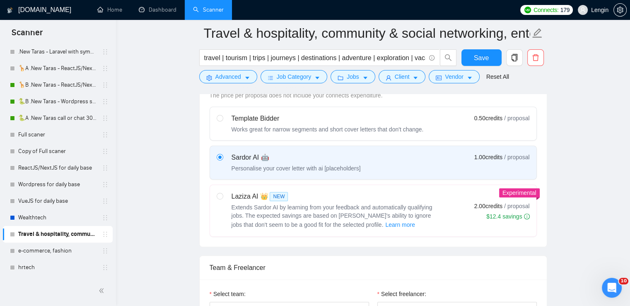
scroll to position [332, 0]
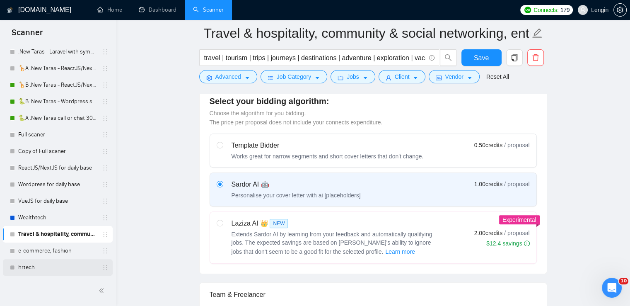
click at [56, 266] on link "hrtech" at bounding box center [57, 267] width 79 height 17
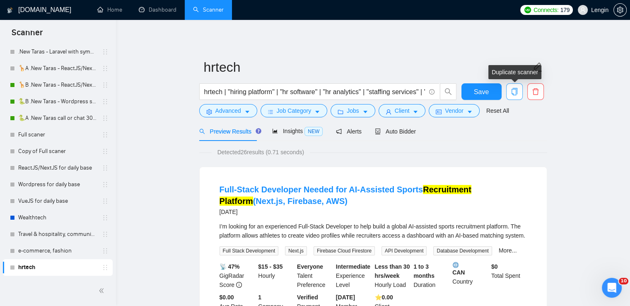
click at [514, 90] on icon "copy" at bounding box center [514, 91] width 6 height 7
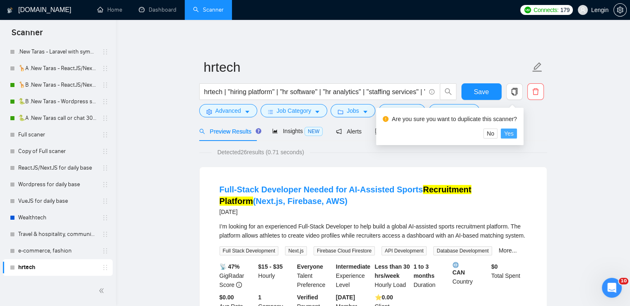
click at [509, 134] on span "Yes" at bounding box center [509, 133] width 10 height 9
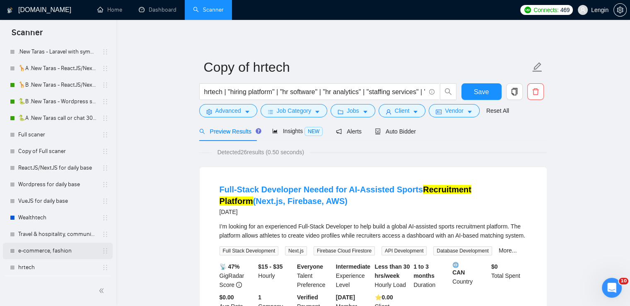
scroll to position [224, 0]
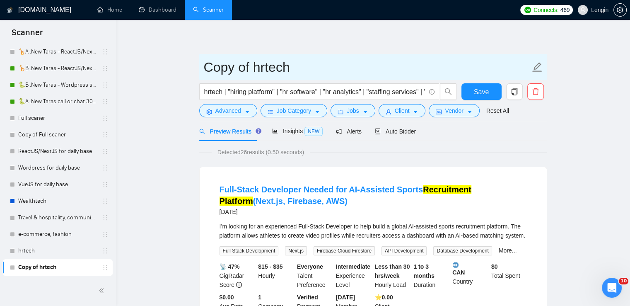
click at [304, 62] on input "Copy of hrtech" at bounding box center [367, 67] width 327 height 21
type input "C"
paste input "chatbot development"
type input "chatbot development"
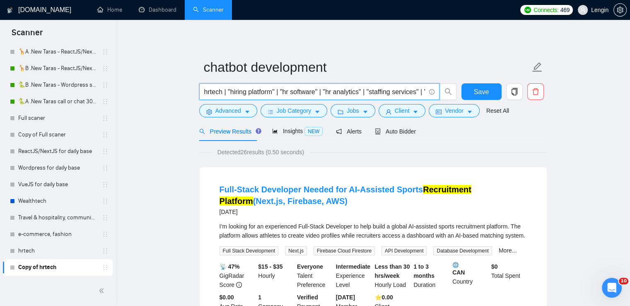
click at [245, 89] on input "hrtech | "hiring platform" | "hr software" | "hr analytics" | "staffing service…" at bounding box center [314, 92] width 221 height 10
paste input "chatbot development"
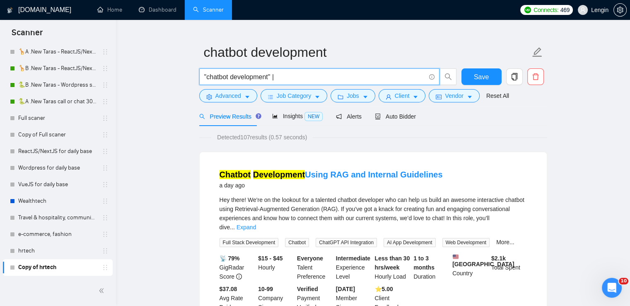
scroll to position [0, 0]
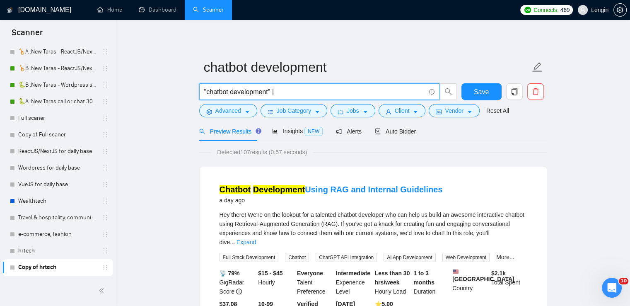
drag, startPoint x: 272, startPoint y: 91, endPoint x: 201, endPoint y: 90, distance: 71.3
click at [201, 90] on span ""chatbot development" |" at bounding box center [319, 91] width 240 height 17
click at [282, 95] on input ""chatbot development" |" at bounding box center [314, 92] width 221 height 10
paste input "chat interface | "multilingual chatbot" | "conversational AI""
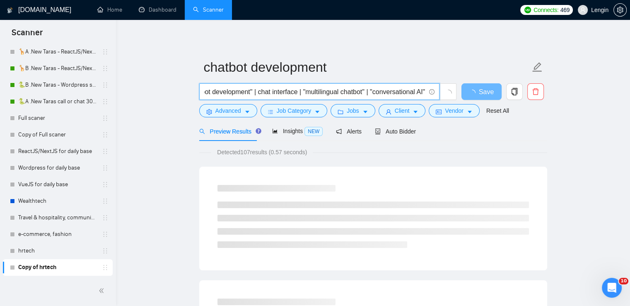
click at [293, 91] on input ""chatbot development" | chat interface | "multilingual chatbot" | "conversation…" at bounding box center [314, 92] width 221 height 10
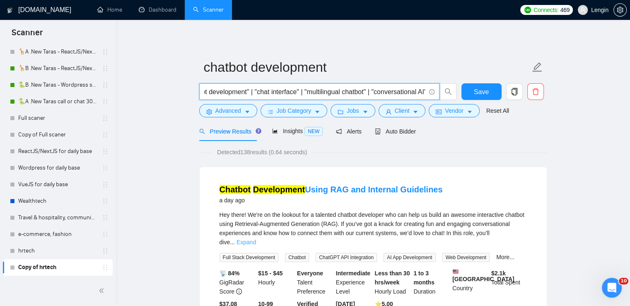
type input ""chatbot development" | "chat interface" | "multilingual chatbot" | "conversati…"
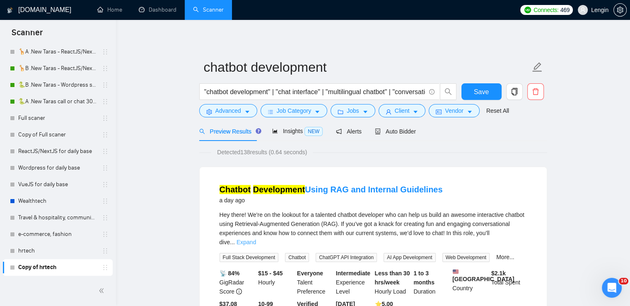
click at [256, 239] on link "Expand" at bounding box center [246, 242] width 19 height 7
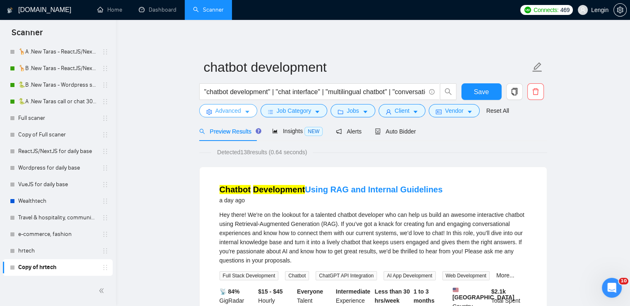
click at [249, 109] on icon "caret-down" at bounding box center [248, 112] width 6 height 6
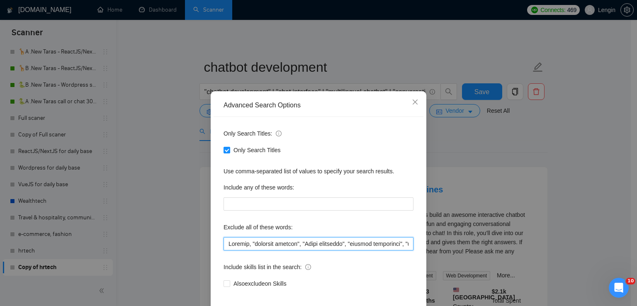
click at [225, 241] on input "text" at bounding box center [318, 243] width 190 height 13
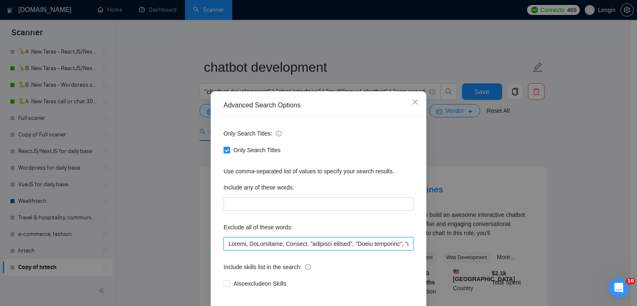
scroll to position [39, 0]
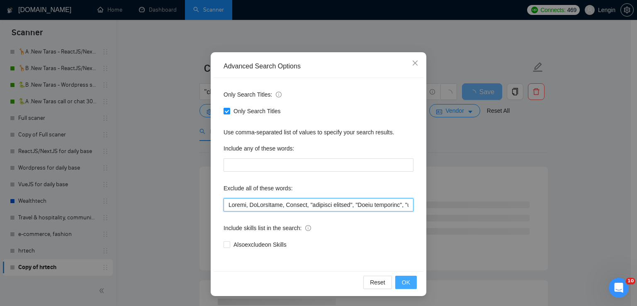
type input "Loremi, DoLorsItame, Consect, "adipisci elitsed", "Doeiu temporinc", "utlabor e…"
click at [396, 283] on button "OK" at bounding box center [406, 282] width 22 height 13
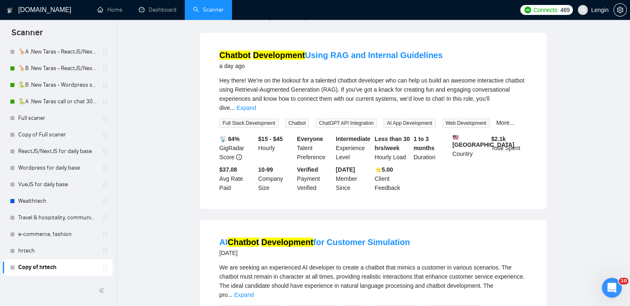
scroll to position [0, 0]
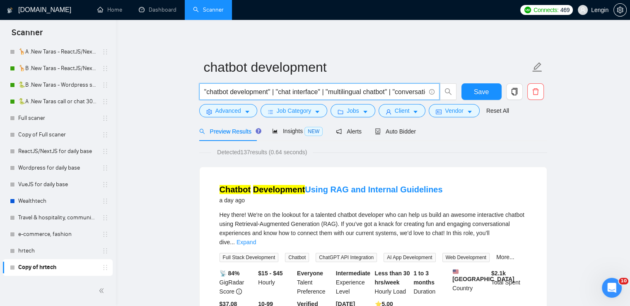
click at [334, 89] on input ""chatbot development" | "chat interface" | "multilingual chatbot" | "conversati…" at bounding box center [314, 92] width 221 height 10
click at [399, 90] on input ""chatbot development" | "chat interface" | "multilingual chatbot" | "conversati…" at bounding box center [314, 92] width 221 height 10
paste input ""customer support bot" | "personal assistant bot""
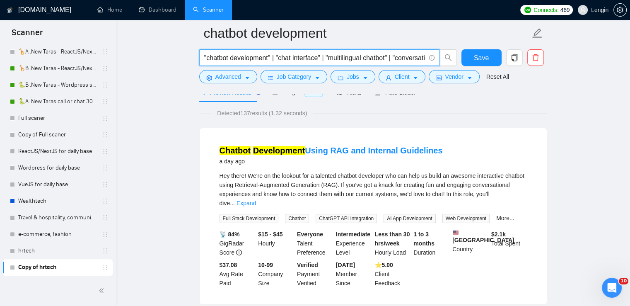
scroll to position [0, 178]
click at [419, 60] on input ""chatbot development" | "chat interface" | "multilingual chatbot" | "conversati…" at bounding box center [314, 58] width 221 height 10
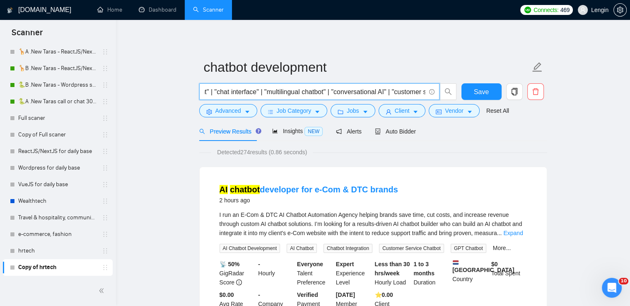
scroll to position [0, 0]
type input ""chatbot development" | "chat interface" | "multilingual chatbot" | "conversati…"
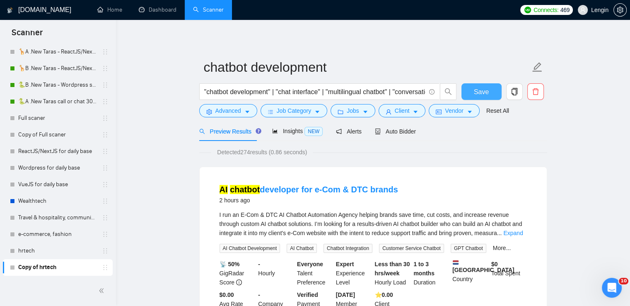
click at [492, 93] on button "Save" at bounding box center [482, 91] width 40 height 17
click at [465, 91] on button "Save" at bounding box center [482, 91] width 40 height 17
click at [36, 245] on link "hrtech" at bounding box center [57, 250] width 79 height 17
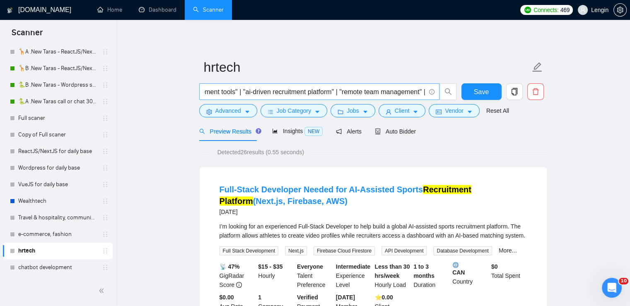
scroll to position [0, 1137]
click at [419, 92] on input "hrtech | "hiring platform" | "hr software" | "hr analytics" | "staffing service…" at bounding box center [314, 92] width 221 height 10
paste input ""hr panel" | "candidate profile""
type input "hrtech | "hiring platform" | "hr software" | "hr analytics" | "staffing service…"
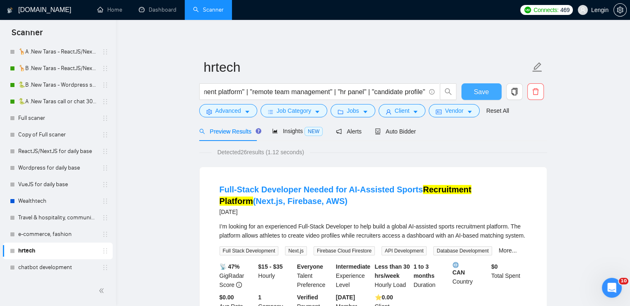
scroll to position [0, 0]
click at [480, 95] on span "Save" at bounding box center [481, 92] width 15 height 10
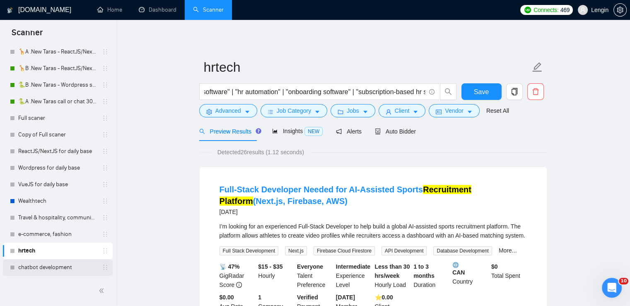
click at [38, 262] on link "chatbot development" at bounding box center [57, 267] width 79 height 17
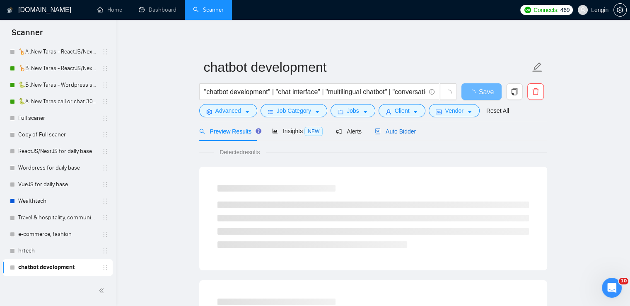
click at [402, 131] on span "Auto Bidder" at bounding box center [395, 131] width 41 height 7
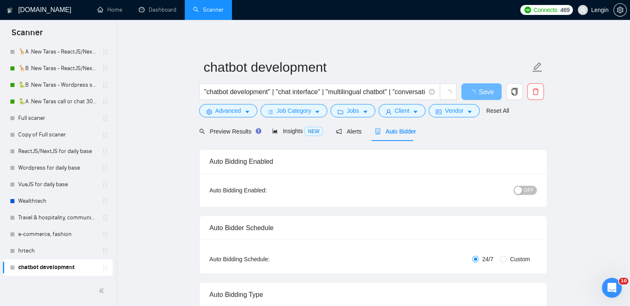
radio input "false"
radio input "true"
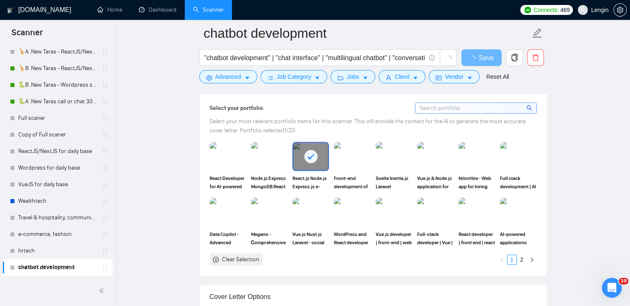
scroll to position [835, 0]
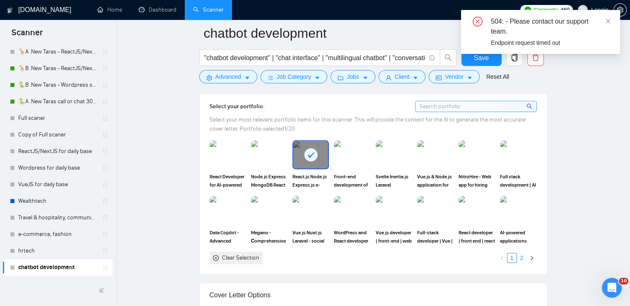
click at [523, 253] on link "2" at bounding box center [522, 257] width 9 height 9
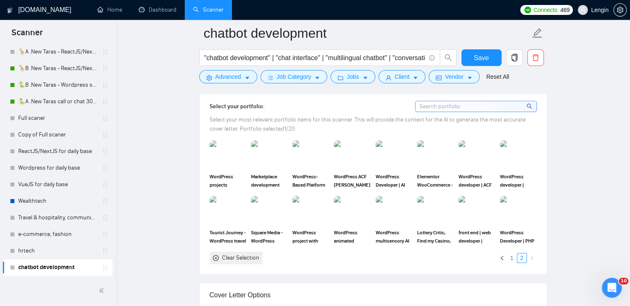
click at [512, 254] on link "1" at bounding box center [512, 257] width 9 height 9
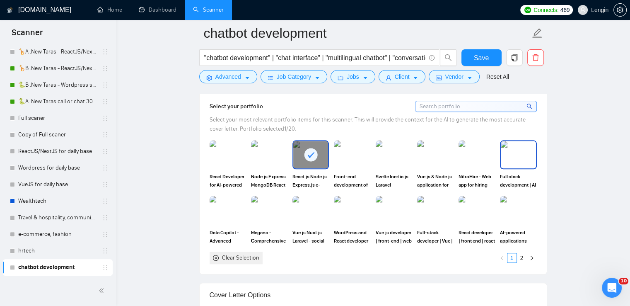
click at [521, 148] on img at bounding box center [518, 154] width 35 height 27
click at [310, 152] on icon at bounding box center [311, 155] width 7 height 6
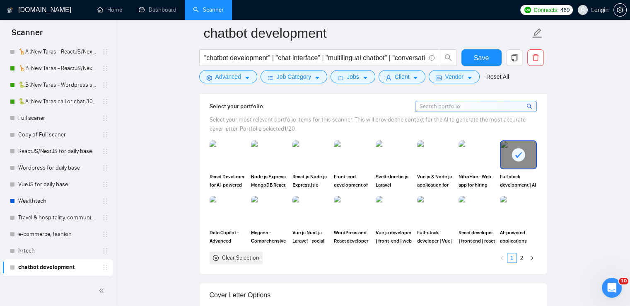
click at [517, 157] on icon at bounding box center [519, 155] width 14 height 14
click at [517, 157] on img at bounding box center [518, 154] width 35 height 27
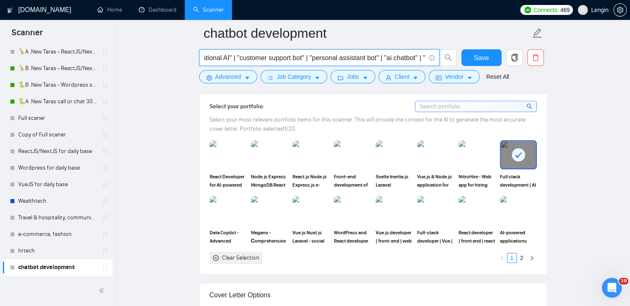
click at [406, 58] on input ""chatbot development" | "chat interface" | "multilingual chatbot" | "conversati…" at bounding box center [314, 58] width 221 height 10
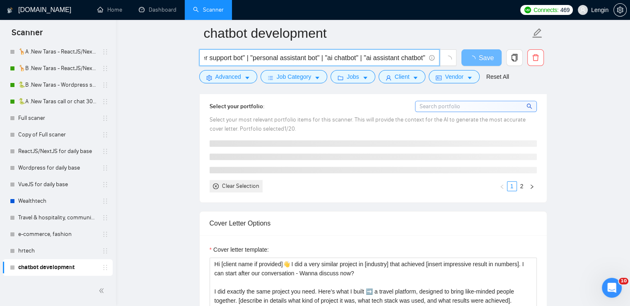
scroll to position [0, 283]
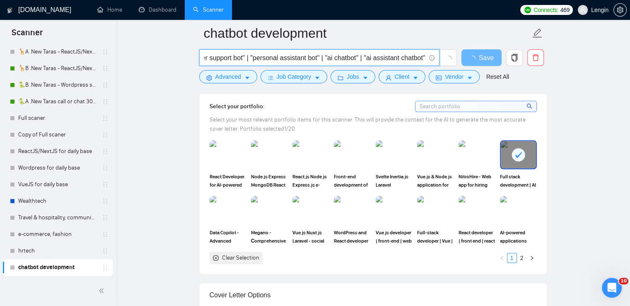
type input ""chatbot development" | "chat interface" | "multilingual chatbot" | "conversati…"
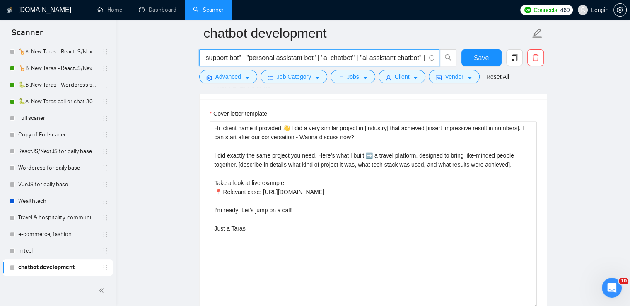
scroll to position [1067, 0]
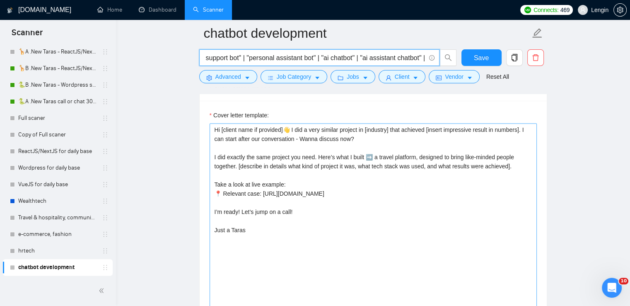
type input ""chatbot development" | "chat interface" | "multilingual chatbot" | "conversati…"
click at [484, 180] on textarea "Hi [client name if provided]👋 I did a very similar project in [industry] that a…" at bounding box center [373, 216] width 327 height 186
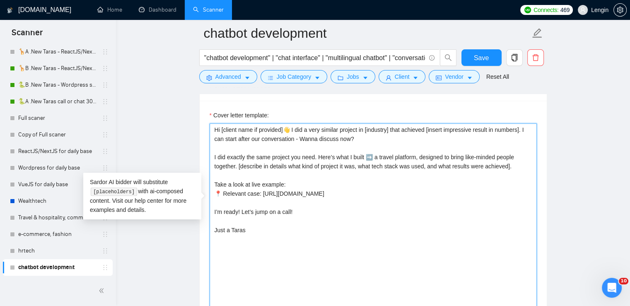
drag, startPoint x: 484, startPoint y: 180, endPoint x: 262, endPoint y: 178, distance: 222.1
click at [262, 178] on textarea "Hi [client name if provided]👋 I did a very similar project in [industry] that a…" at bounding box center [373, 216] width 327 height 186
paste textarea "[URL][DOMAIN_NAME]"
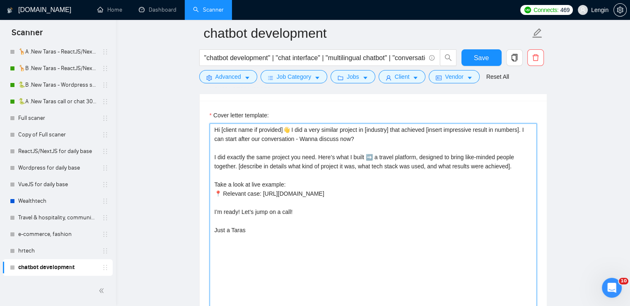
scroll to position [1018, 0]
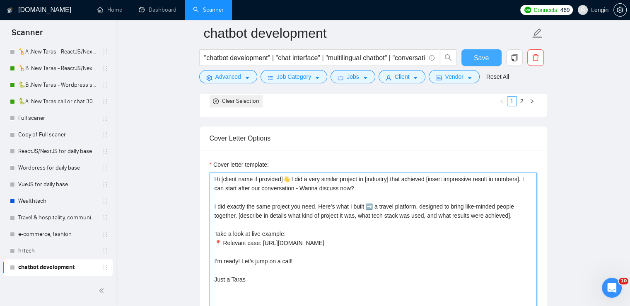
type textarea "Hi [client name if provided]👋 I did a very similar project in [industry] that a…"
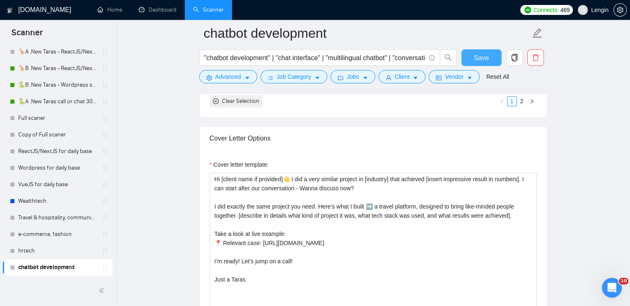
click at [477, 59] on span "Save" at bounding box center [481, 58] width 15 height 10
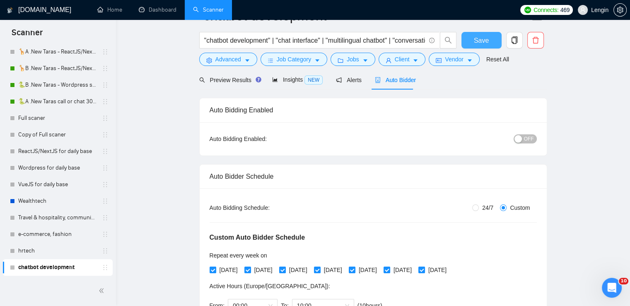
scroll to position [0, 0]
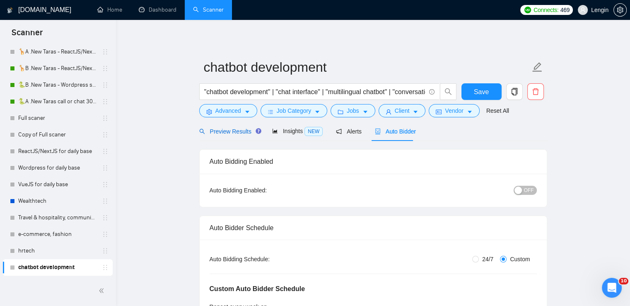
click at [233, 128] on span "Preview Results" at bounding box center [229, 131] width 60 height 7
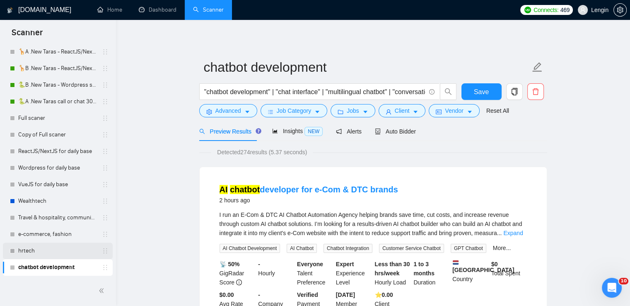
click at [39, 244] on link "hrtech" at bounding box center [57, 250] width 79 height 17
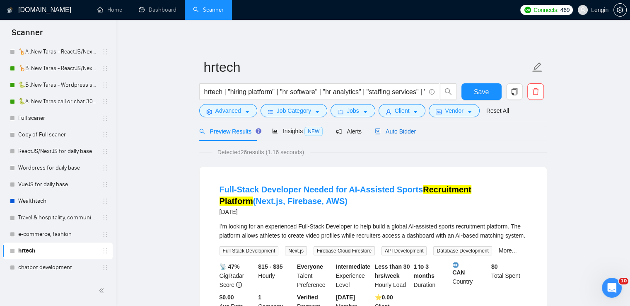
click at [401, 133] on span "Auto Bidder" at bounding box center [395, 131] width 41 height 7
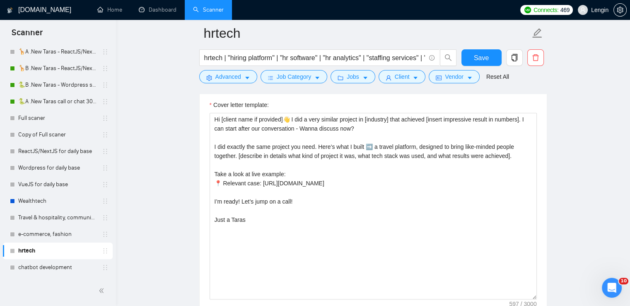
scroll to position [1052, 0]
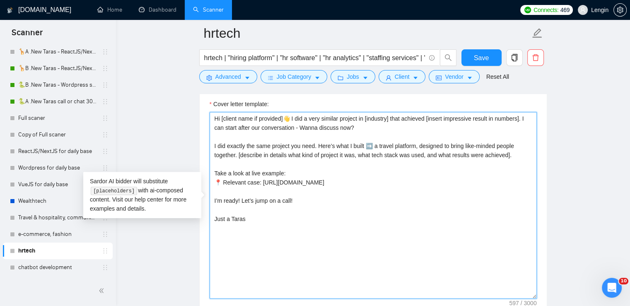
drag, startPoint x: 485, startPoint y: 177, endPoint x: 257, endPoint y: 181, distance: 228.4
click at [257, 181] on textarea "Hi [client name if provided]👋 I did a very similar project in [industry] that a…" at bounding box center [373, 205] width 327 height 186
paste textarea "[URL][DOMAIN_NAME]"
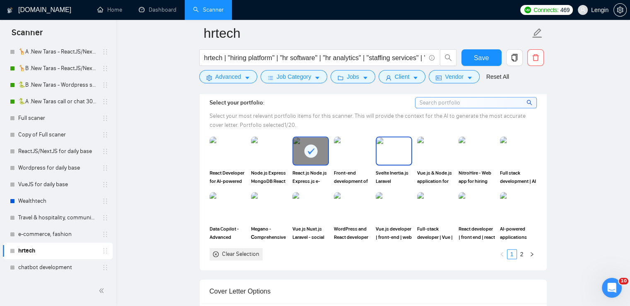
scroll to position [839, 0]
type textarea "Hi [client name if provided]👋 I did a very similar project in [industry] that a…"
click at [307, 148] on rect at bounding box center [310, 150] width 13 height 13
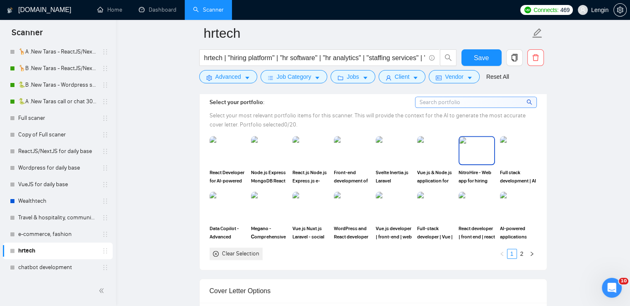
click at [471, 148] on img at bounding box center [477, 150] width 35 height 27
click at [476, 55] on span "Save" at bounding box center [481, 58] width 15 height 10
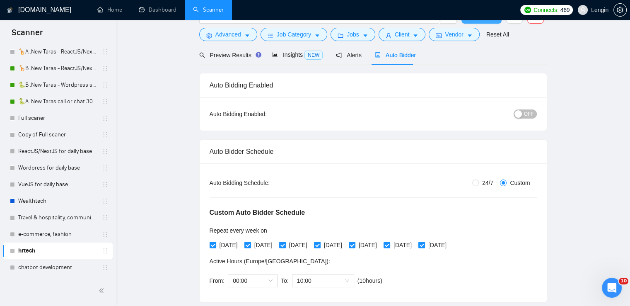
scroll to position [0, 0]
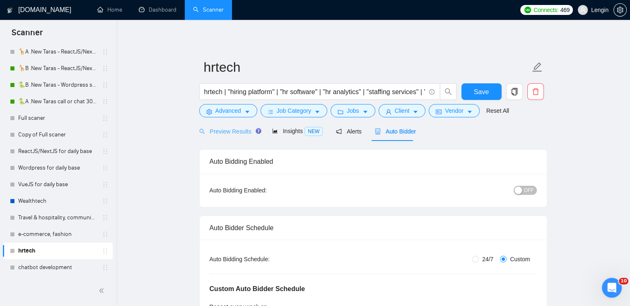
click at [219, 136] on div "Preview Results" at bounding box center [229, 130] width 60 height 19
